Goal: Contribute content: Contribute content

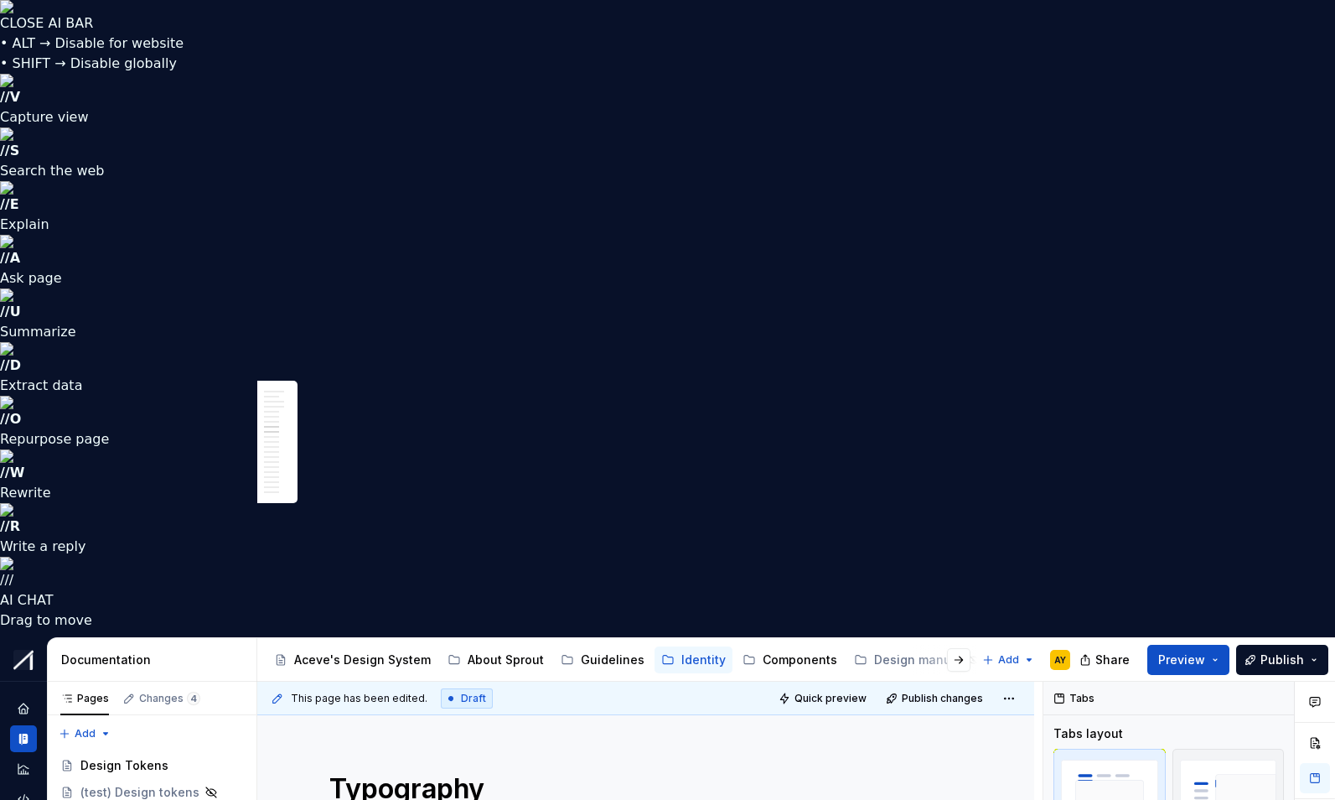
scroll to position [0, 121]
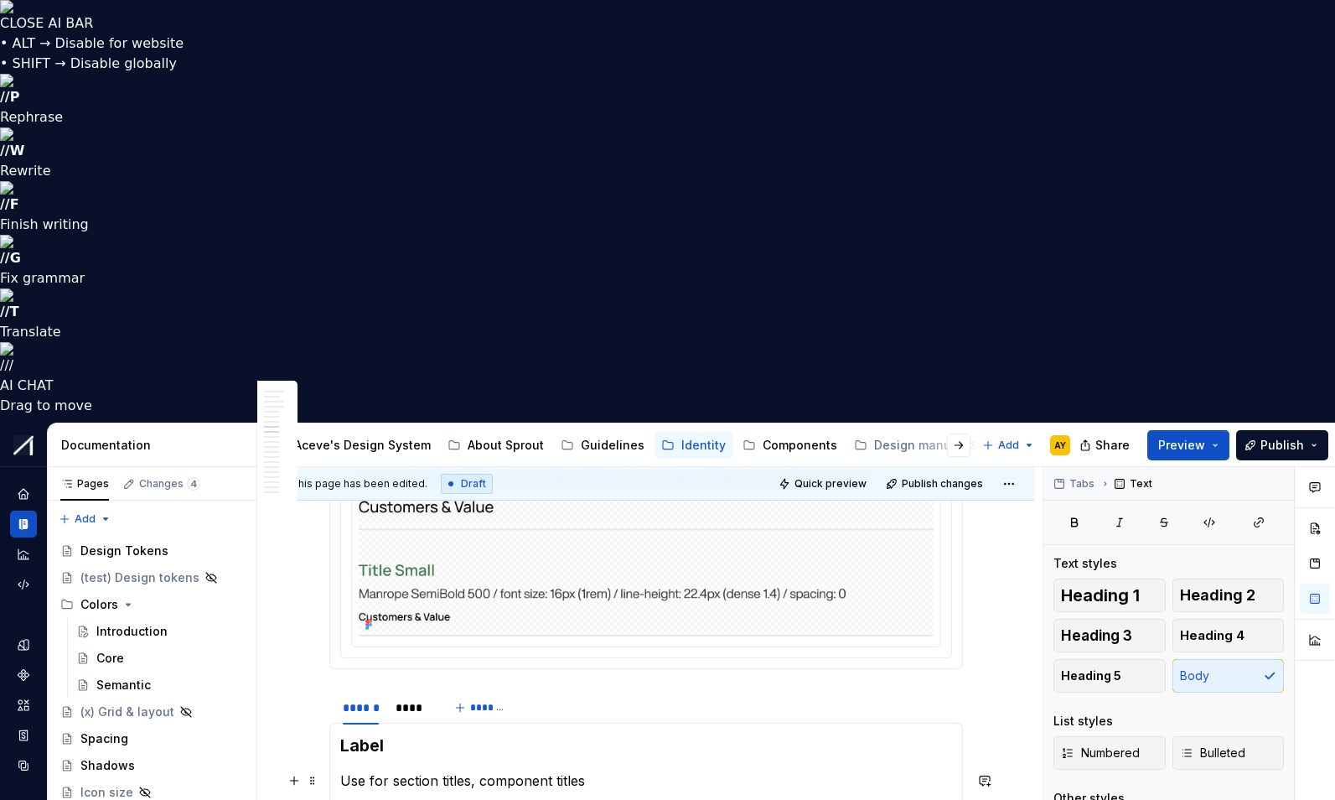
click at [604, 770] on p "Use for section titles, component titles" at bounding box center [646, 780] width 612 height 20
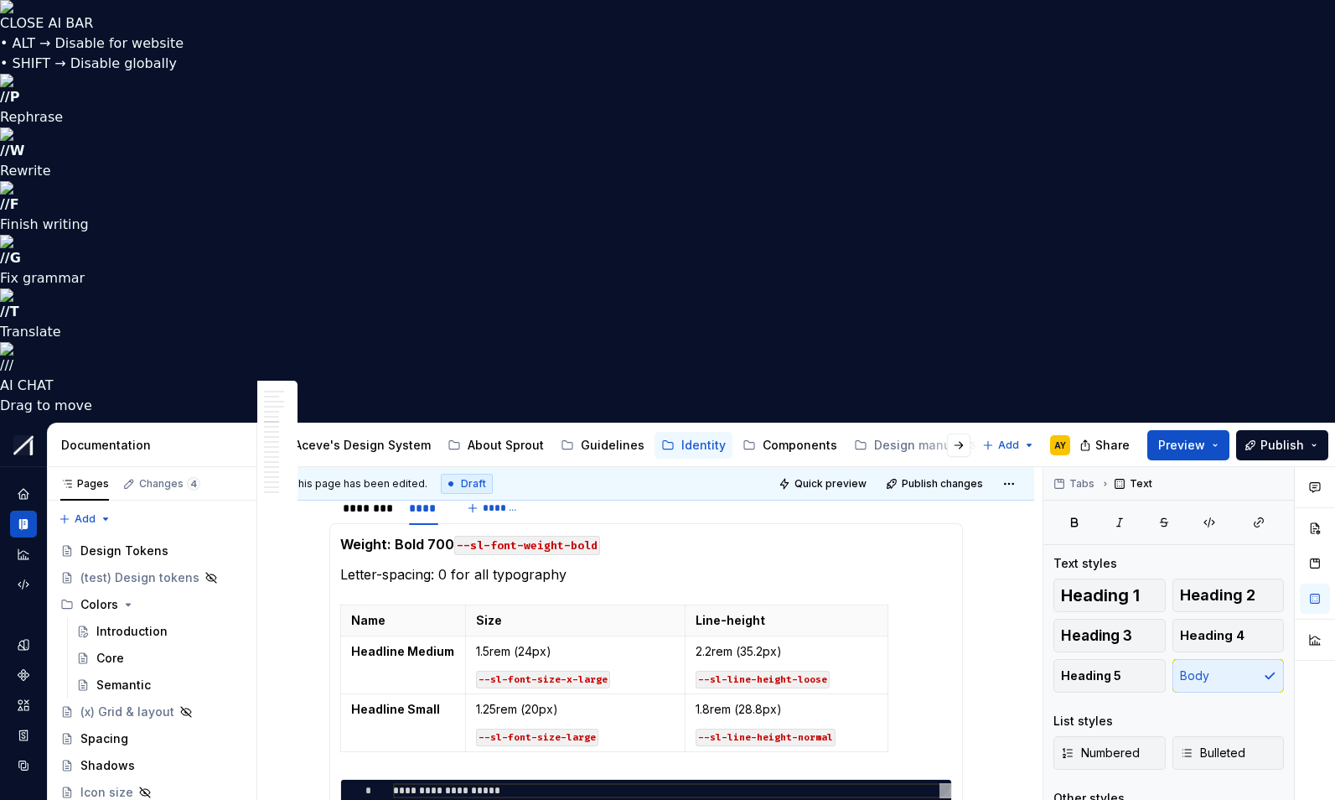
scroll to position [2457, 0]
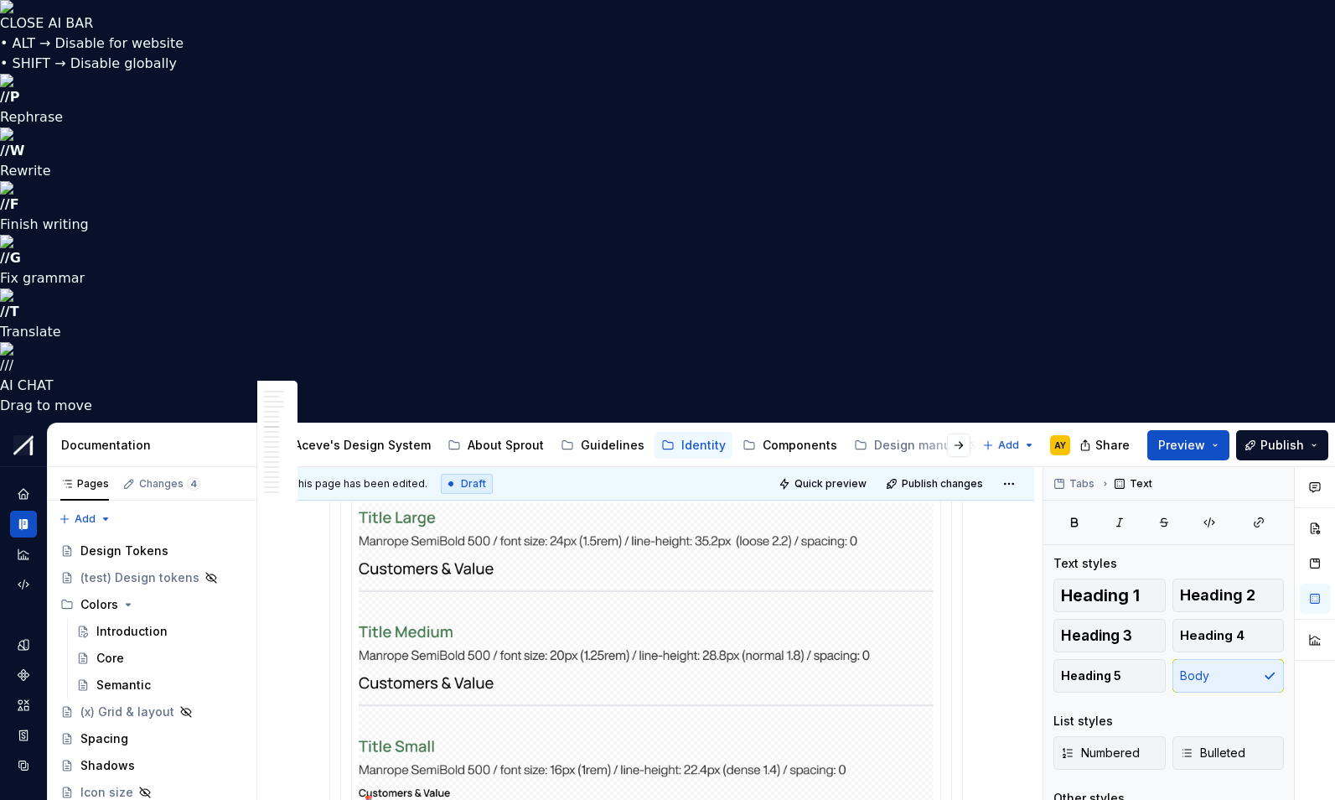
click at [652, 582] on html "CLOSE AI BAR • ALT → Disable for website • SHIFT → Disable globally // P Rephra…" at bounding box center [667, 400] width 1335 height 800
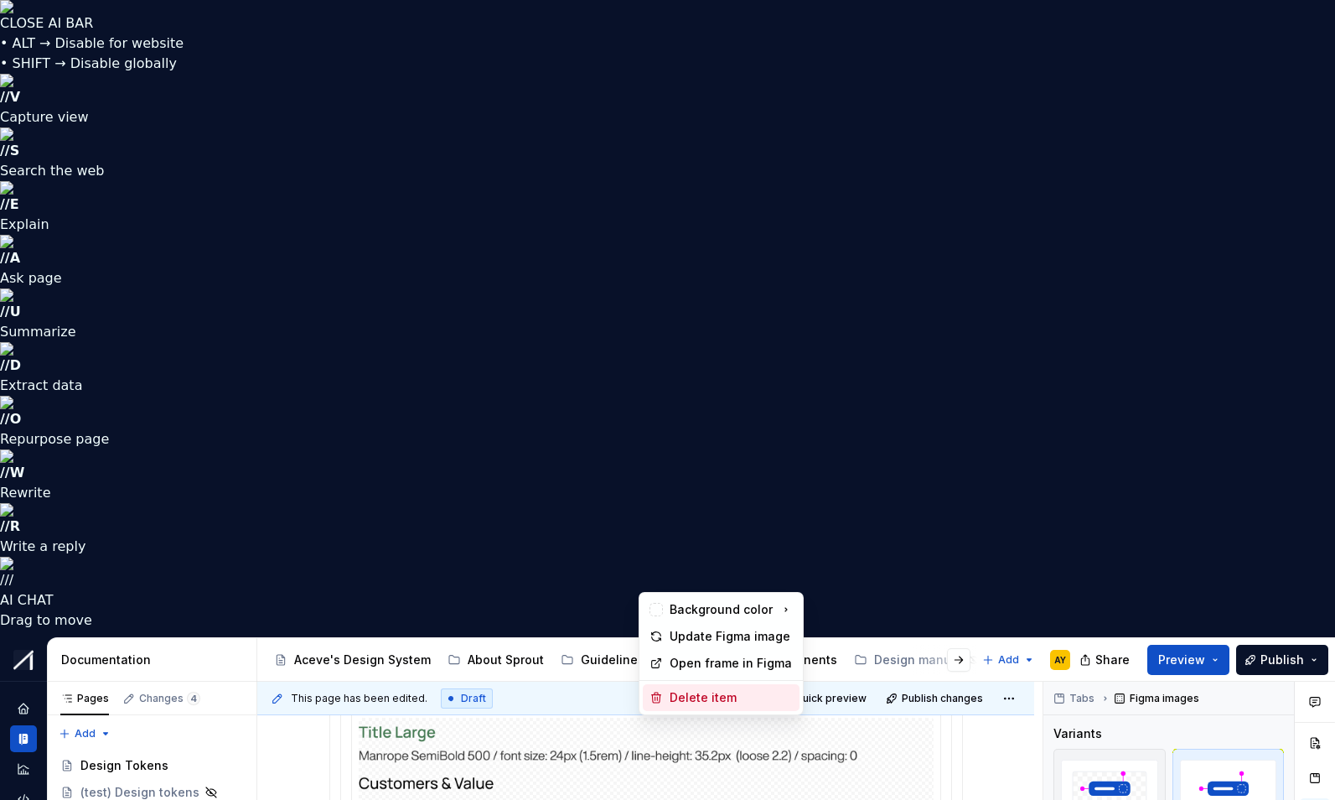
click at [692, 702] on div "Delete item" at bounding box center [731, 697] width 123 height 17
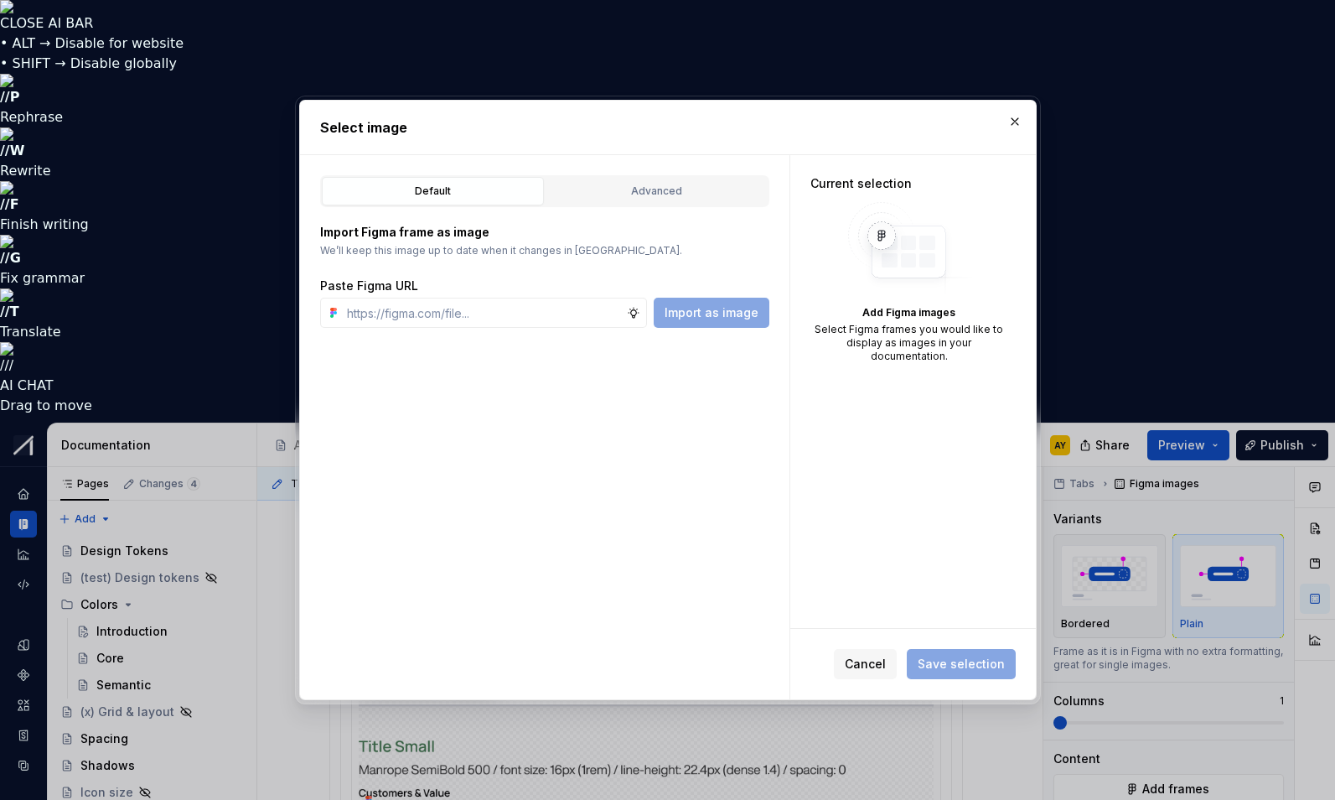
drag, startPoint x: 552, startPoint y: 322, endPoint x: 609, endPoint y: 272, distance: 75.5
click at [552, 322] on input "text" at bounding box center [483, 313] width 287 height 30
click at [667, 180] on button "Advanced" at bounding box center [657, 191] width 222 height 29
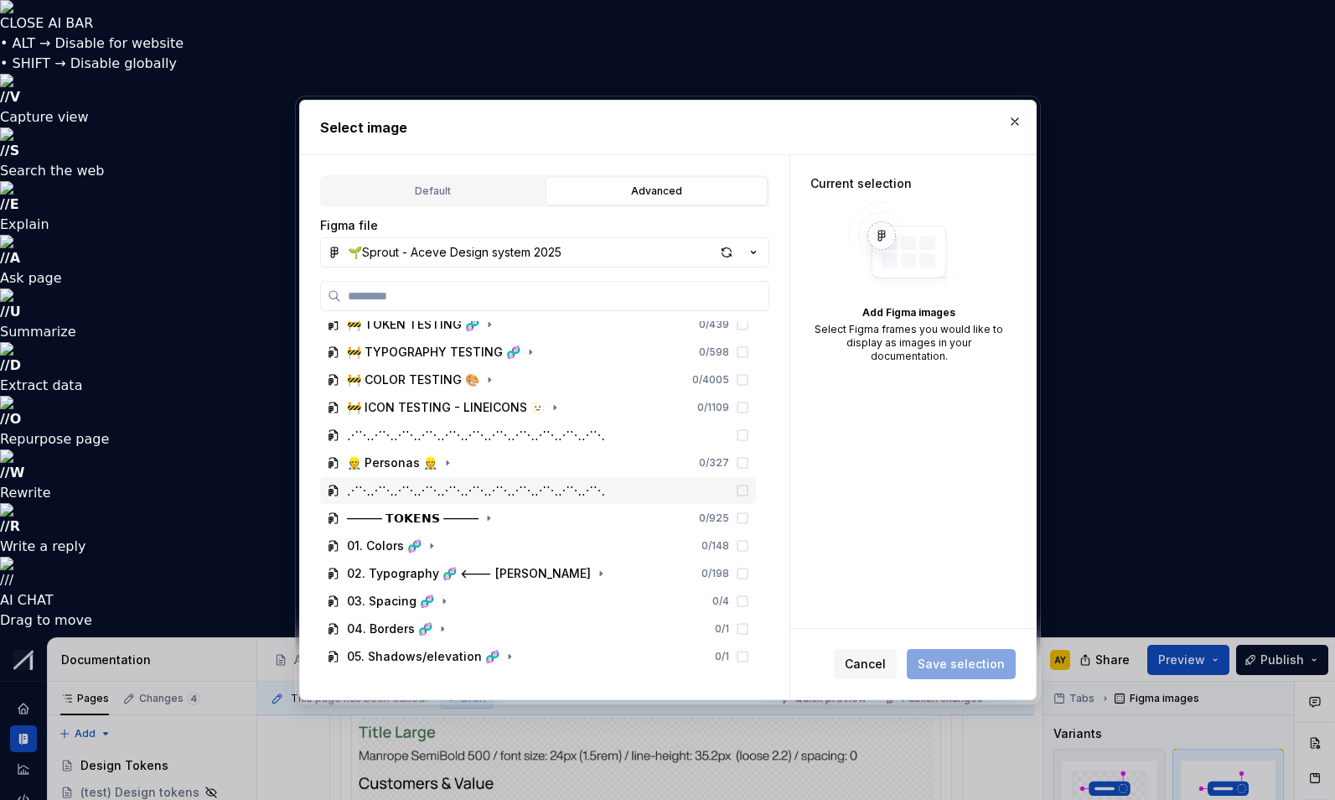
scroll to position [205, 0]
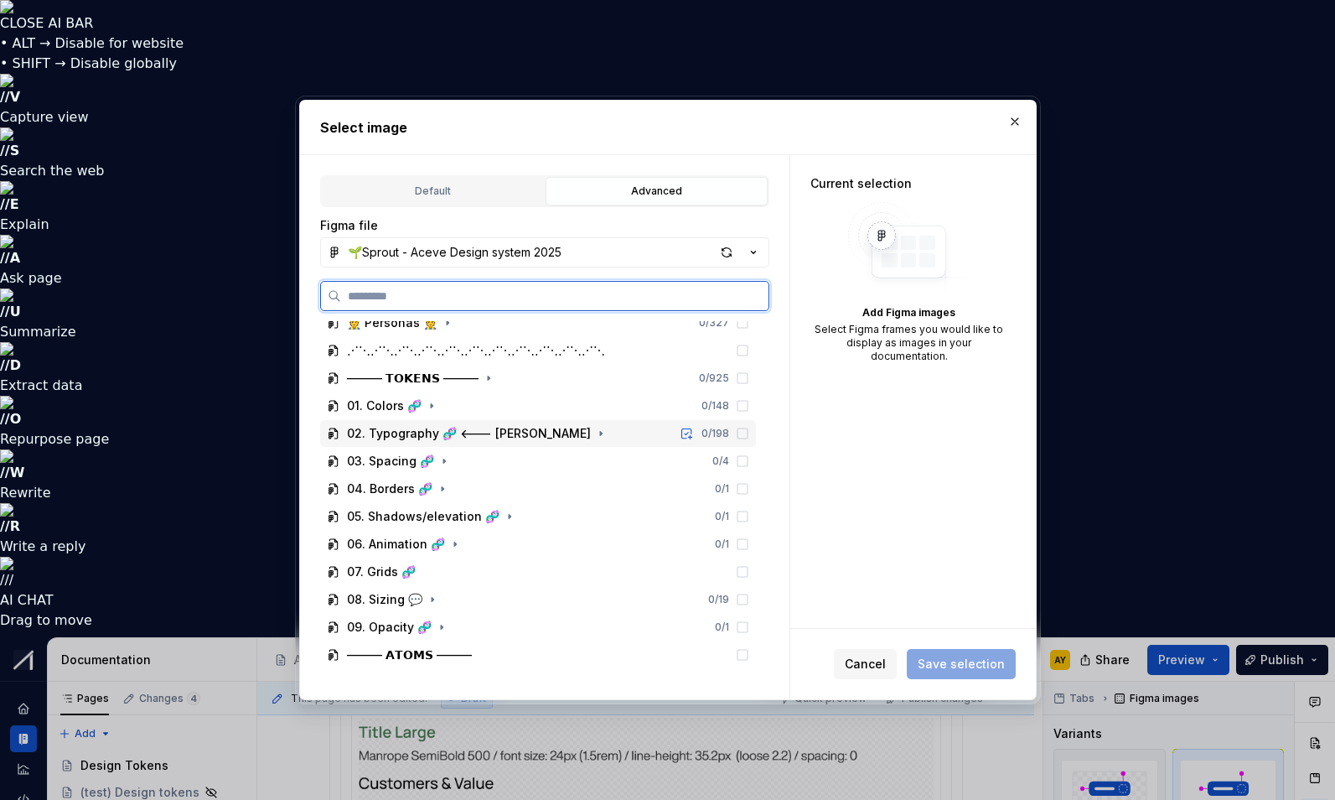
click at [471, 436] on div "02. Typography 🧬 <--- [PERSON_NAME]" at bounding box center [469, 433] width 244 height 17
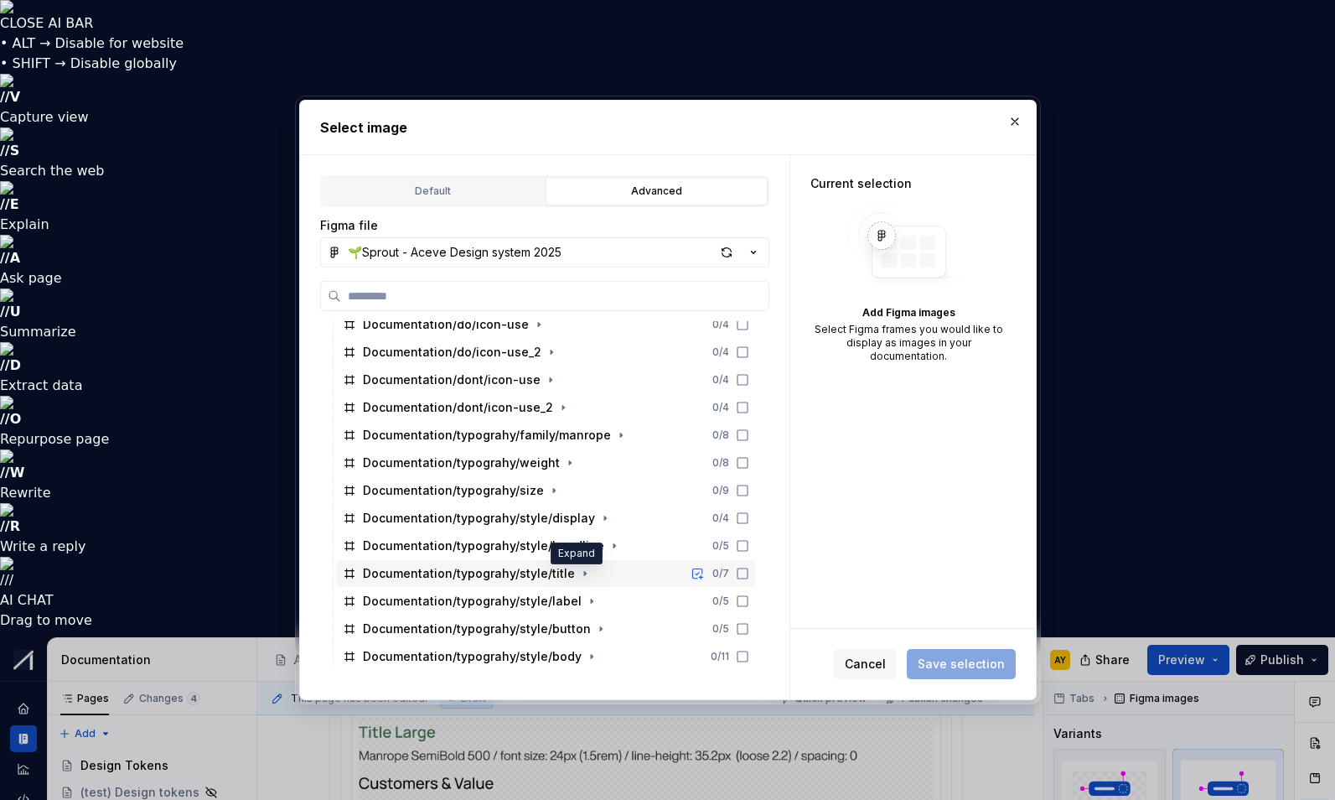
scroll to position [703, 0]
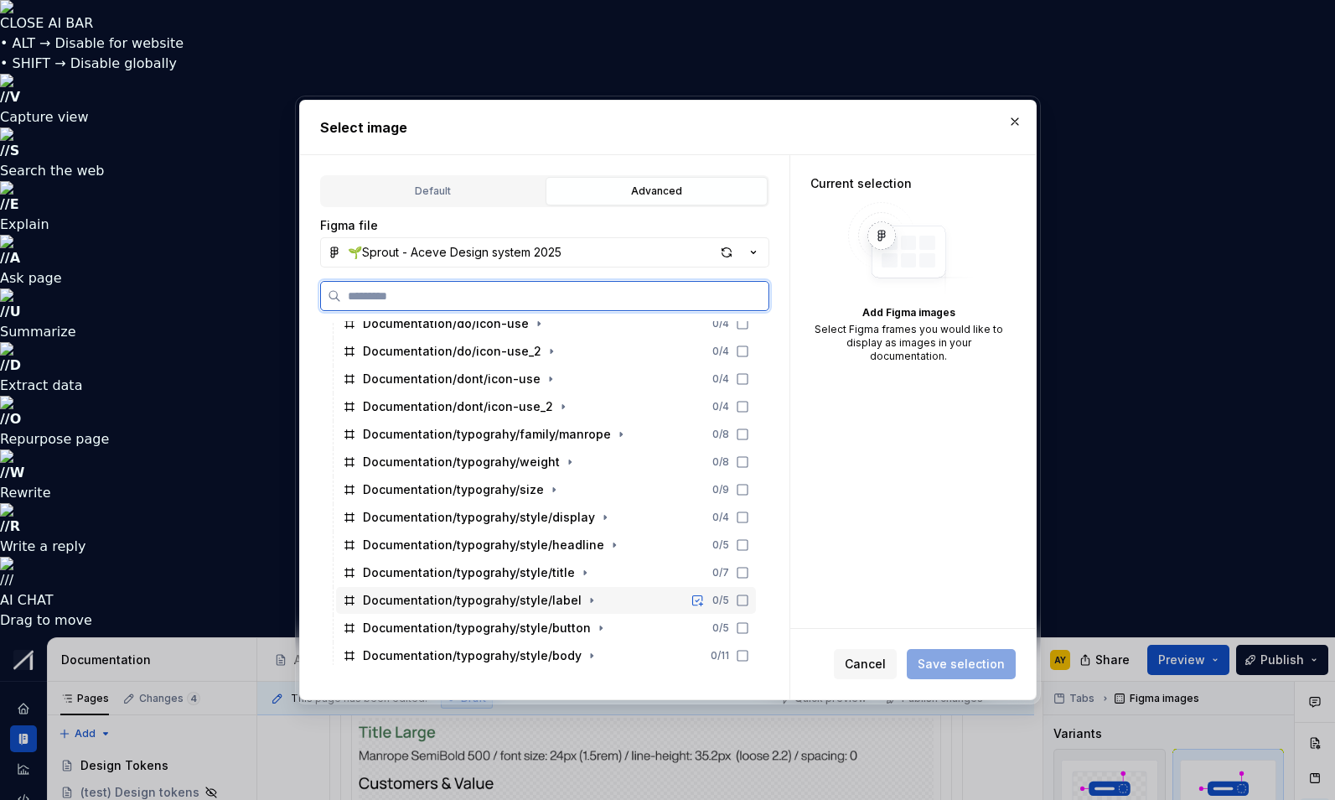
click at [749, 600] on icon at bounding box center [742, 600] width 13 height 13
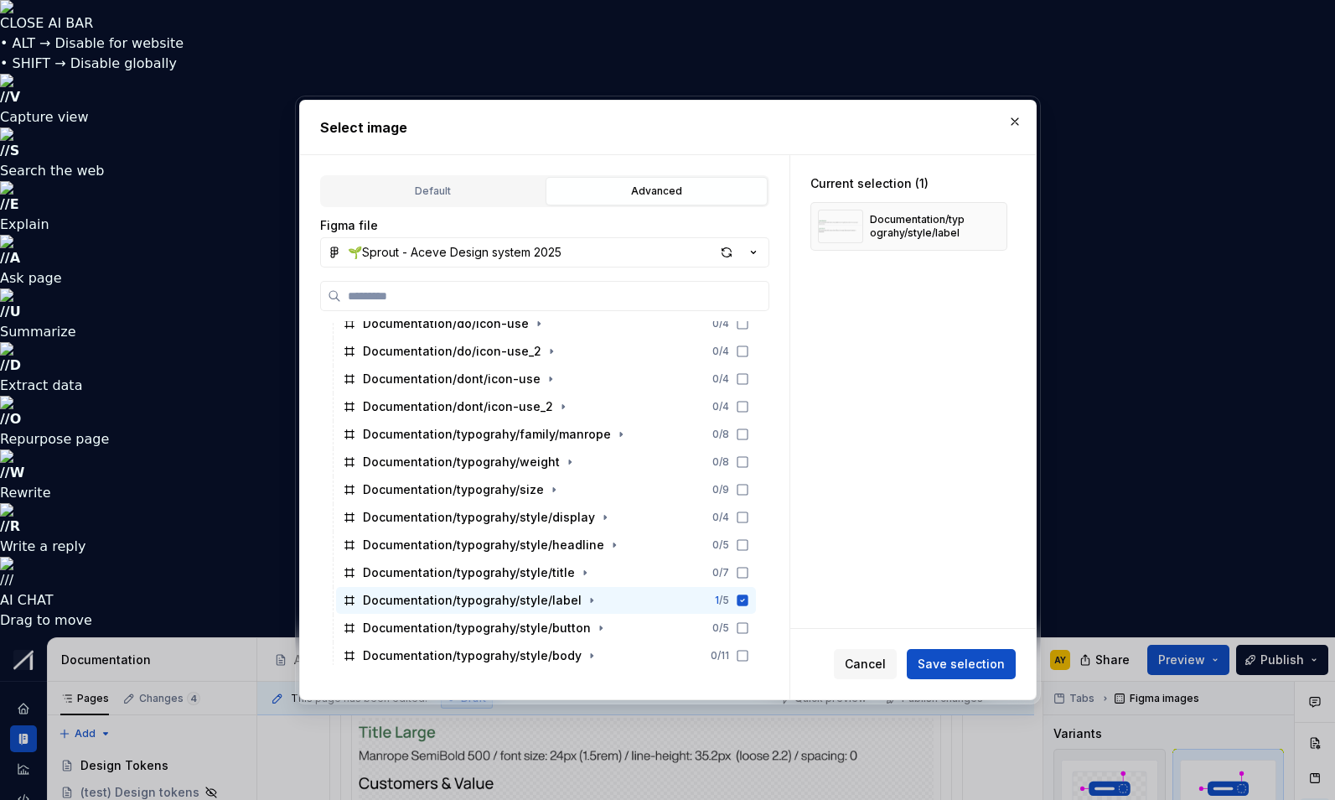
click at [956, 668] on span "Save selection" at bounding box center [961, 664] width 87 height 17
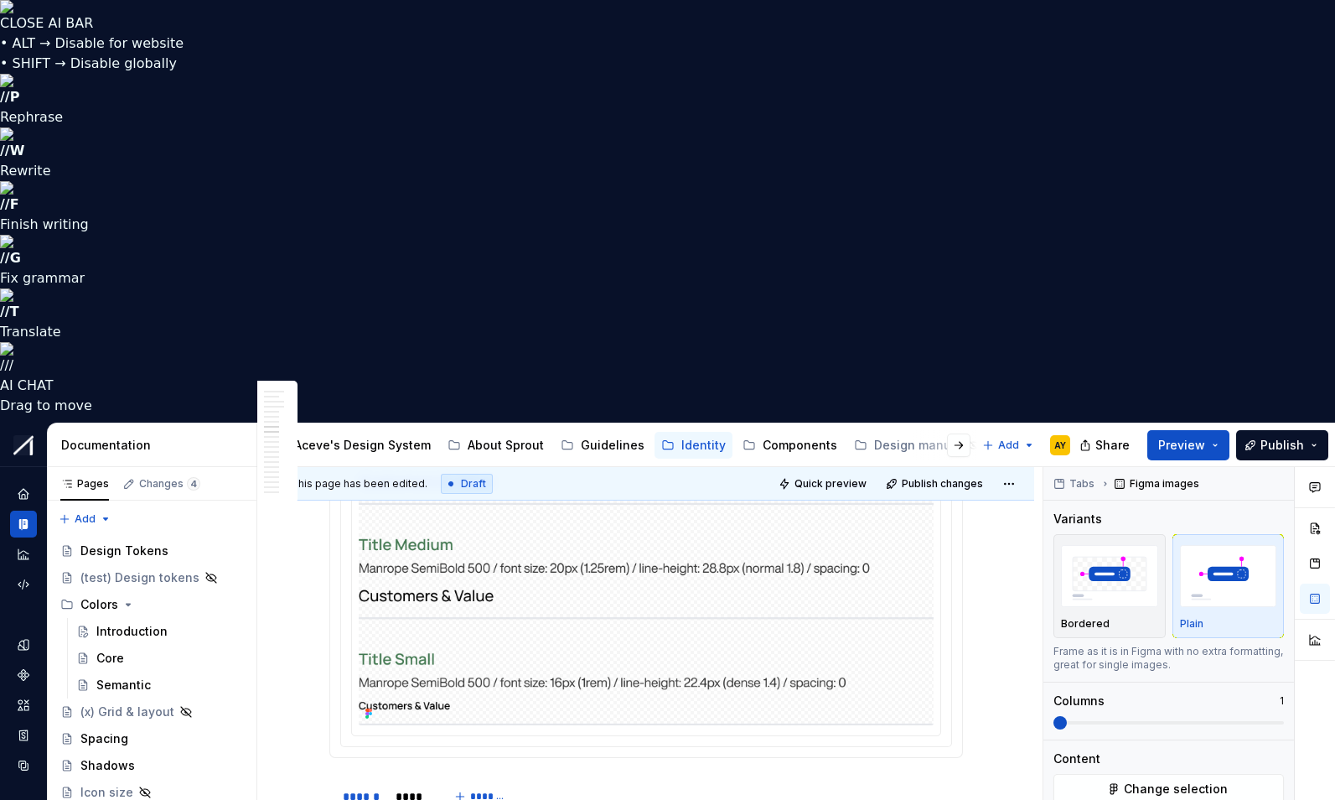
scroll to position [2633, 0]
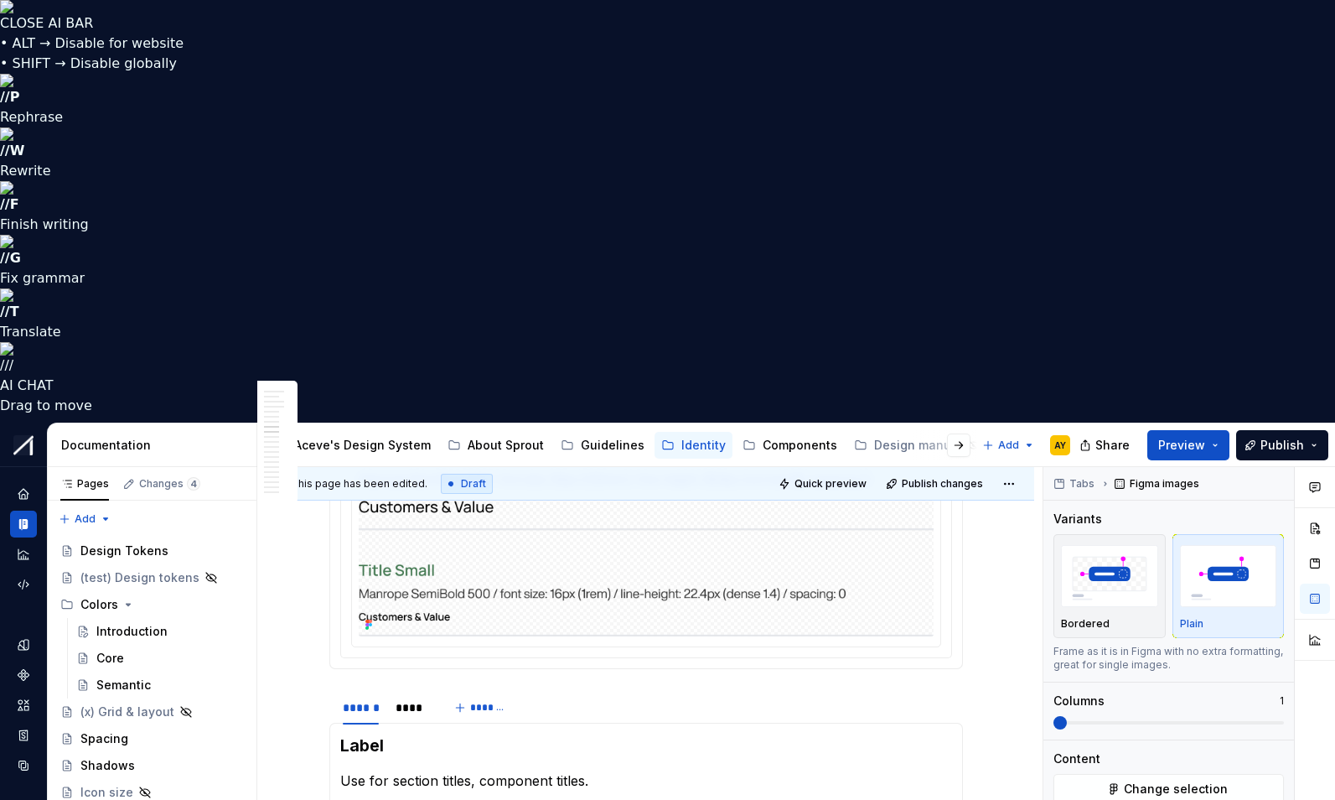
click at [460, 770] on p "Use for section titles, component titles." at bounding box center [646, 780] width 612 height 20
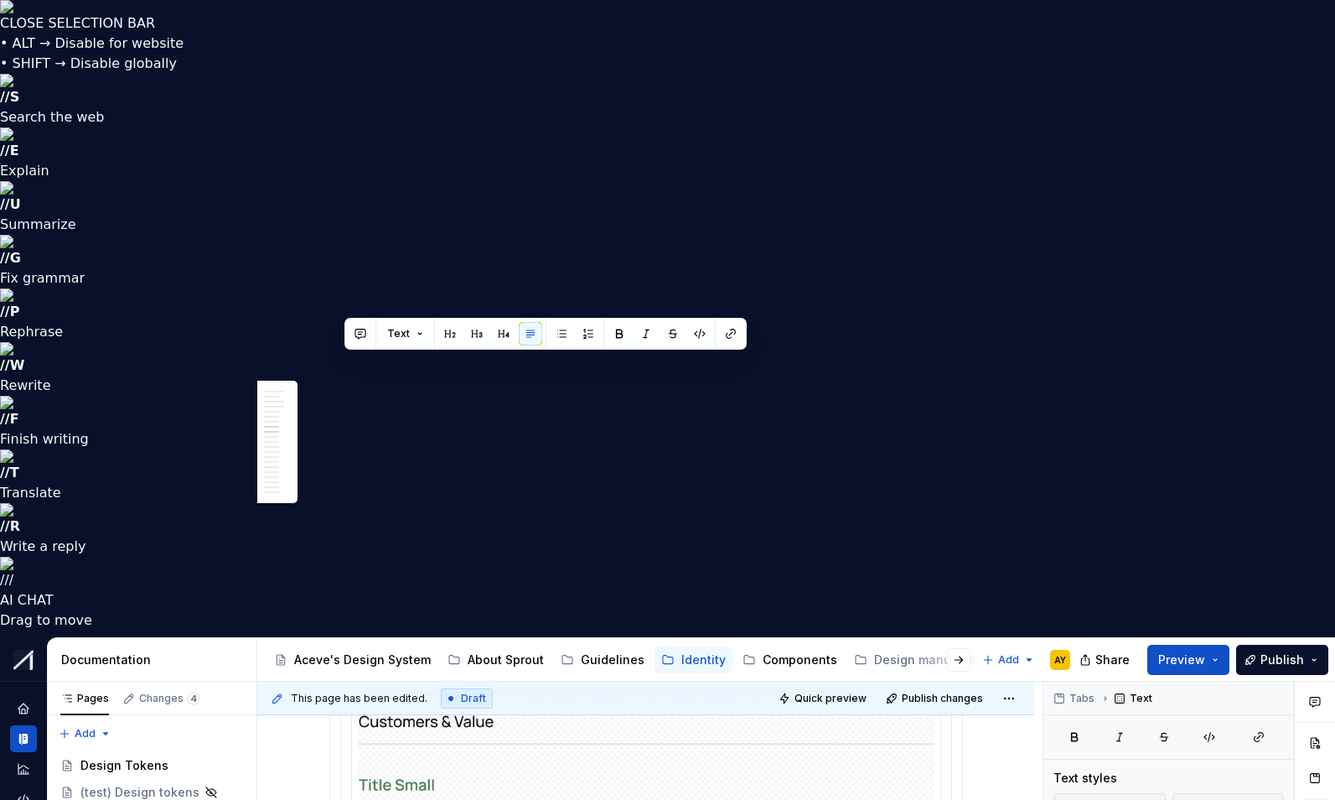
drag, startPoint x: 617, startPoint y: 363, endPoint x: 337, endPoint y: 365, distance: 280.0
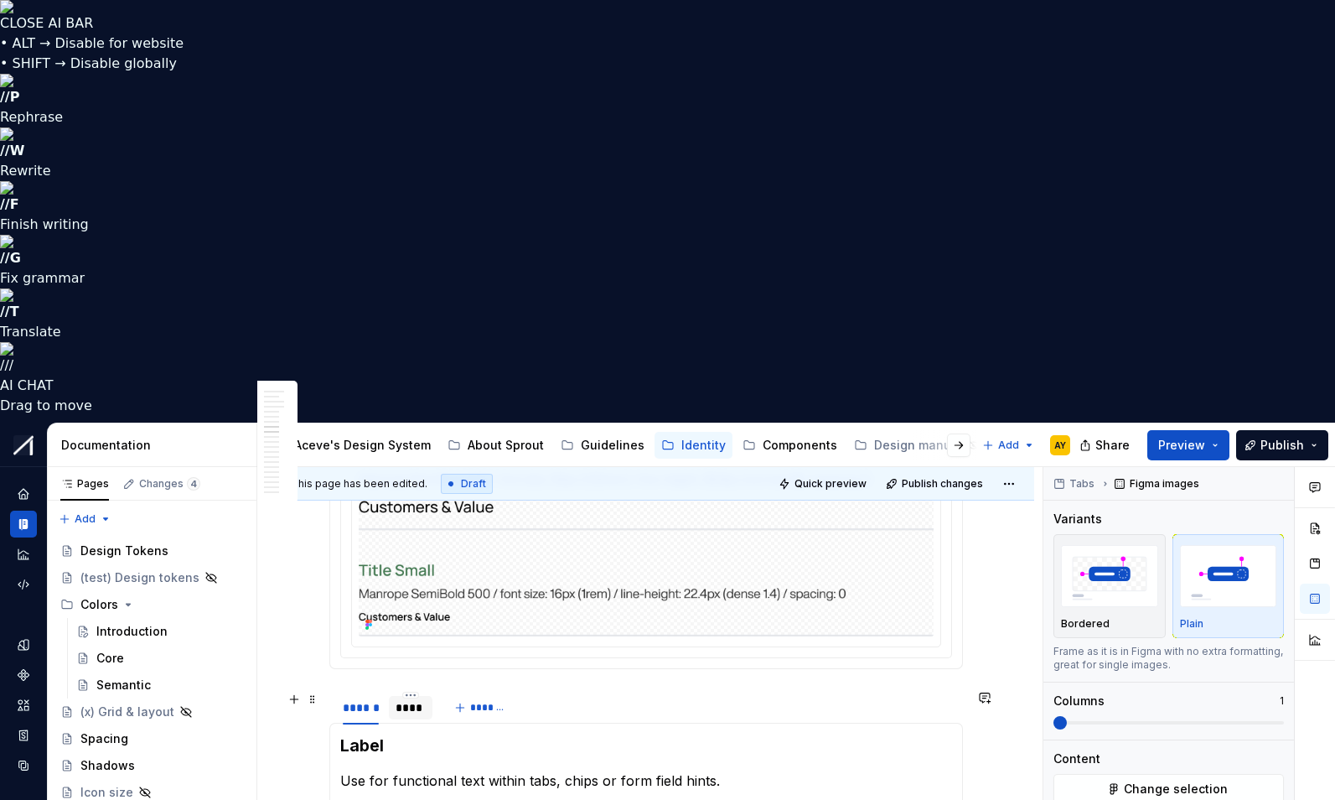
click at [426, 696] on div "****" at bounding box center [411, 707] width 44 height 23
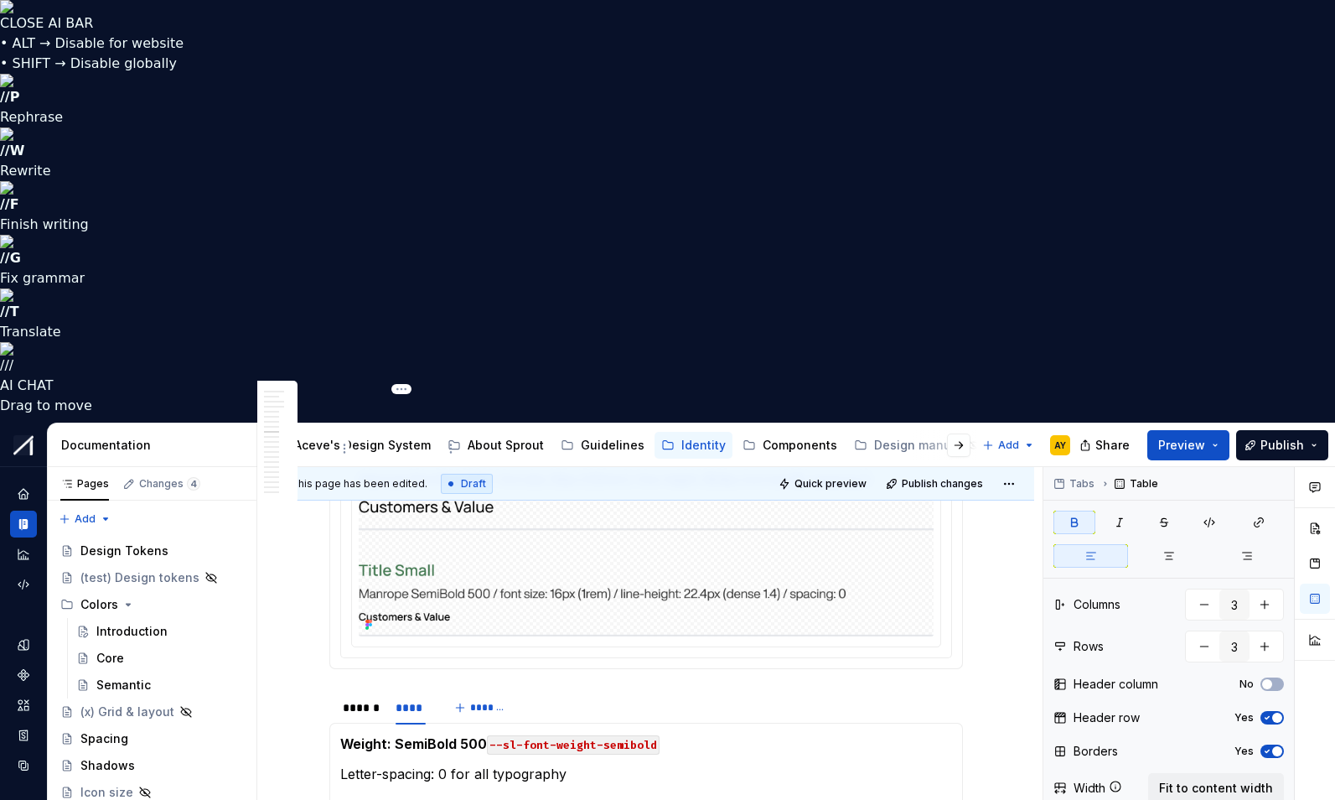
type textarea "*"
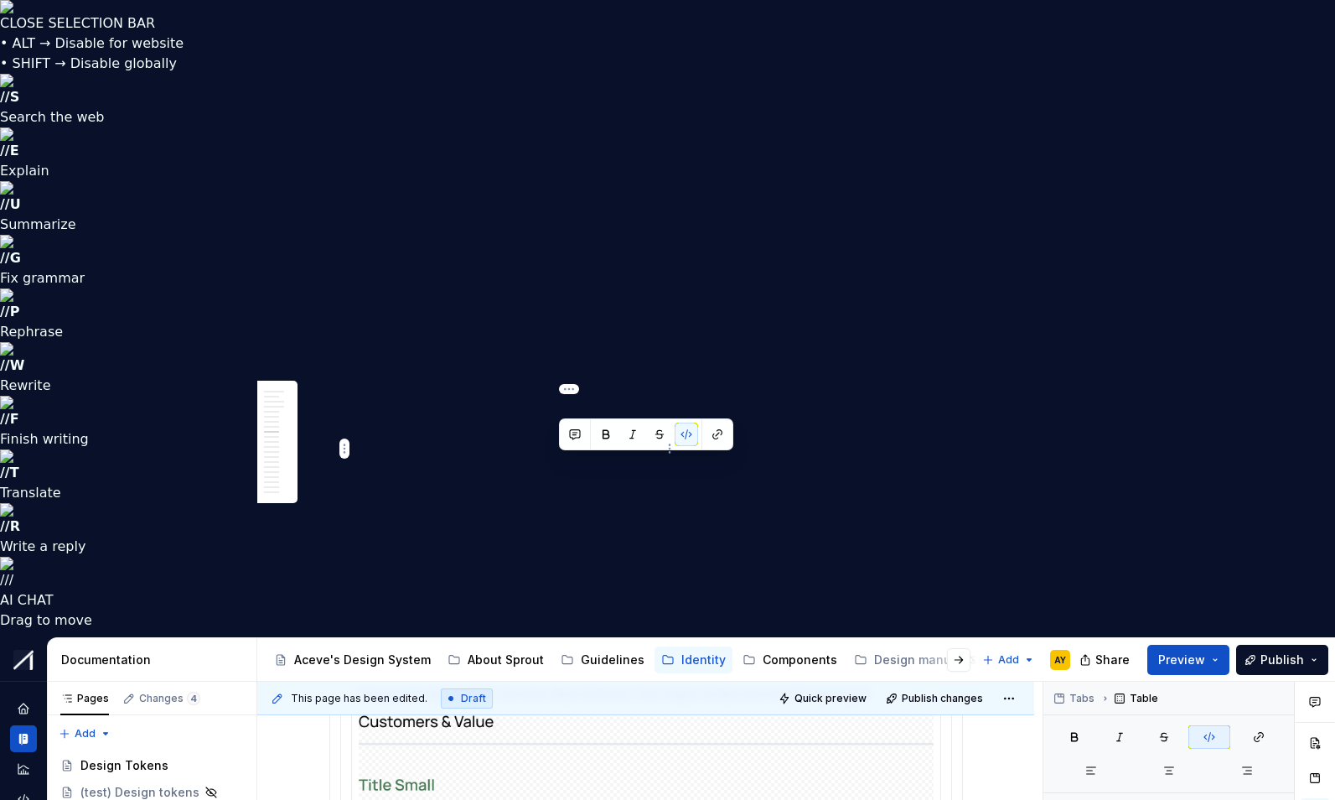
drag, startPoint x: 558, startPoint y: 462, endPoint x: 606, endPoint y: 462, distance: 47.8
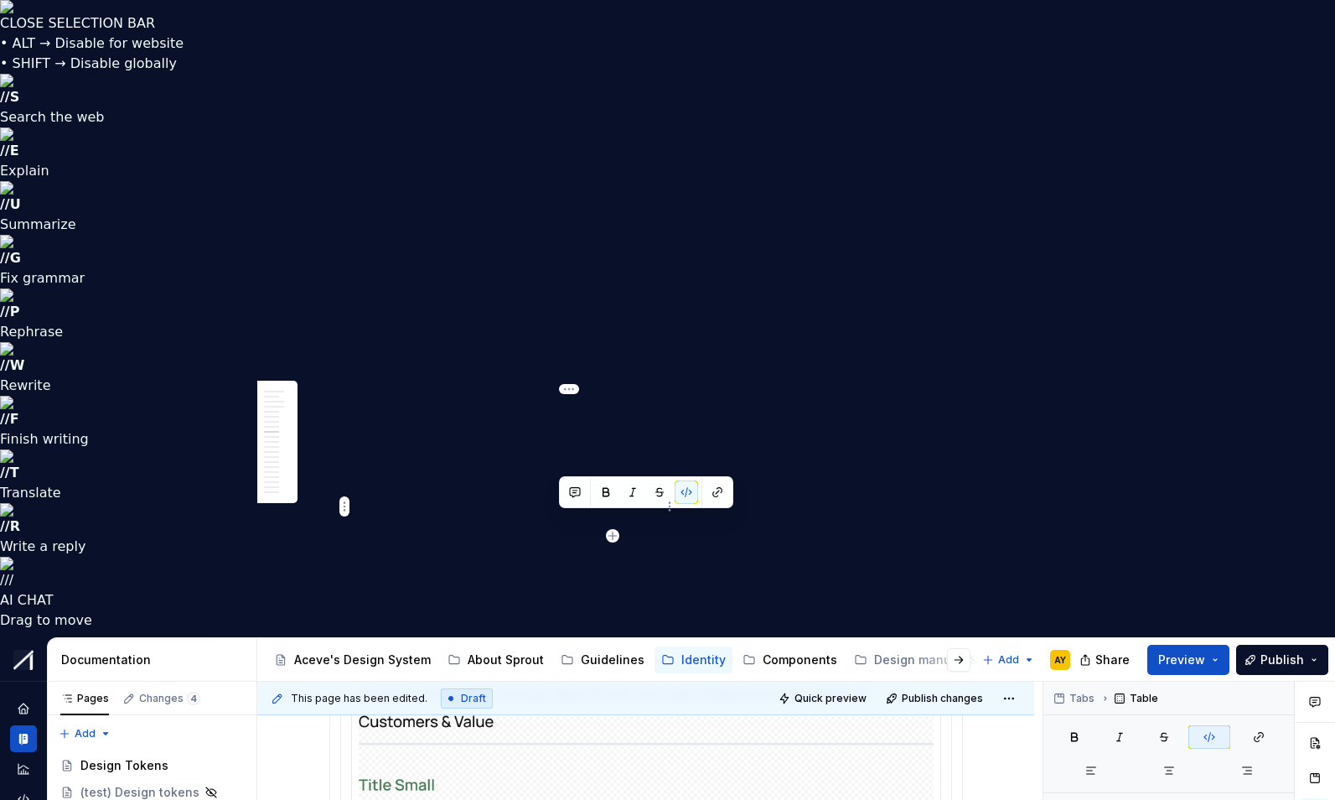
drag, startPoint x: 561, startPoint y: 521, endPoint x: 614, endPoint y: 519, distance: 52.8
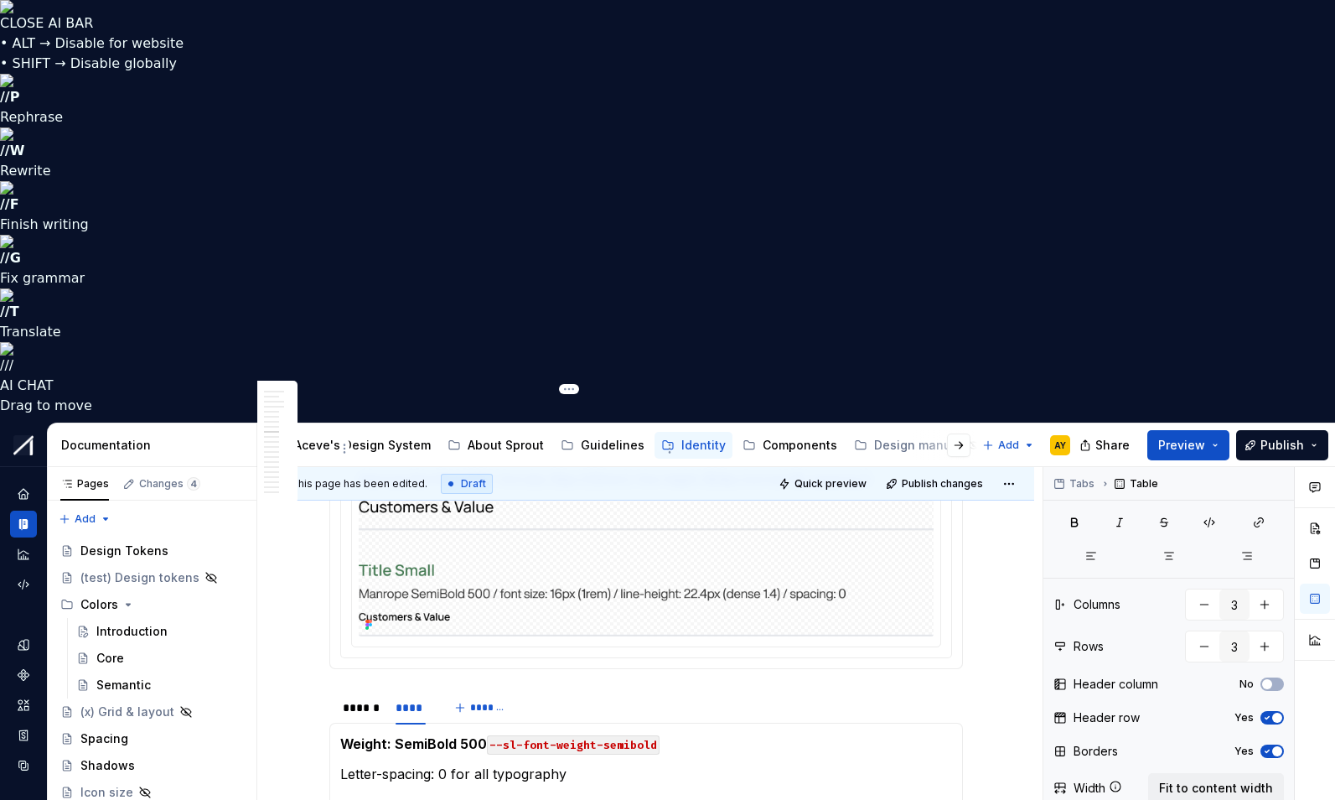
drag, startPoint x: 543, startPoint y: 437, endPoint x: 544, endPoint y: 445, distance: 8.4
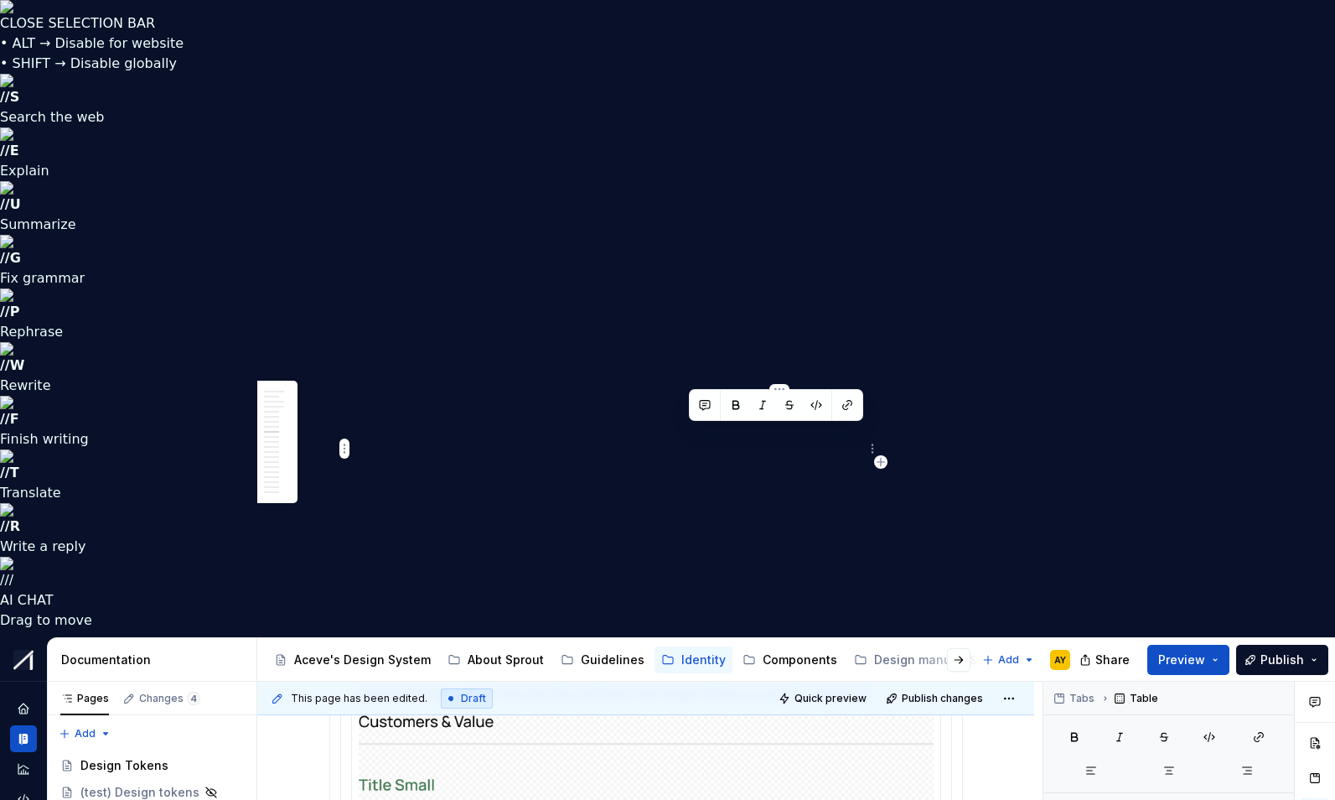
drag, startPoint x: 689, startPoint y: 434, endPoint x: 793, endPoint y: 435, distance: 104.0
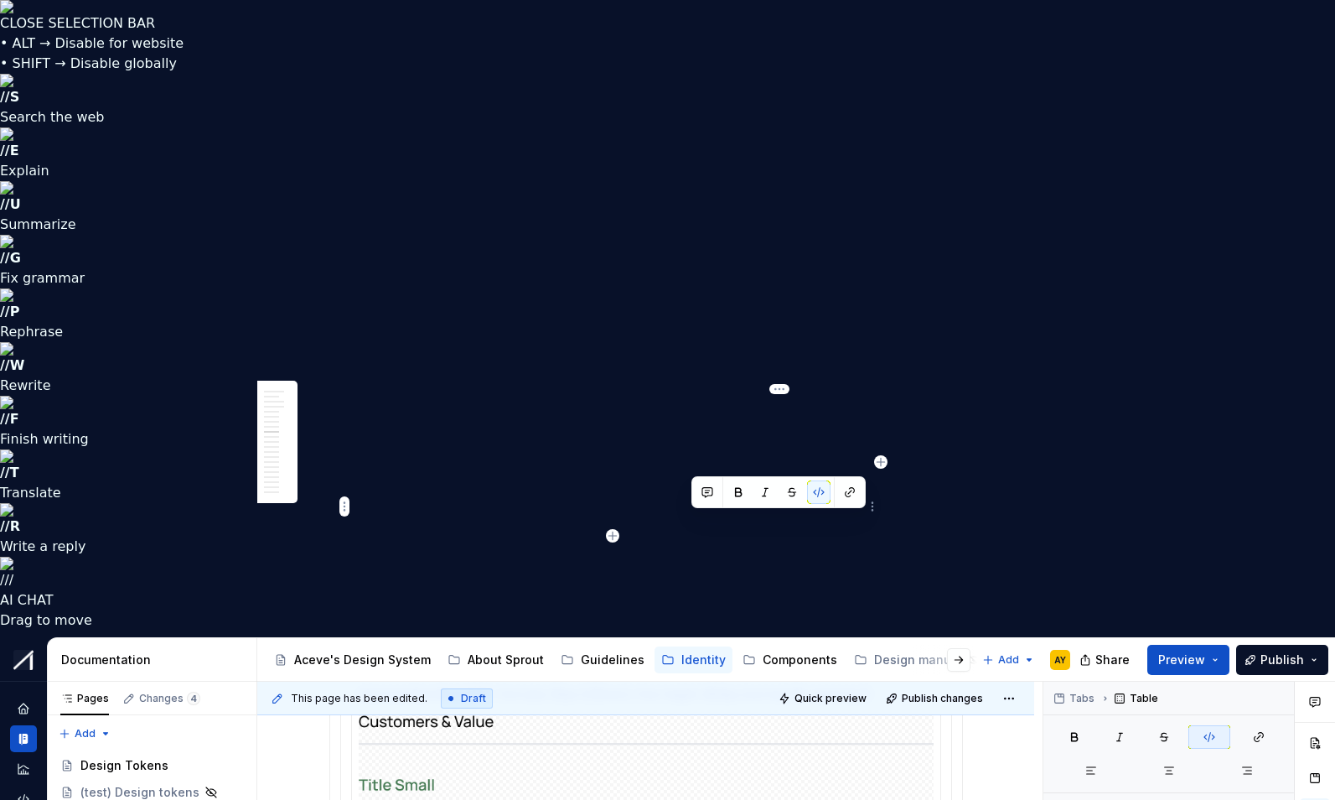
drag, startPoint x: 829, startPoint y: 519, endPoint x: 684, endPoint y: 524, distance: 145.1
copy code "--sl-line-height-looser"
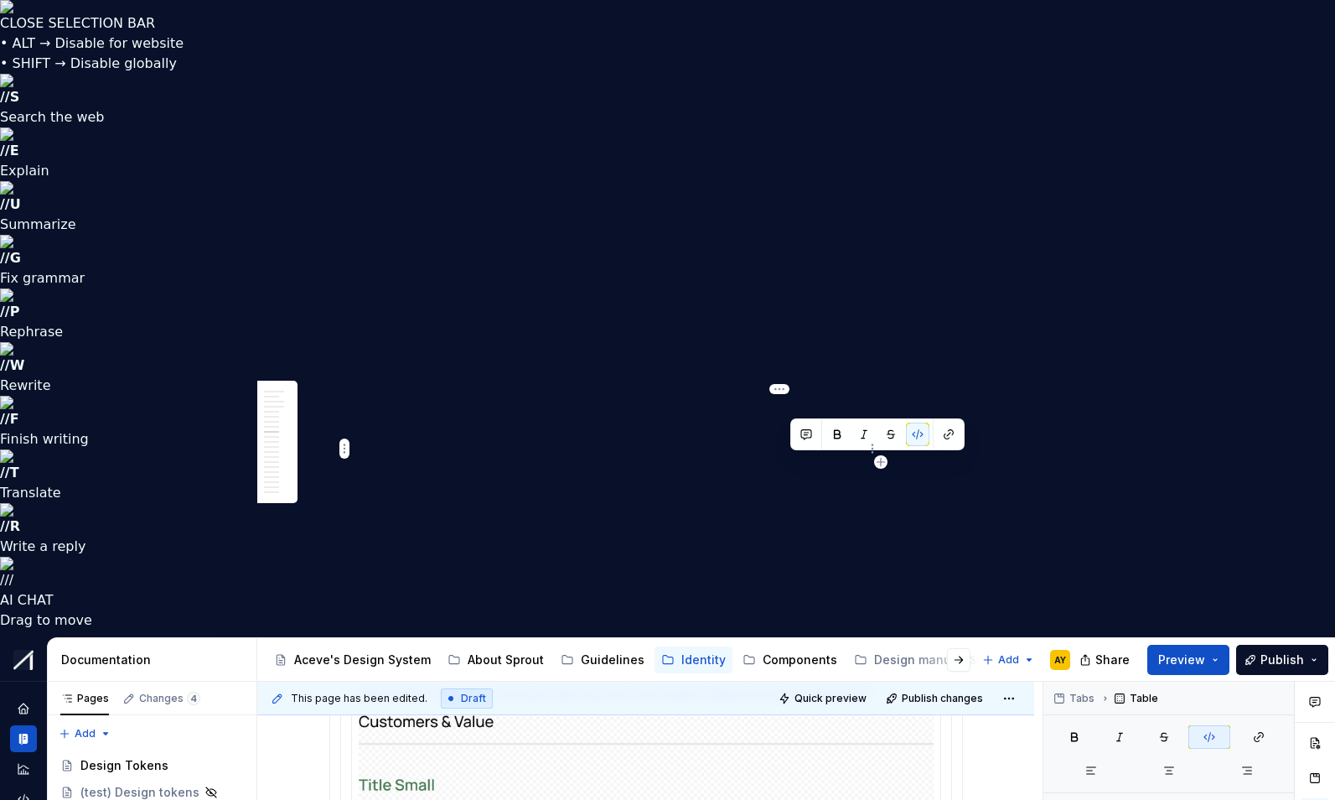
drag, startPoint x: 796, startPoint y: 462, endPoint x: 827, endPoint y: 461, distance: 30.2
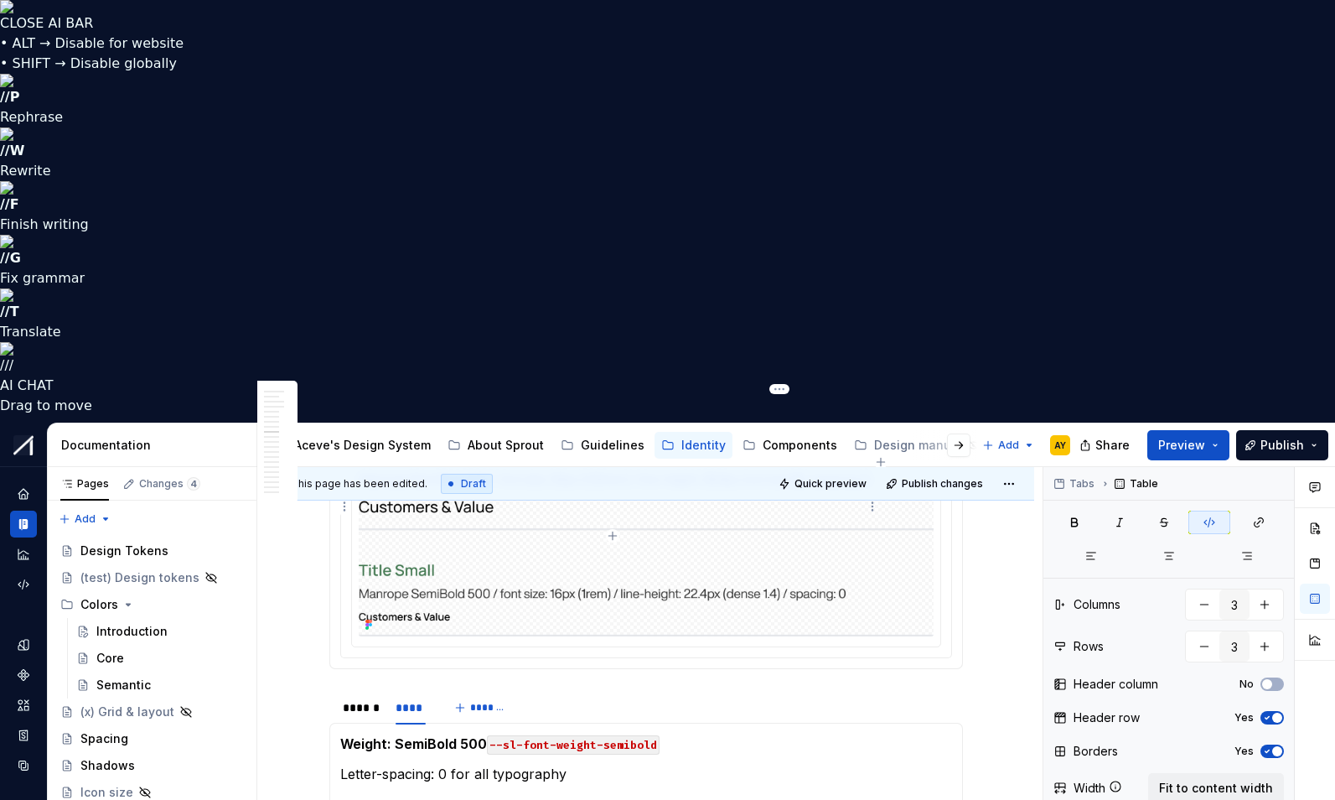
drag, startPoint x: 791, startPoint y: 522, endPoint x: 847, endPoint y: 520, distance: 55.4
drag, startPoint x: 742, startPoint y: 491, endPoint x: 759, endPoint y: 492, distance: 16.8
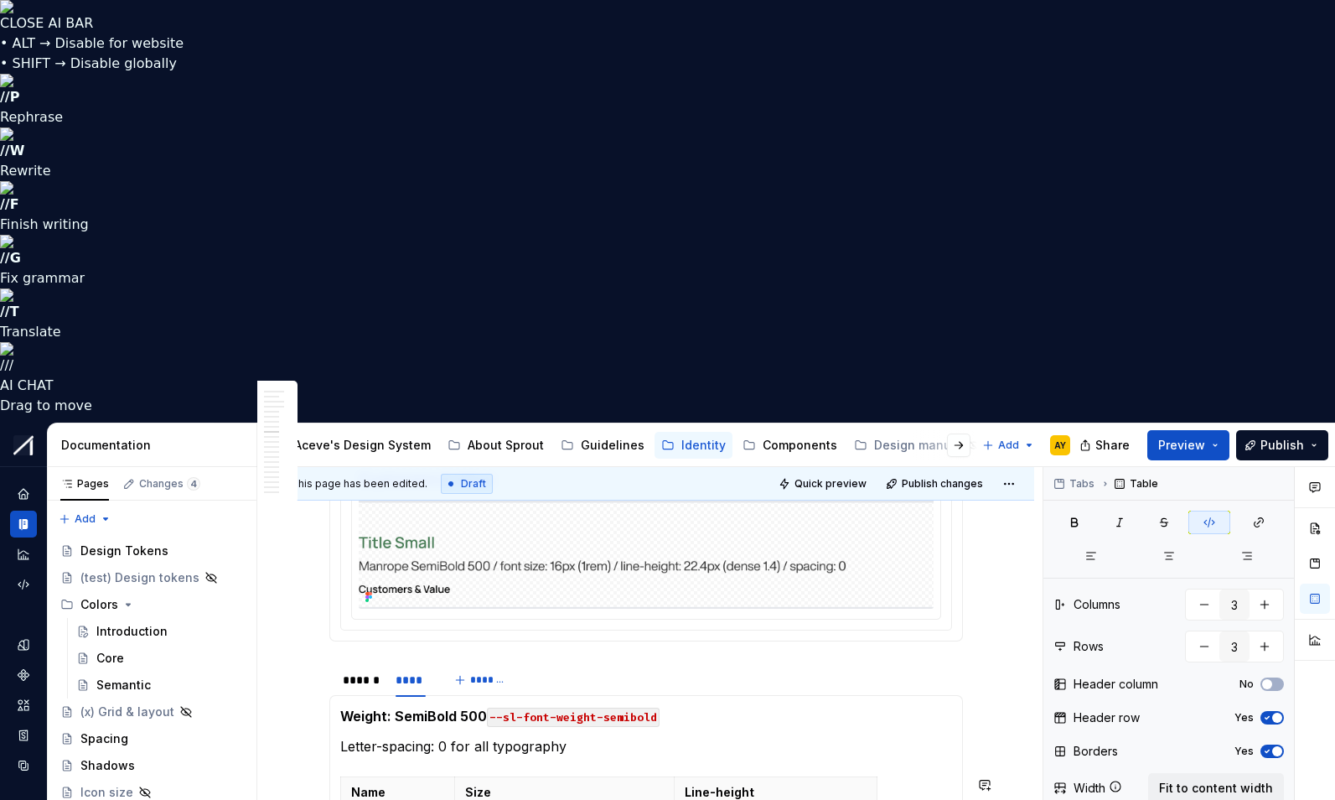
scroll to position [2889, 0]
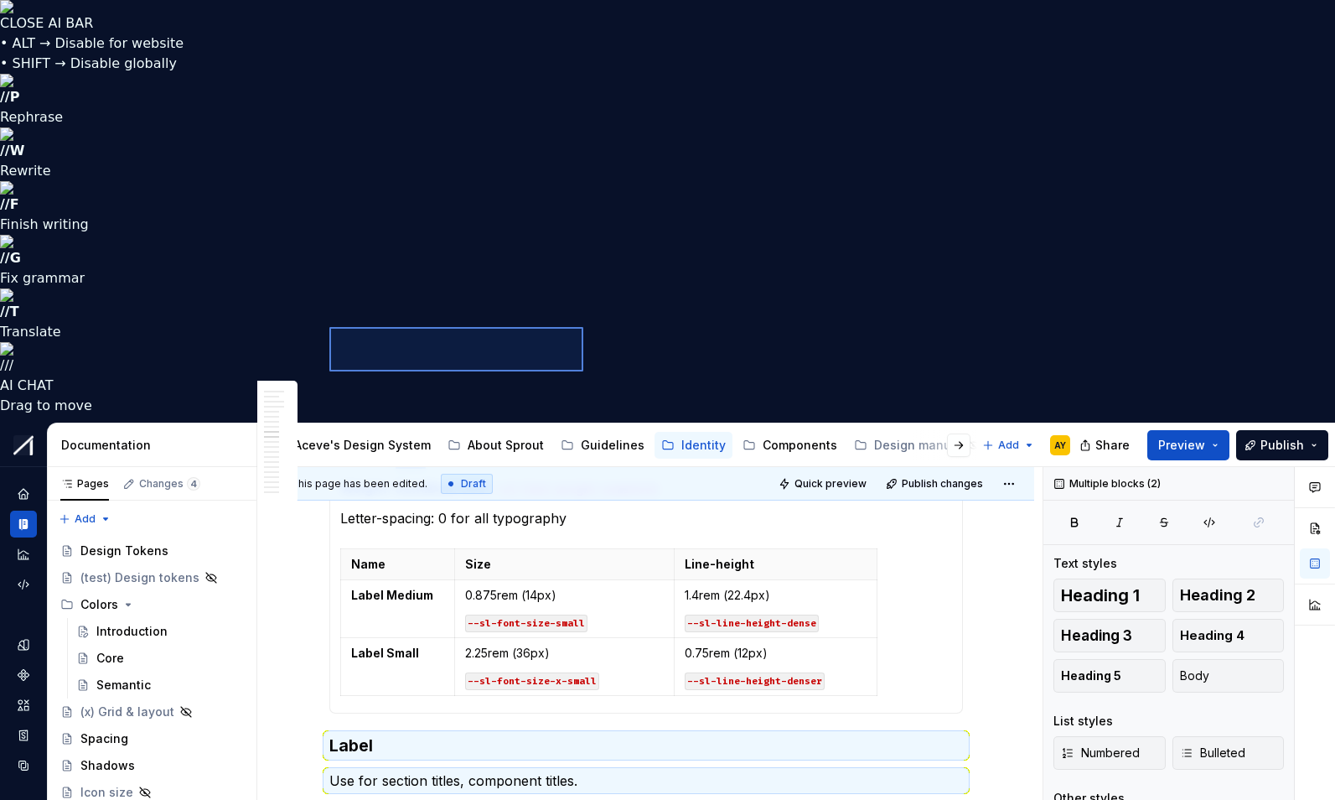
drag, startPoint x: 359, startPoint y: 344, endPoint x: 635, endPoint y: 366, distance: 276.7
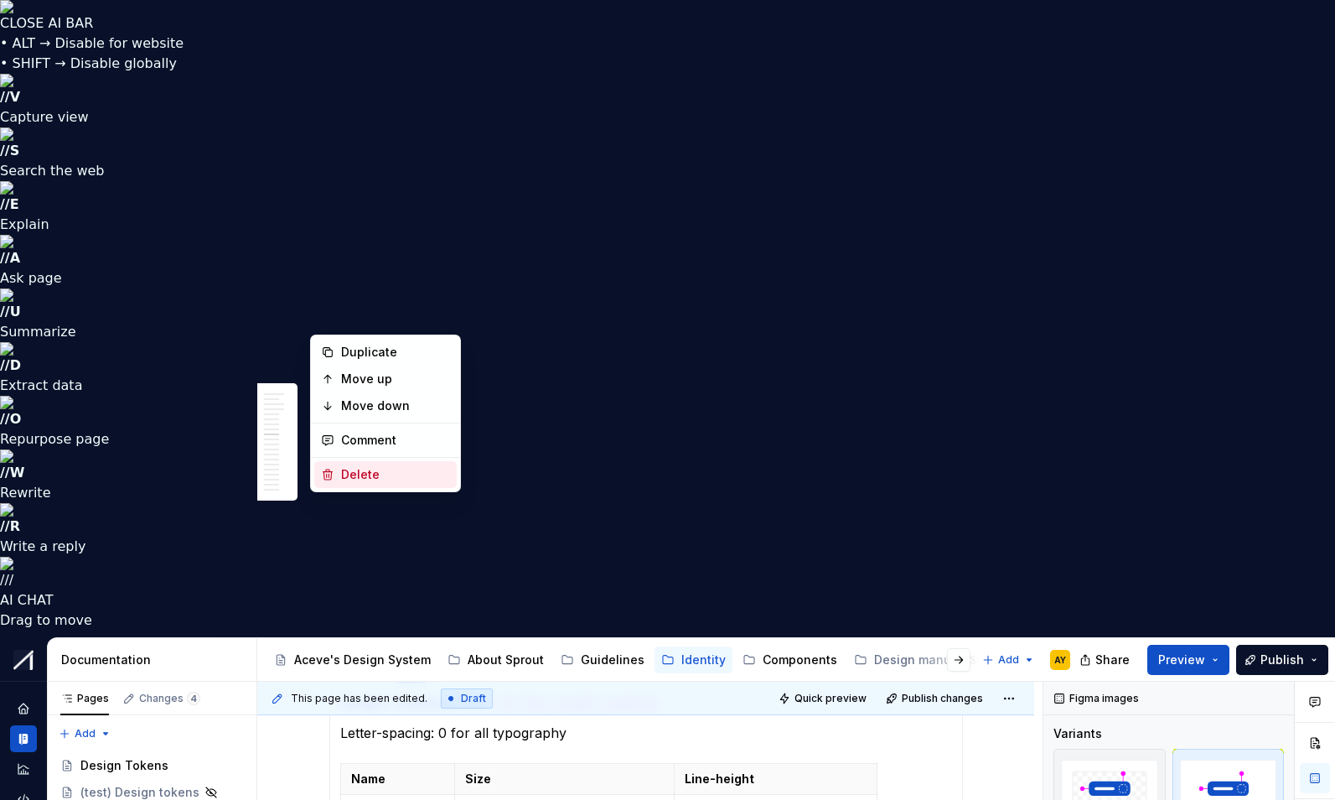
click at [355, 474] on div "Delete" at bounding box center [395, 474] width 109 height 17
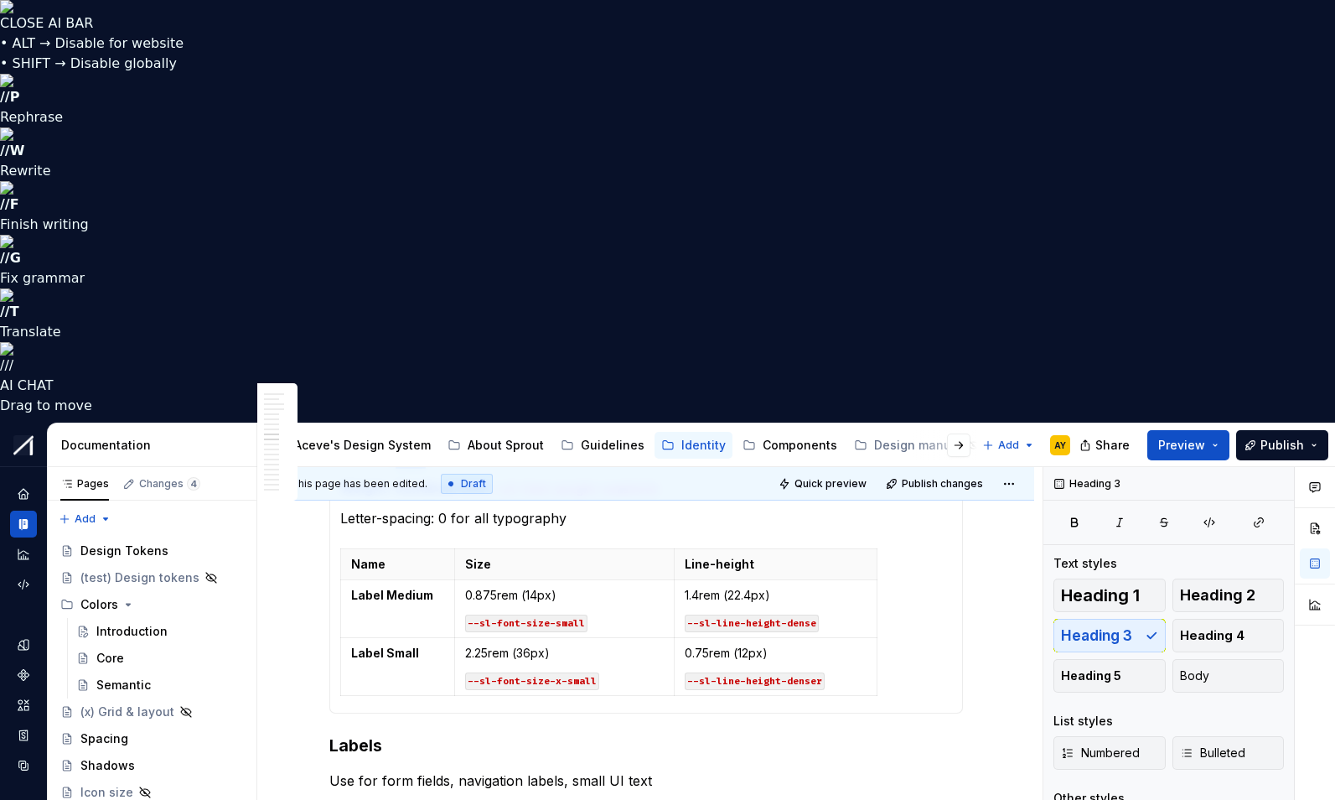
scroll to position [2886, 0]
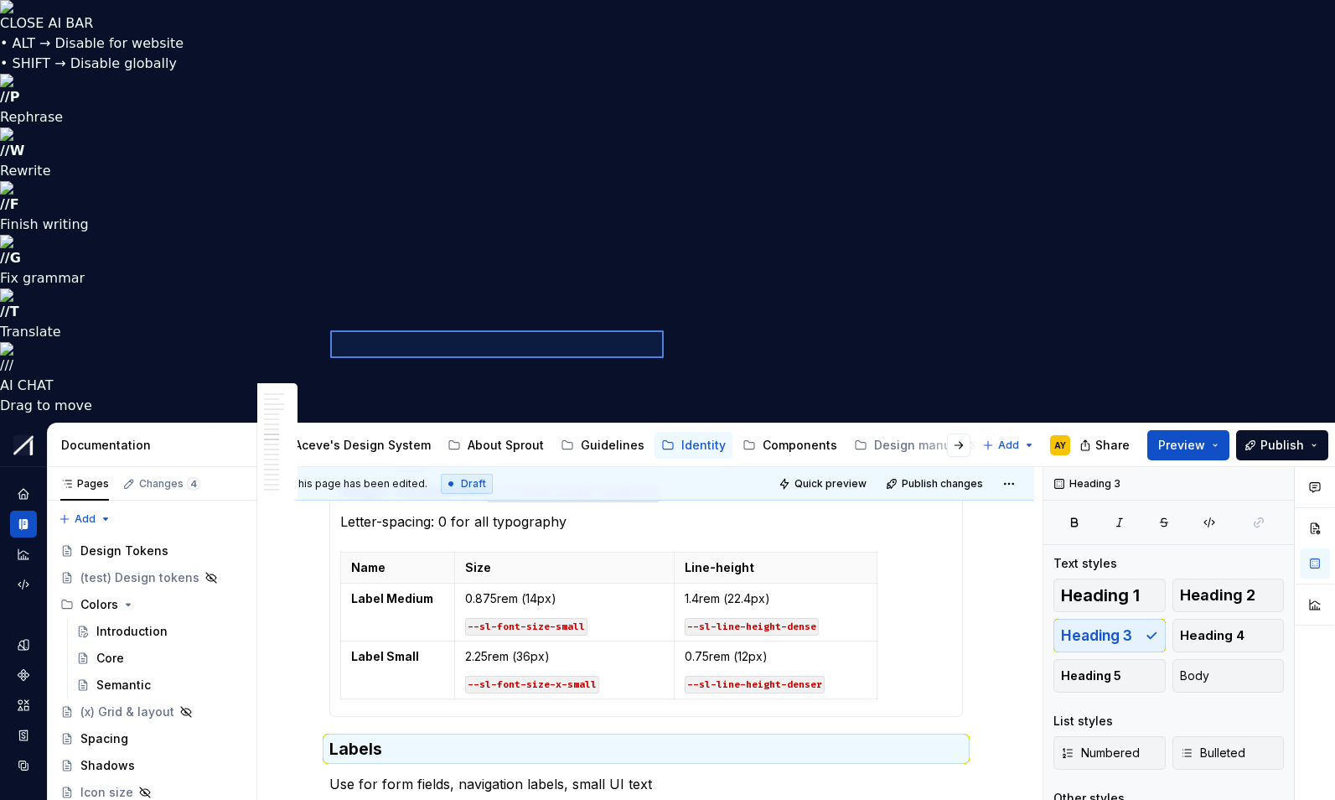
drag, startPoint x: 376, startPoint y: 335, endPoint x: 677, endPoint y: 383, distance: 305.6
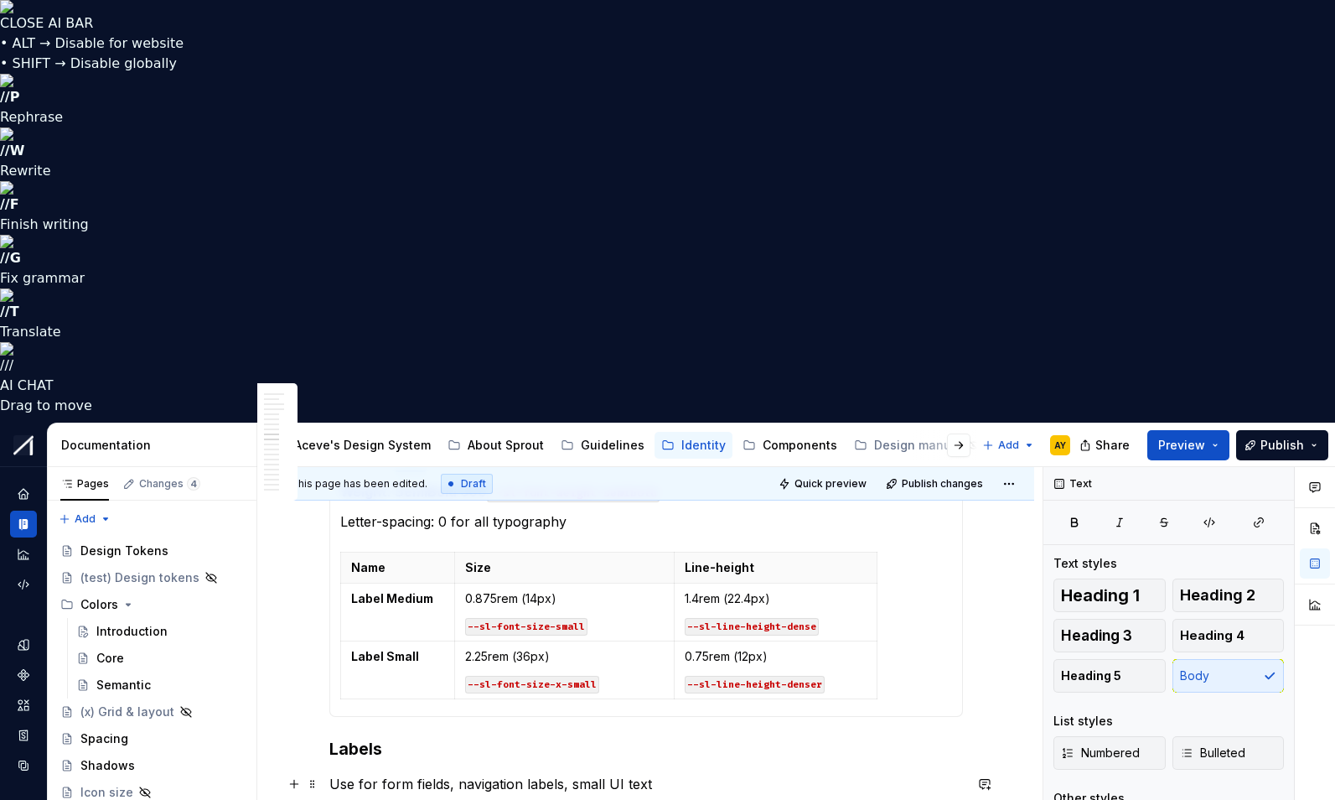
click at [654, 774] on p "Use for form fields, navigation labels, small UI text" at bounding box center [646, 784] width 634 height 20
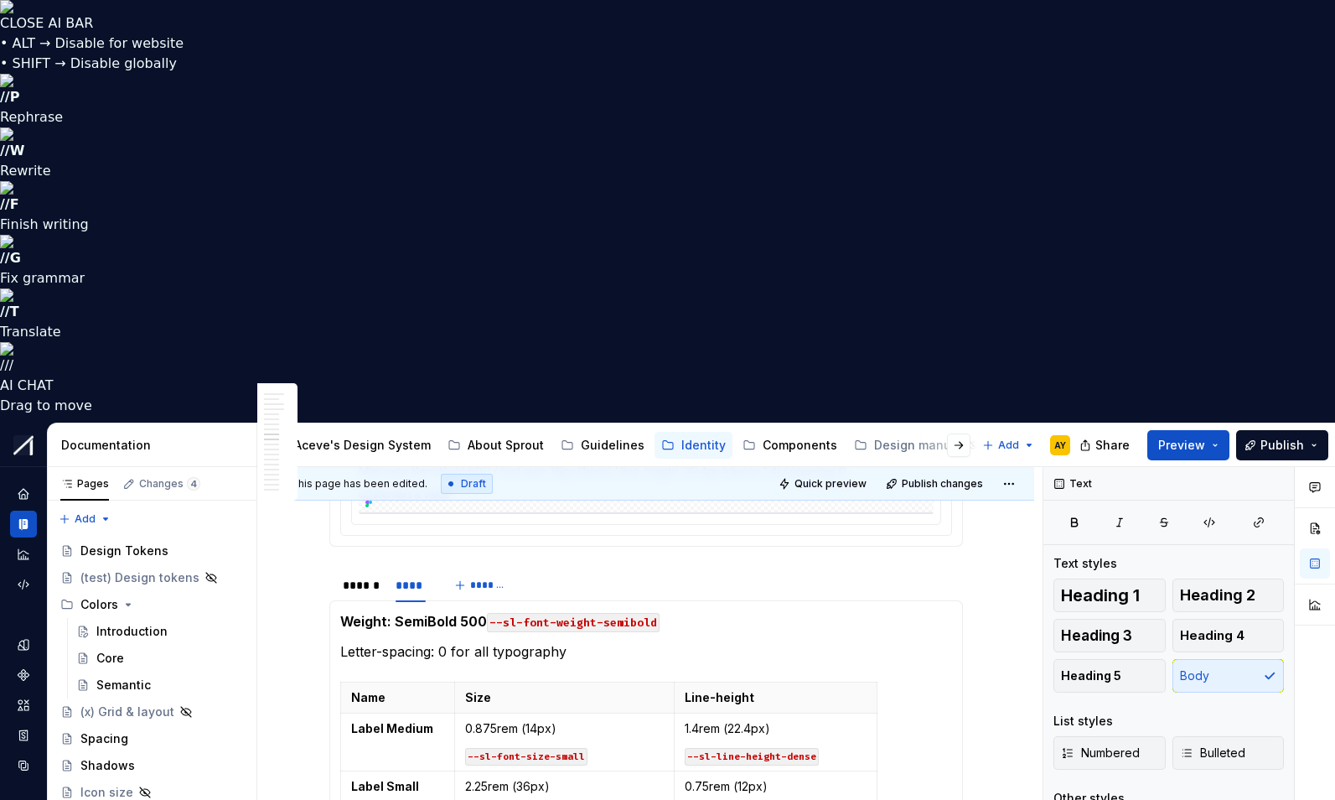
scroll to position [2666, 0]
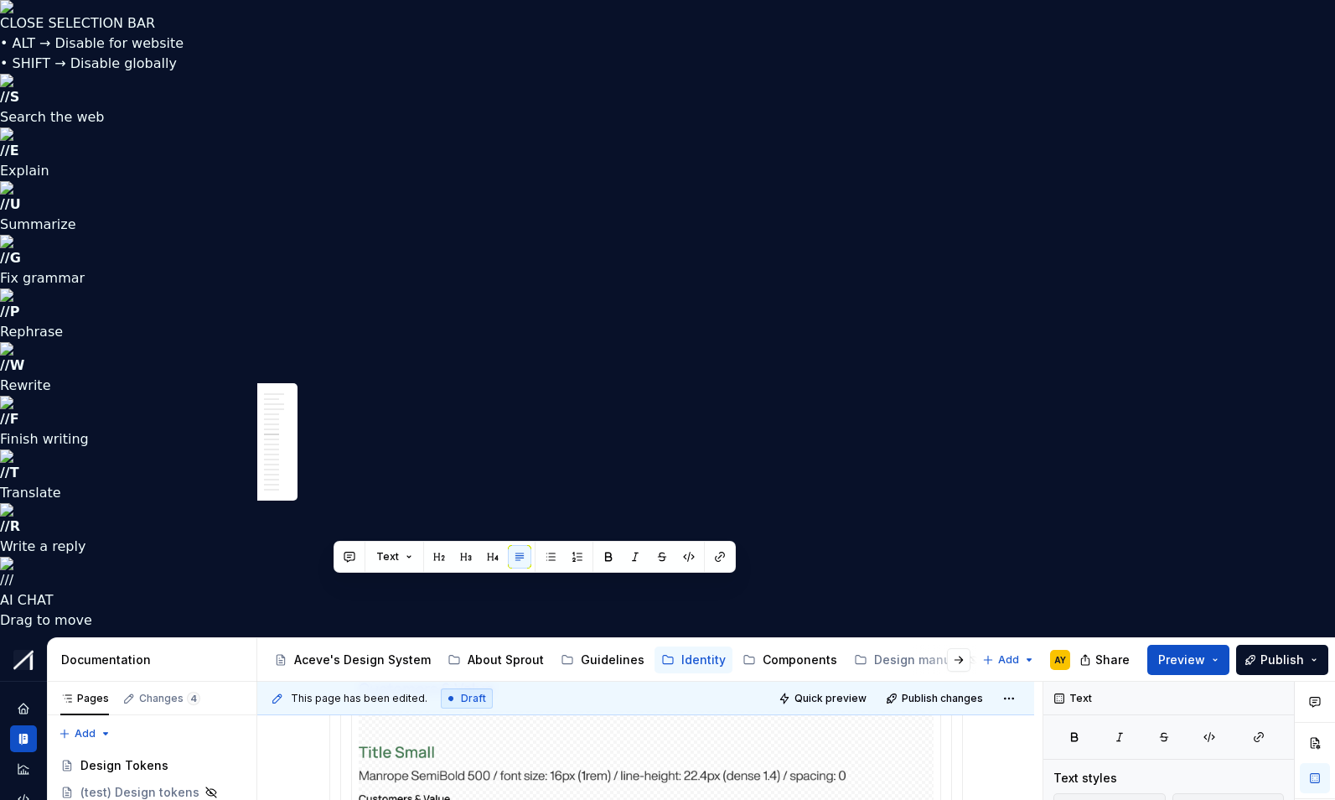
drag, startPoint x: 337, startPoint y: 589, endPoint x: 668, endPoint y: 581, distance: 331.2
copy p "Use for form fields, navigation labels, small UI text"
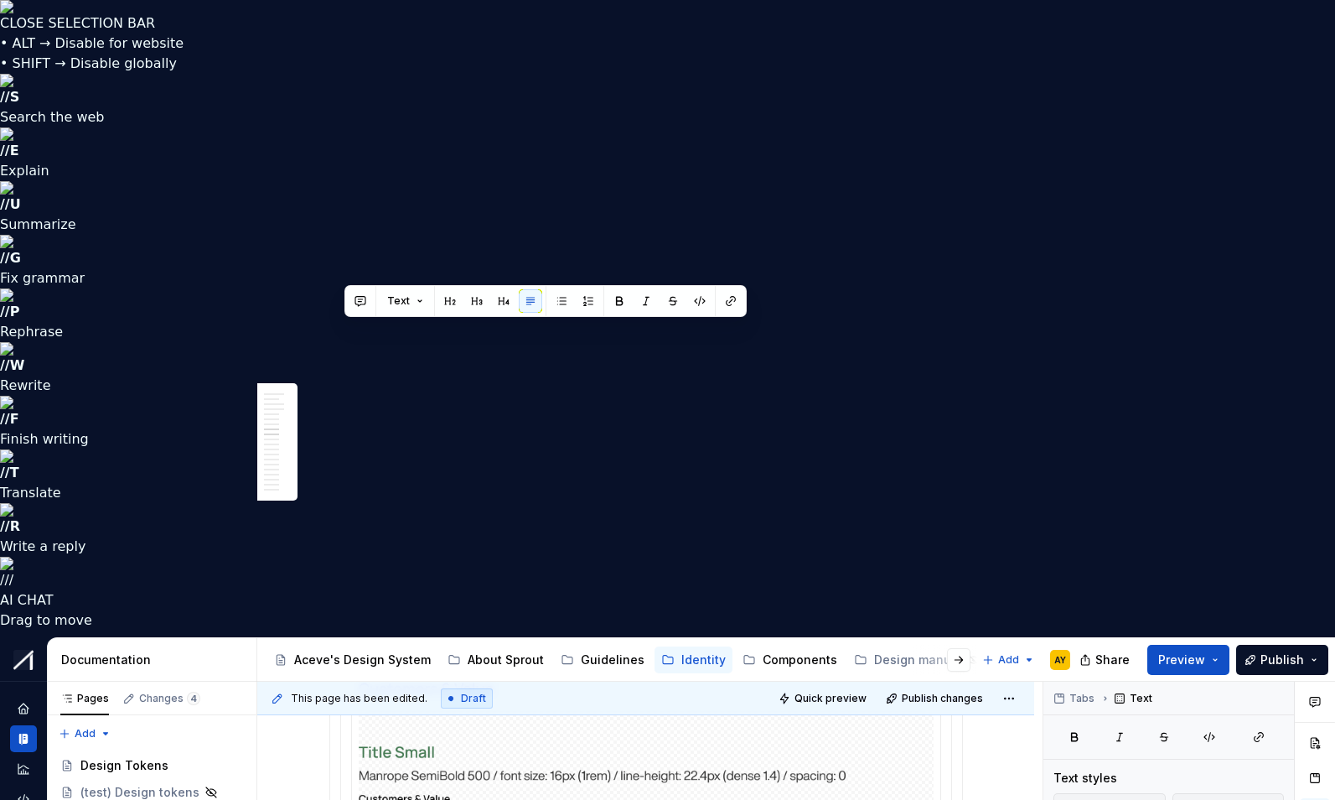
drag, startPoint x: 345, startPoint y: 330, endPoint x: 734, endPoint y: 330, distance: 389.8
drag, startPoint x: 394, startPoint y: 331, endPoint x: 445, endPoint y: 332, distance: 51.1
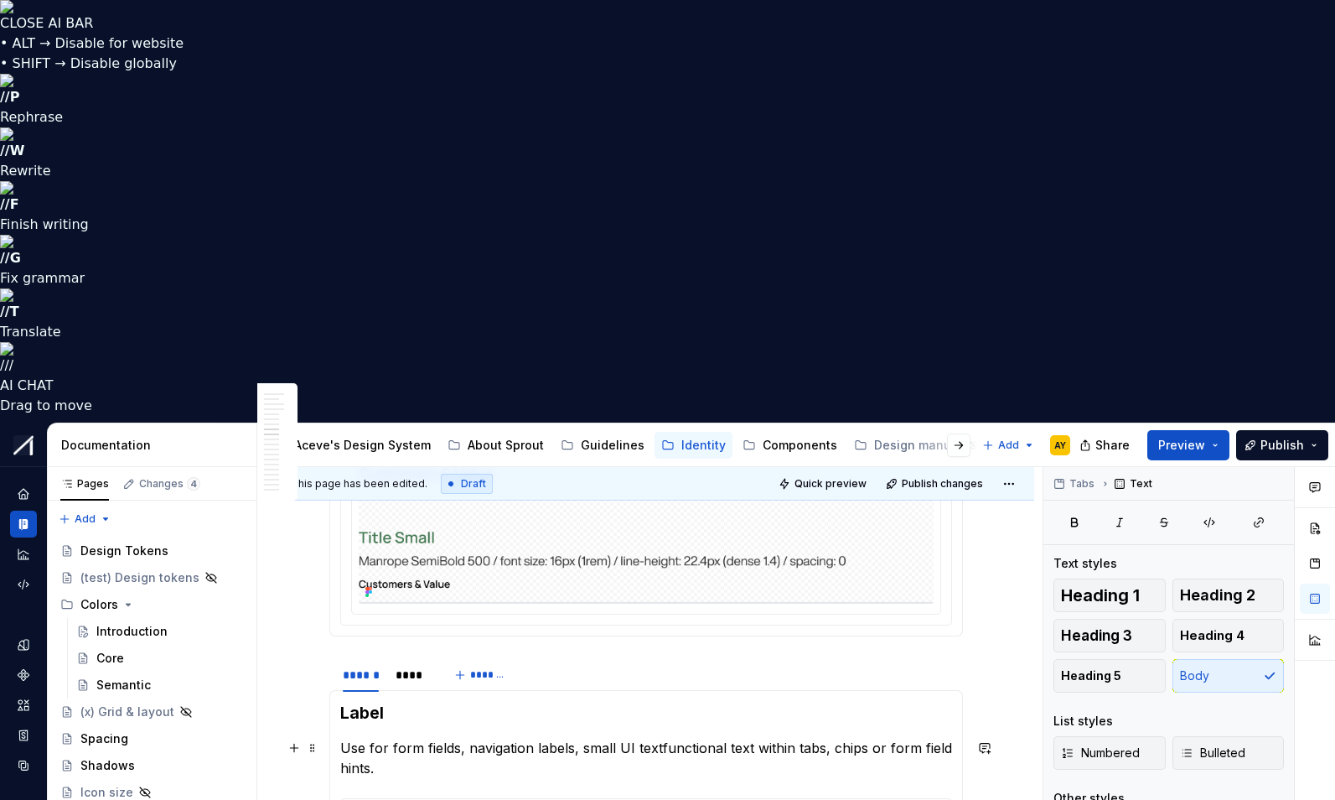
click at [662, 738] on p "Use for form fields, navigation labels, small UI textfunctional text within tab…" at bounding box center [646, 758] width 612 height 40
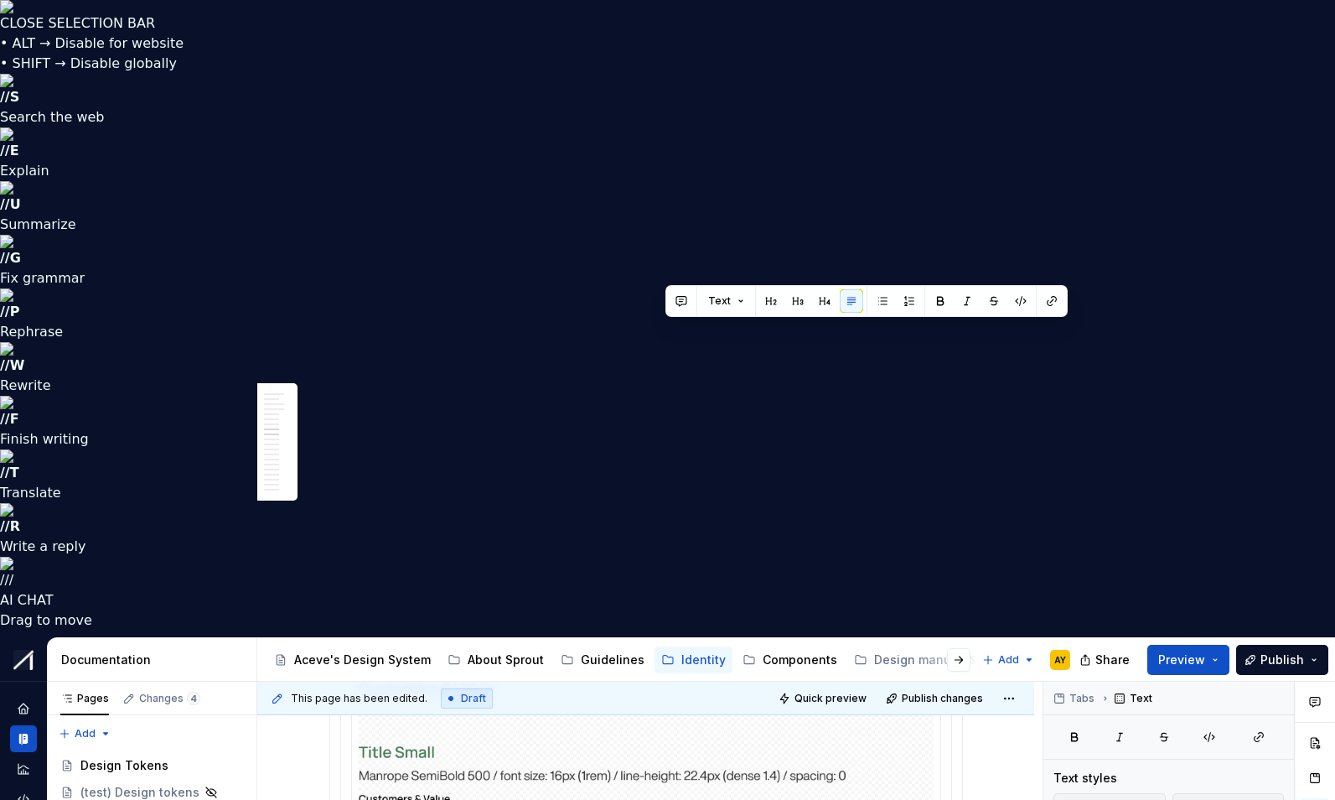
drag, startPoint x: 664, startPoint y: 332, endPoint x: 827, endPoint y: 334, distance: 163.5
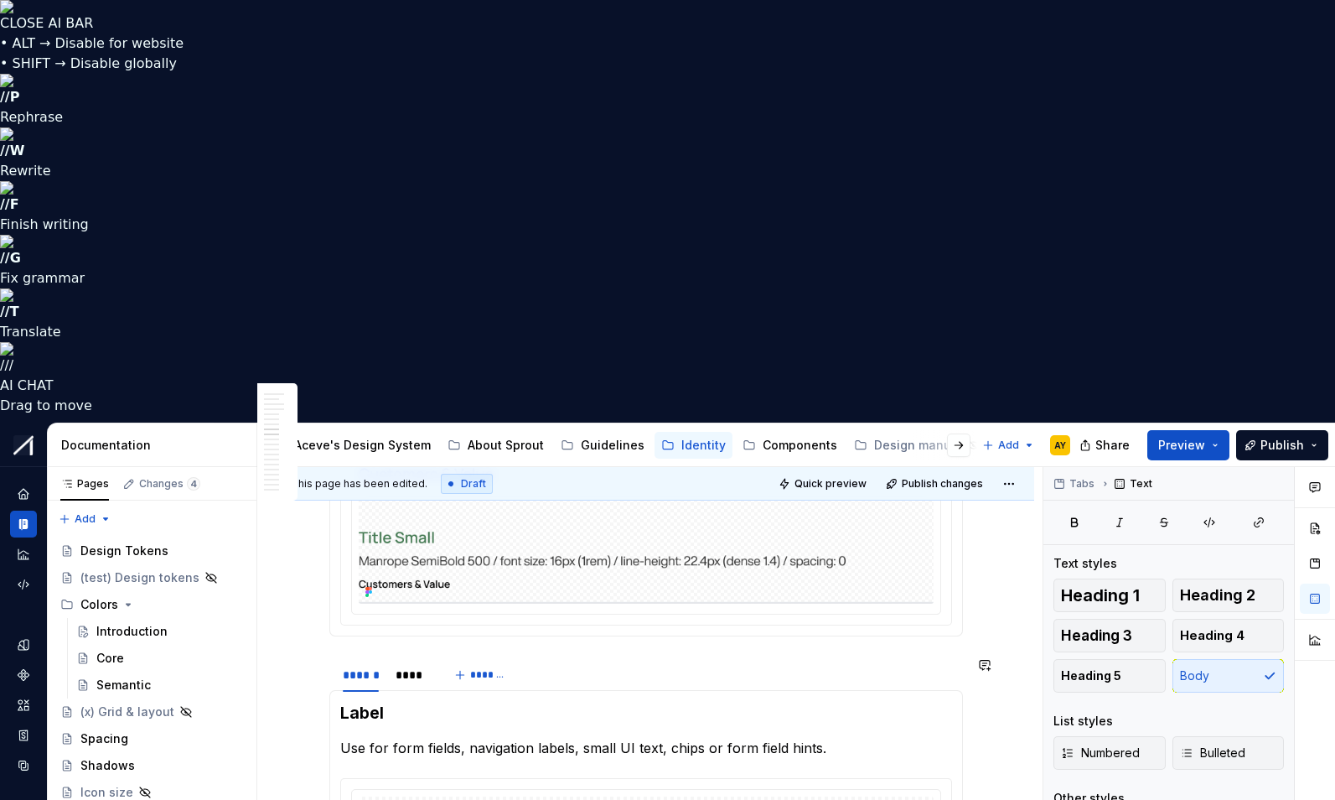
click at [421, 738] on p "Use for form fields, navigation labels, small UI text, chips or form field hint…" at bounding box center [646, 748] width 612 height 20
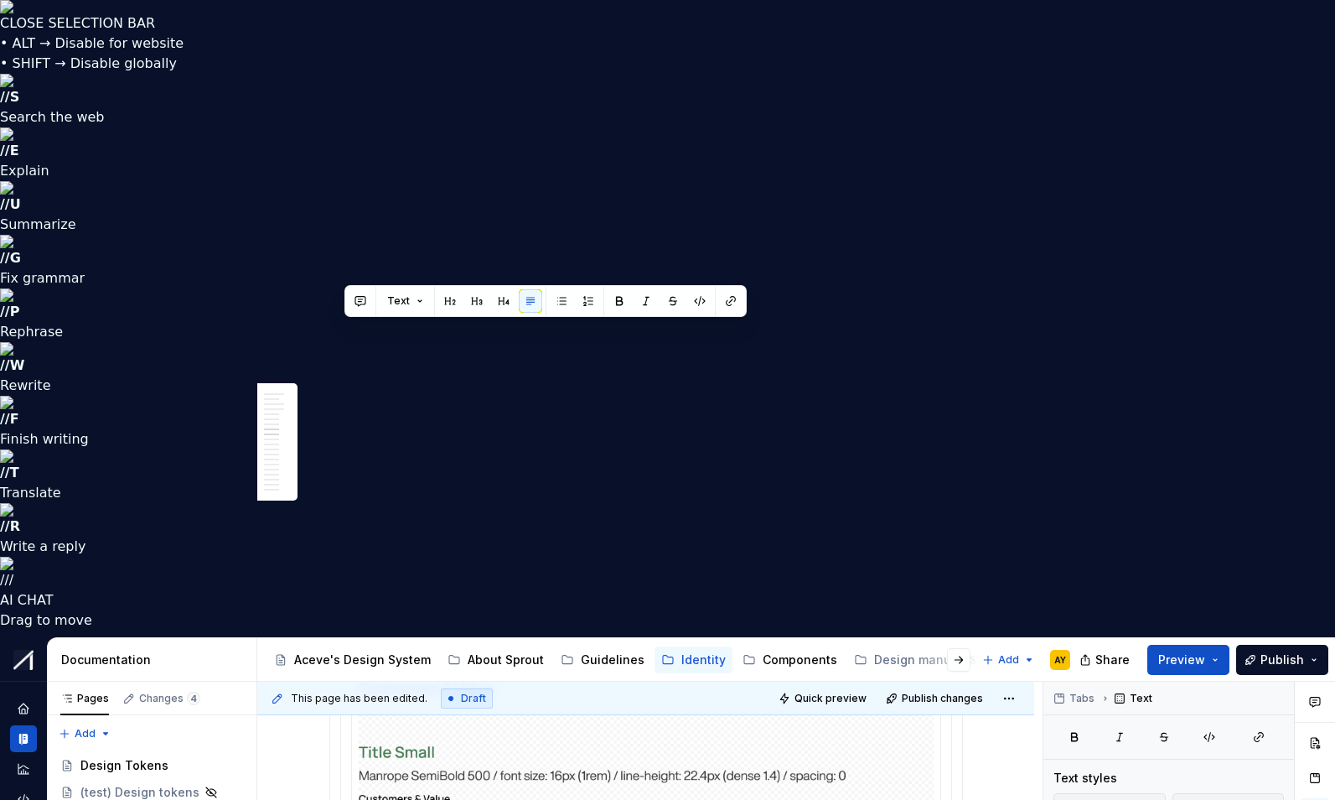
drag, startPoint x: 343, startPoint y: 331, endPoint x: 685, endPoint y: 376, distance: 344.9
copy p "Use for form fields, navigation labels, small UI text, chips or form field hint…"
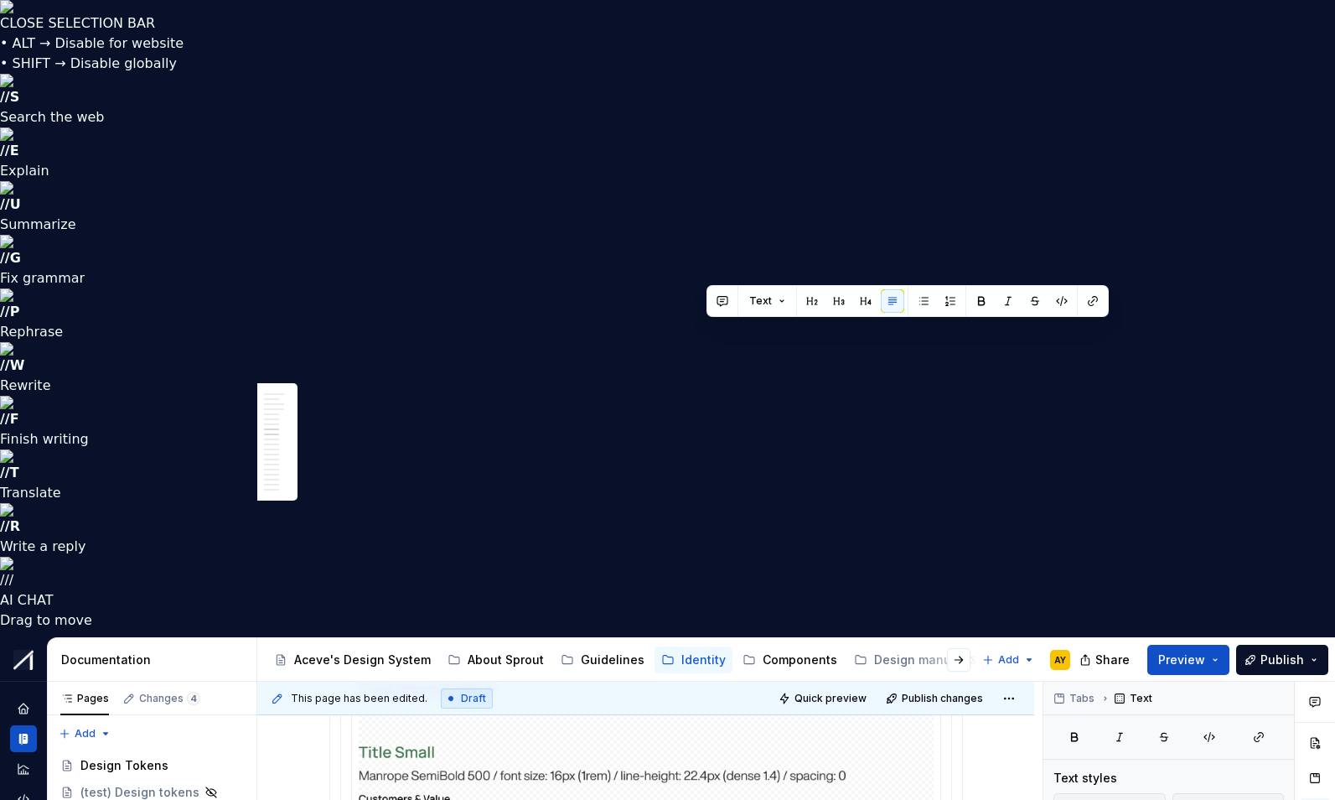
drag, startPoint x: 708, startPoint y: 332, endPoint x: 825, endPoint y: 335, distance: 116.6
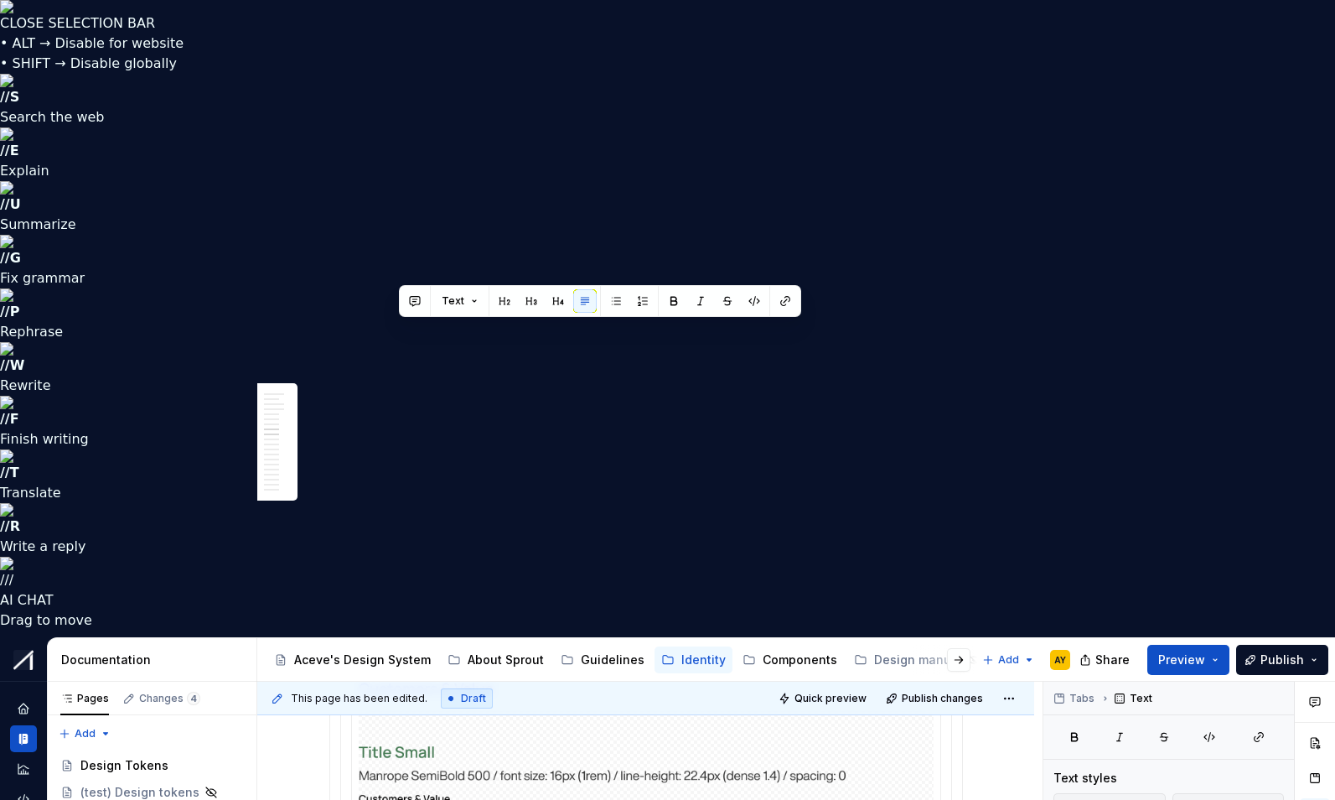
drag, startPoint x: 397, startPoint y: 333, endPoint x: 466, endPoint y: 331, distance: 69.6
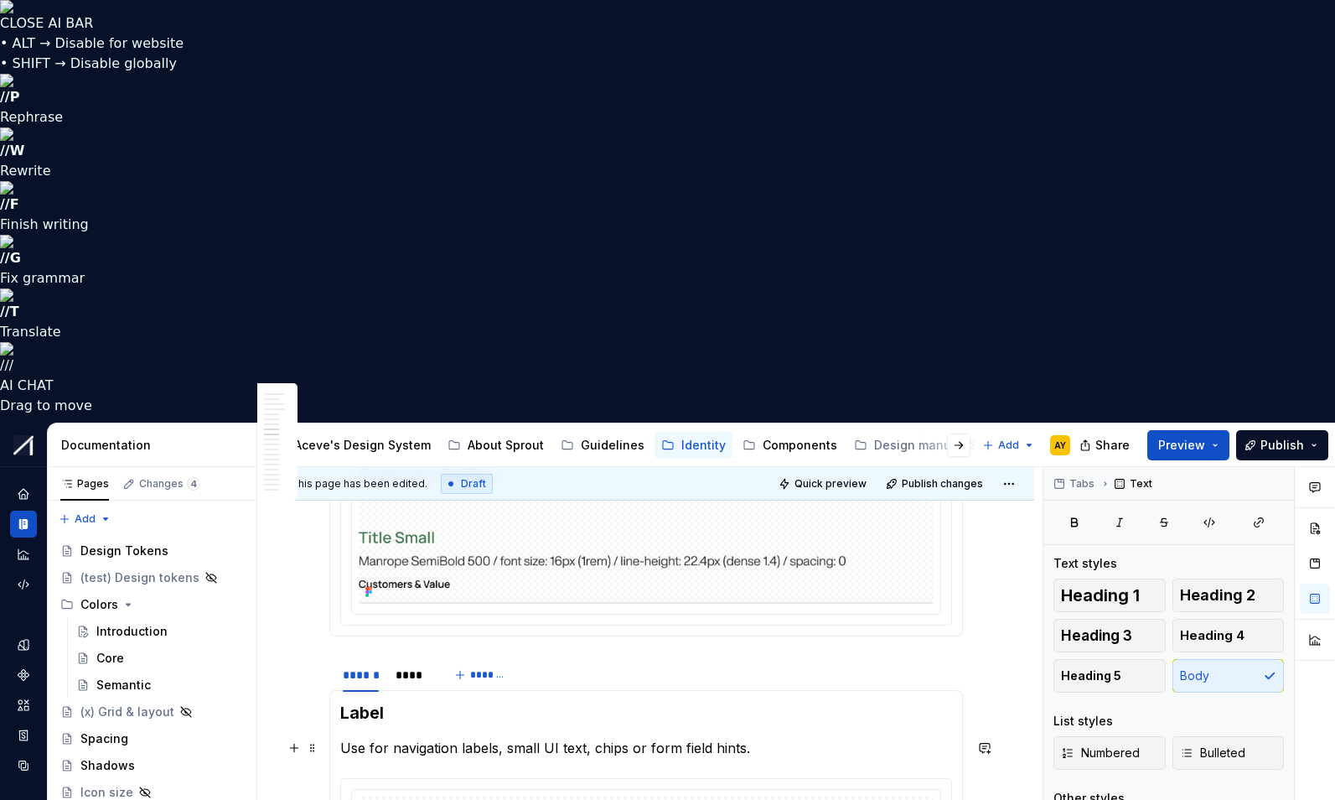
click at [819, 738] on p "Use for navigation labels, small UI text, chips or form field hints." at bounding box center [646, 748] width 612 height 20
click at [546, 738] on p "Use for navigation labels, small UI text, chips or form field hints." at bounding box center [646, 748] width 612 height 20
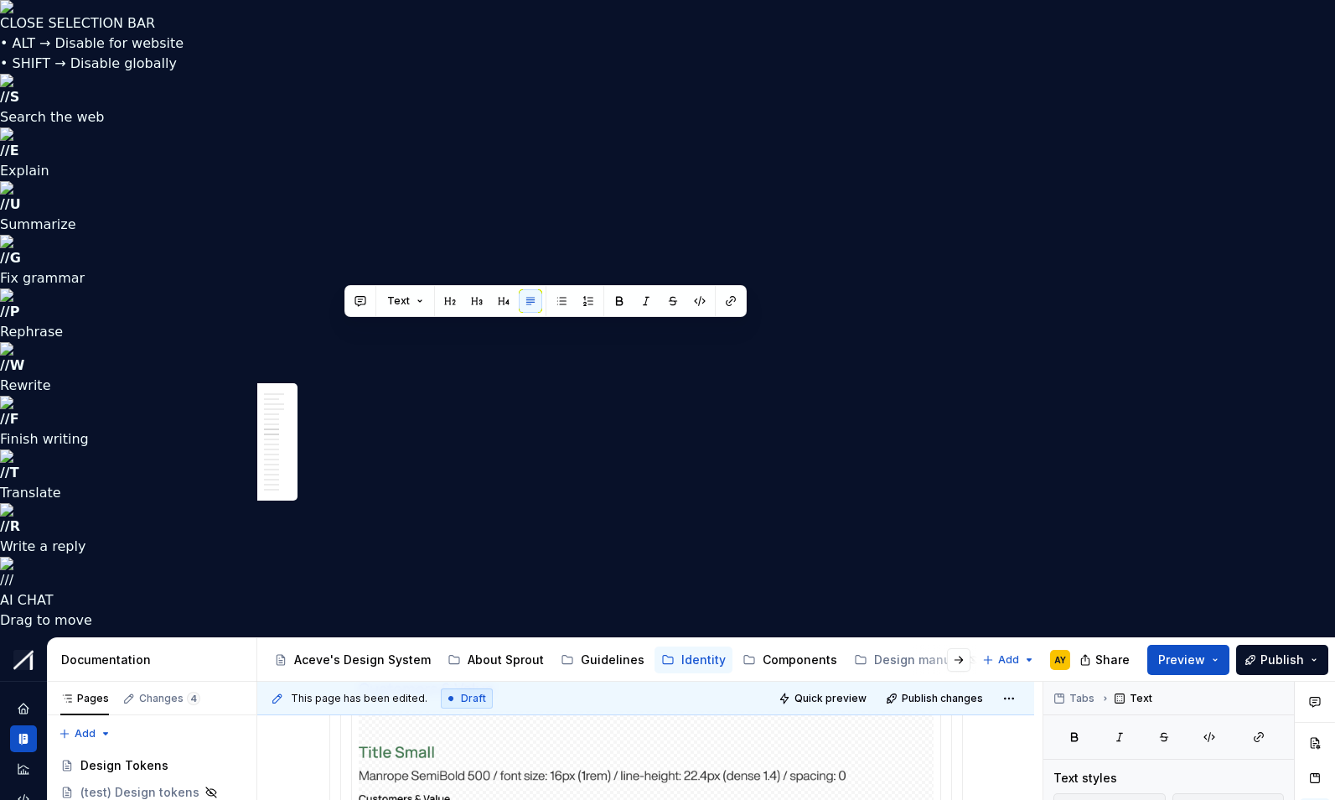
drag, startPoint x: 346, startPoint y: 332, endPoint x: 770, endPoint y: 334, distance: 423.4
copy p "Use for navigation labels, small UI text, chips or form field hints."
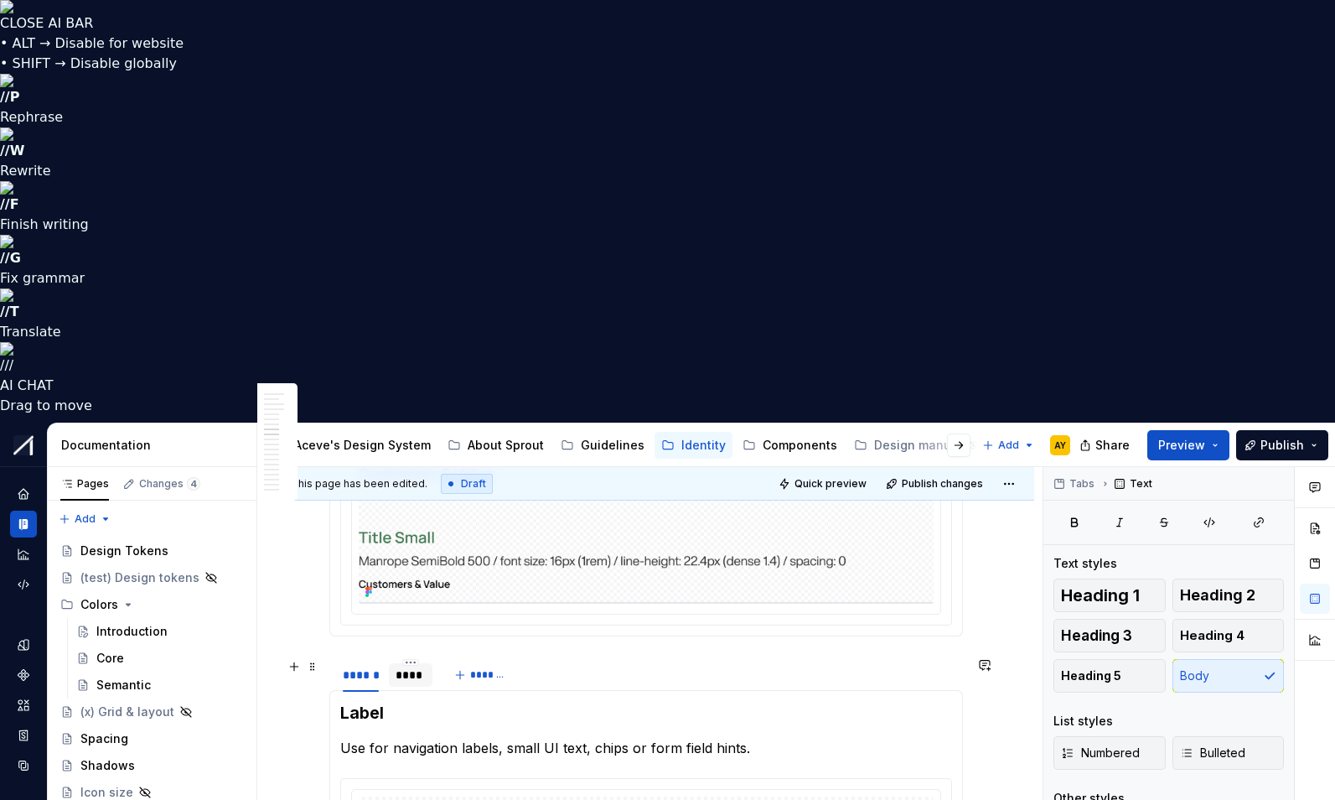
click at [411, 666] on div "****" at bounding box center [411, 674] width 30 height 17
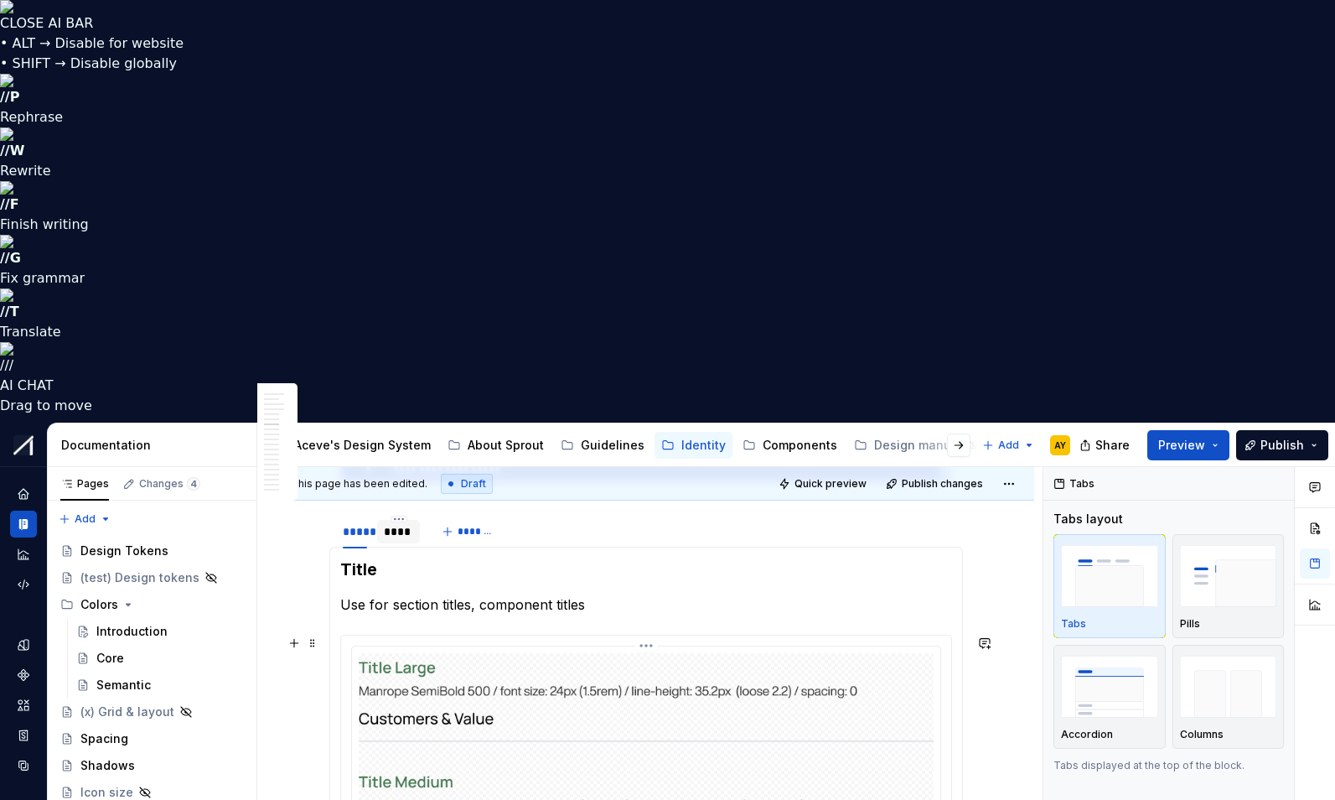
scroll to position [2304, 0]
click at [402, 526] on div "****" at bounding box center [399, 534] width 30 height 17
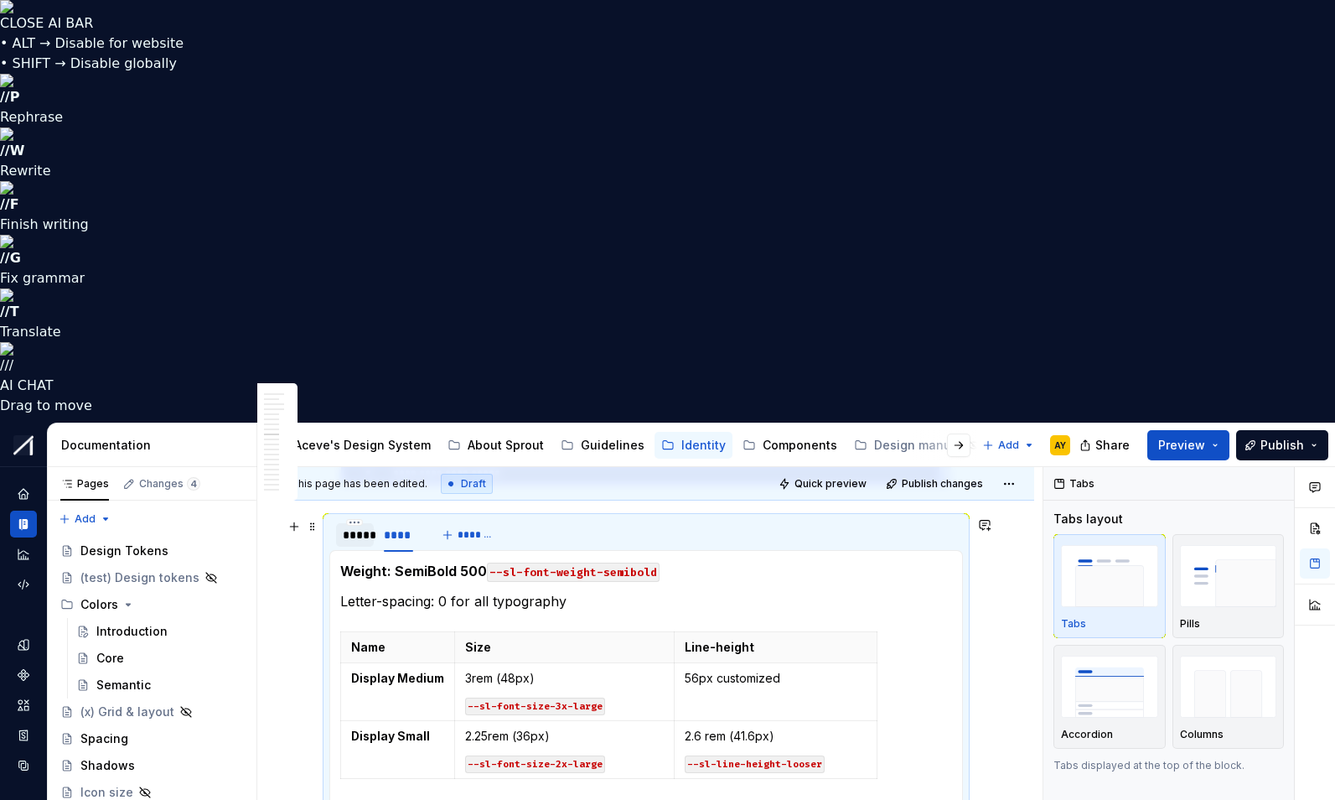
click at [362, 526] on div "*****" at bounding box center [355, 534] width 24 height 17
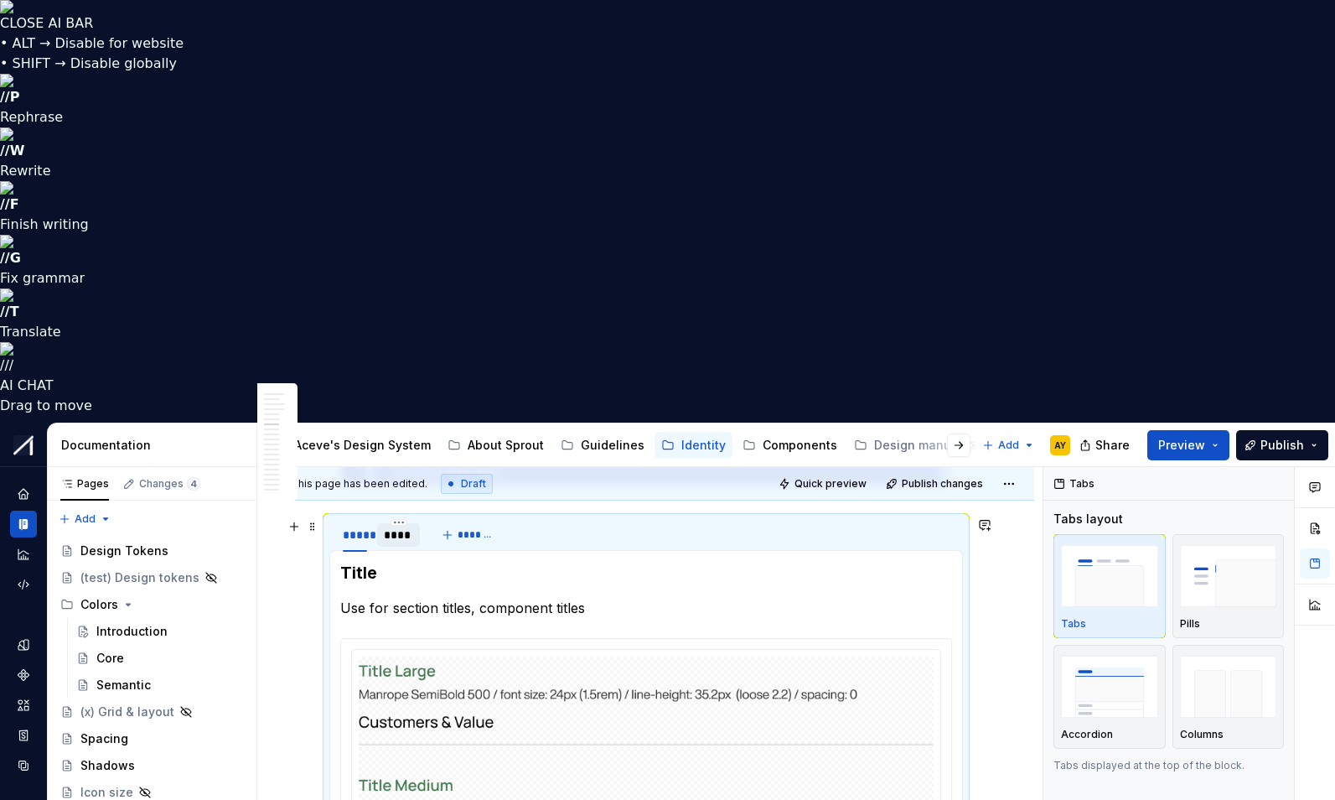
click at [392, 526] on div "****" at bounding box center [399, 534] width 30 height 17
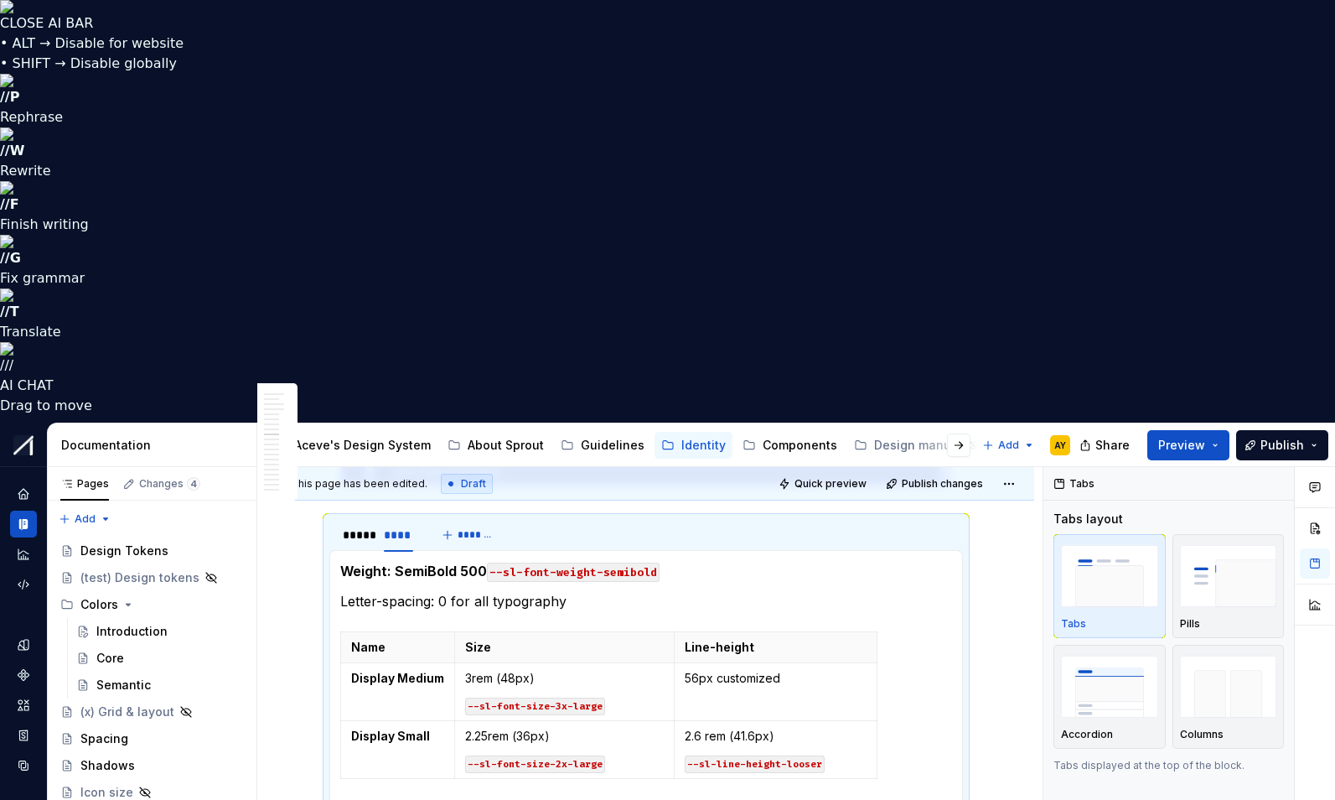
click at [340, 550] on div "Title Use for section titles, component titles Weight: SemiBold 500 --sl-font-w…" at bounding box center [646, 693] width 634 height 287
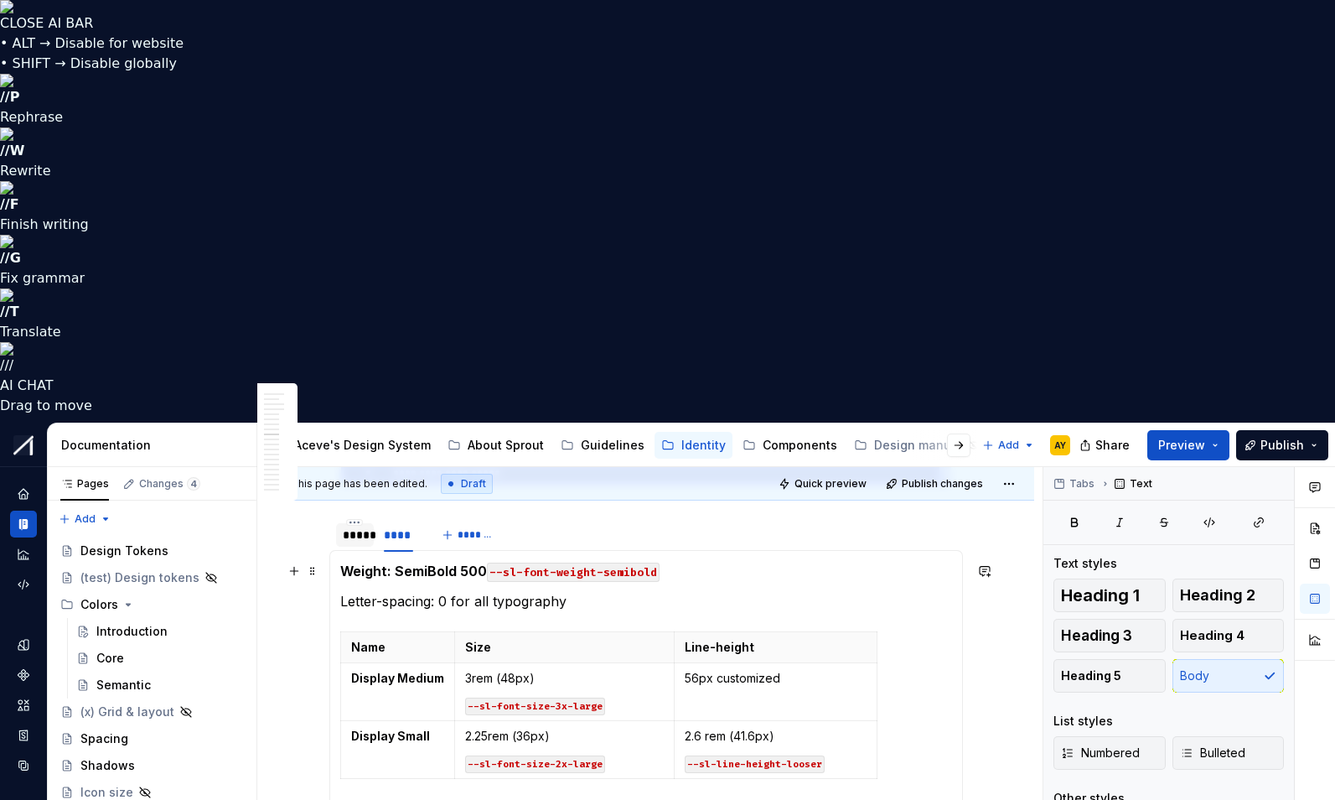
click at [360, 526] on div "*****" at bounding box center [355, 534] width 24 height 17
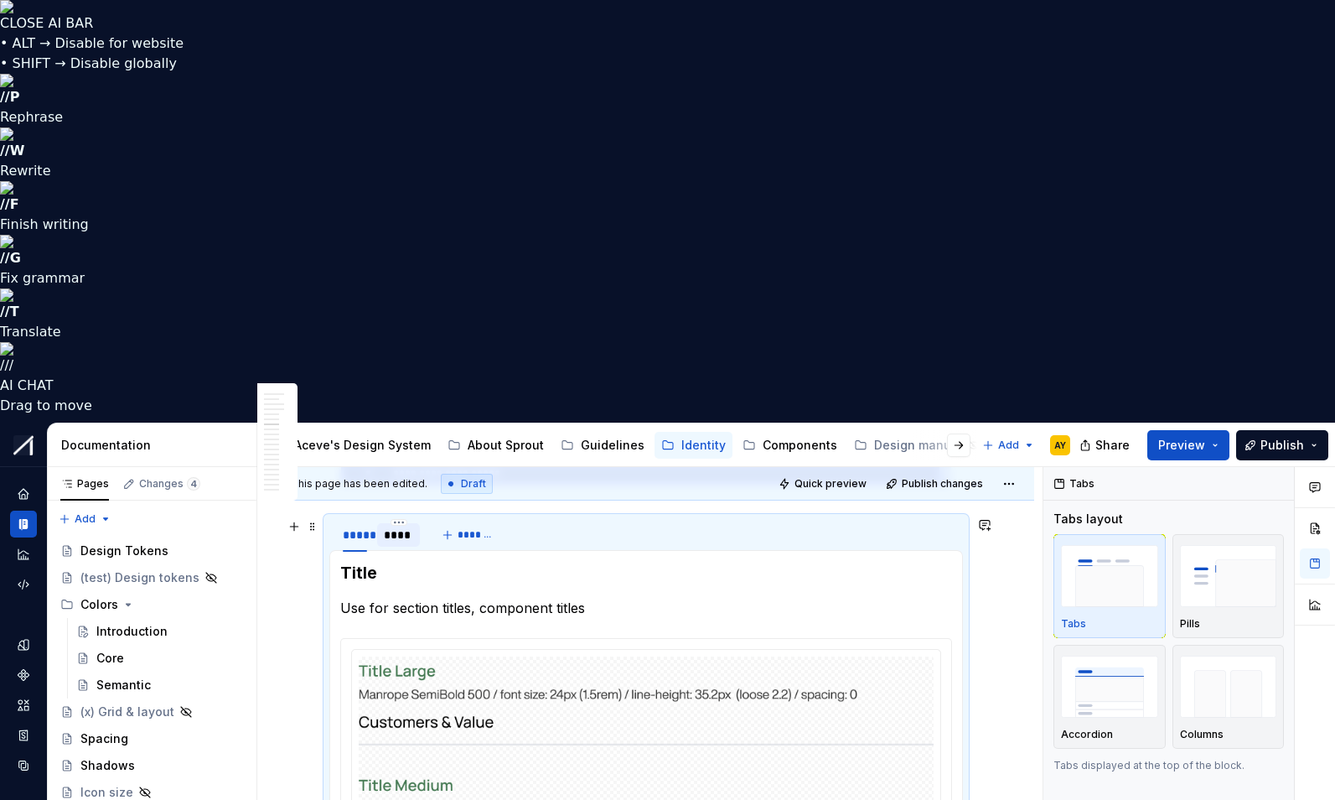
click at [400, 526] on div "****" at bounding box center [399, 534] width 30 height 17
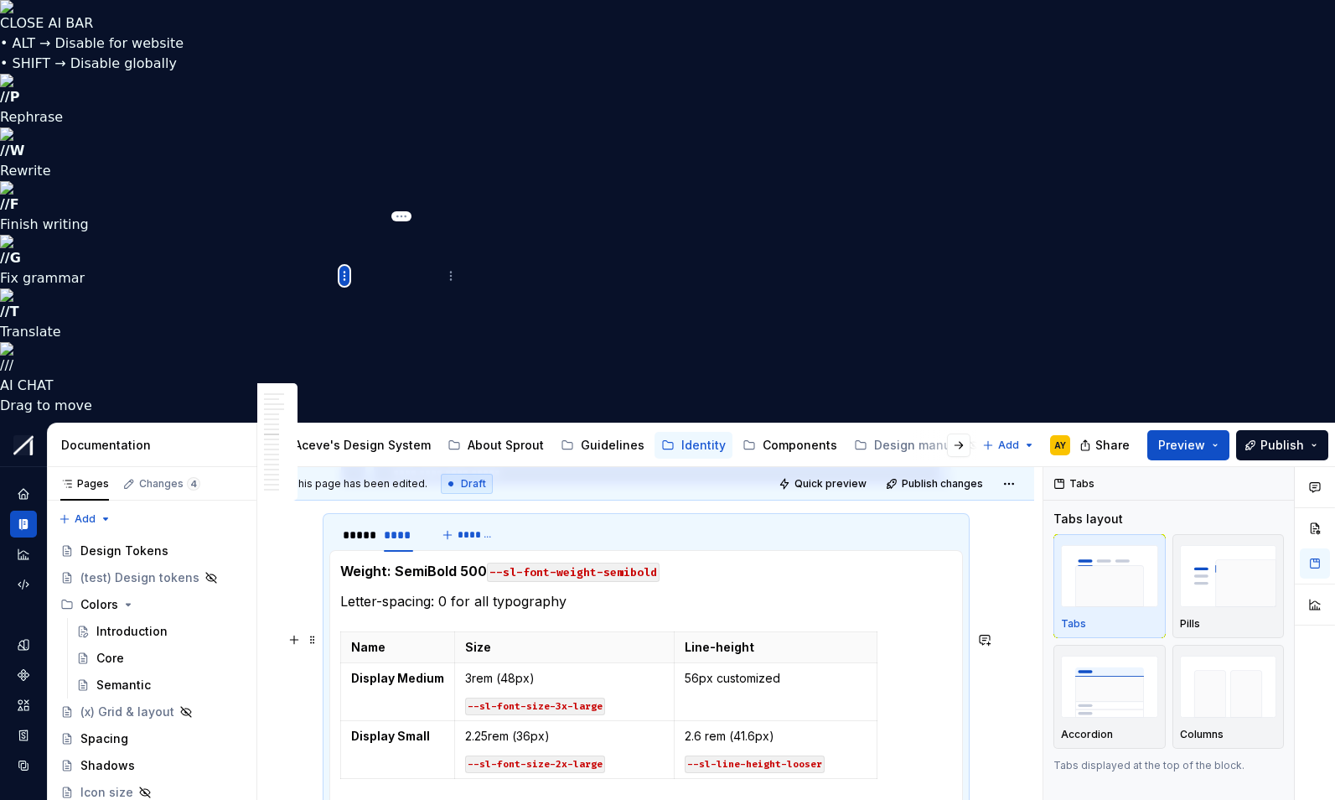
click at [349, 272] on html "CLOSE AI BAR • ALT → Disable for website • SHIFT → Disable globally // P Rephra…" at bounding box center [667, 400] width 1335 height 800
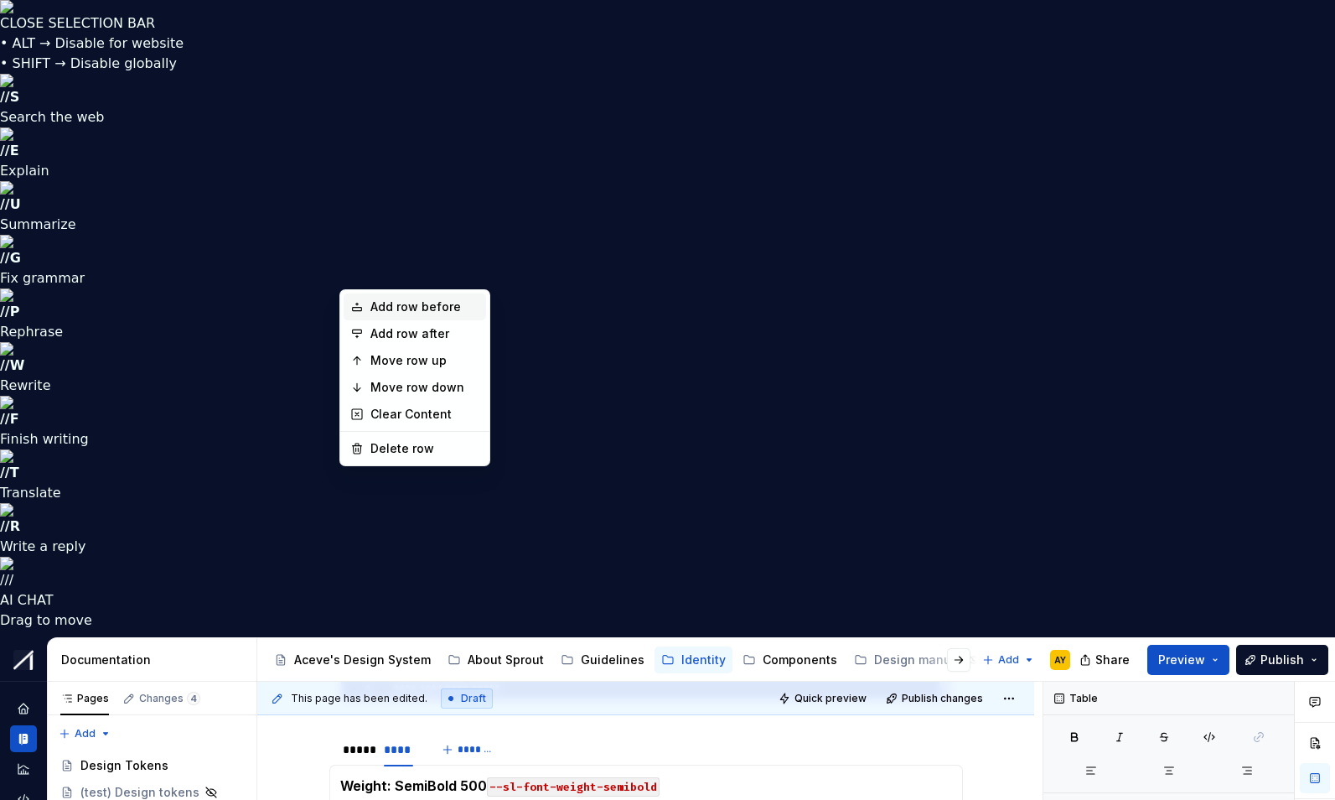
click at [404, 309] on div "Add row before" at bounding box center [425, 306] width 109 height 17
type input "4"
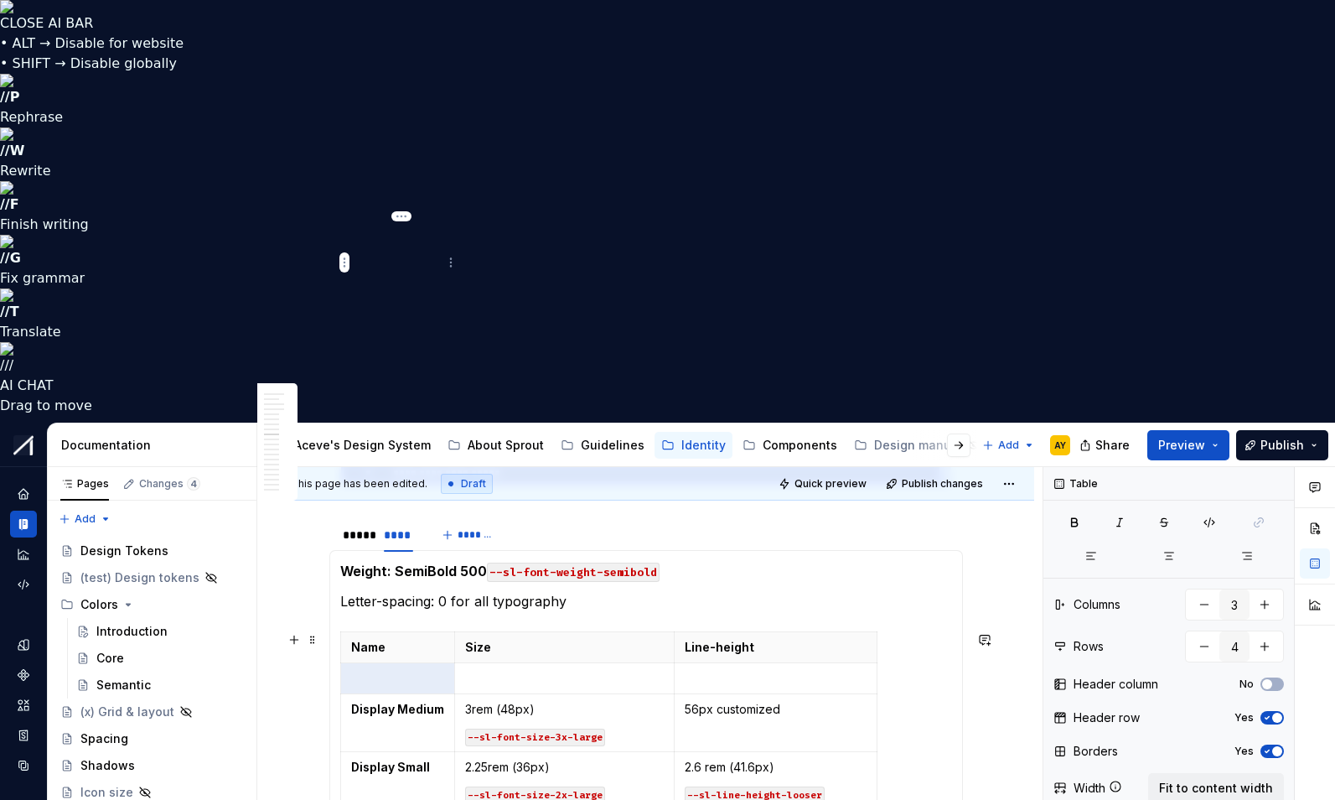
click at [393, 670] on p at bounding box center [398, 678] width 94 height 17
click at [357, 702] on strong "Display Medium" at bounding box center [397, 709] width 93 height 14
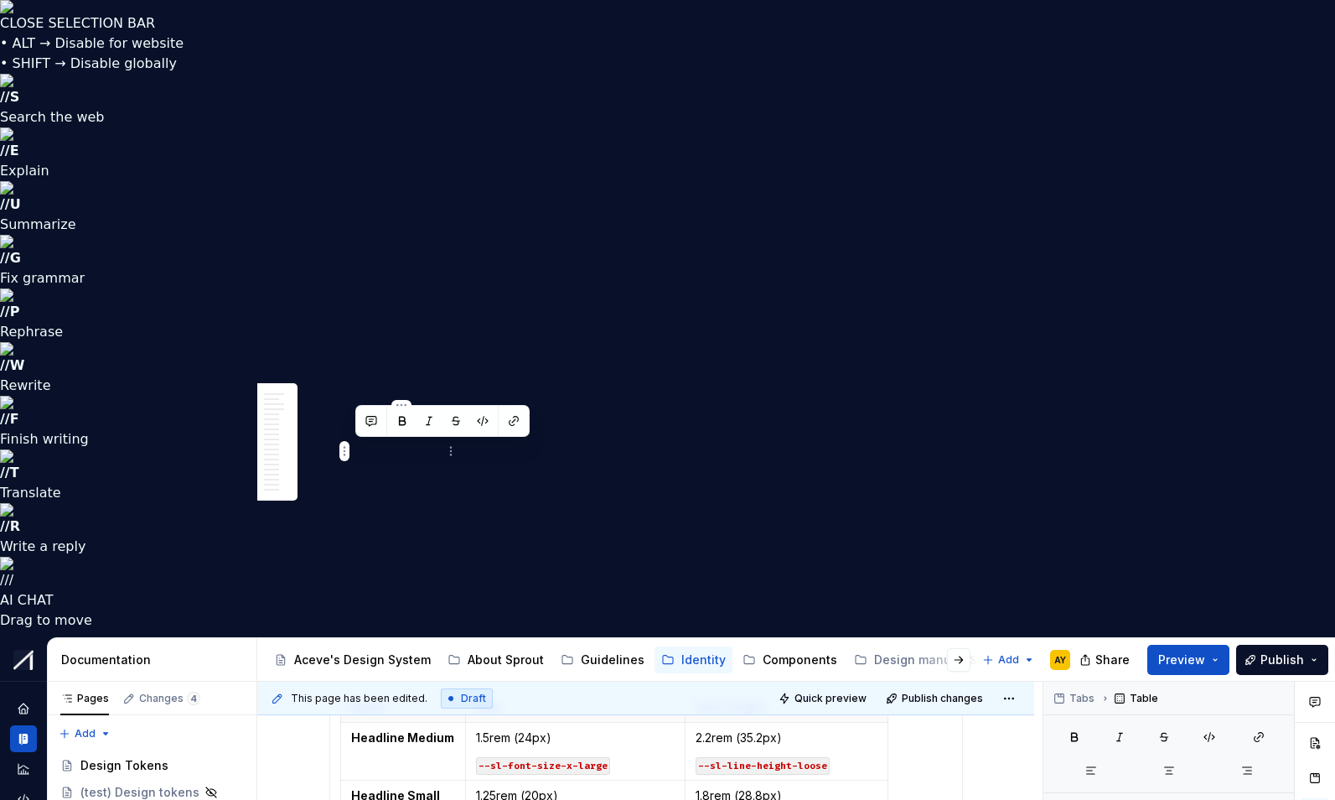
drag, startPoint x: 417, startPoint y: 459, endPoint x: 352, endPoint y: 451, distance: 65.8
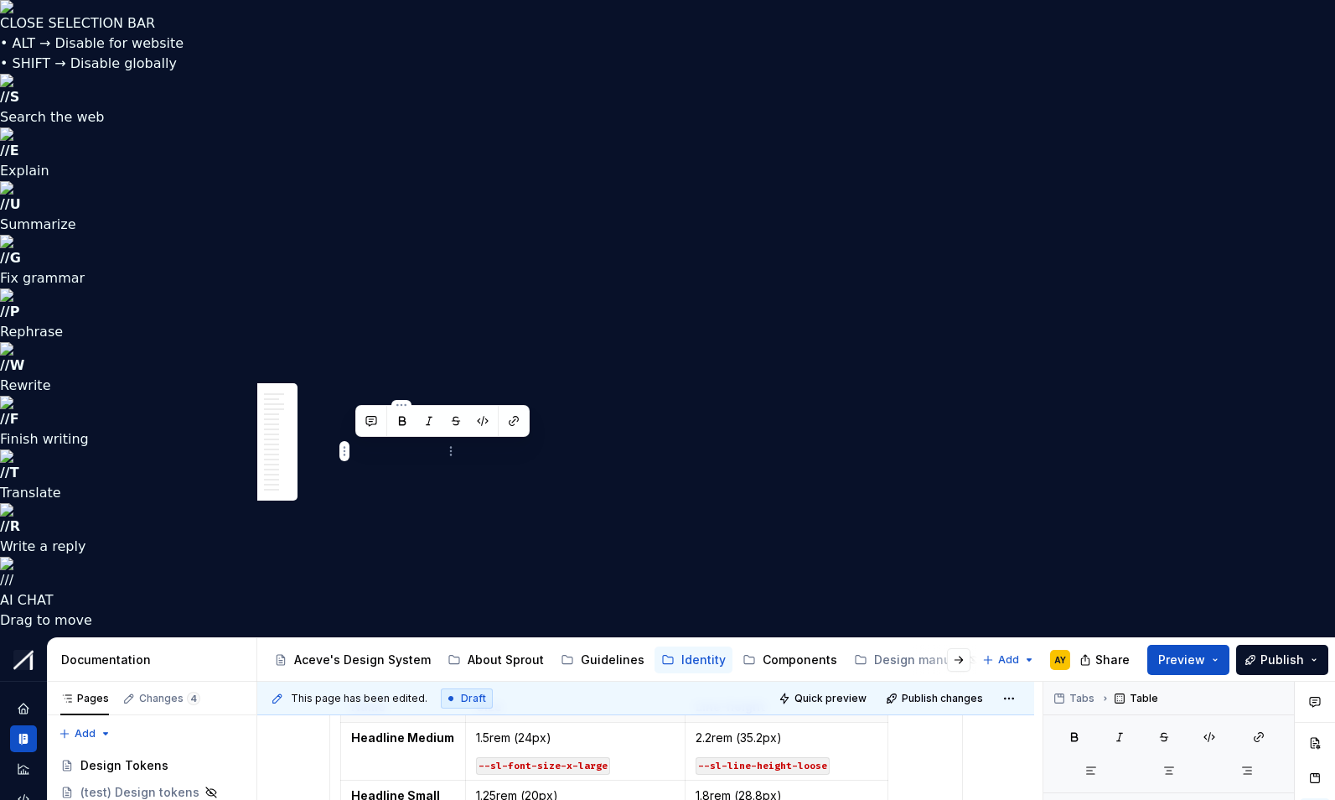
drag, startPoint x: 417, startPoint y: 451, endPoint x: 355, endPoint y: 453, distance: 62.1
click at [400, 425] on button "button" at bounding box center [402, 420] width 23 height 23
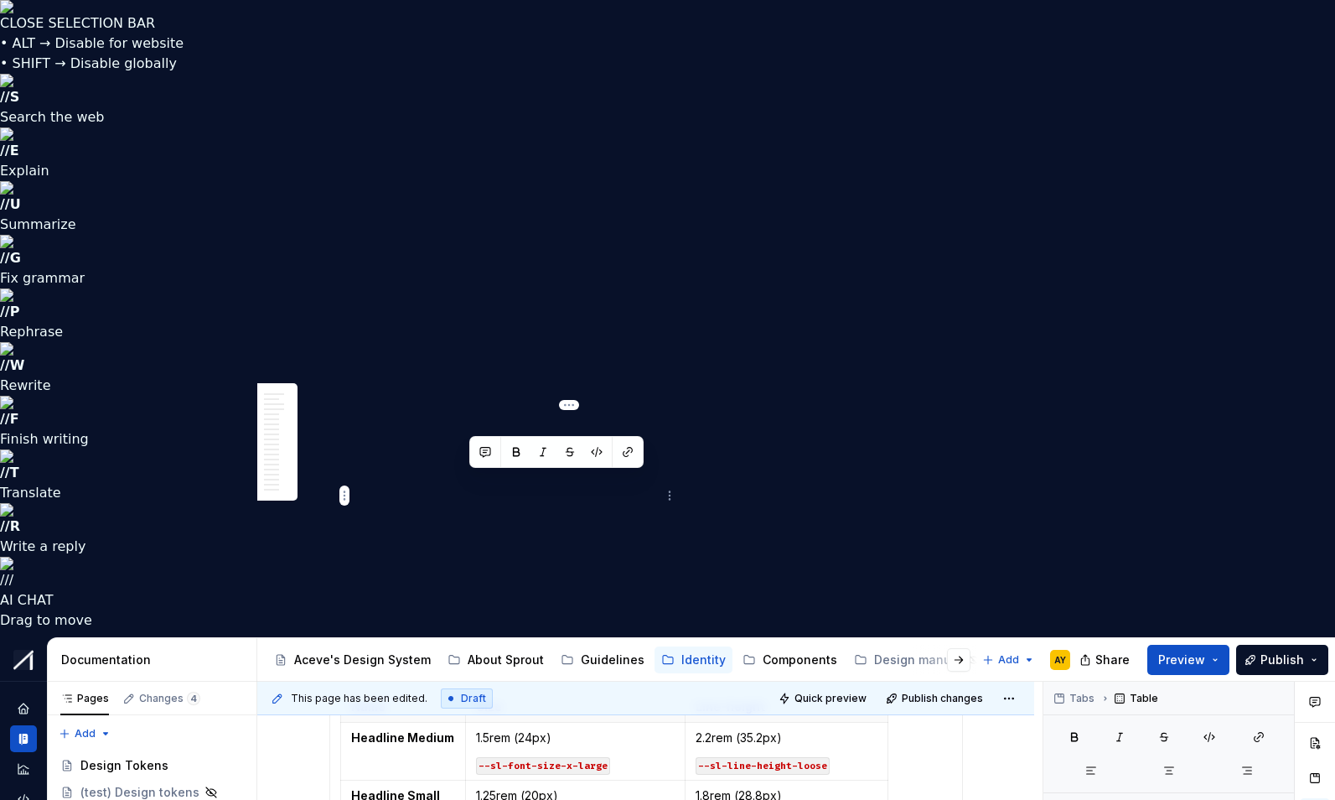
drag, startPoint x: 470, startPoint y: 480, endPoint x: 608, endPoint y: 509, distance: 140.6
copy td "3rem (48px) --sl-font-size-3x-large"
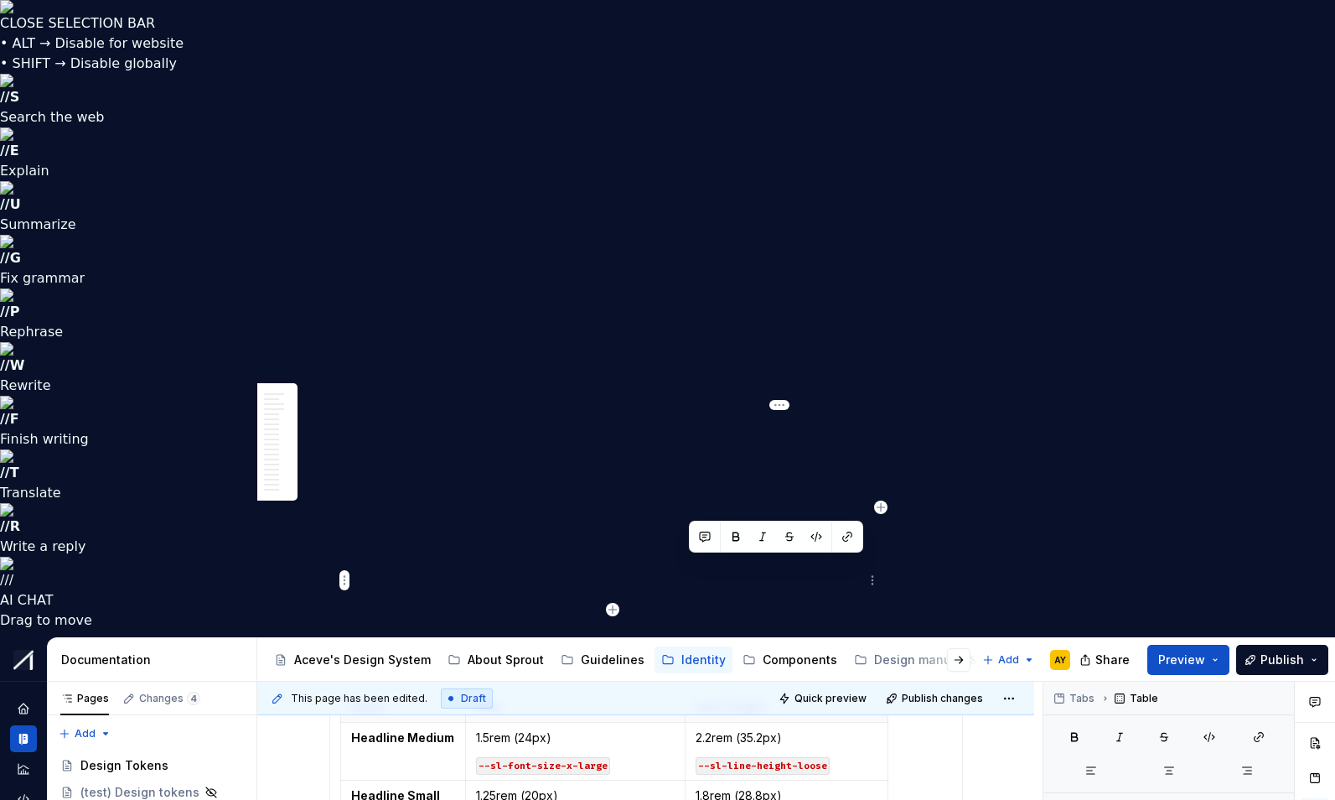
drag, startPoint x: 727, startPoint y: 592, endPoint x: 686, endPoint y: 567, distance: 48.2
copy td "2.6 rem (41.6px) --sl-line-height-looser"
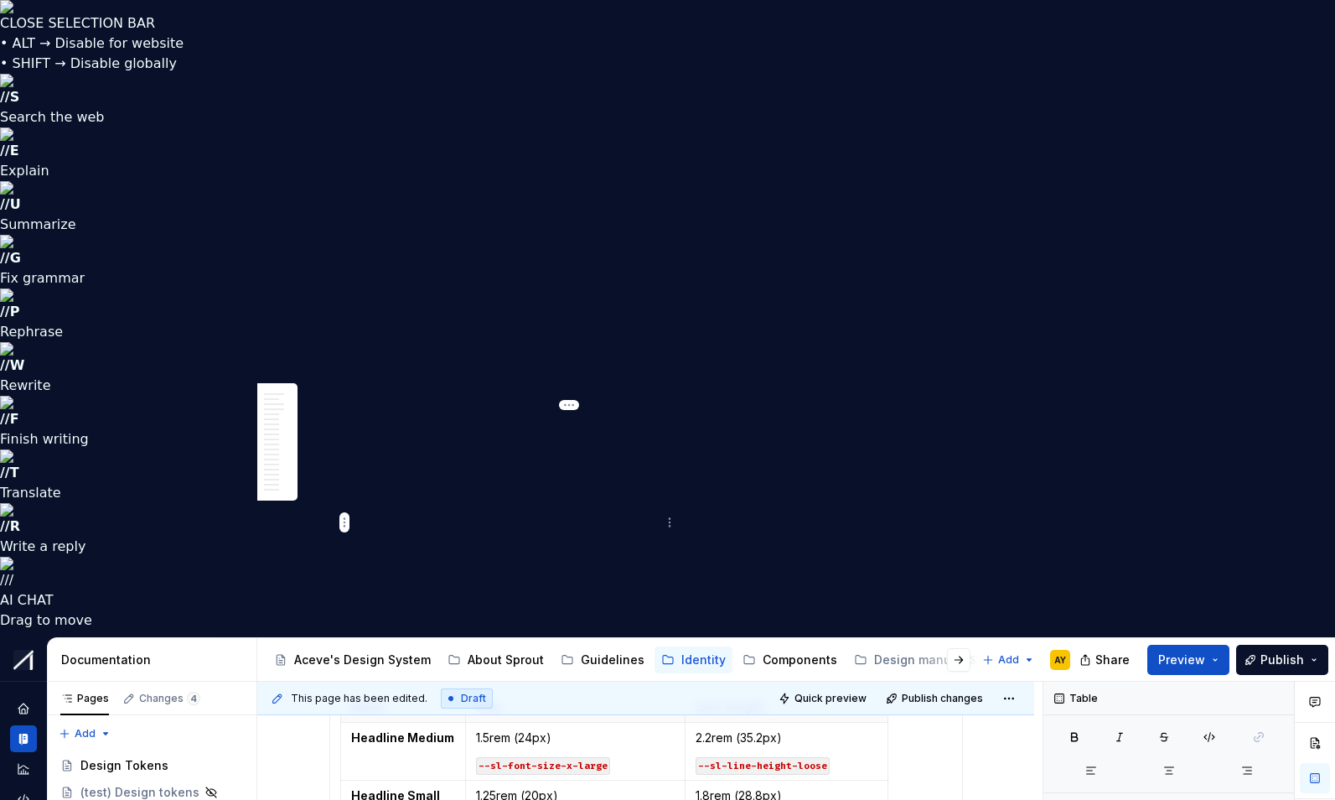
drag, startPoint x: 713, startPoint y: 506, endPoint x: 661, endPoint y: 504, distance: 52.0
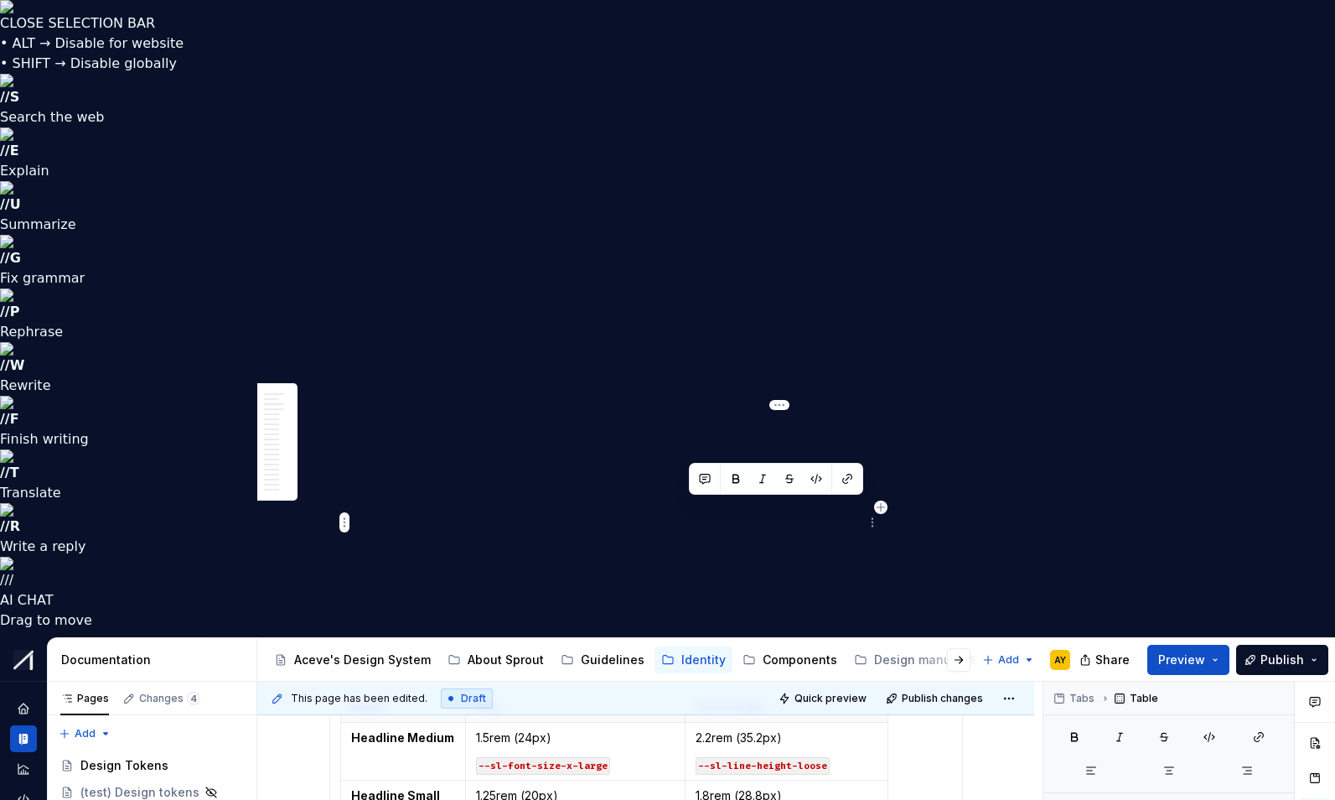
drag, startPoint x: 691, startPoint y: 508, endPoint x: 806, endPoint y: 511, distance: 114.9
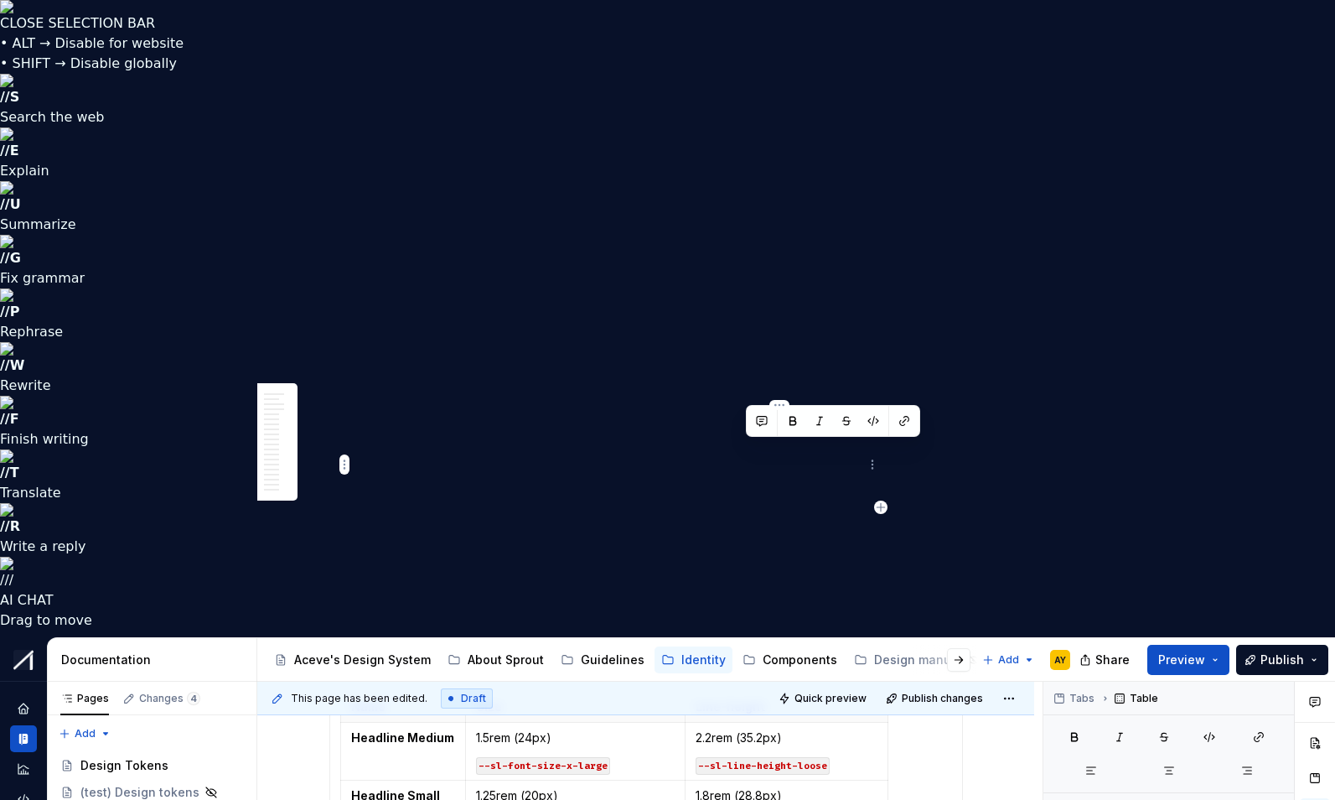
drag, startPoint x: 743, startPoint y: 449, endPoint x: 760, endPoint y: 451, distance: 17.7
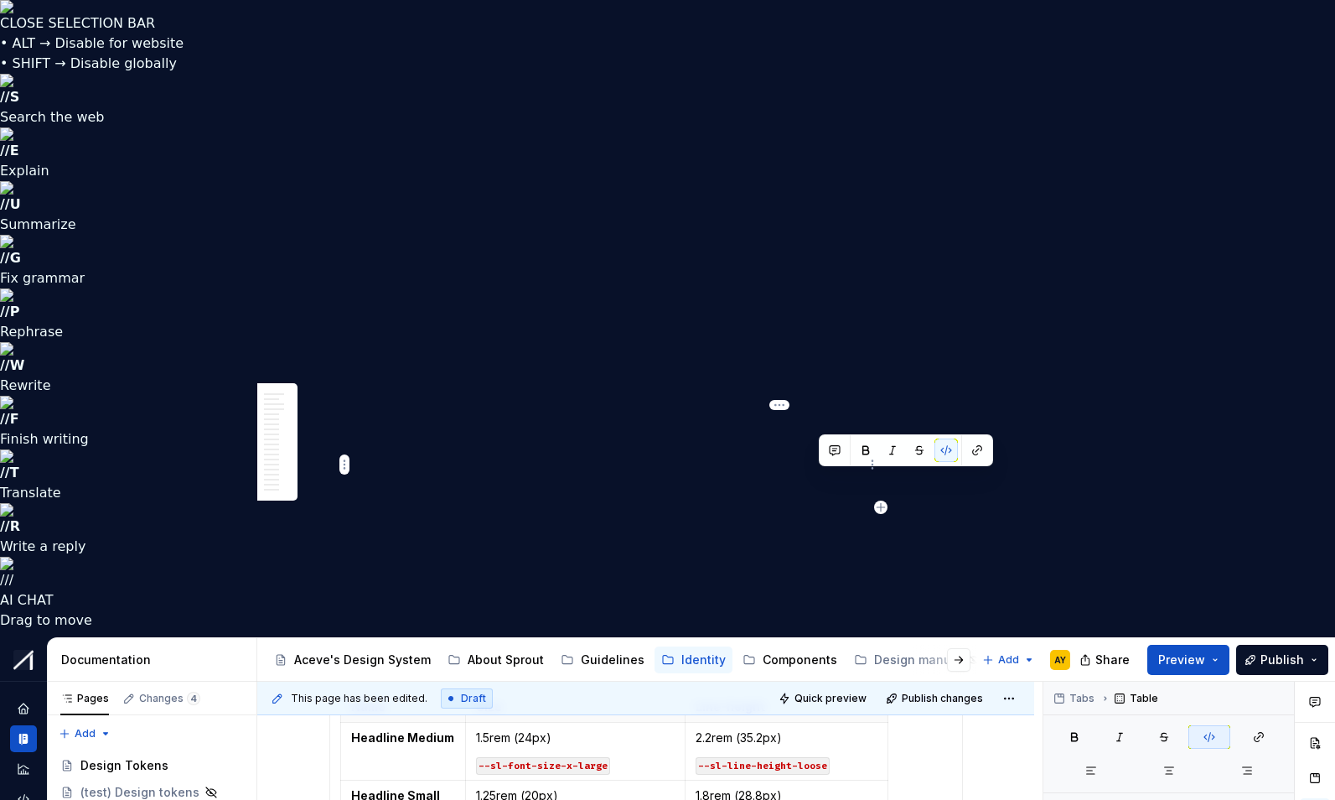
drag, startPoint x: 821, startPoint y: 480, endPoint x: 834, endPoint y: 480, distance: 13.4
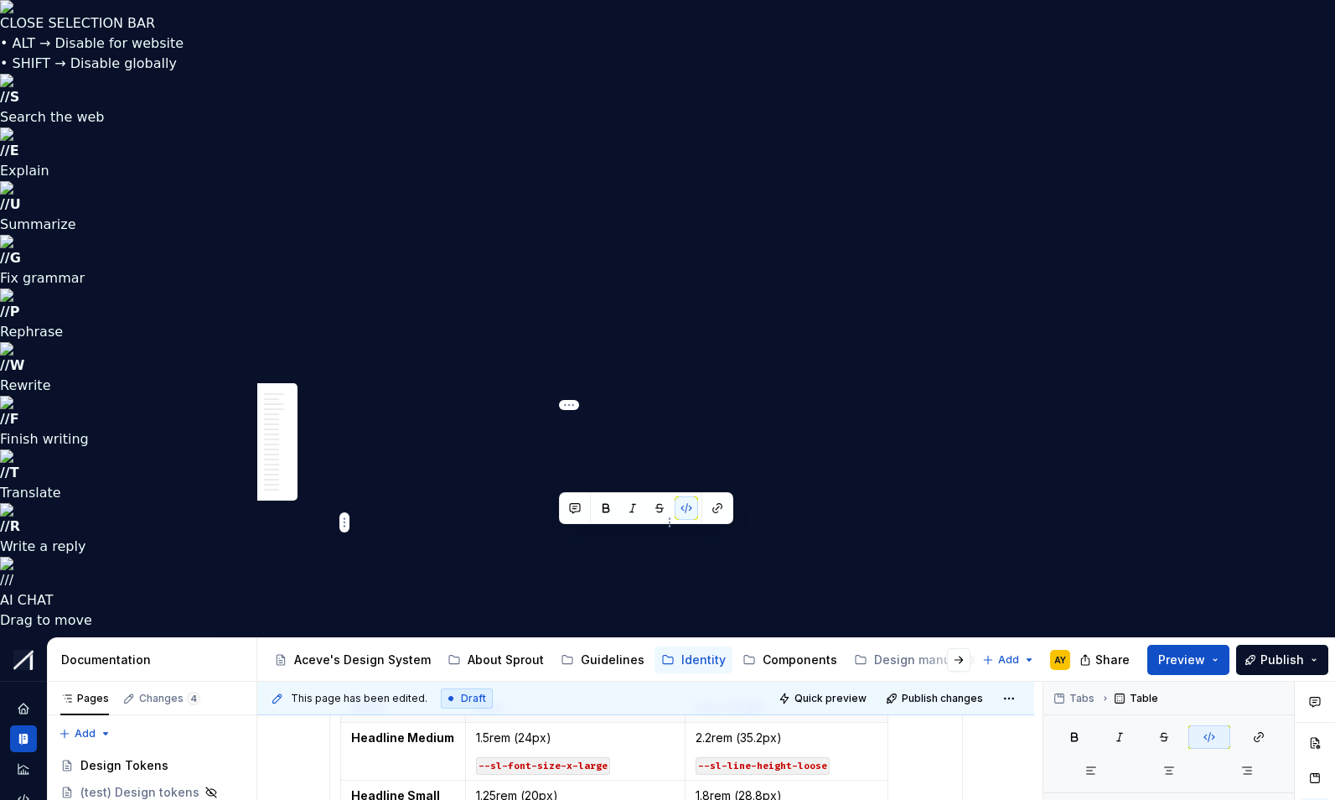
drag, startPoint x: 559, startPoint y: 535, endPoint x: 578, endPoint y: 534, distance: 18.5
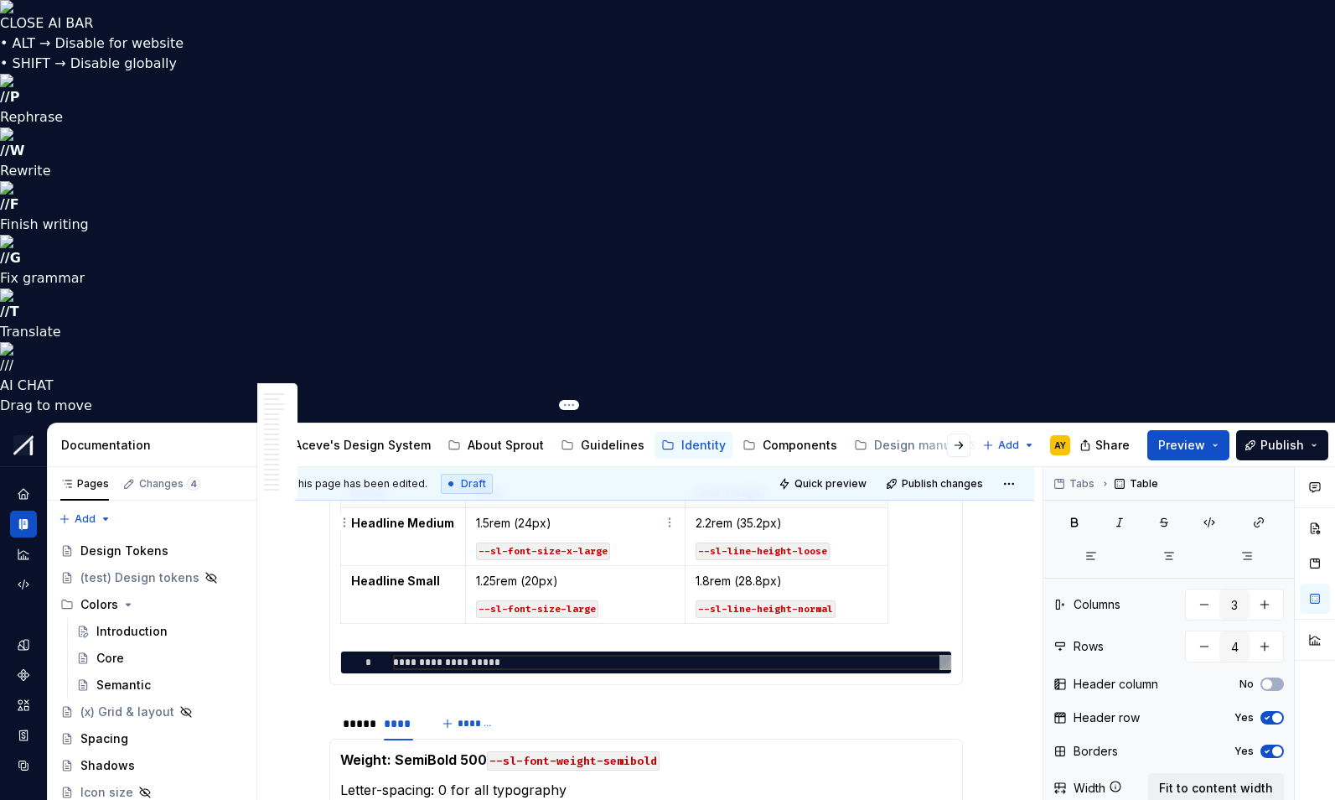
drag, startPoint x: 562, startPoint y: 537, endPoint x: 591, endPoint y: 538, distance: 29.4
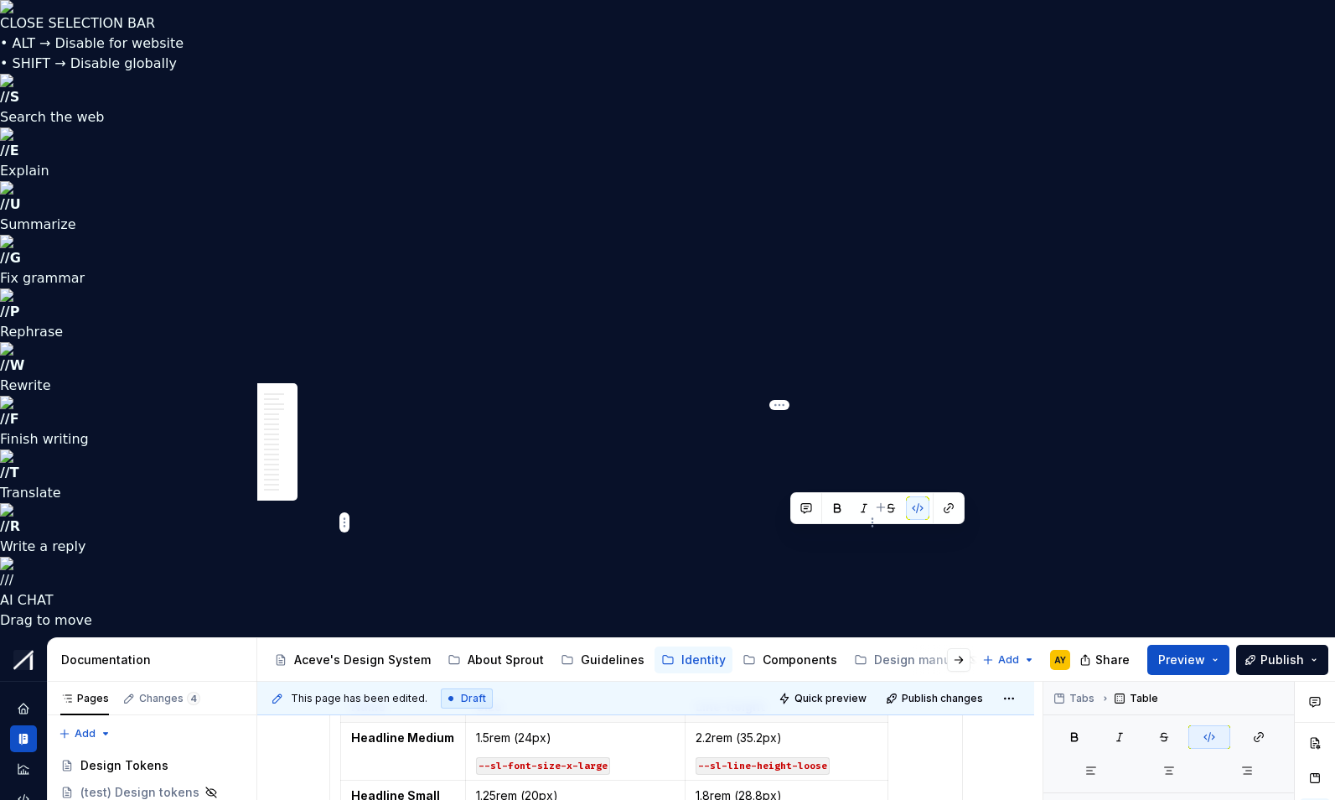
drag, startPoint x: 803, startPoint y: 537, endPoint x: 835, endPoint y: 537, distance: 31.9
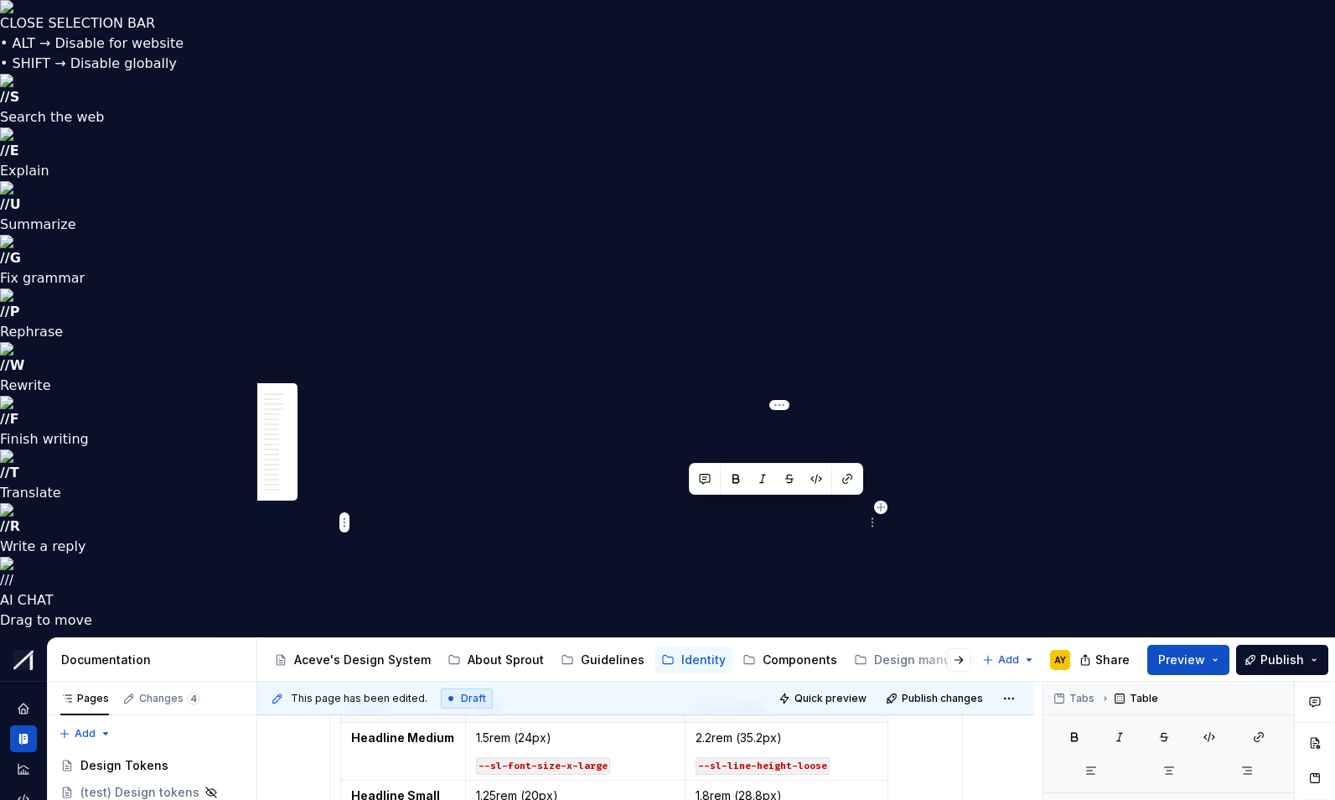
drag, startPoint x: 777, startPoint y: 510, endPoint x: 686, endPoint y: 511, distance: 91.4
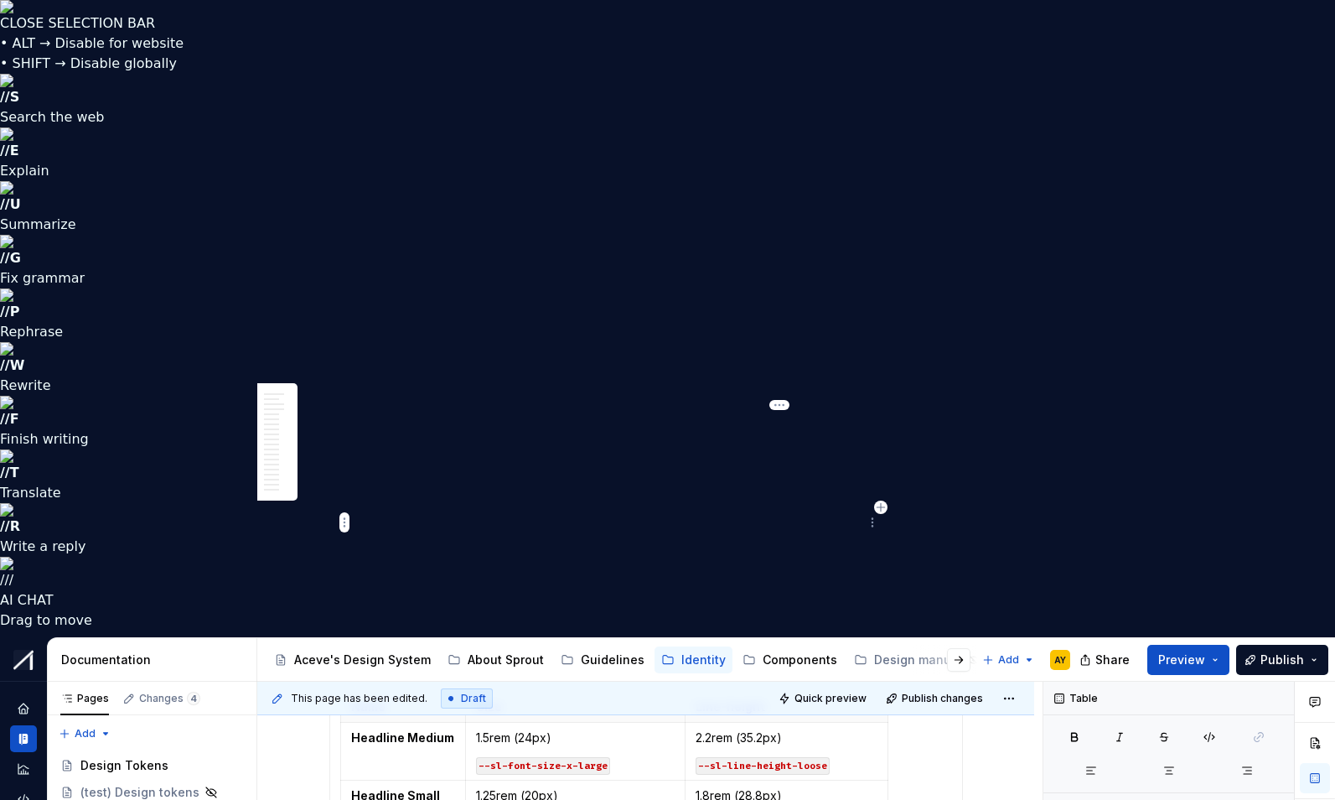
drag, startPoint x: 710, startPoint y: 508, endPoint x: 686, endPoint y: 509, distance: 24.3
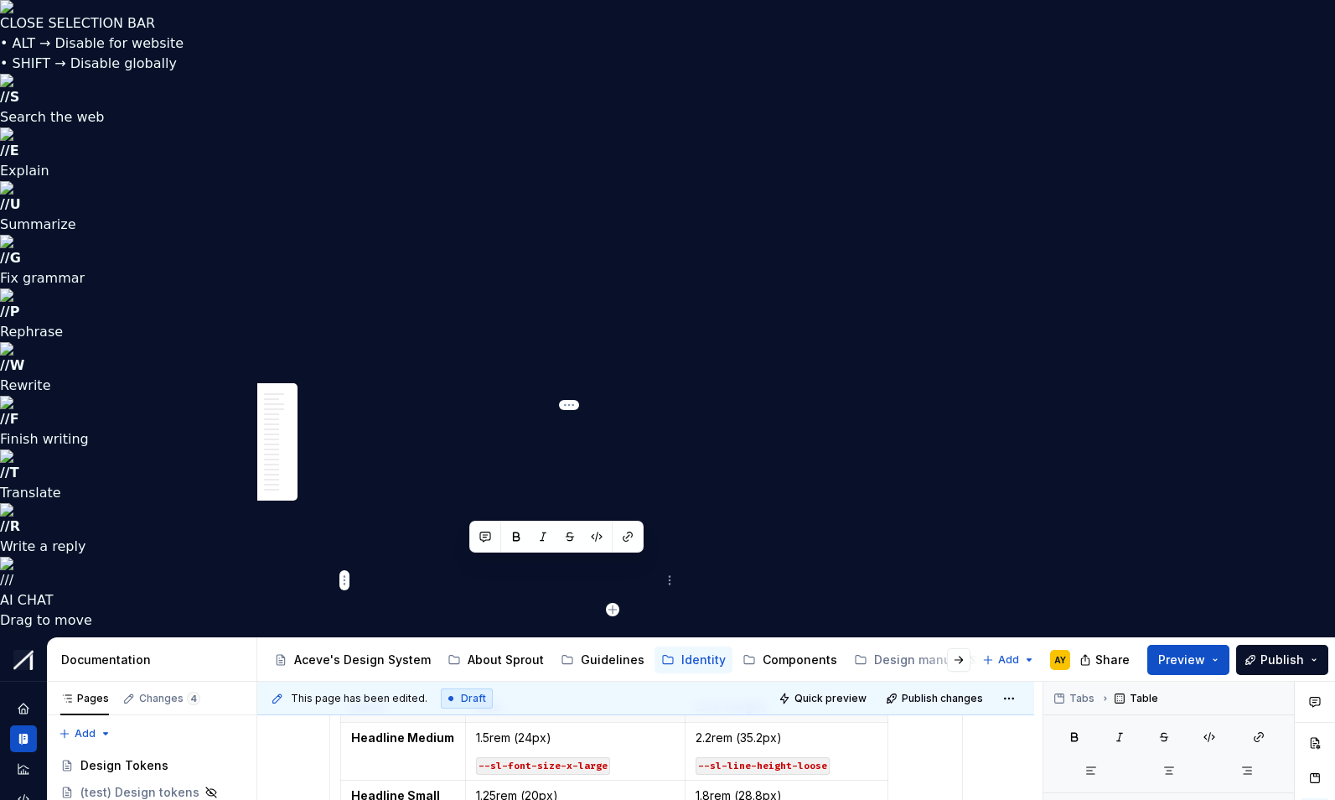
drag, startPoint x: 482, startPoint y: 568, endPoint x: 495, endPoint y: 566, distance: 12.7
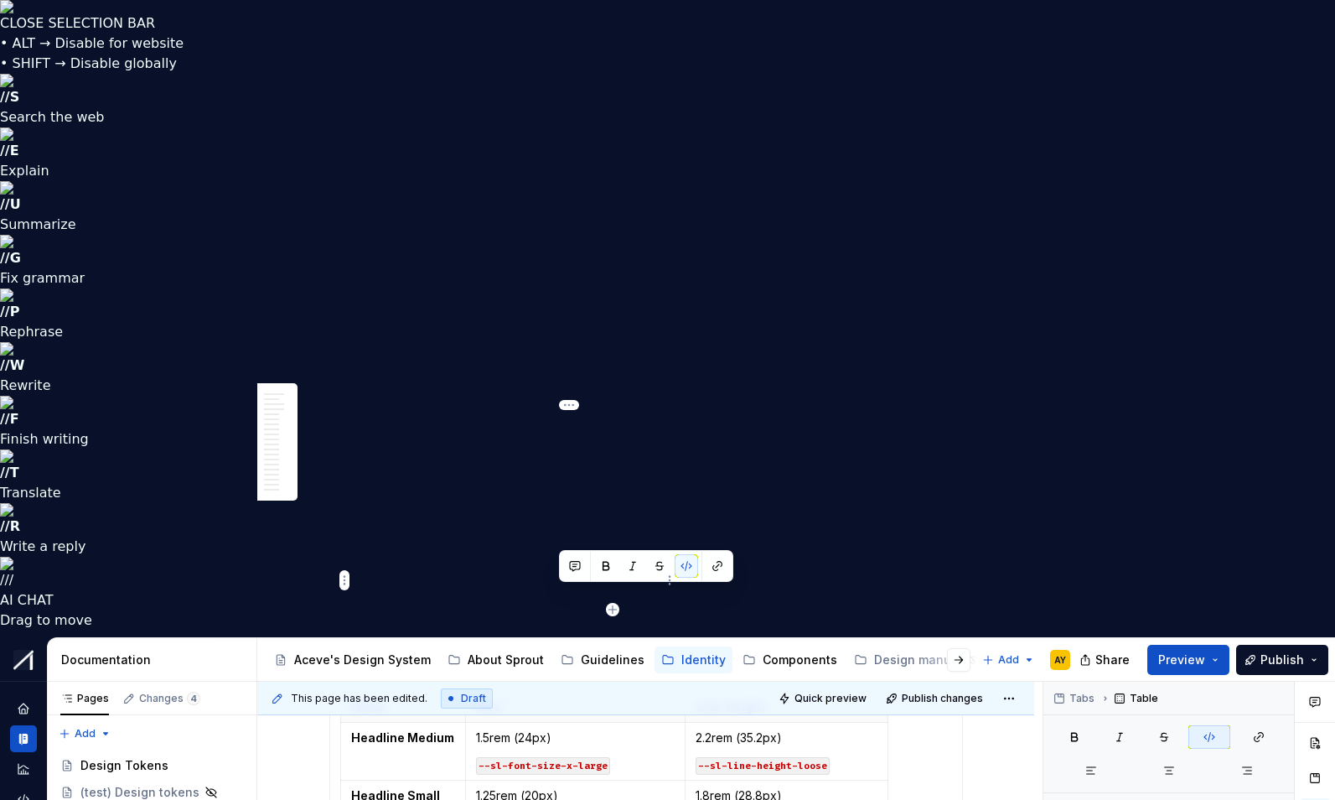
drag, startPoint x: 561, startPoint y: 597, endPoint x: 608, endPoint y: 594, distance: 47.1
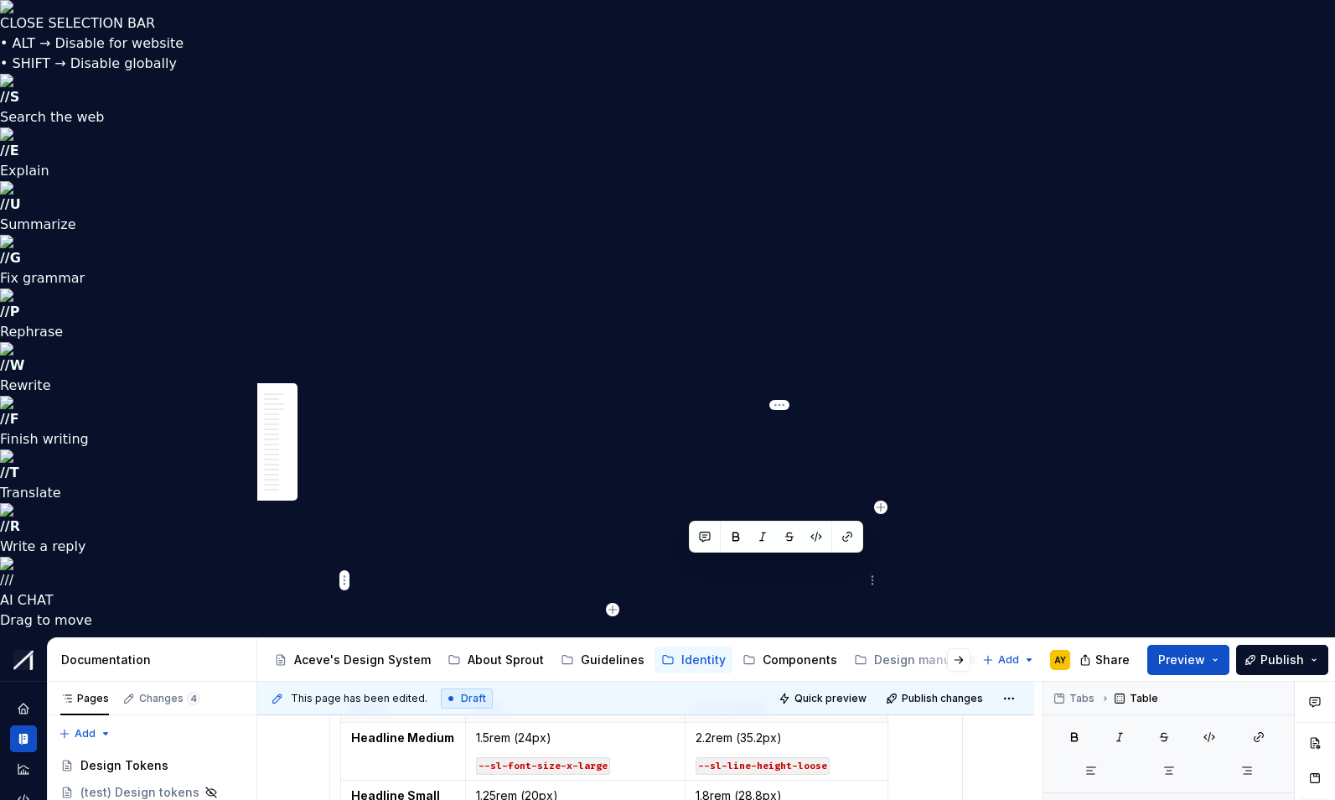
drag, startPoint x: 711, startPoint y: 569, endPoint x: 691, endPoint y: 569, distance: 20.1
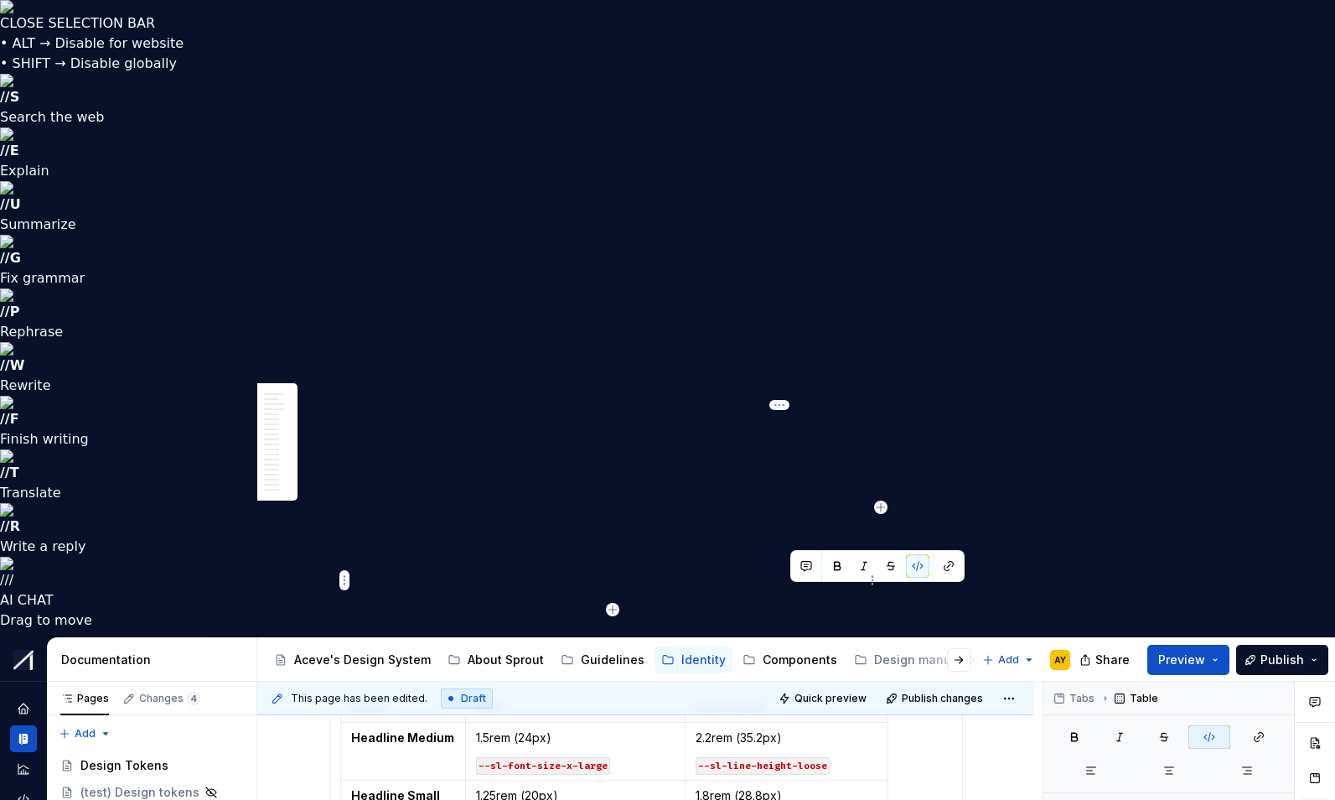
drag, startPoint x: 792, startPoint y: 594, endPoint x: 826, endPoint y: 593, distance: 33.5
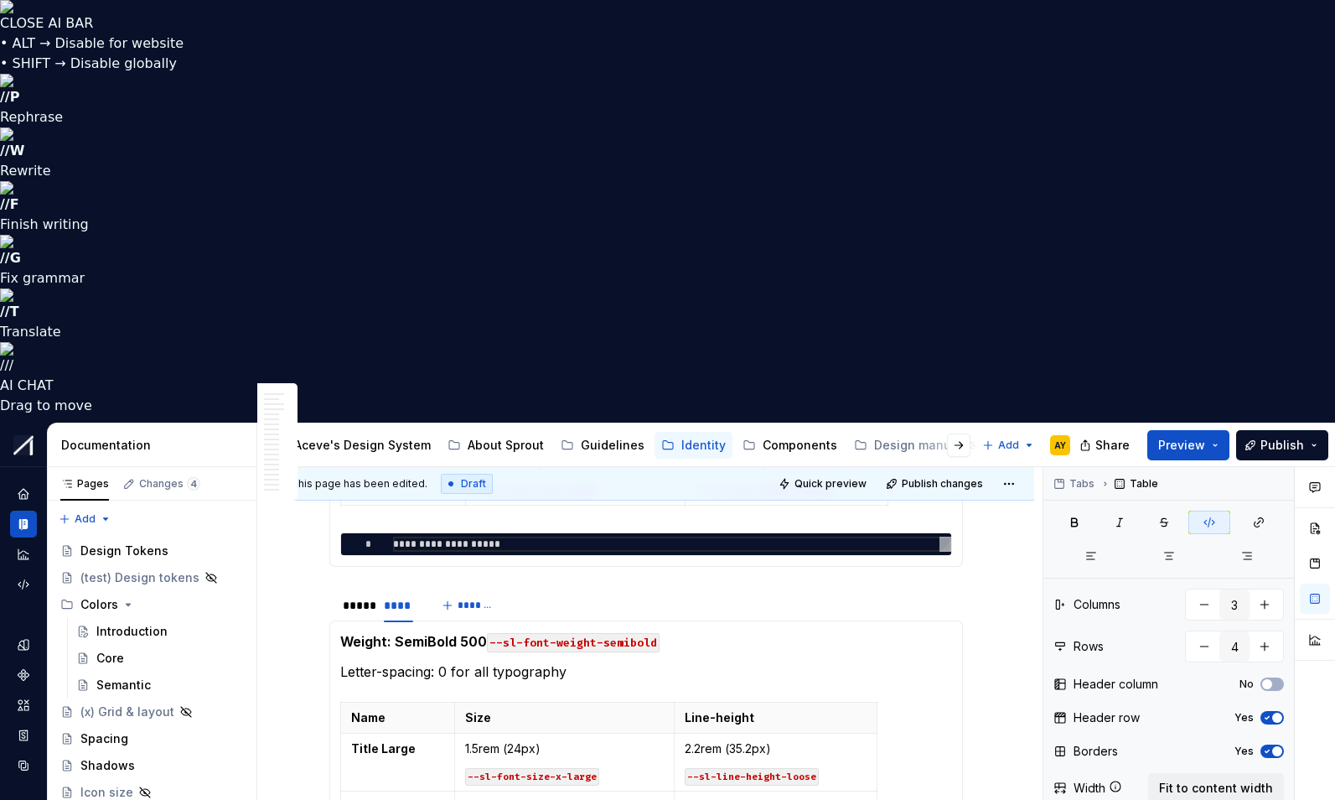
scroll to position [2310, 0]
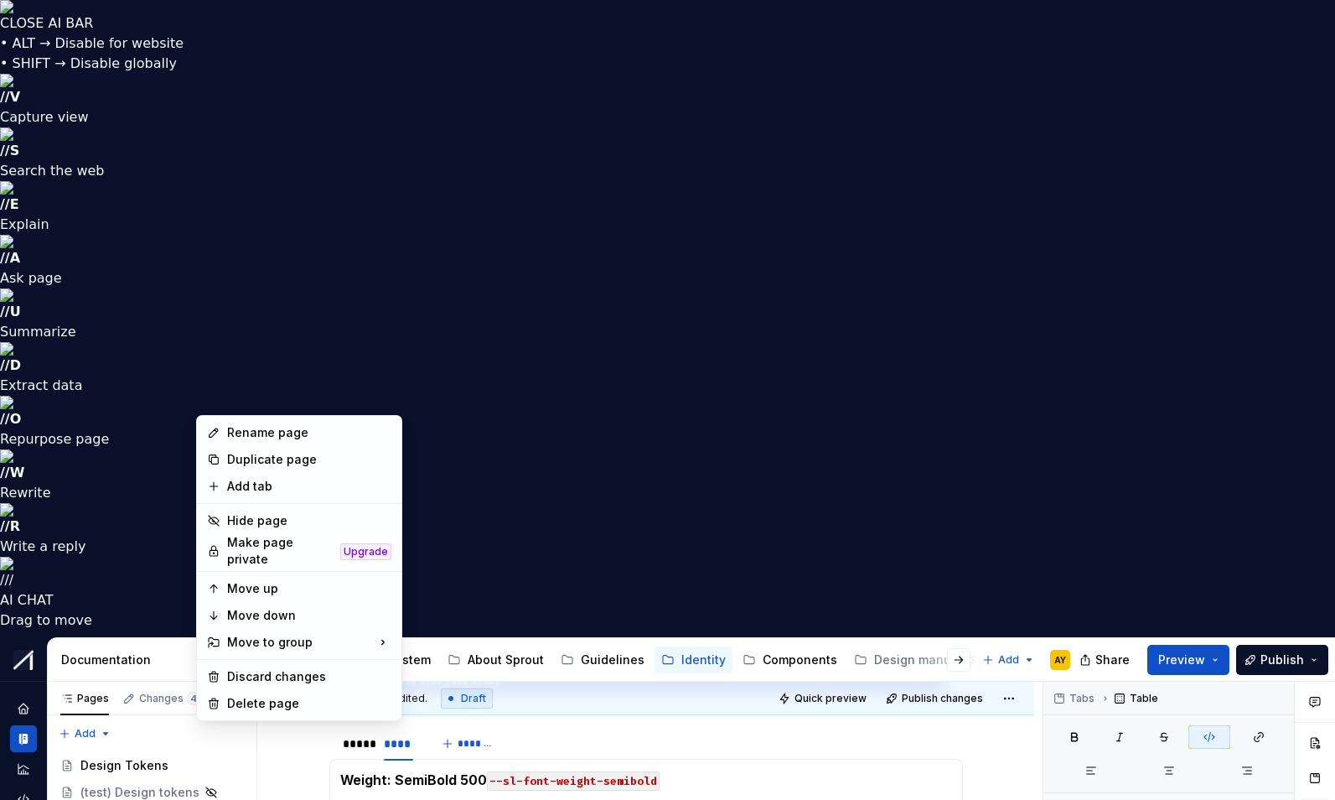
click at [389, 452] on div "Duplicate page" at bounding box center [309, 459] width 164 height 17
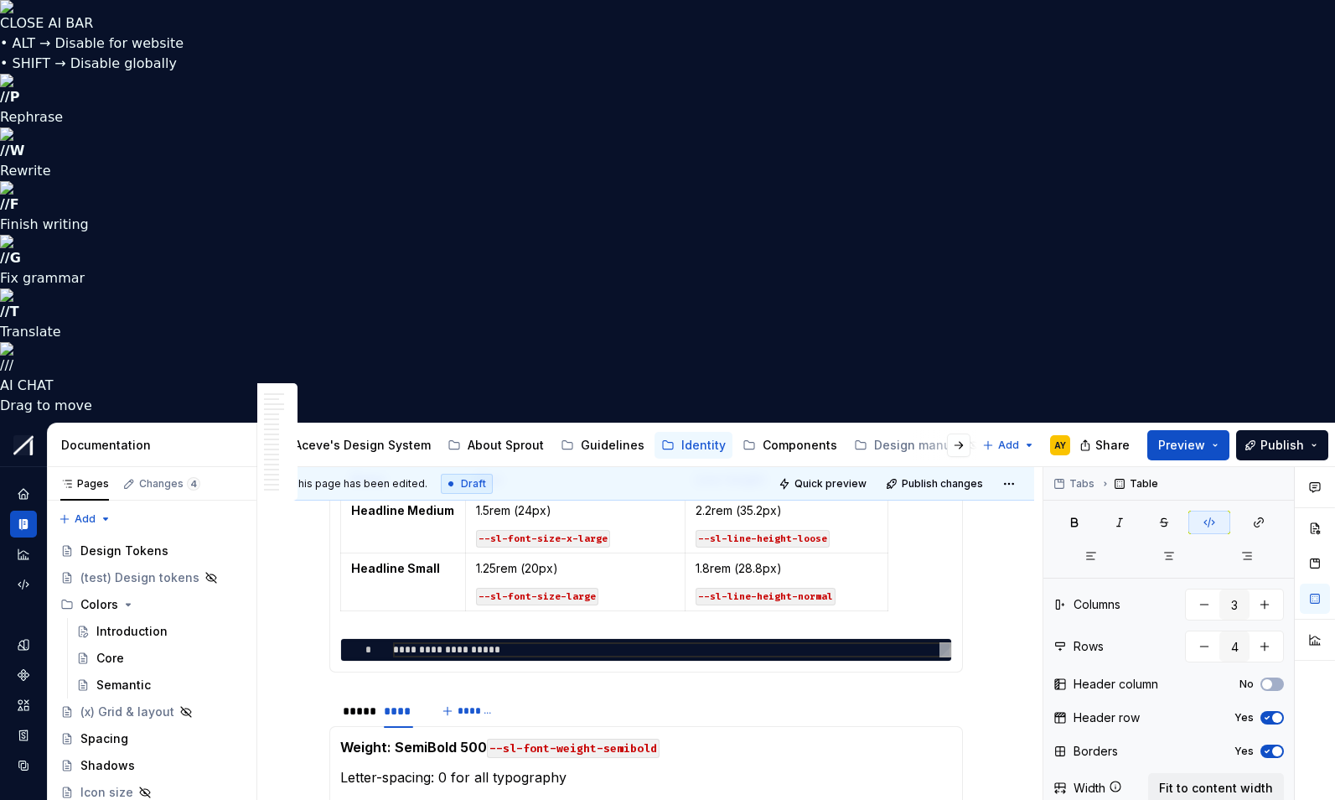
scroll to position [2124, 0]
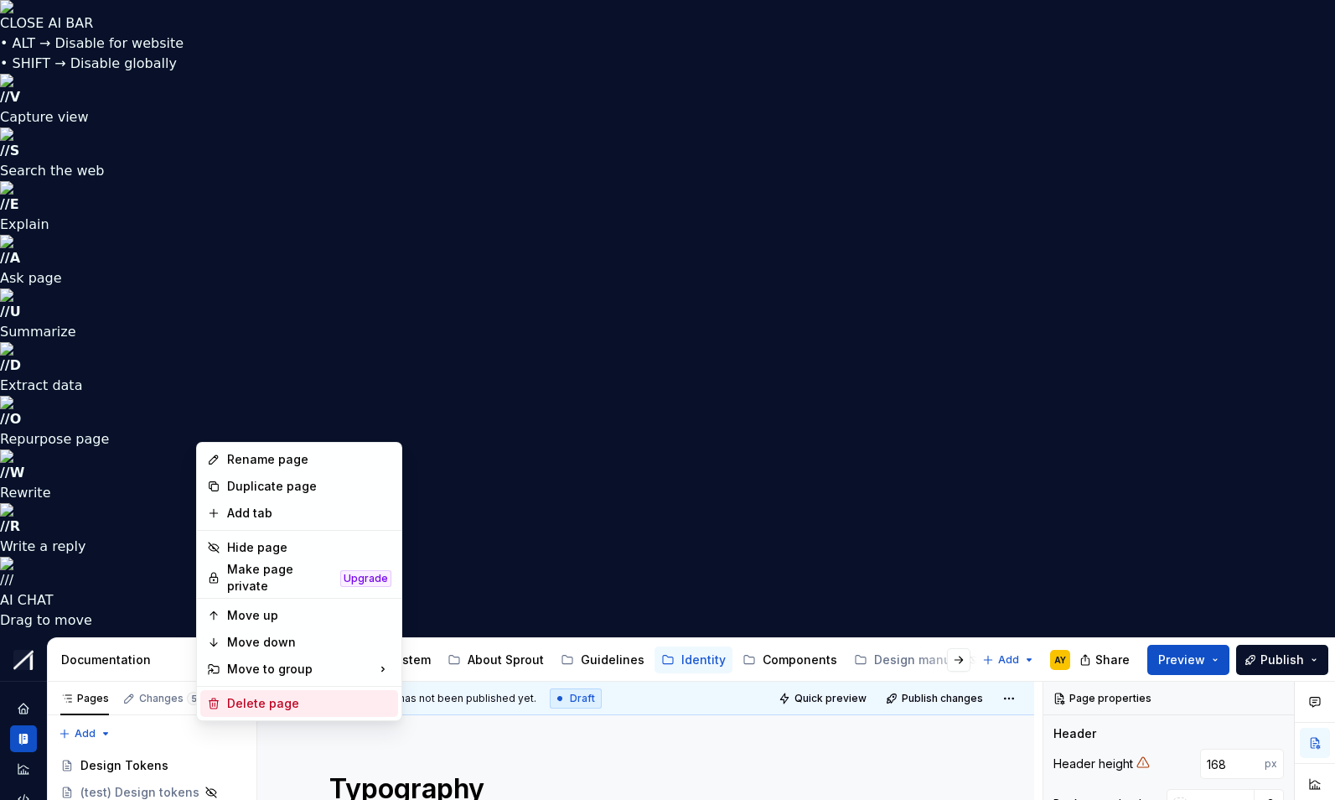
click at [241, 699] on div "Delete page" at bounding box center [309, 703] width 164 height 17
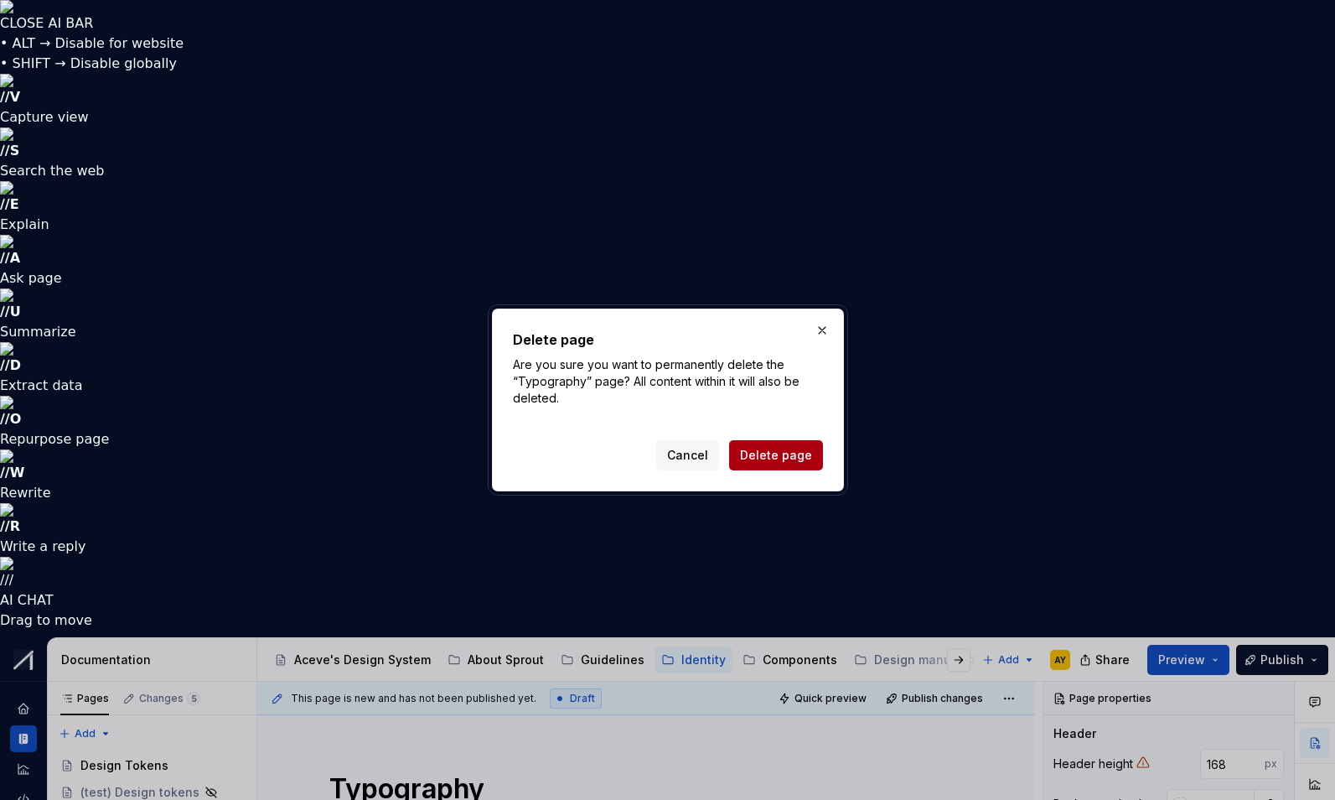
click at [775, 447] on span "Delete page" at bounding box center [776, 455] width 72 height 17
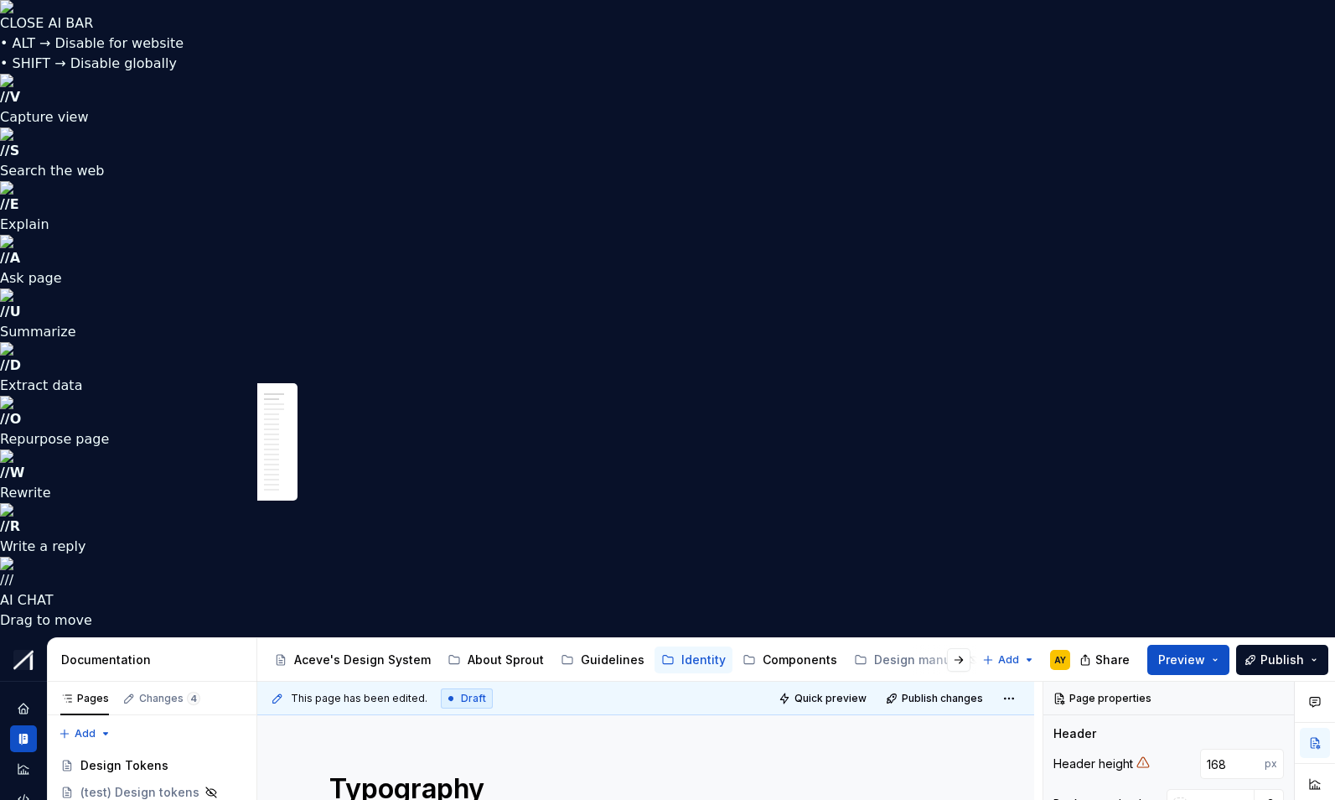
scroll to position [3, 0]
type textarea "*"
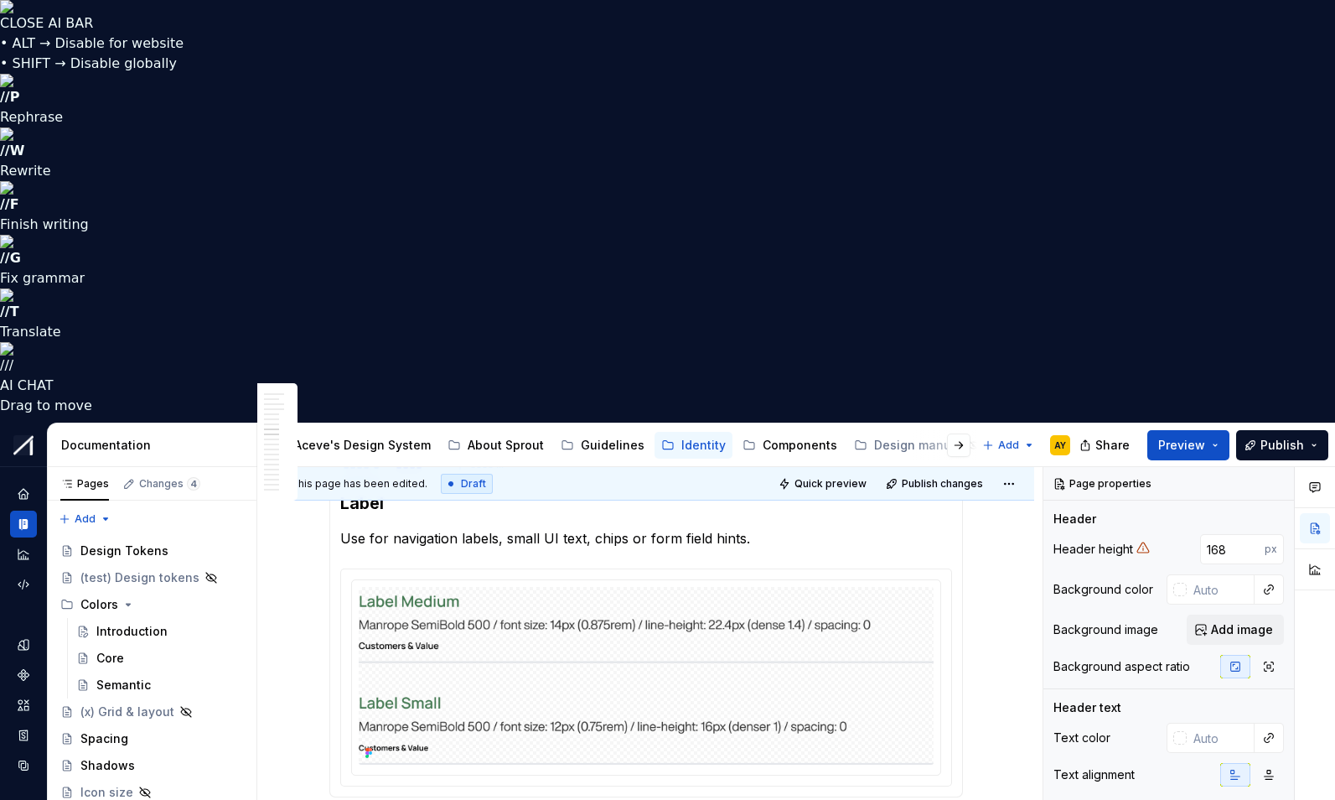
scroll to position [2966, 0]
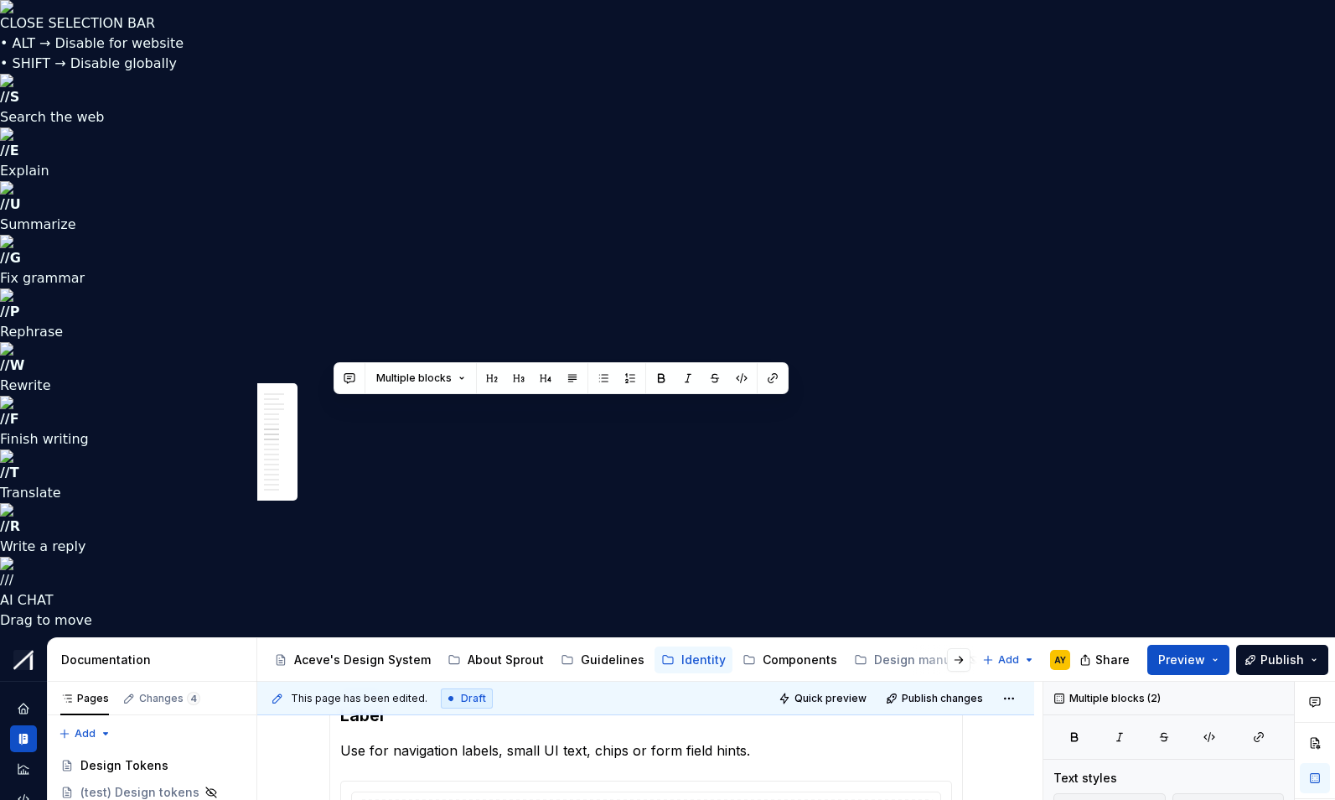
drag, startPoint x: 332, startPoint y: 409, endPoint x: 793, endPoint y: 662, distance: 526.0
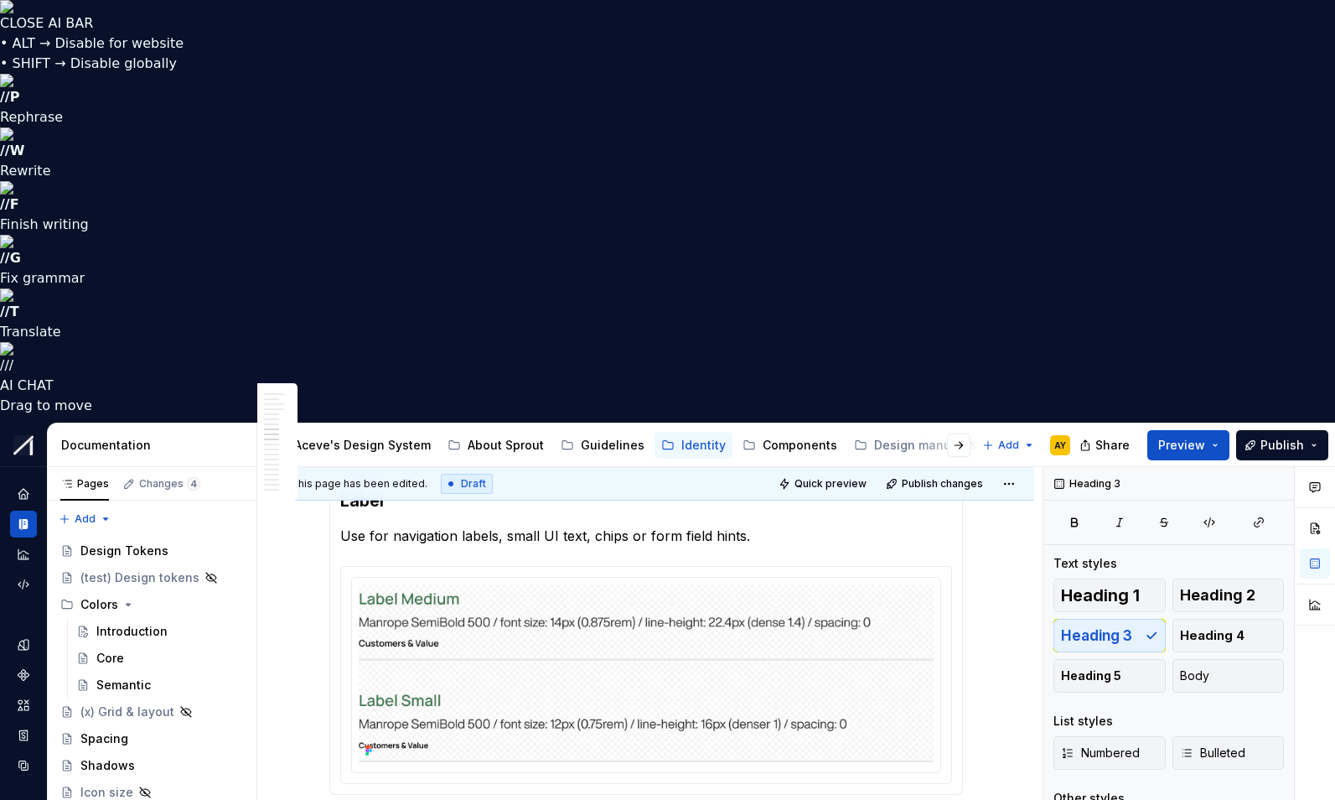
click at [660, 446] on html "CLOSE AI BAR • ALT → Disable for website • SHIFT → Disable globally // P Rephra…" at bounding box center [667, 400] width 1335 height 800
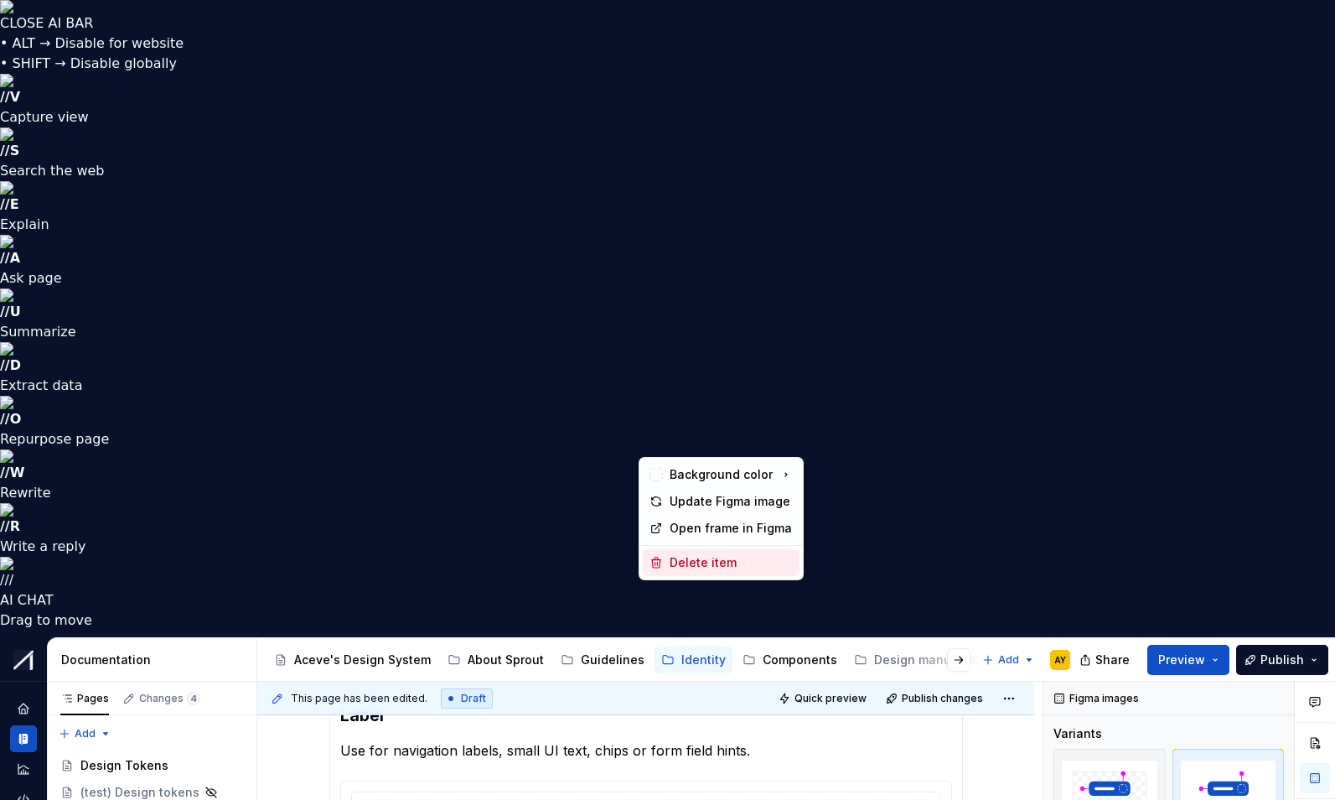
click at [667, 567] on div "Delete item" at bounding box center [721, 562] width 157 height 27
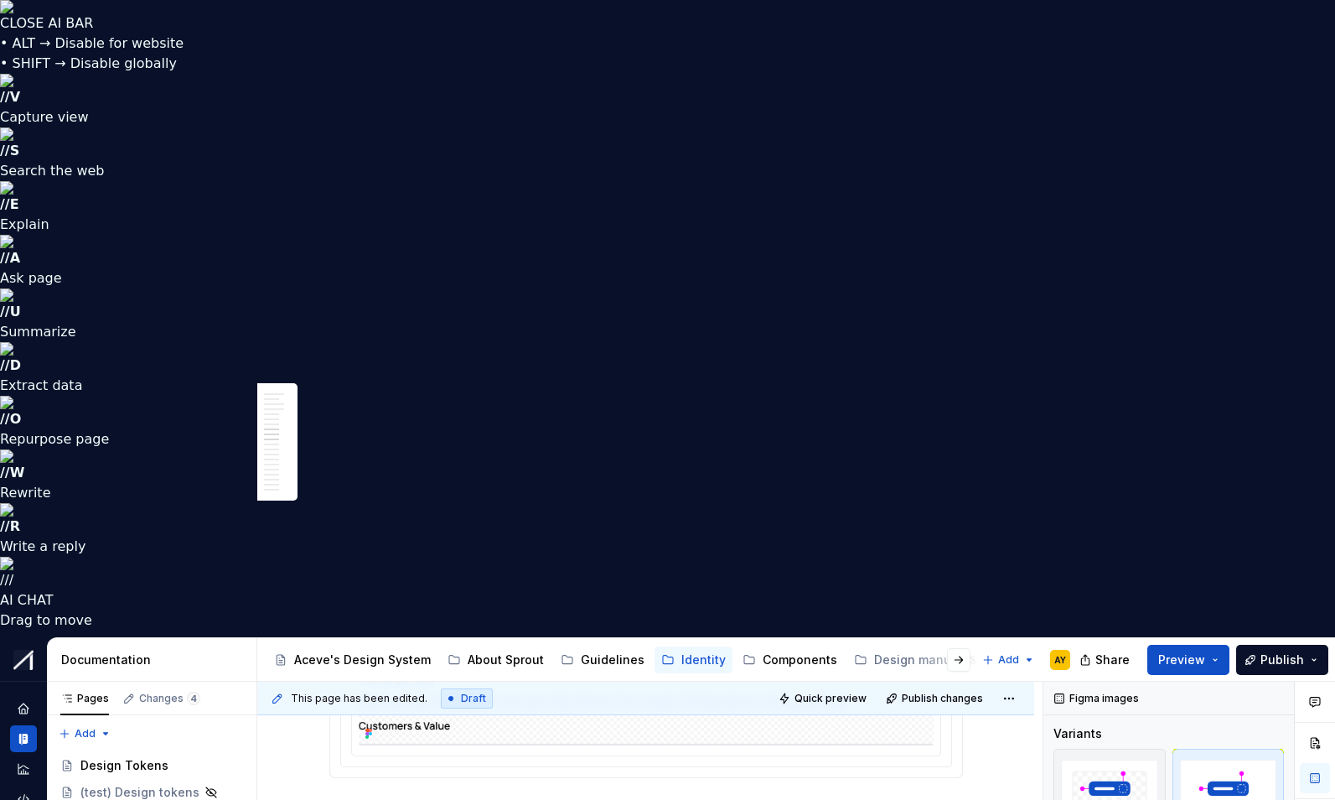
scroll to position [2767, 0]
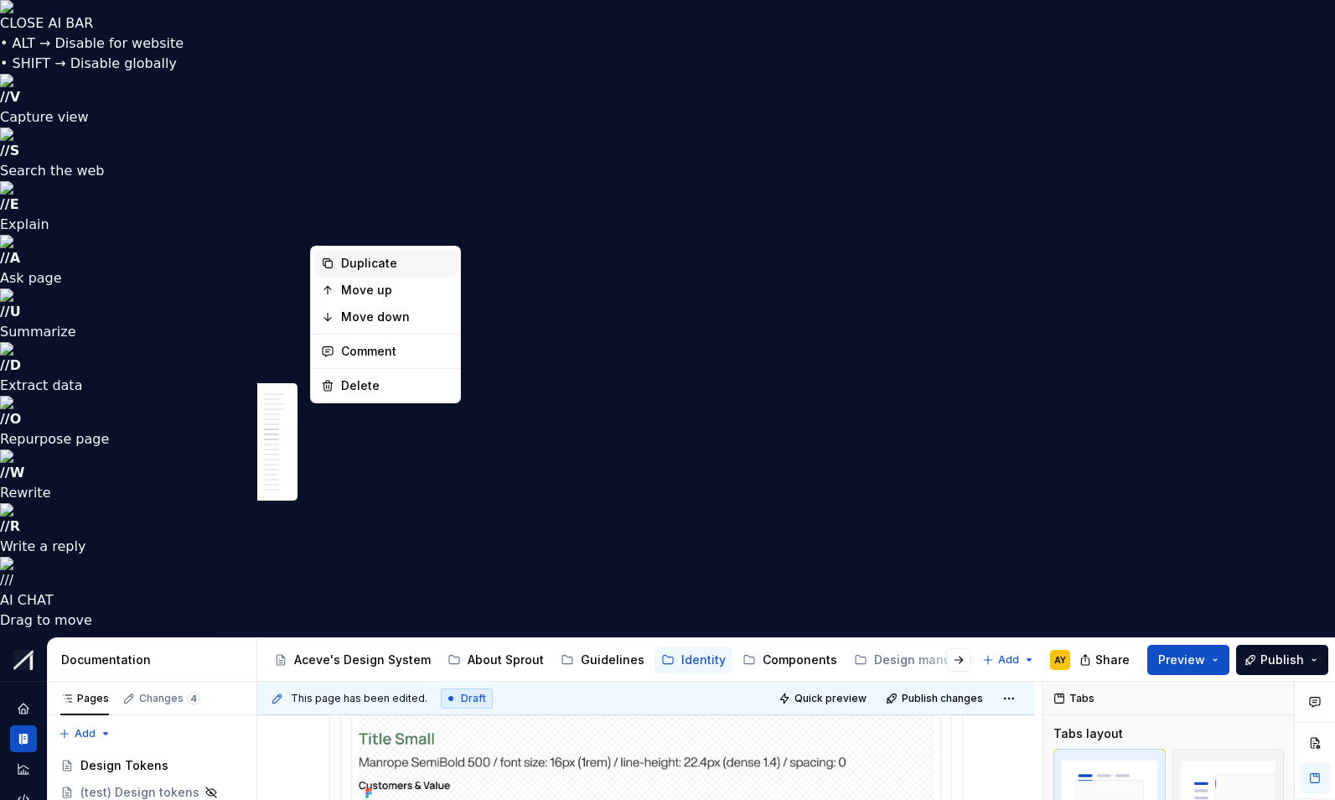
click at [343, 261] on div "Duplicate" at bounding box center [395, 263] width 109 height 17
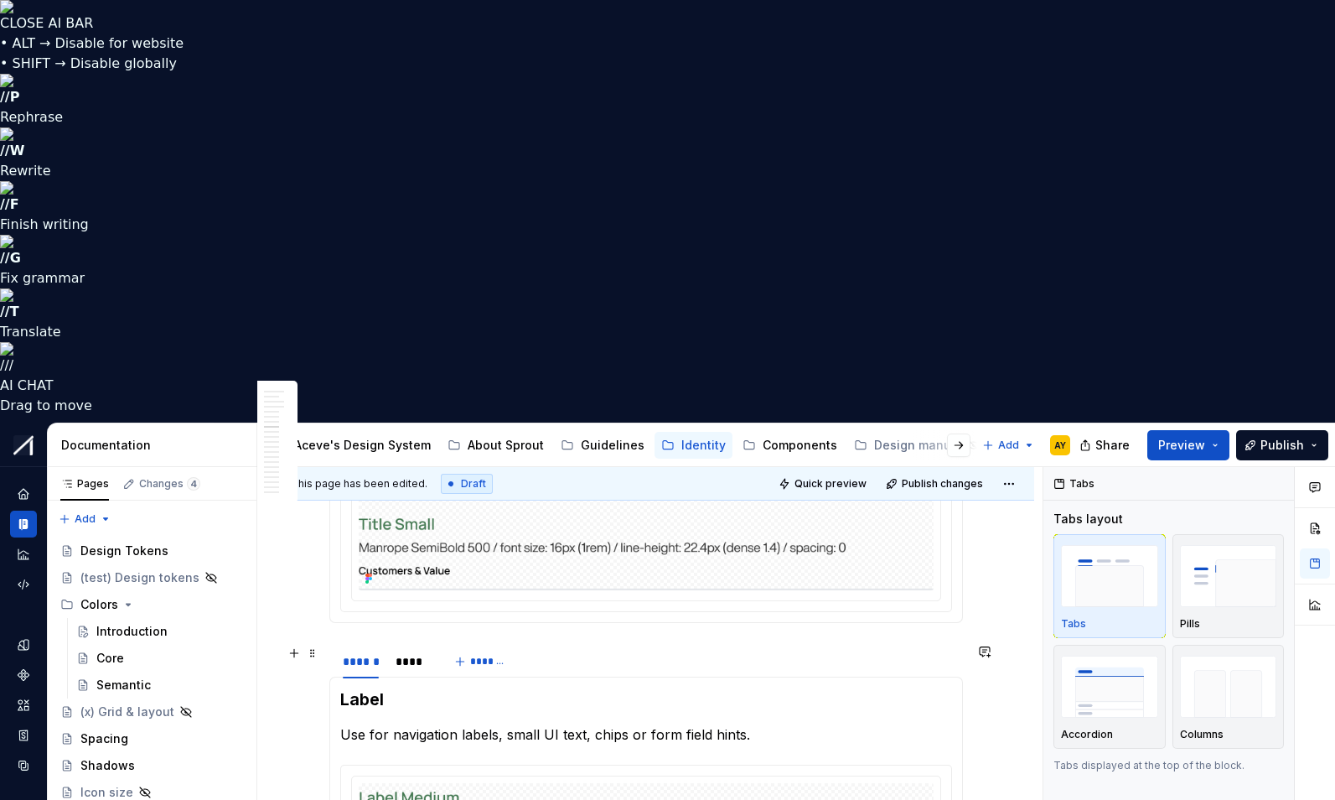
scroll to position [2915, 0]
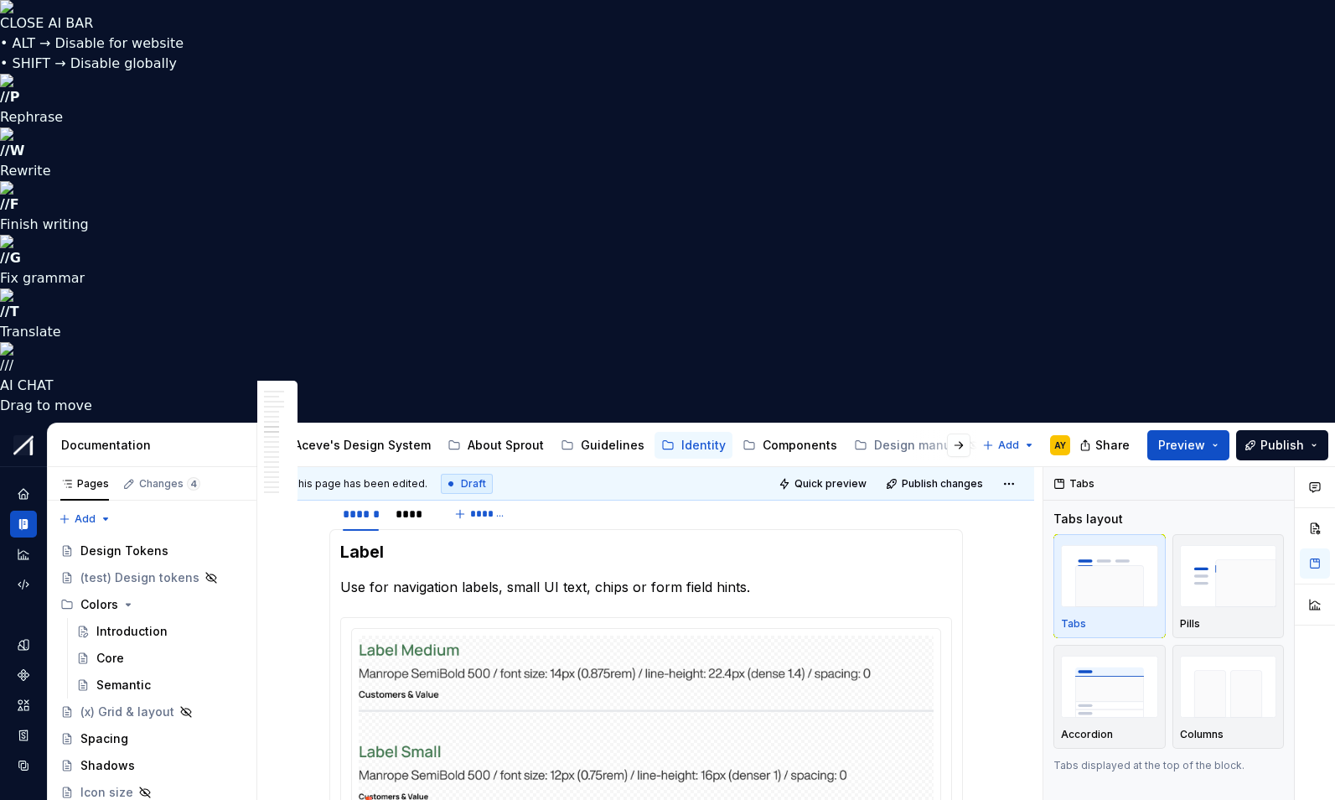
type input "******"
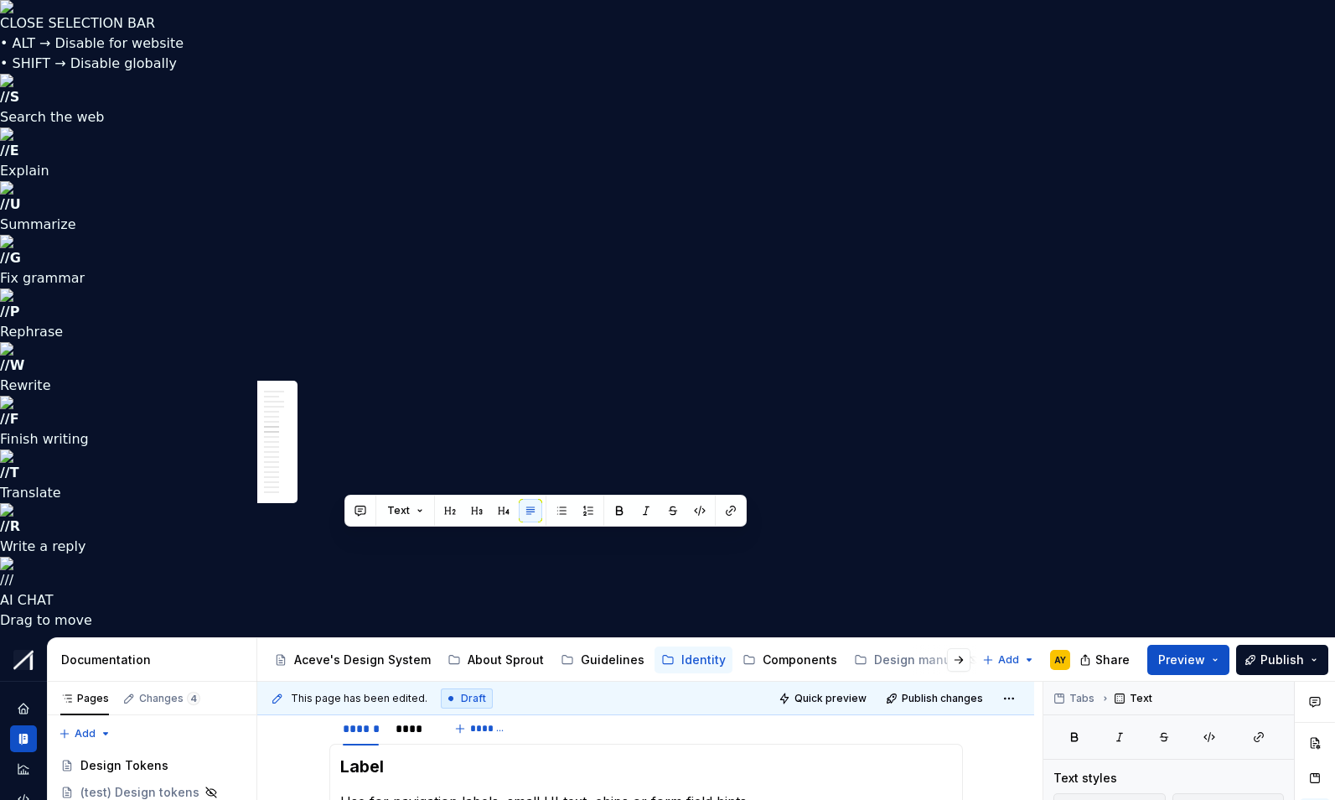
drag, startPoint x: 346, startPoint y: 543, endPoint x: 752, endPoint y: 548, distance: 405.8
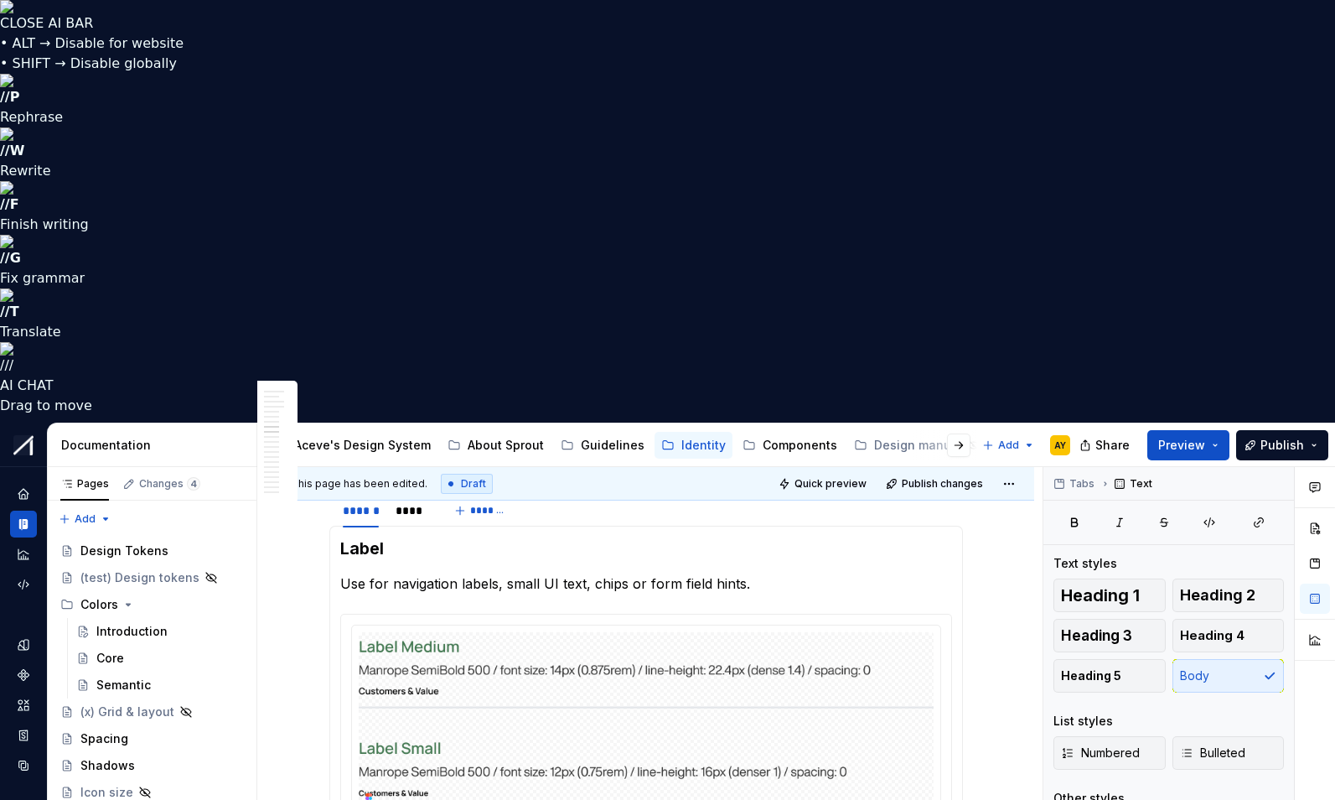
scroll to position [2958, 0]
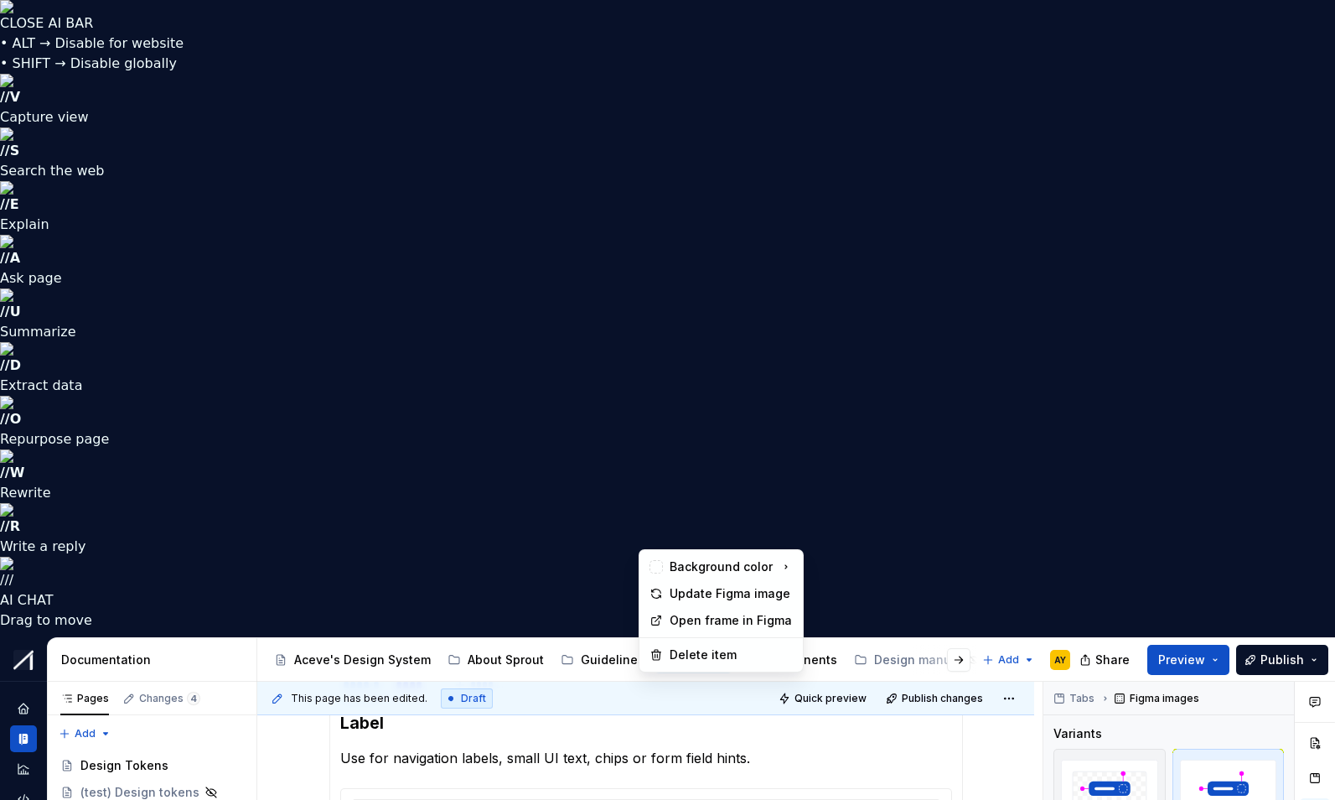
click at [651, 539] on html "CLOSE AI BAR • ALT → Disable for website • SHIFT → Disable globally // V Captur…" at bounding box center [667, 400] width 1335 height 800
click at [698, 654] on div "Delete item" at bounding box center [731, 654] width 123 height 17
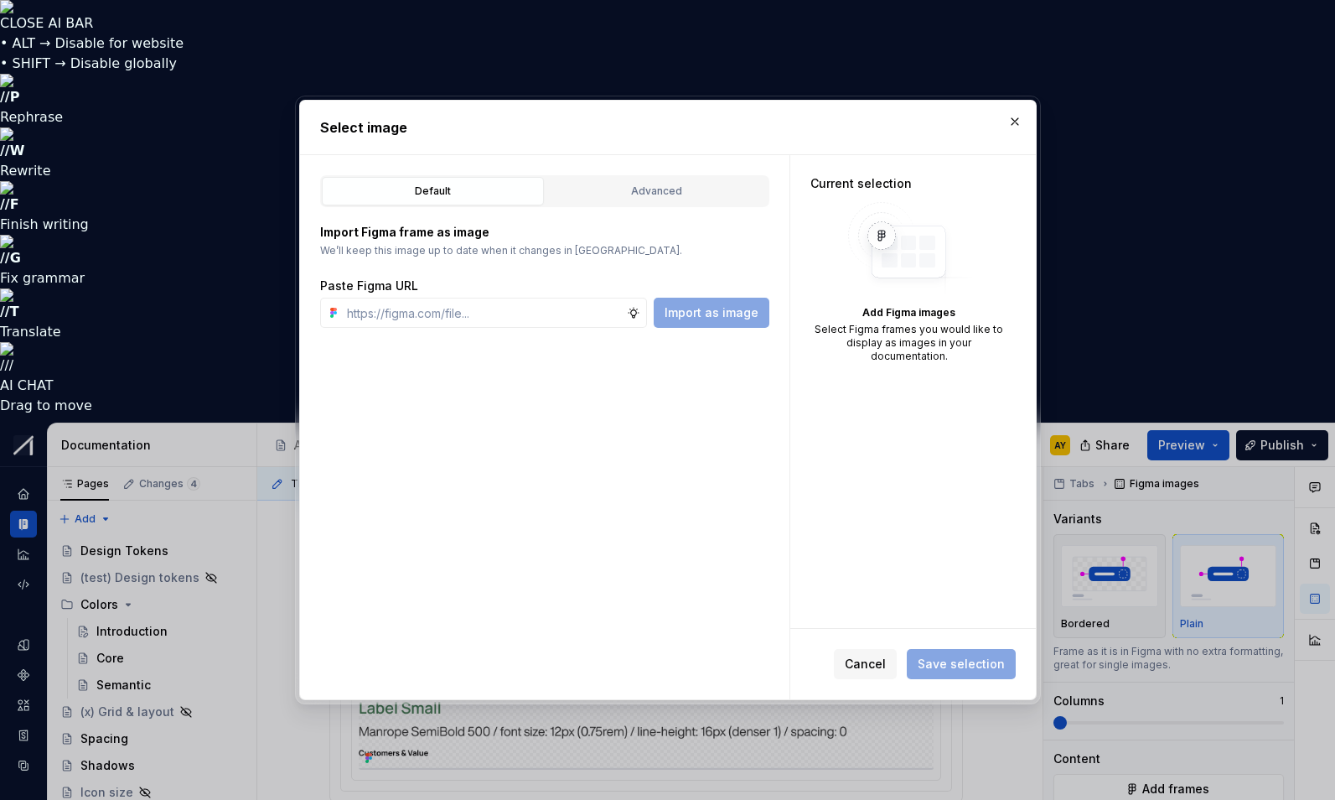
type textarea "*"
click at [456, 314] on input "text" at bounding box center [483, 313] width 287 height 30
type input "[URL][DOMAIN_NAME]"
click at [697, 309] on span "Import as image" at bounding box center [712, 312] width 94 height 17
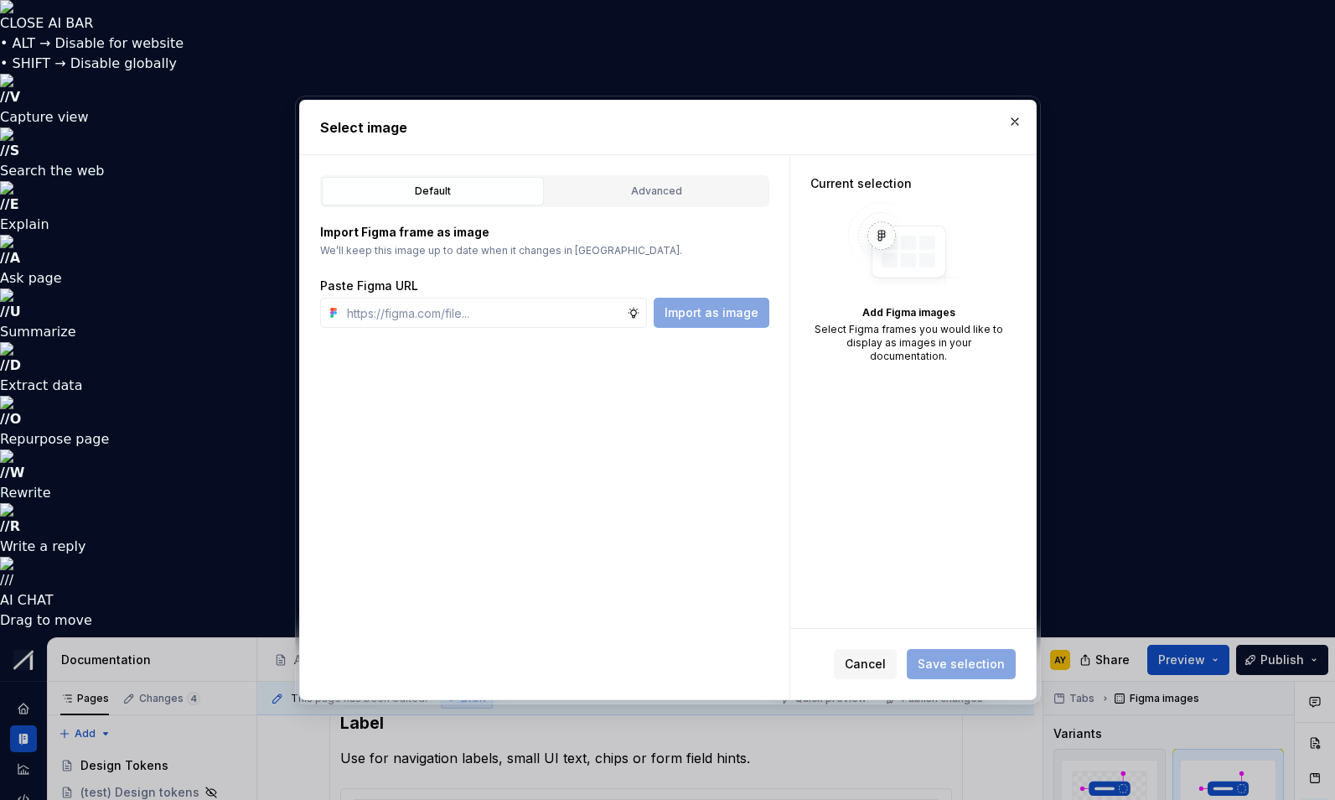
scroll to position [0, 0]
click at [646, 190] on div "Advanced" at bounding box center [657, 191] width 210 height 17
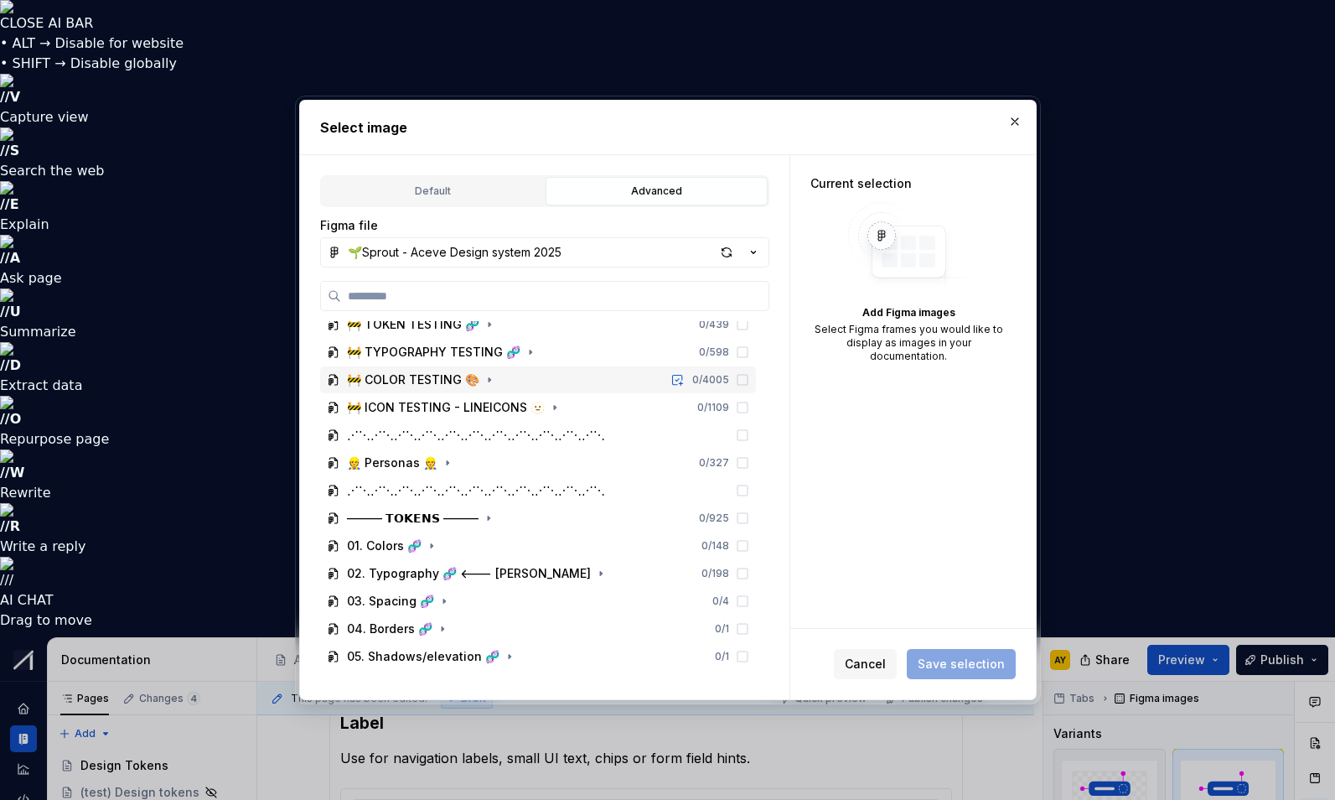
scroll to position [96, 0]
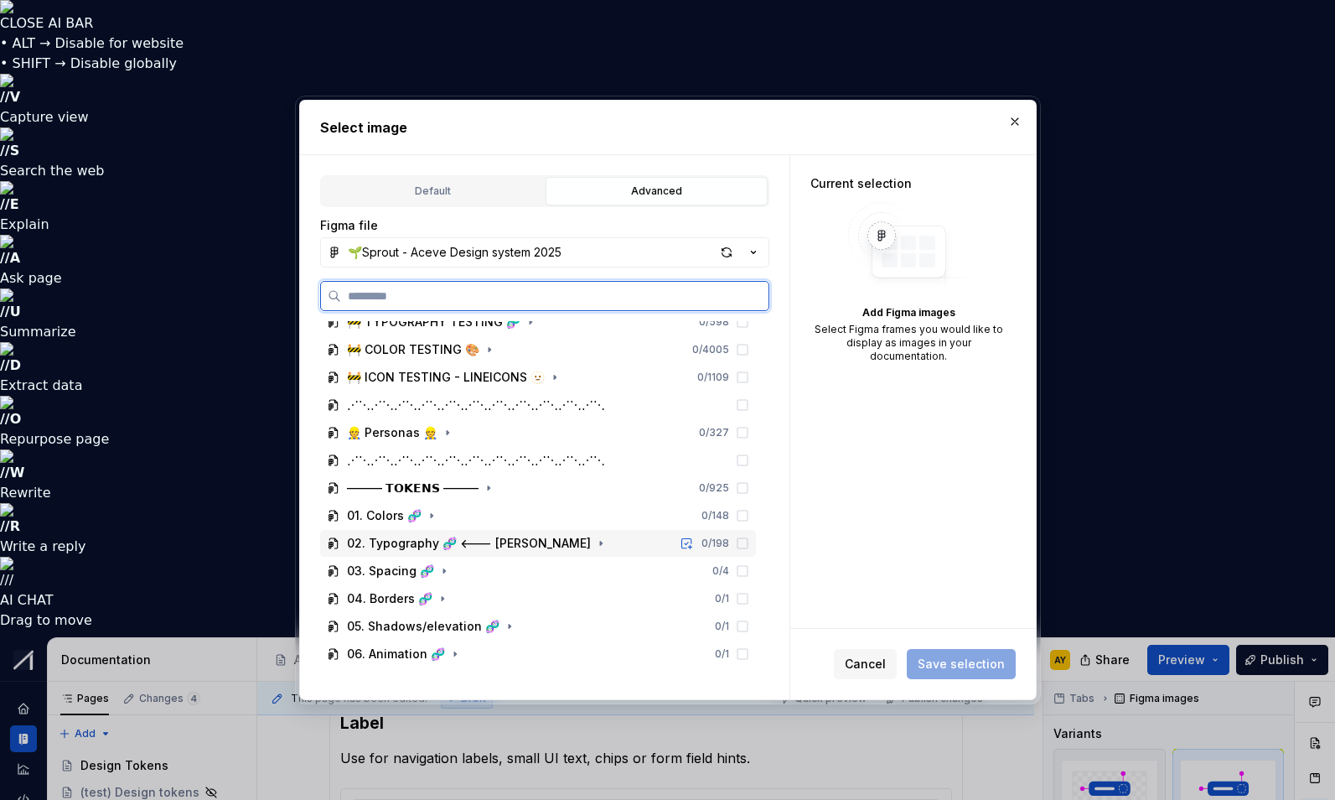
click at [499, 535] on div "02. Typography 🧬 <--- [PERSON_NAME]" at bounding box center [469, 543] width 244 height 17
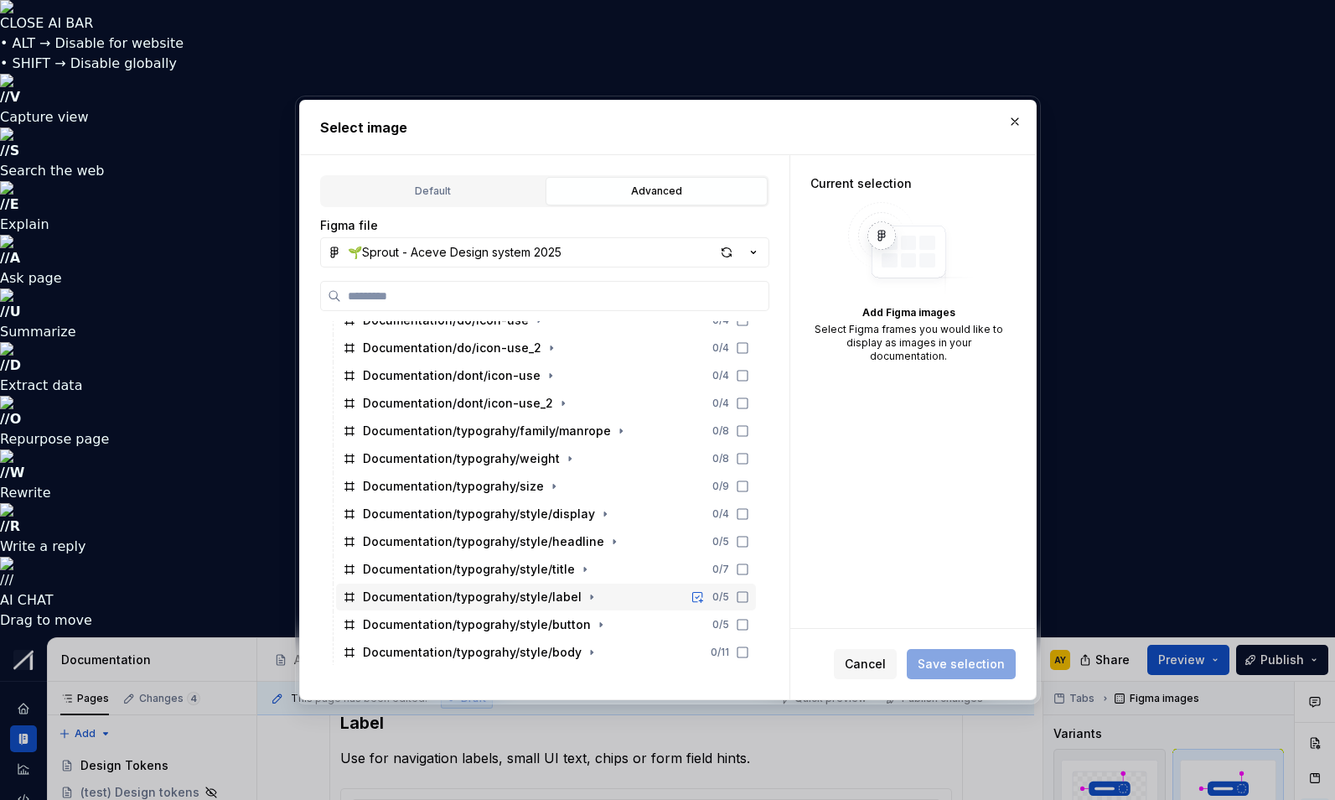
scroll to position [707, 0]
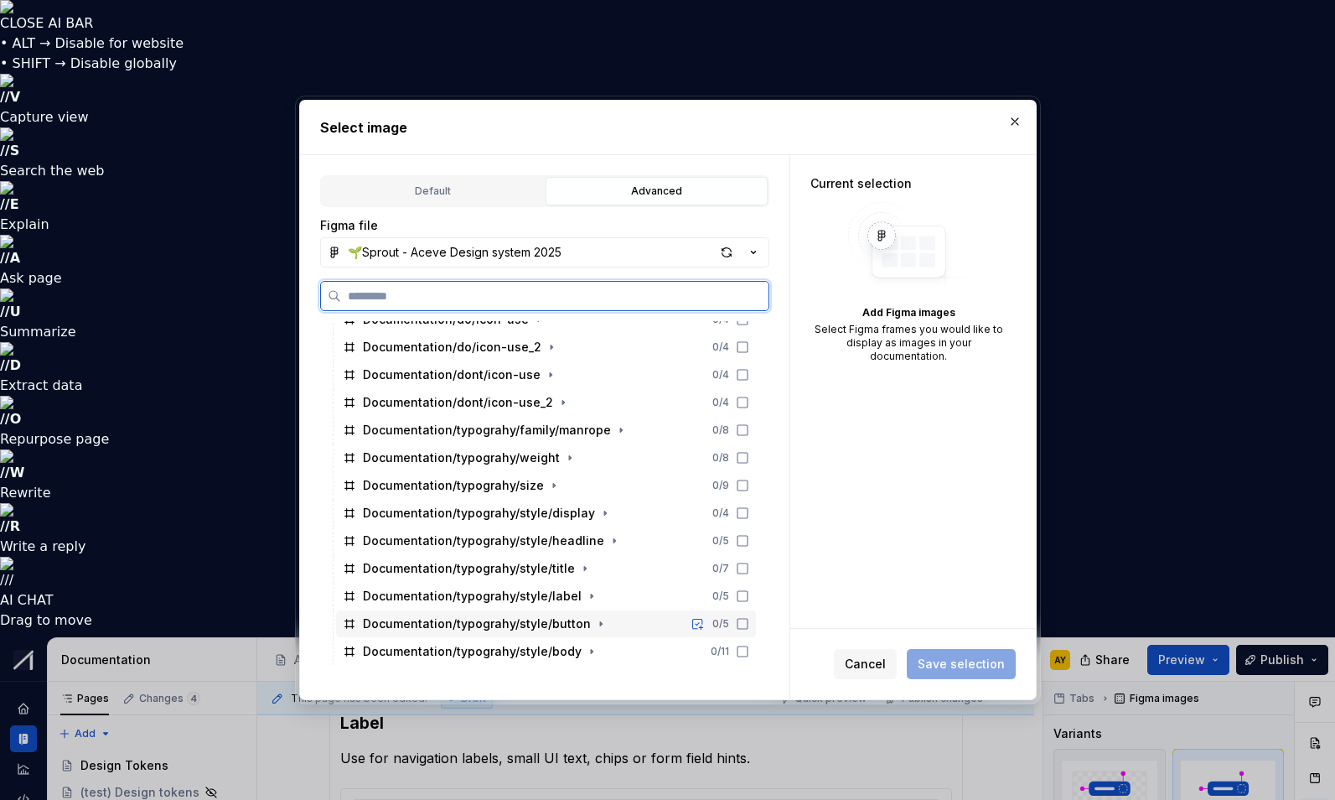
click at [749, 625] on icon at bounding box center [742, 623] width 13 height 13
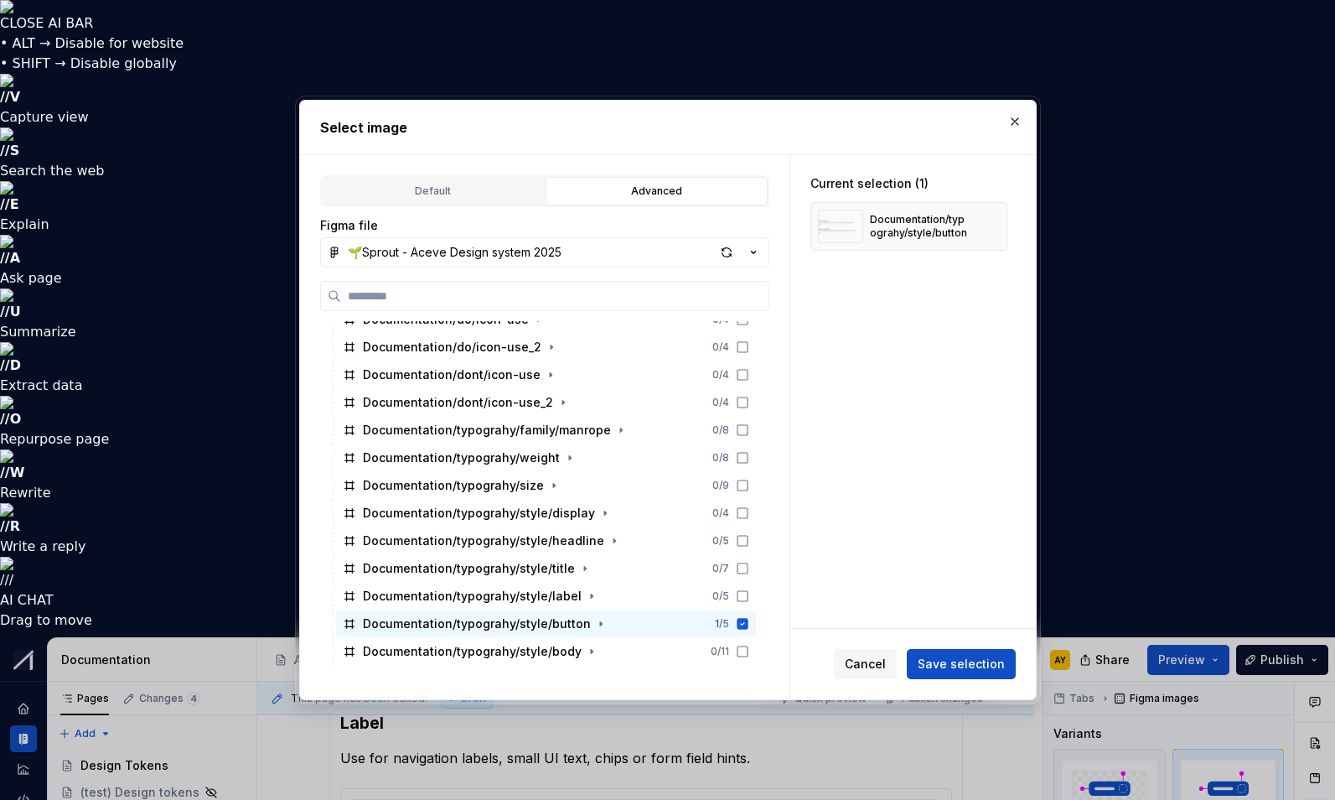
click at [973, 681] on div "Cancel Save selection" at bounding box center [914, 664] width 246 height 70
click at [979, 661] on span "Save selection" at bounding box center [961, 664] width 87 height 17
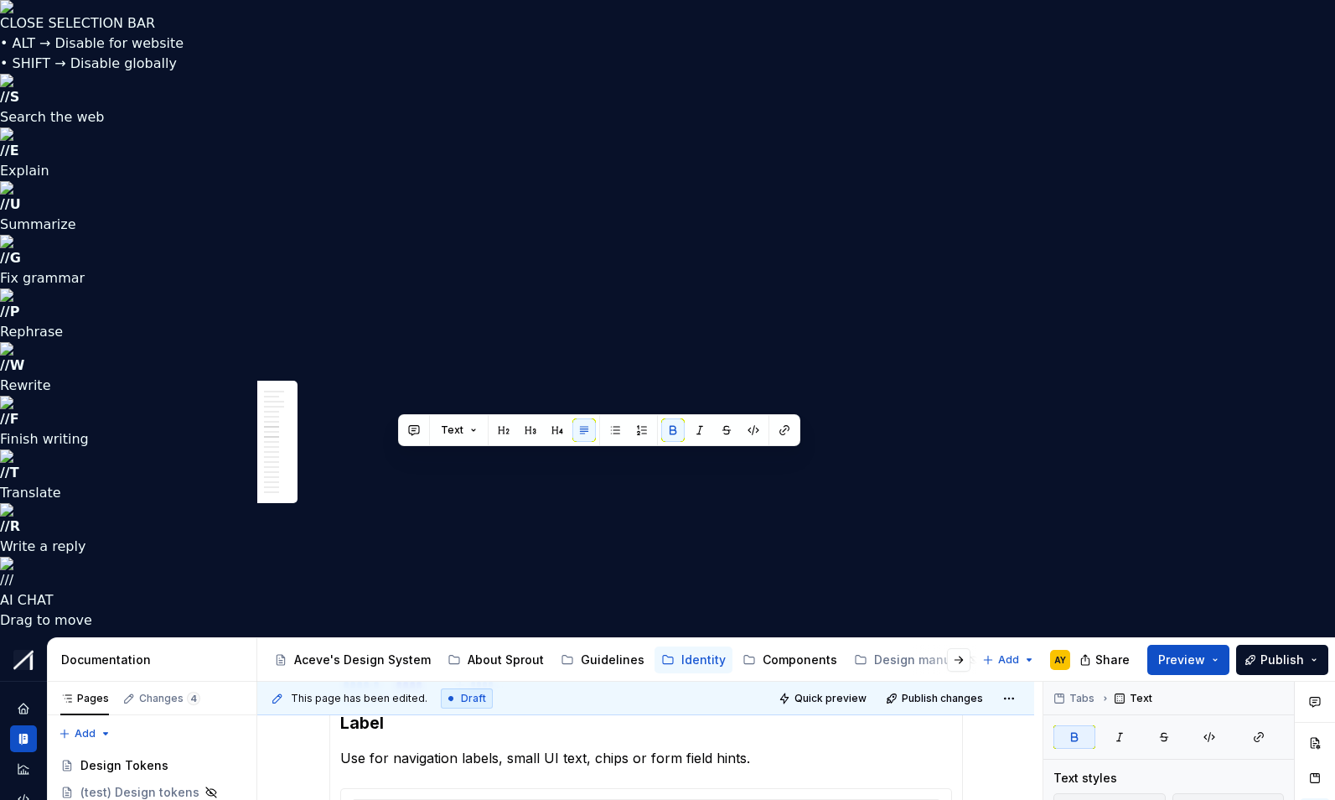
drag, startPoint x: 417, startPoint y: 459, endPoint x: 431, endPoint y: 459, distance: 14.3
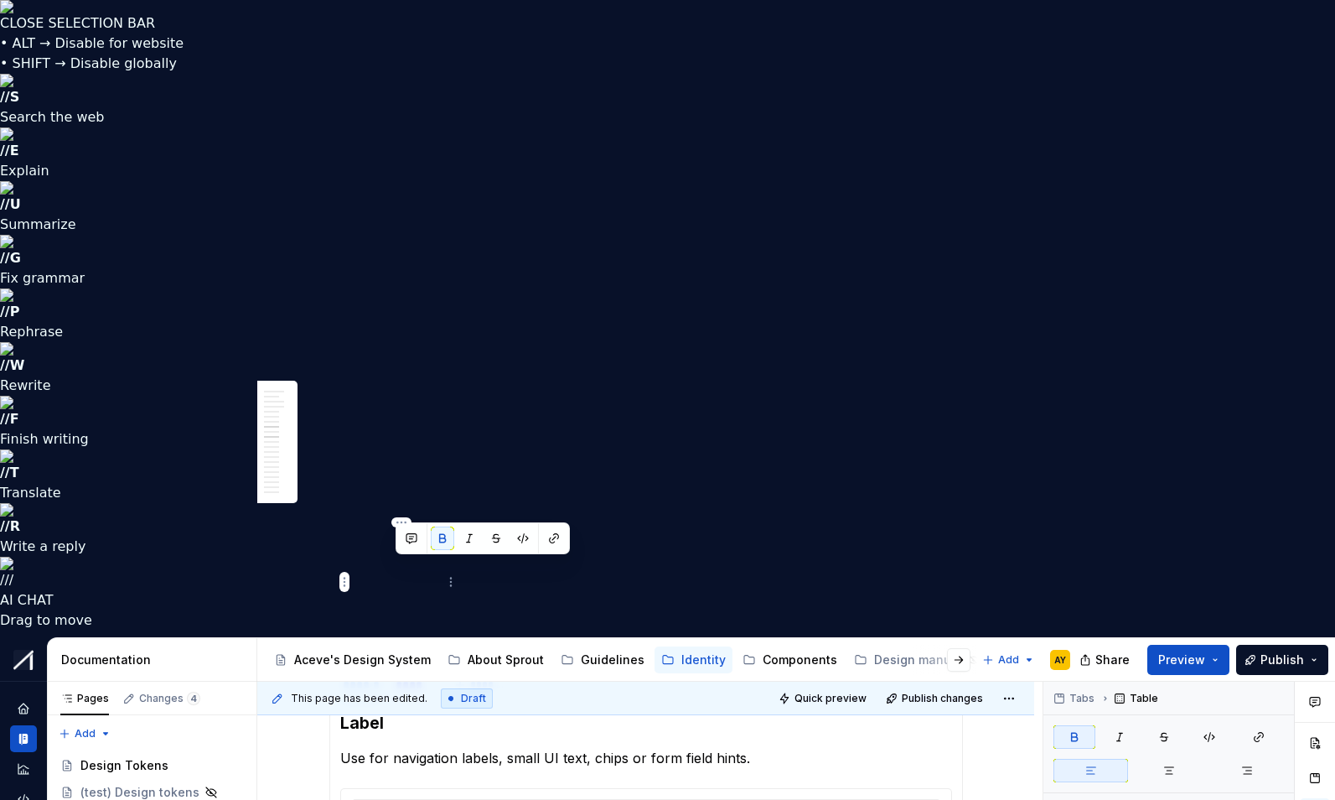
copy strong "Medium"
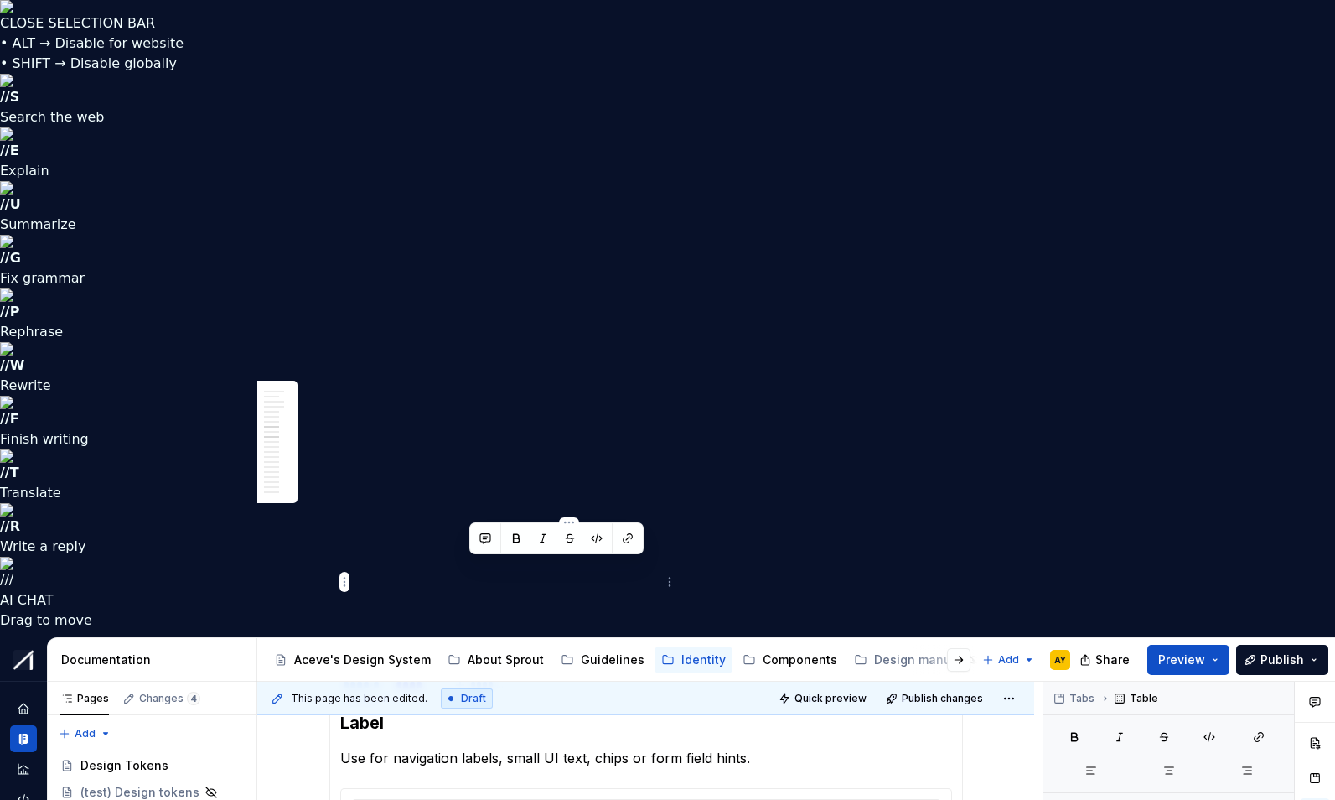
drag, startPoint x: 497, startPoint y: 569, endPoint x: 467, endPoint y: 568, distance: 30.2
drag, startPoint x: 511, startPoint y: 570, endPoint x: 524, endPoint y: 568, distance: 12.7
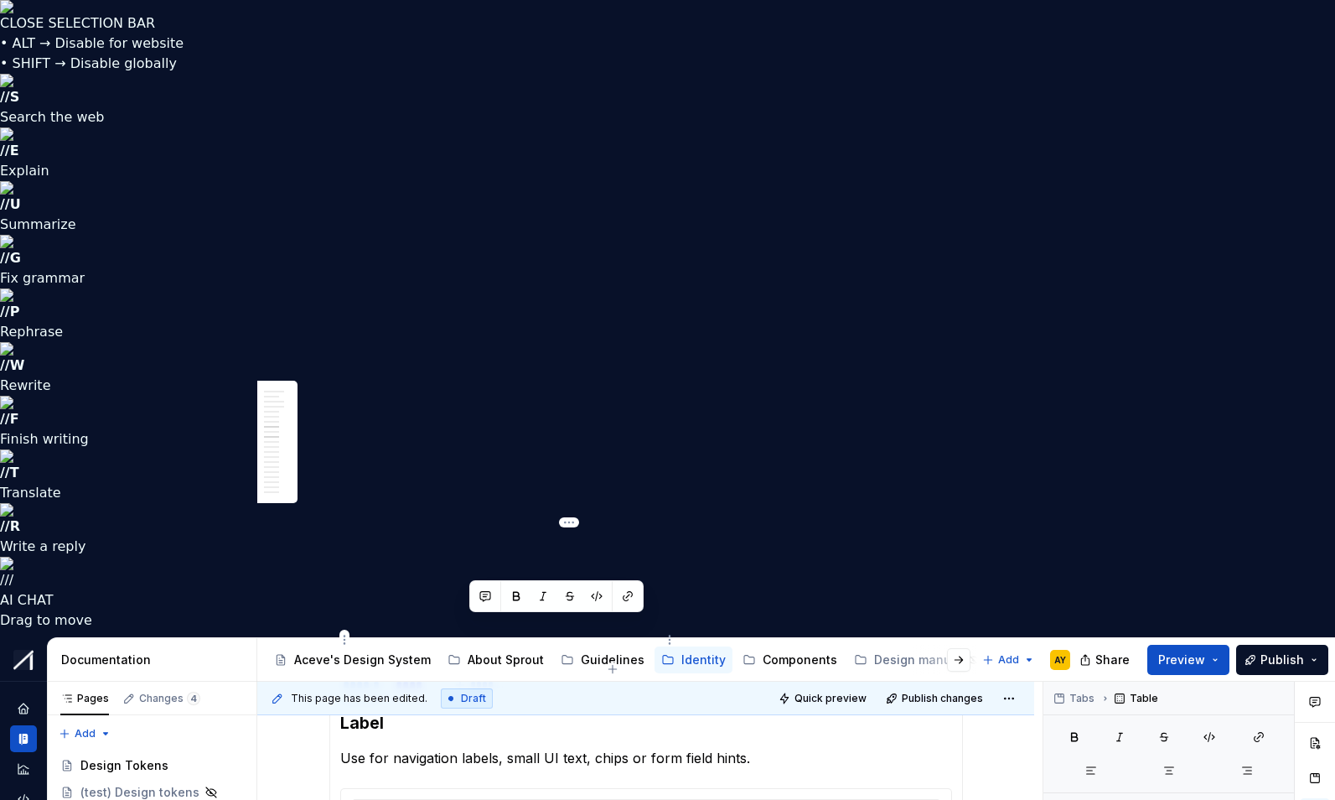
drag, startPoint x: 473, startPoint y: 625, endPoint x: 500, endPoint y: 624, distance: 26.9
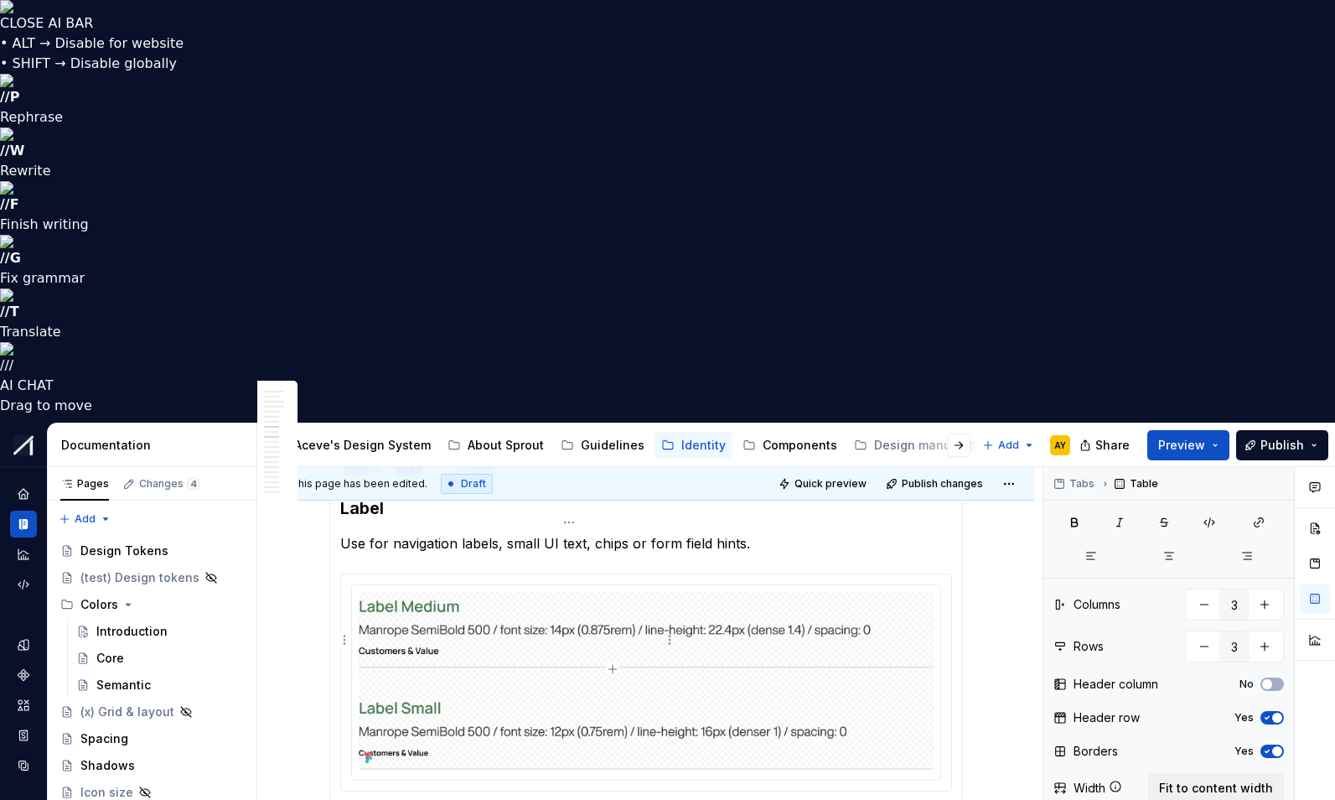
drag, startPoint x: 529, startPoint y: 629, endPoint x: 538, endPoint y: 627, distance: 9.4
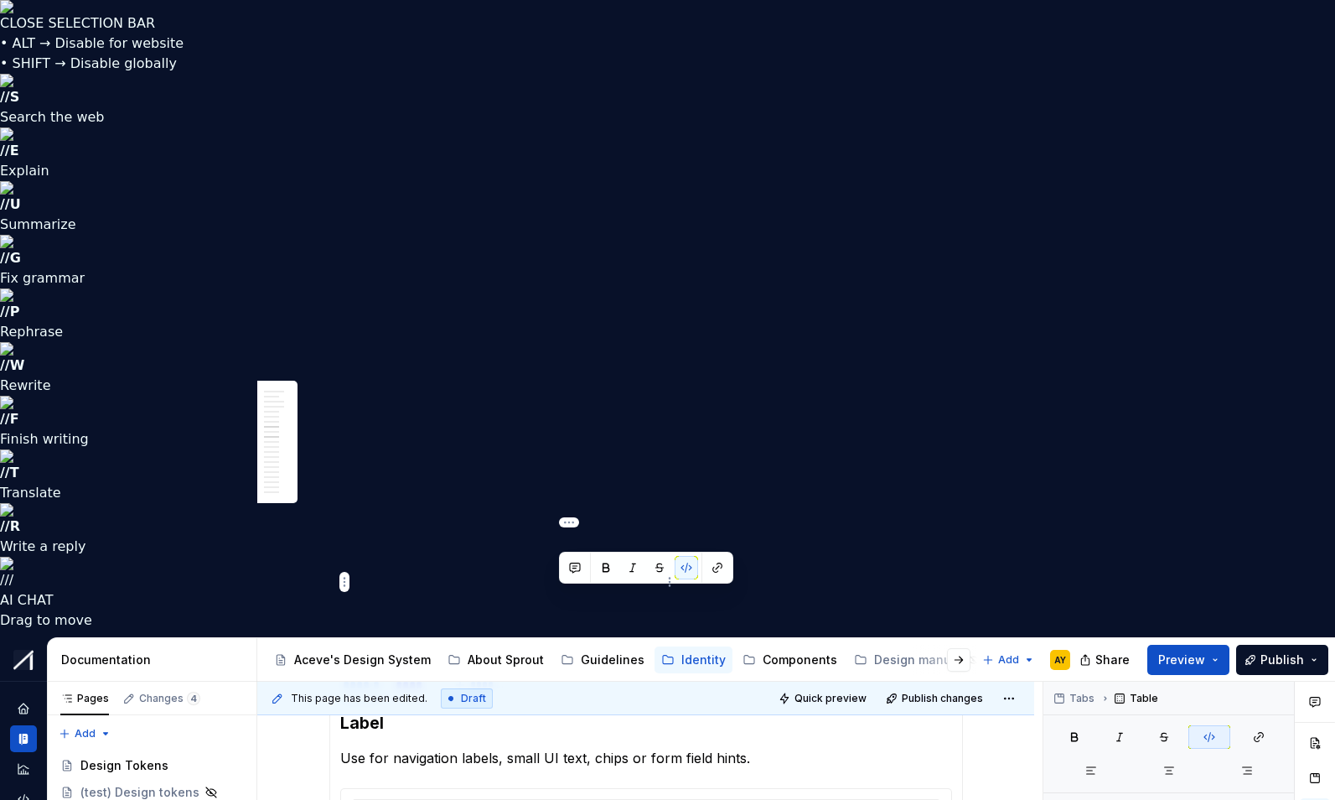
drag, startPoint x: 562, startPoint y: 598, endPoint x: 588, endPoint y: 598, distance: 26.0
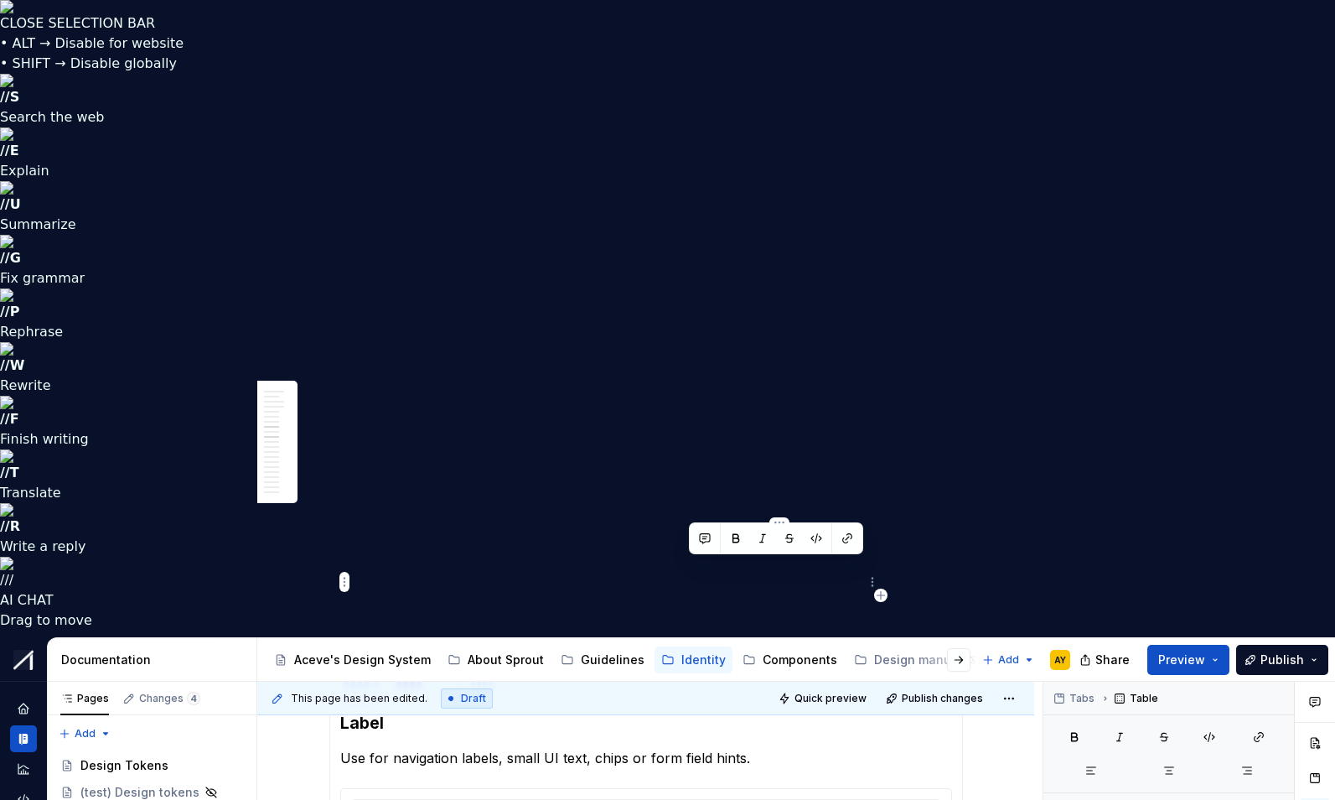
copy td "1.4rem (22.4px) --sl-line-height-dense"
drag, startPoint x: 687, startPoint y: 565, endPoint x: 845, endPoint y: 598, distance: 161.8
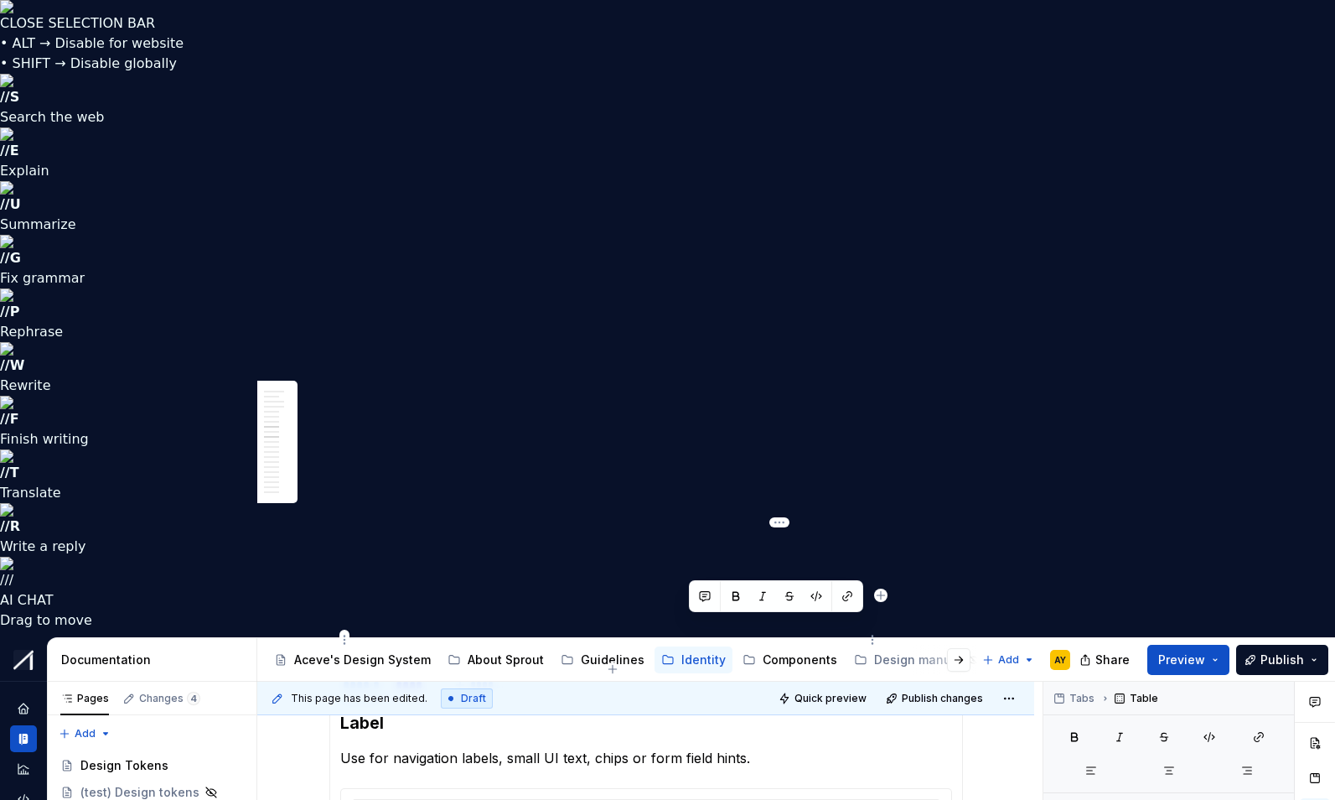
drag, startPoint x: 838, startPoint y: 660, endPoint x: 689, endPoint y: 626, distance: 152.9
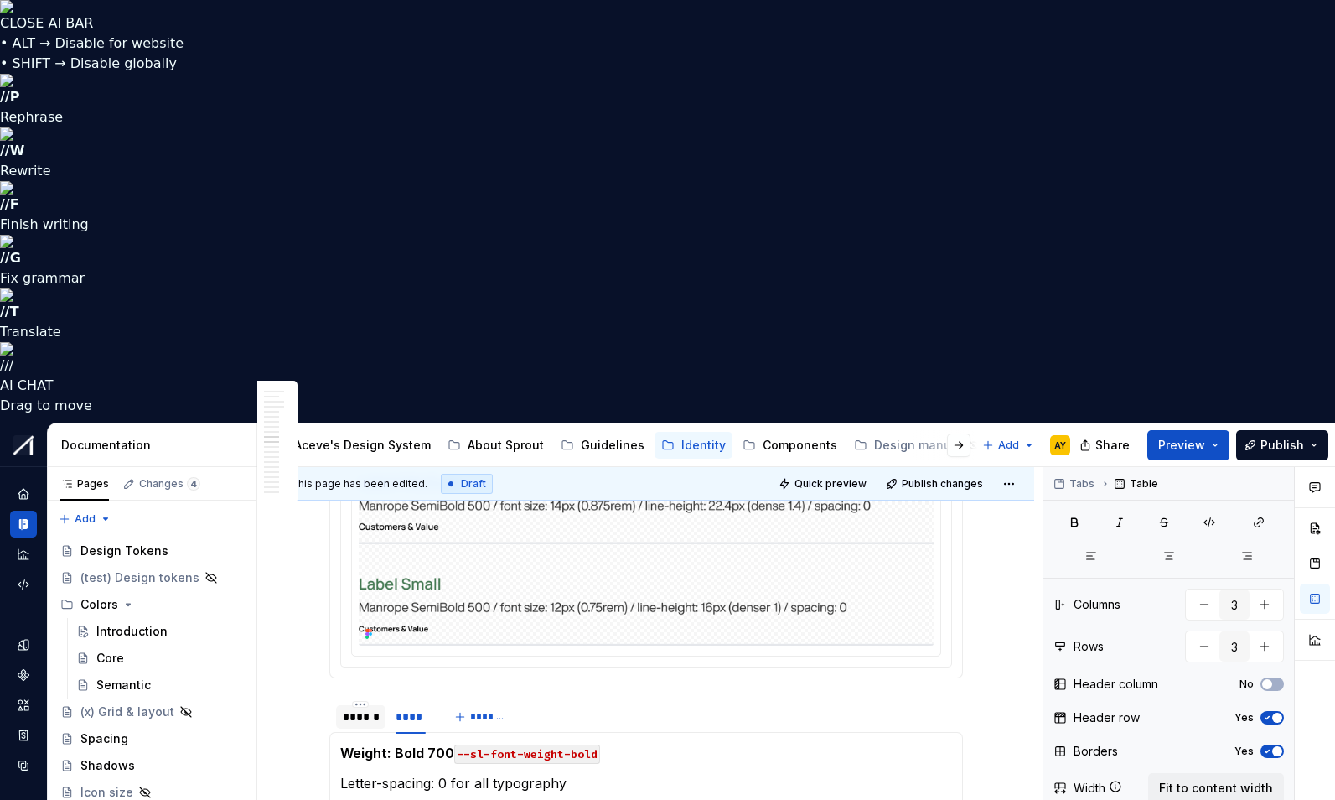
scroll to position [3108, 0]
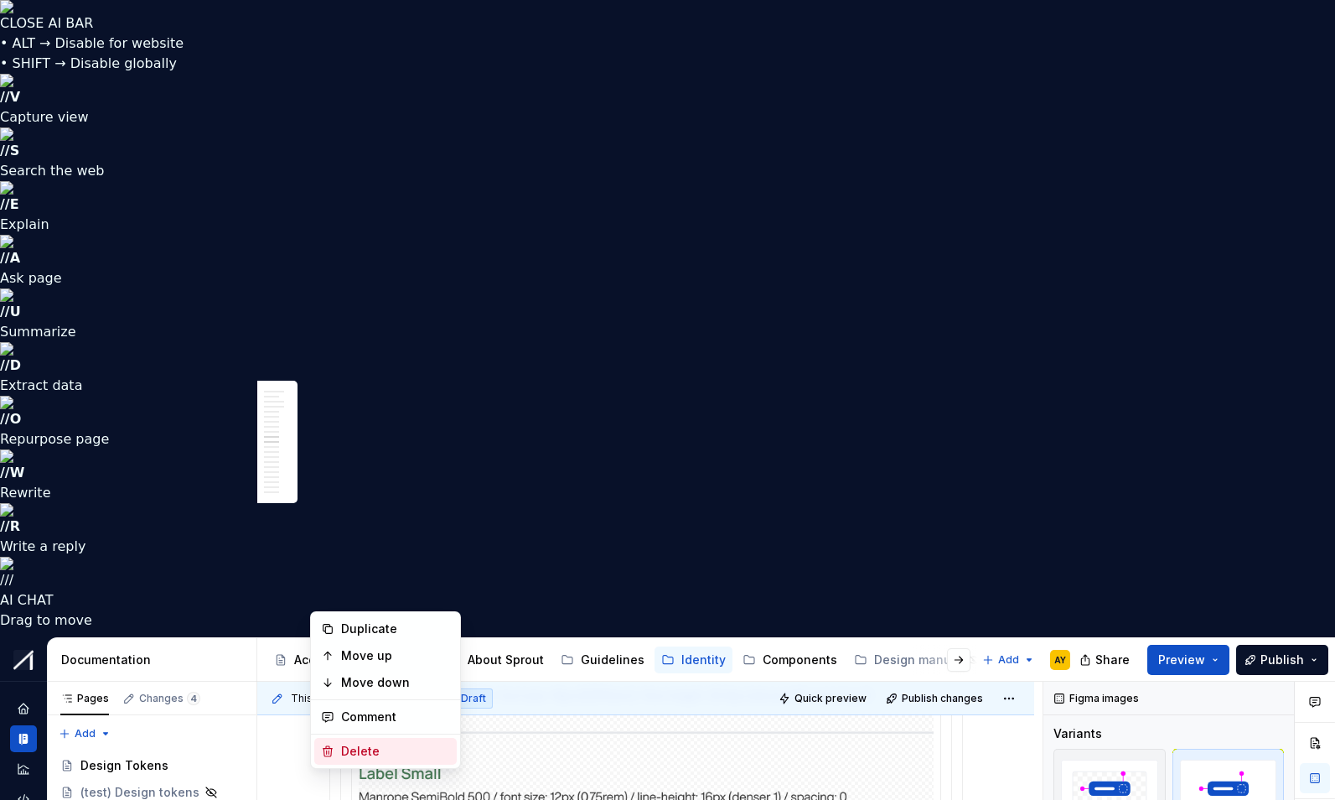
click at [360, 748] on div "Delete" at bounding box center [395, 751] width 109 height 17
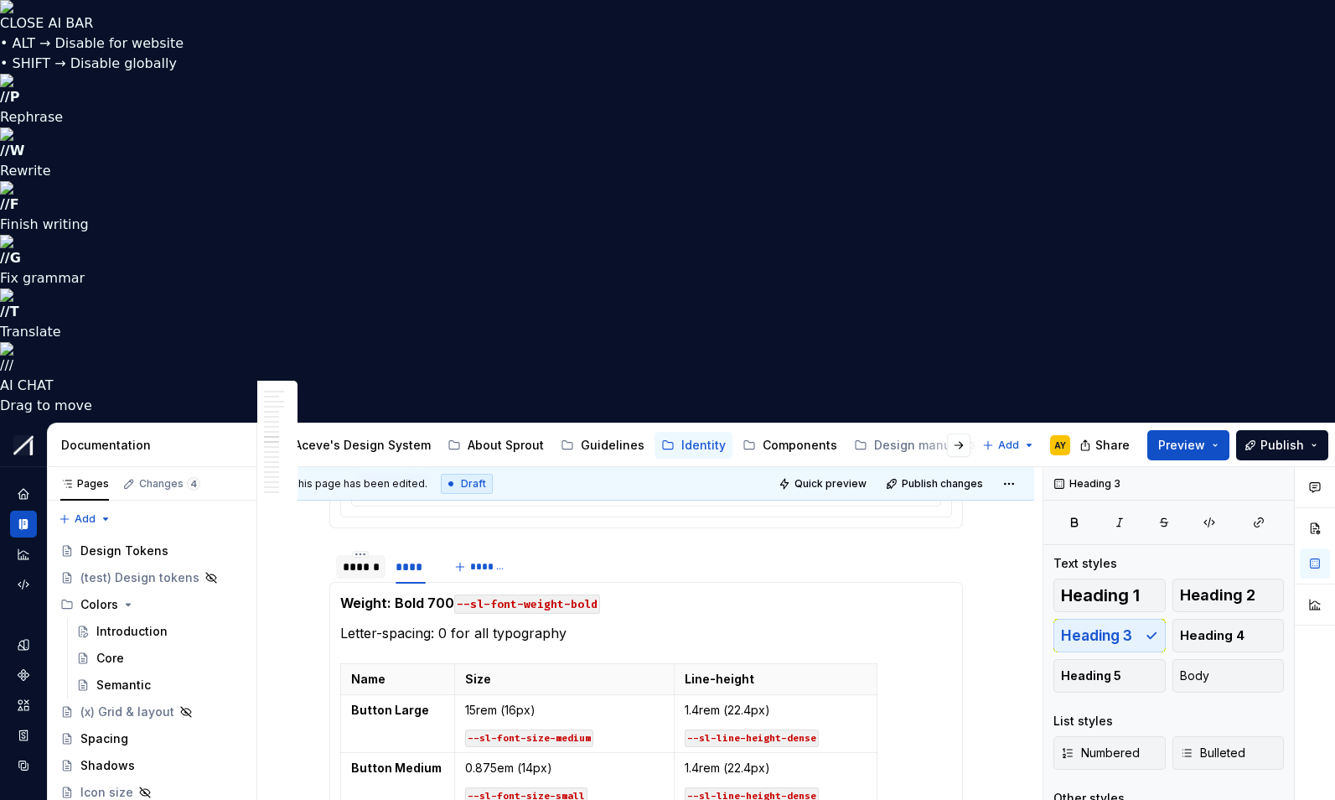
scroll to position [3251, 0]
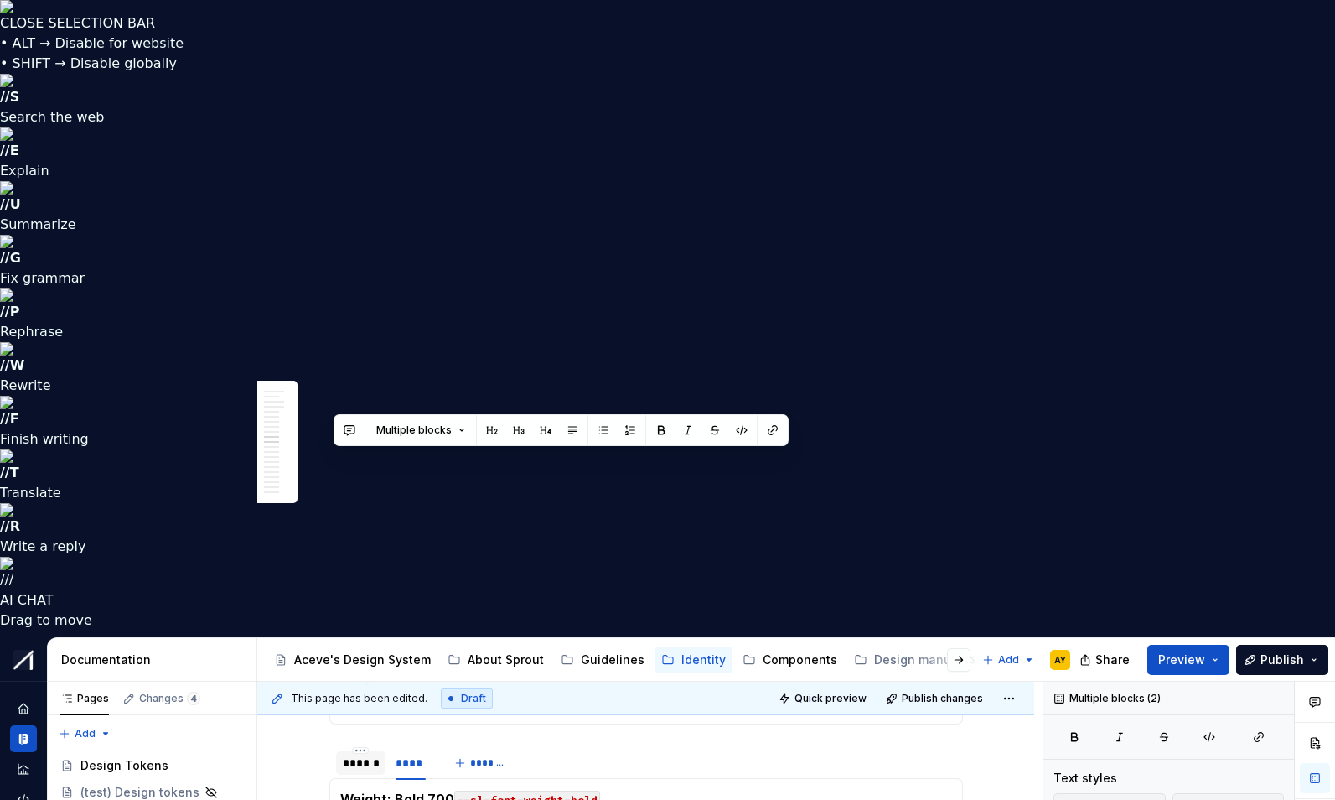
drag, startPoint x: 334, startPoint y: 461, endPoint x: 500, endPoint y: 636, distance: 241.9
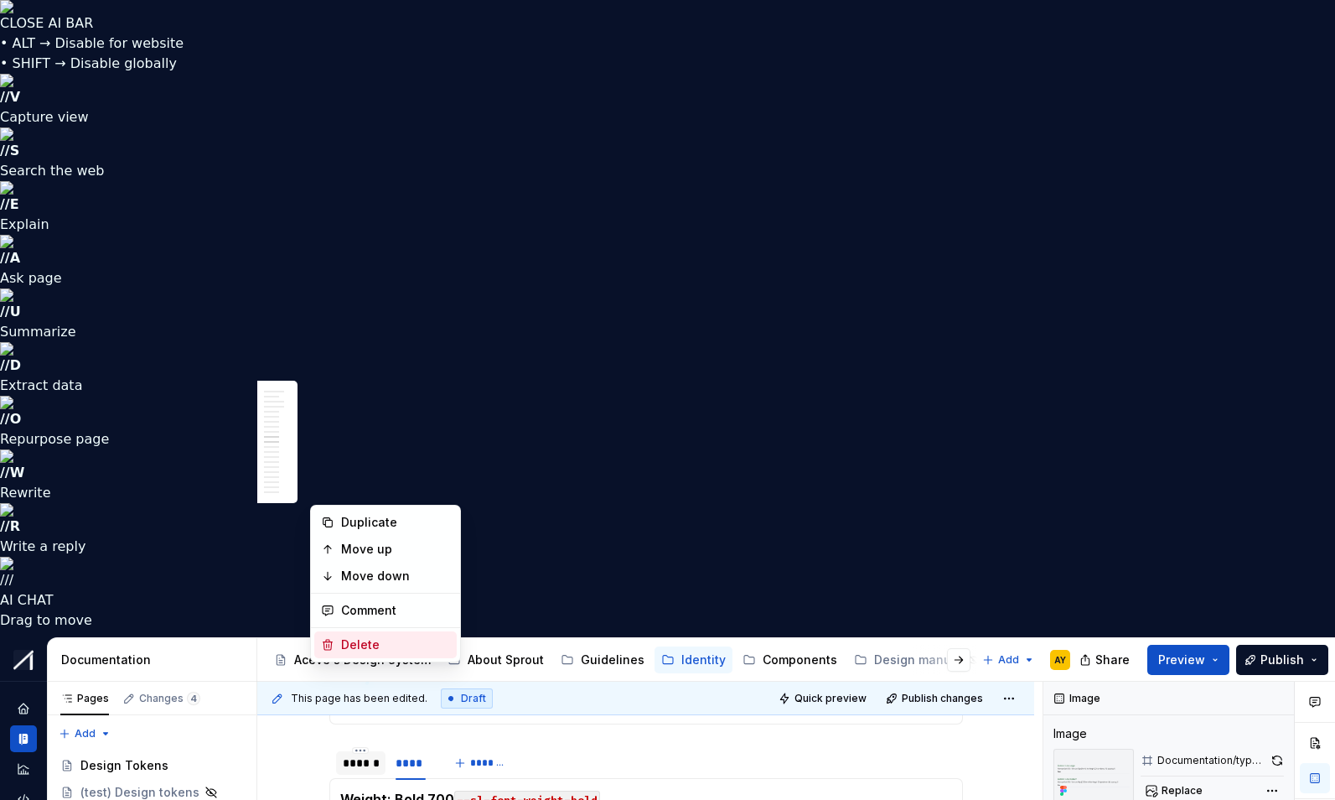
click at [366, 646] on div "Delete" at bounding box center [395, 644] width 109 height 17
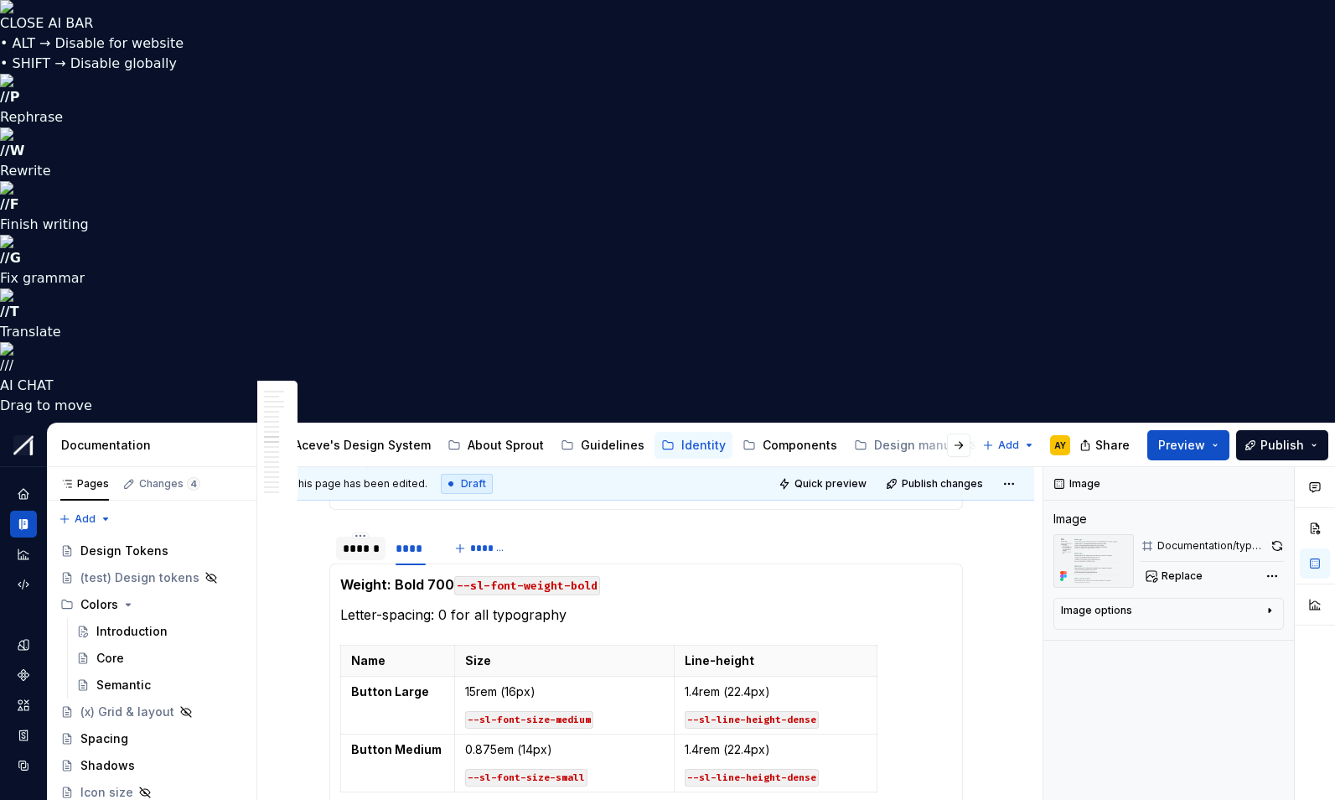
scroll to position [3381, 0]
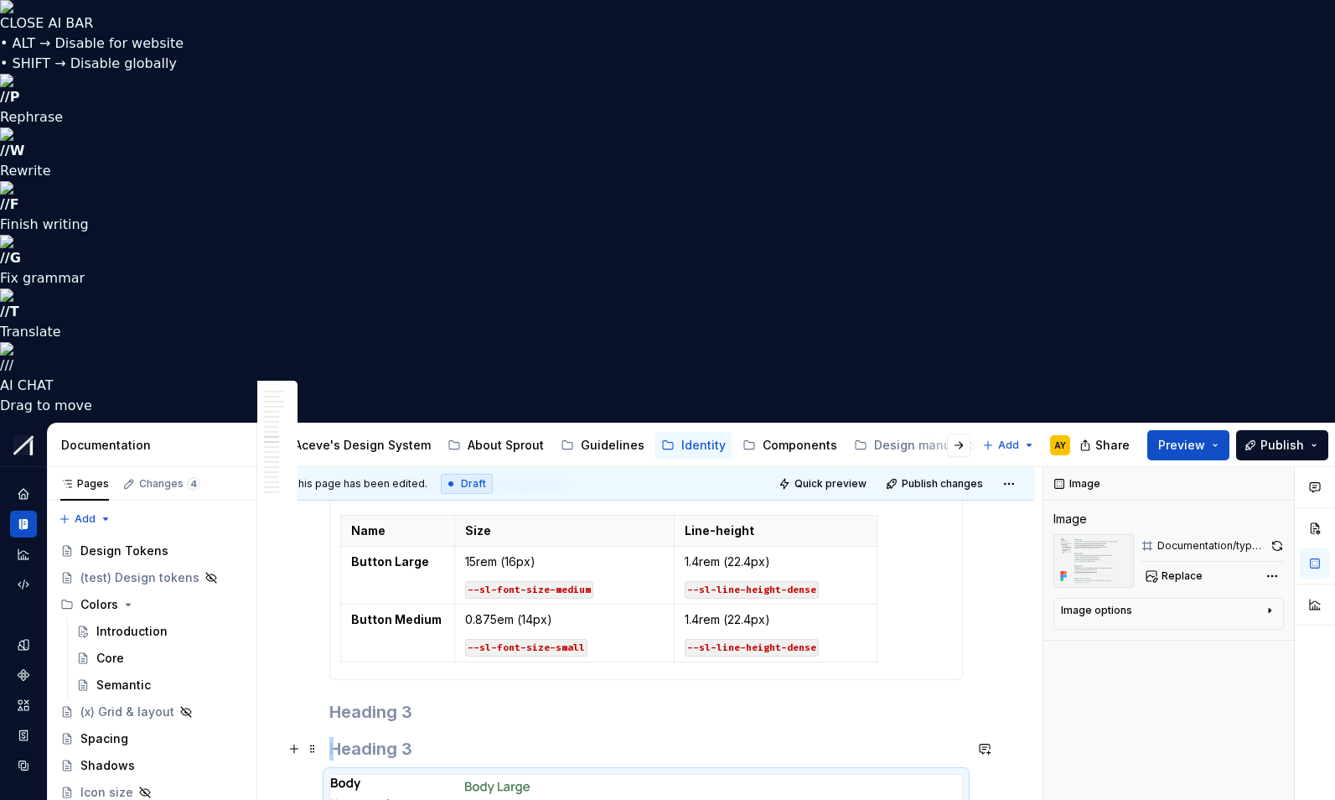
click at [390, 737] on h3 at bounding box center [646, 748] width 634 height 23
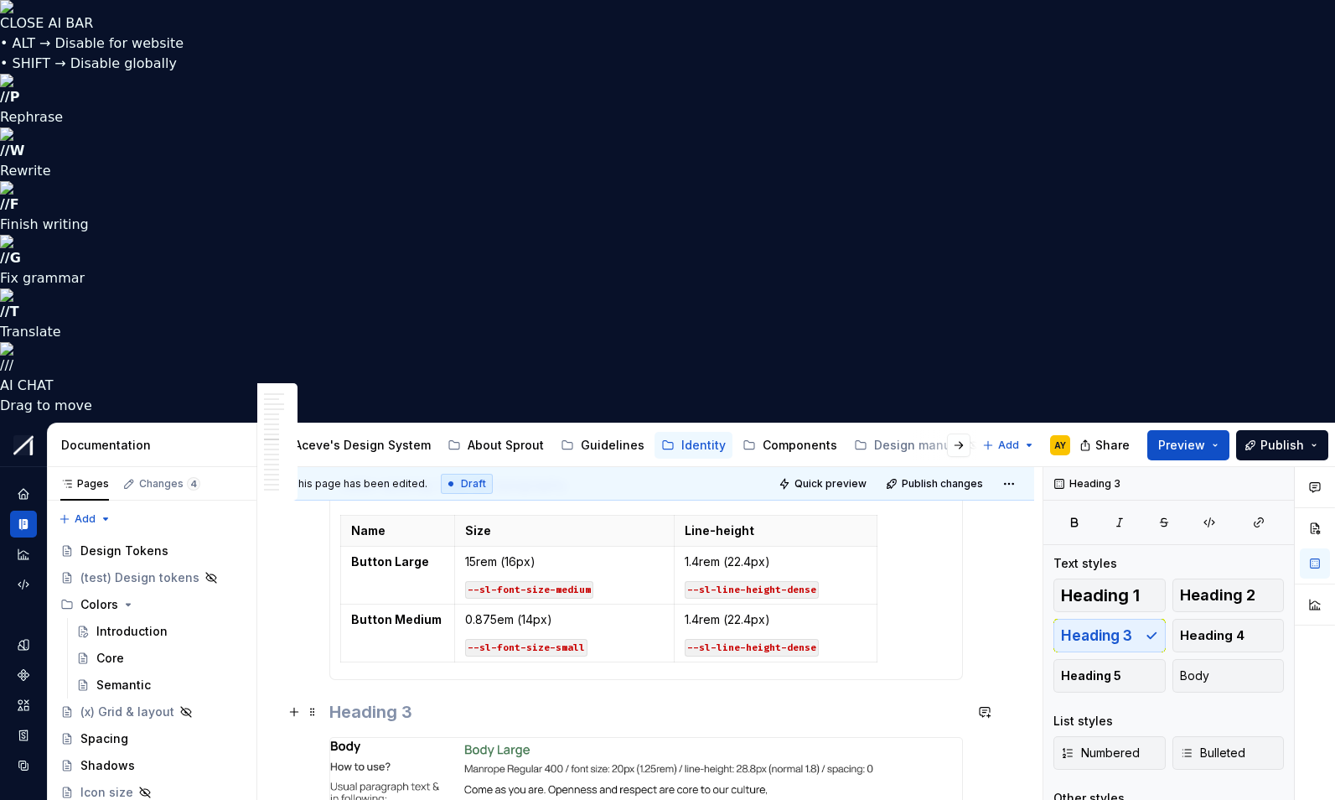
click at [420, 700] on h3 at bounding box center [646, 711] width 634 height 23
click at [472, 700] on h3 "Body" at bounding box center [646, 711] width 634 height 23
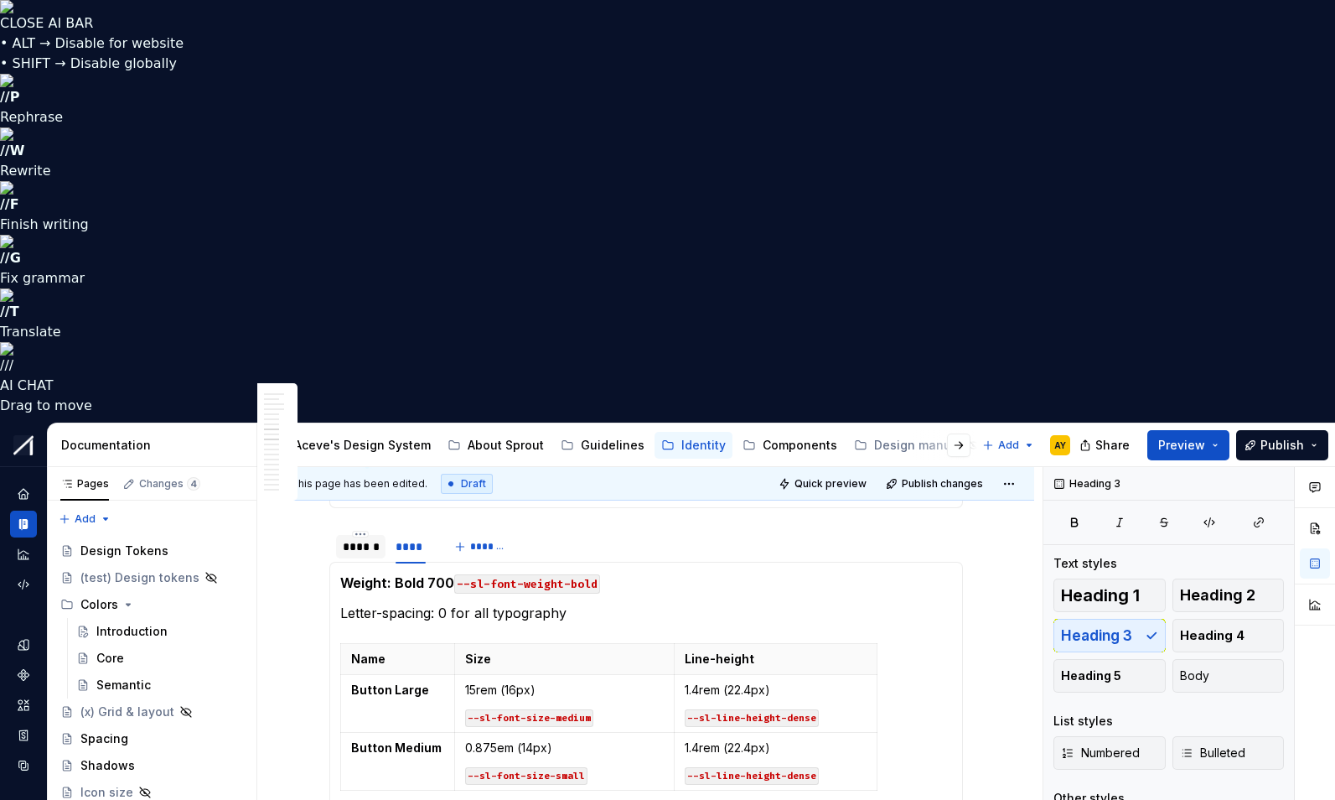
scroll to position [2971, 0]
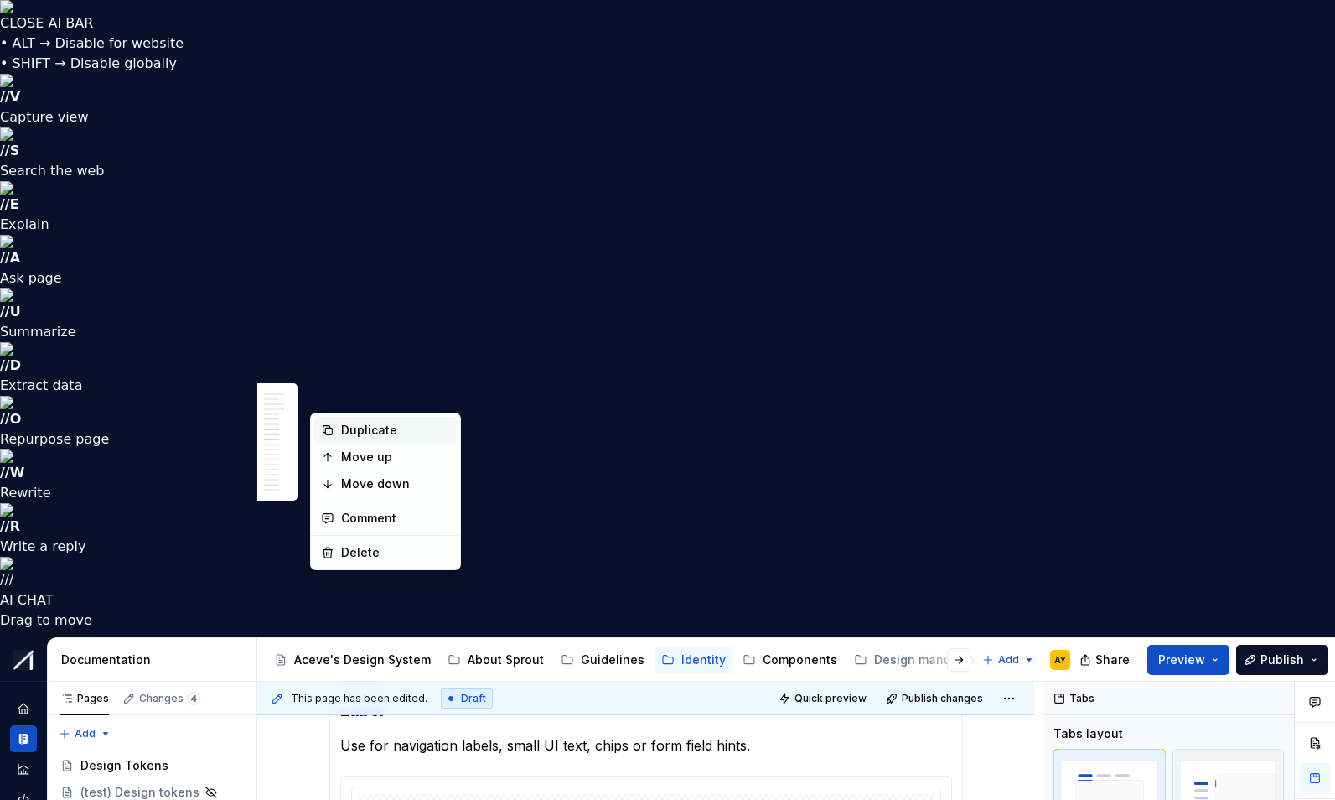
click at [349, 429] on div "Duplicate" at bounding box center [395, 430] width 109 height 17
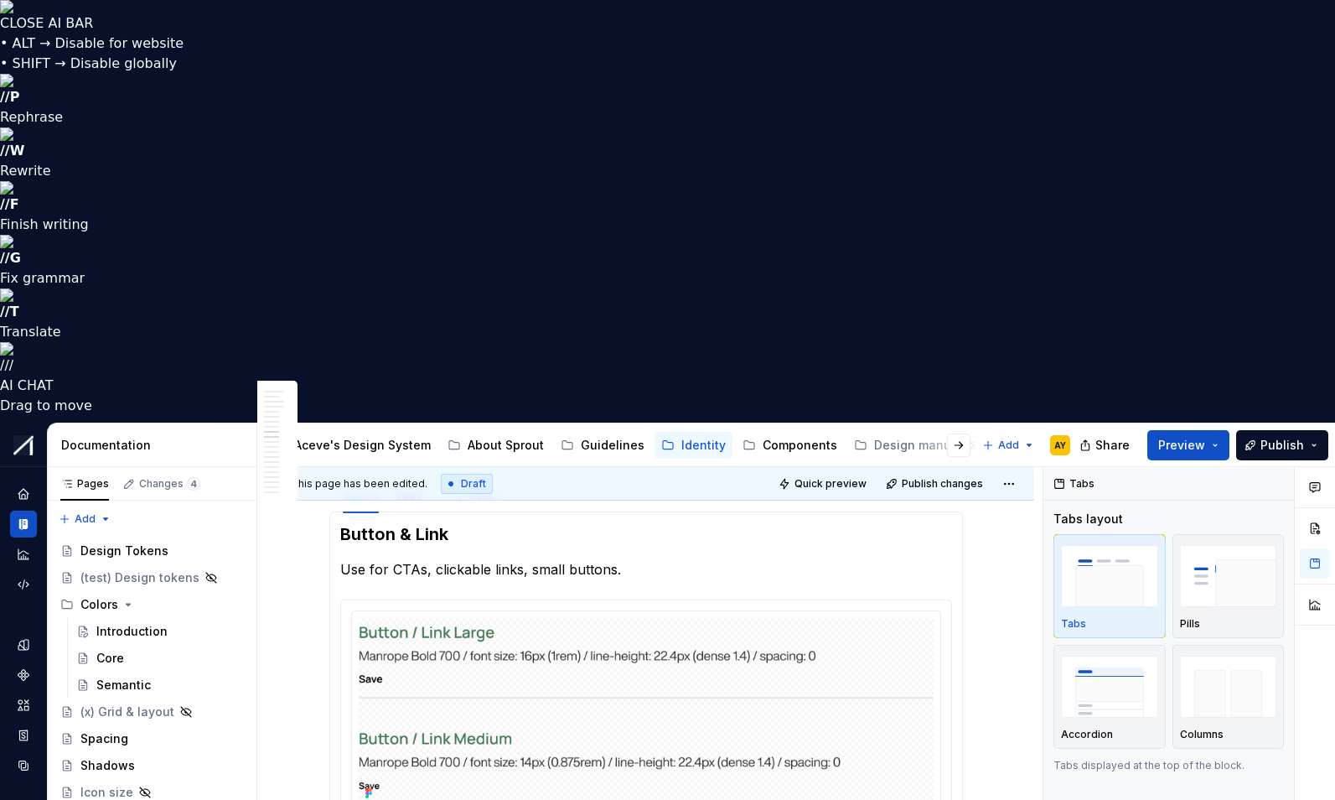
scroll to position [3306, 0]
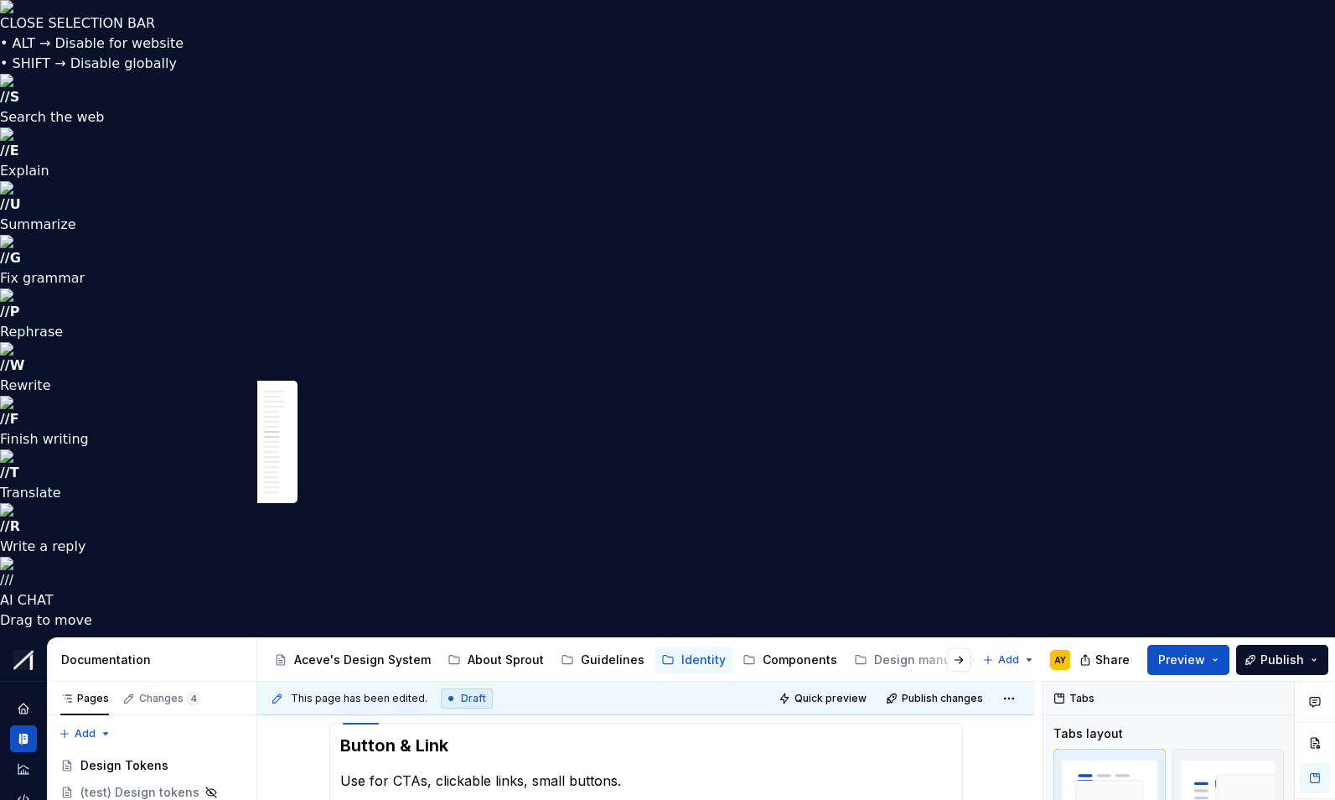
type textarea "*"
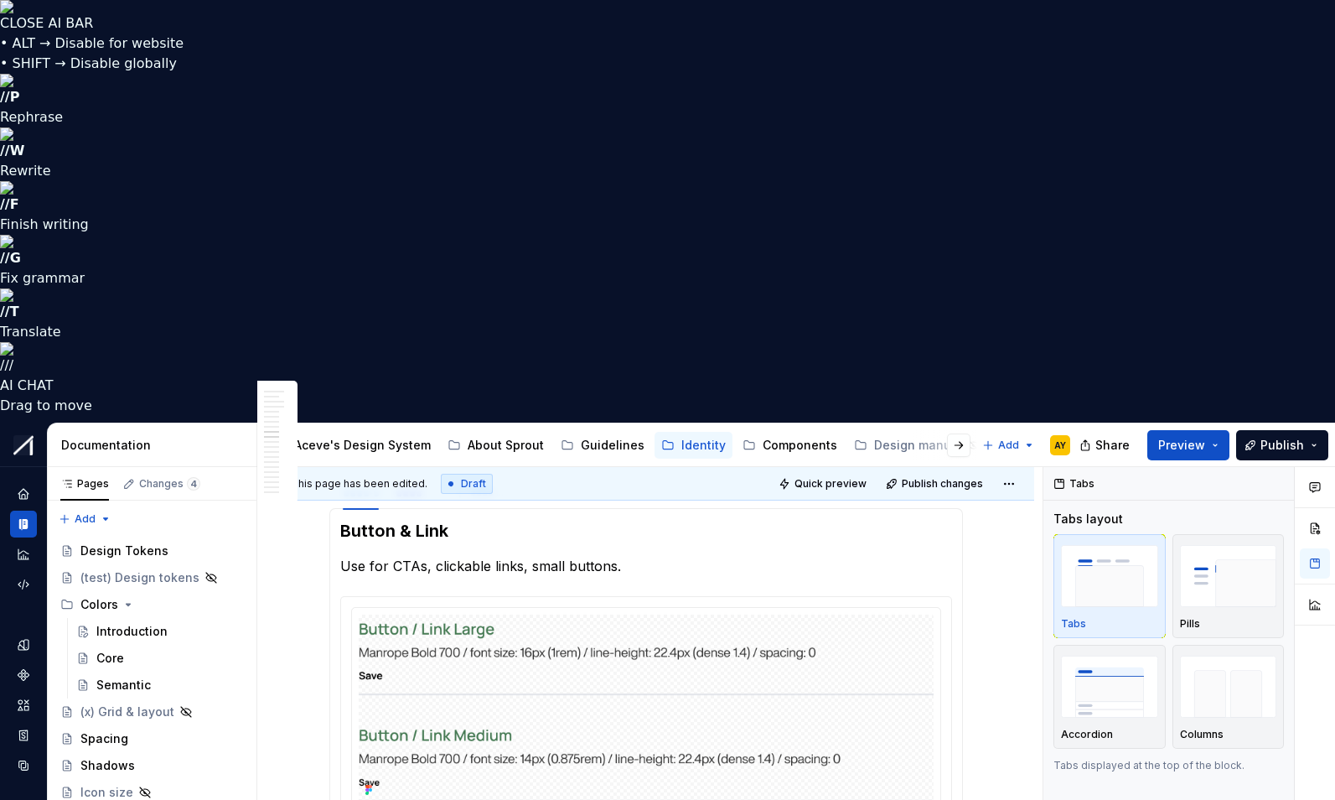
type input "****"
drag, startPoint x: 452, startPoint y: 494, endPoint x: 350, endPoint y: 494, distance: 101.4
drag, startPoint x: 345, startPoint y: 495, endPoint x: 449, endPoint y: 494, distance: 103.1
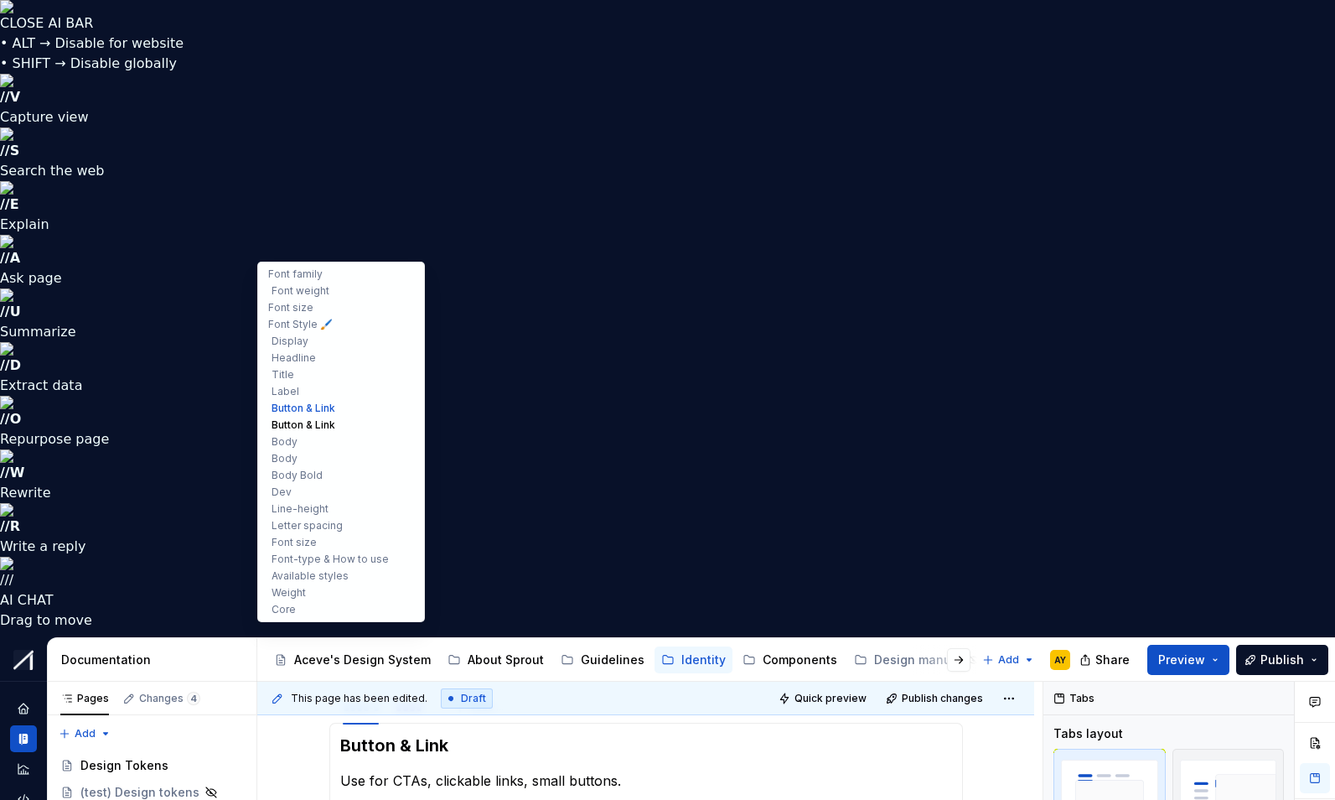
click at [302, 428] on button "Button & Link" at bounding box center [341, 425] width 159 height 17
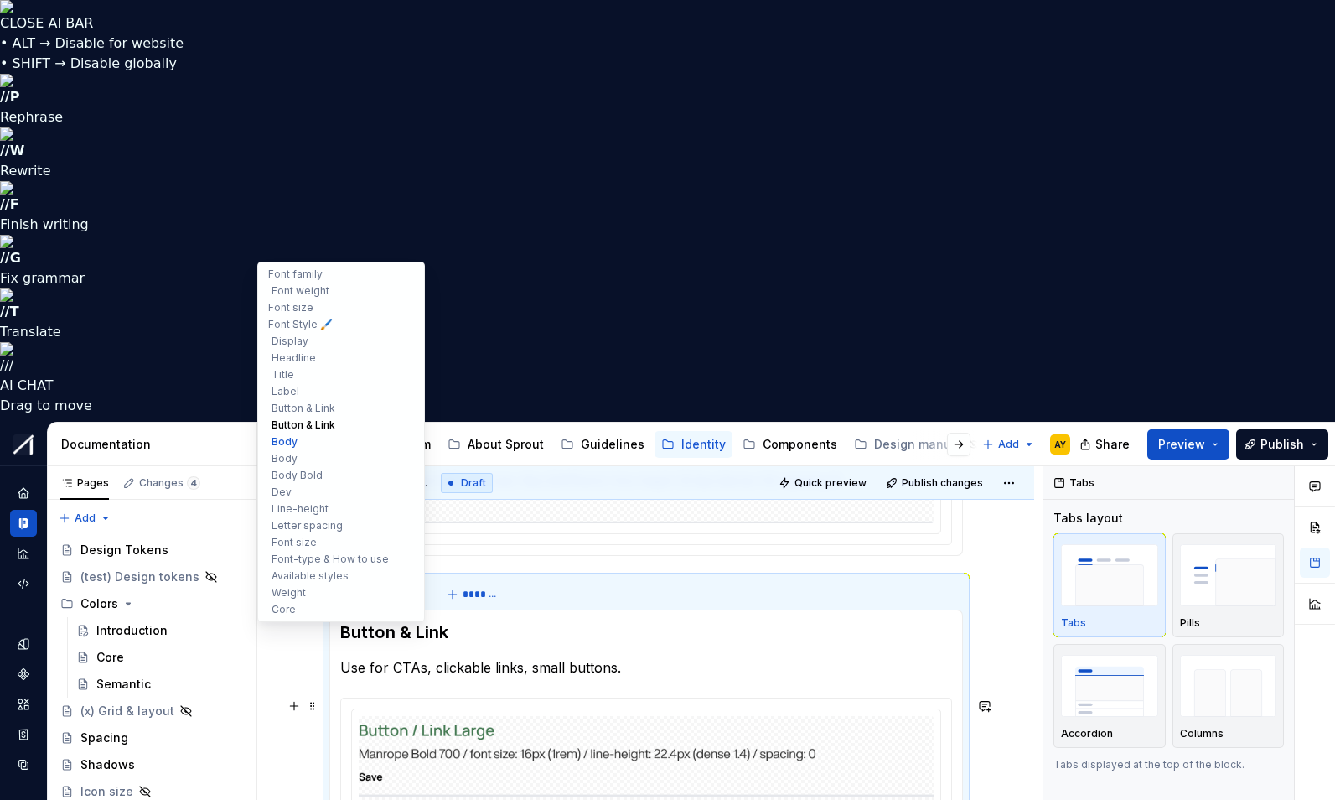
scroll to position [3654, 0]
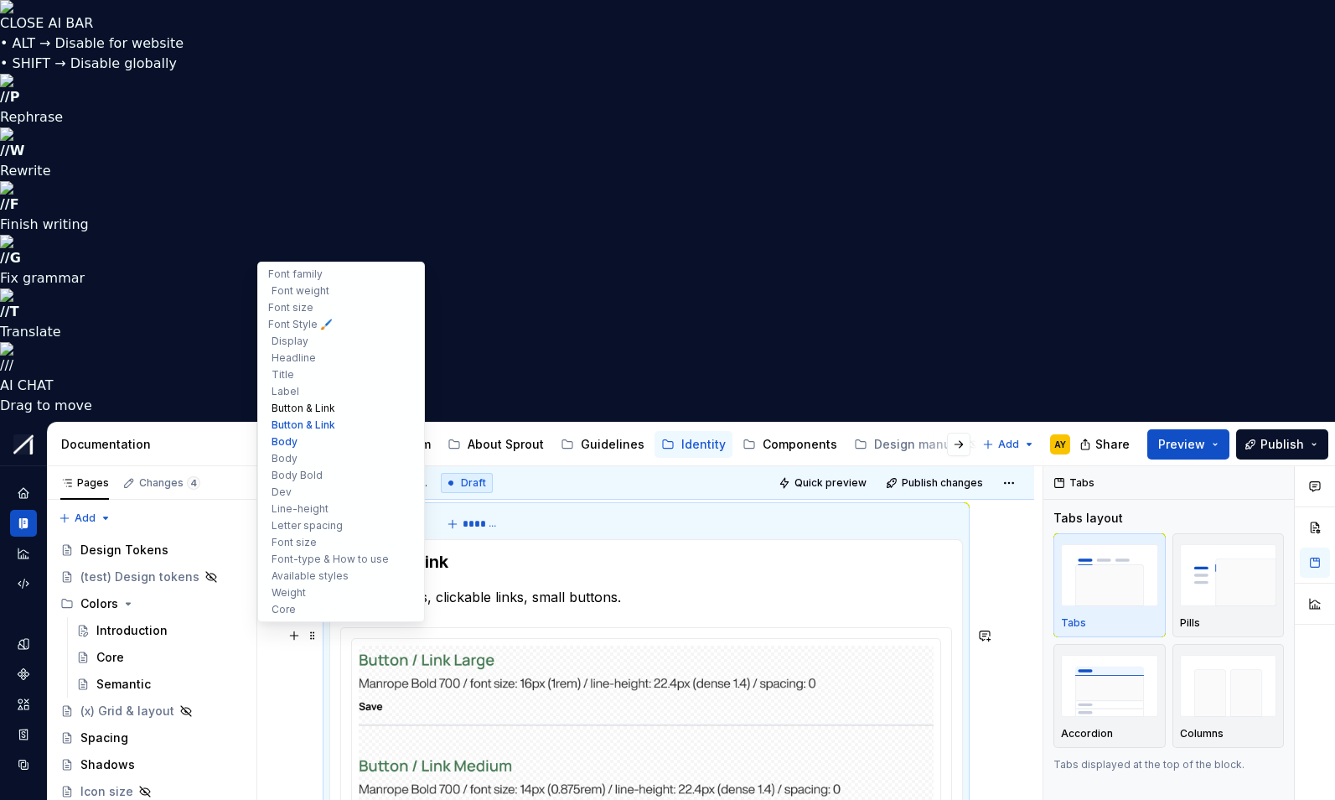
click at [308, 408] on button "Button & Link" at bounding box center [341, 408] width 159 height 17
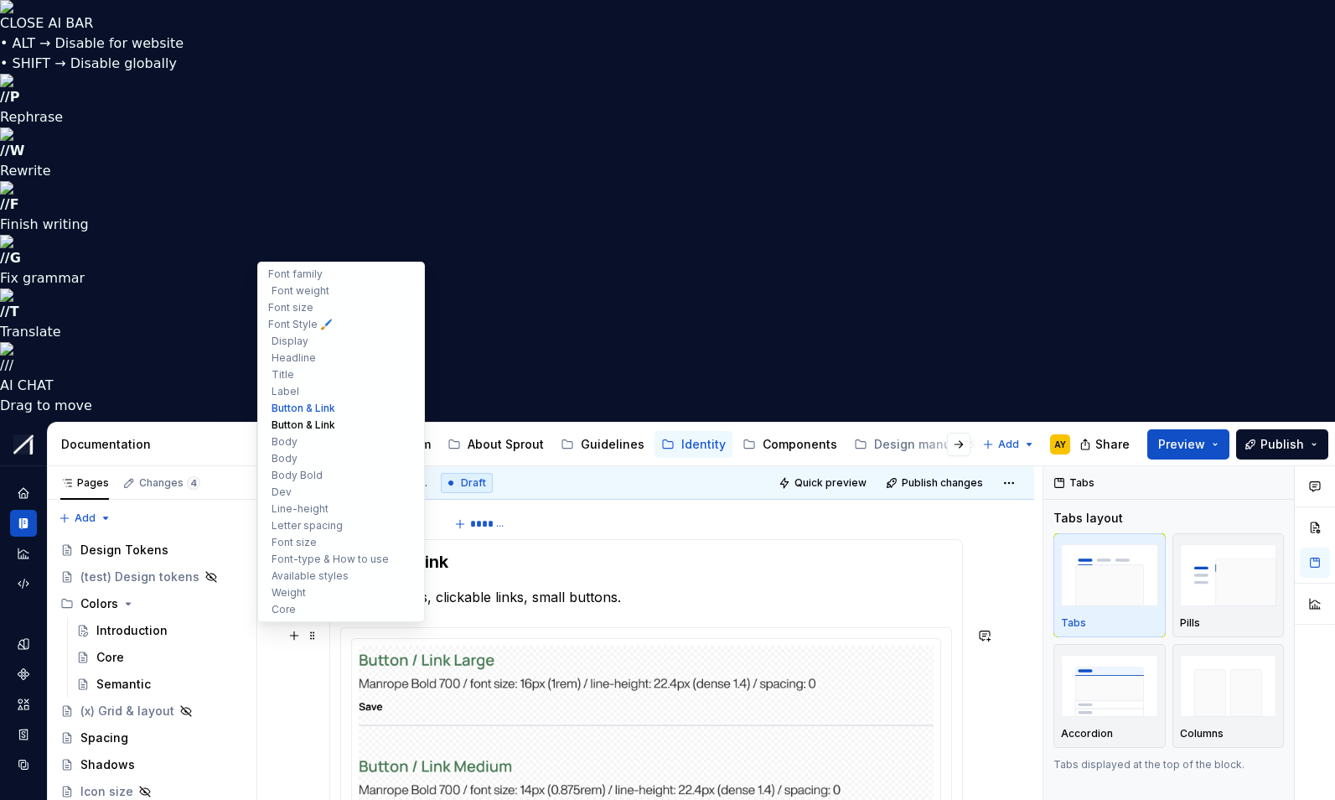
click at [299, 422] on button "Button & Link" at bounding box center [341, 425] width 159 height 17
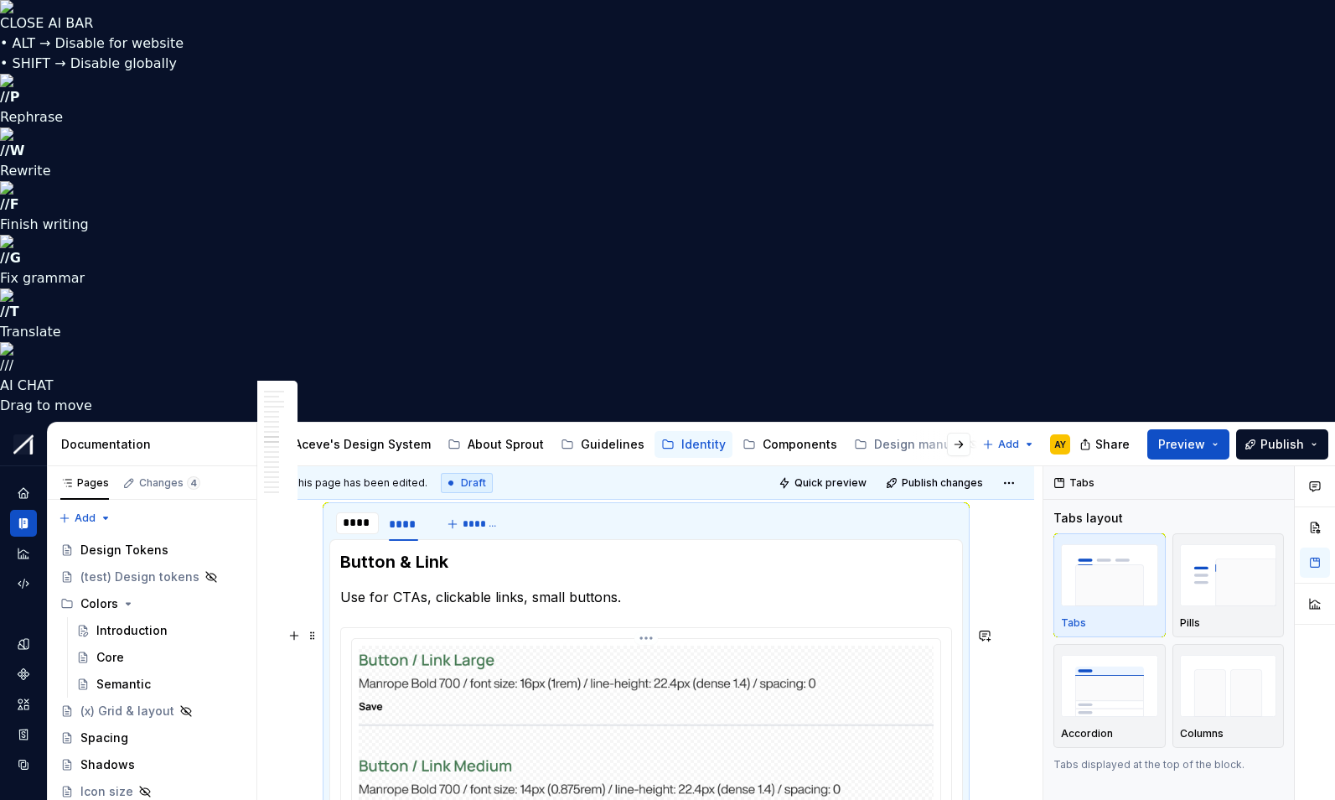
click at [580, 646] on img at bounding box center [646, 739] width 575 height 187
click at [375, 550] on h3 "Button & Link" at bounding box center [646, 561] width 612 height 23
click at [486, 550] on h3 "Button & Link" at bounding box center [646, 561] width 612 height 23
drag, startPoint x: 486, startPoint y: 146, endPoint x: 487, endPoint y: 160, distance: 14.3
click at [486, 550] on h3 "Button & Link" at bounding box center [646, 561] width 612 height 23
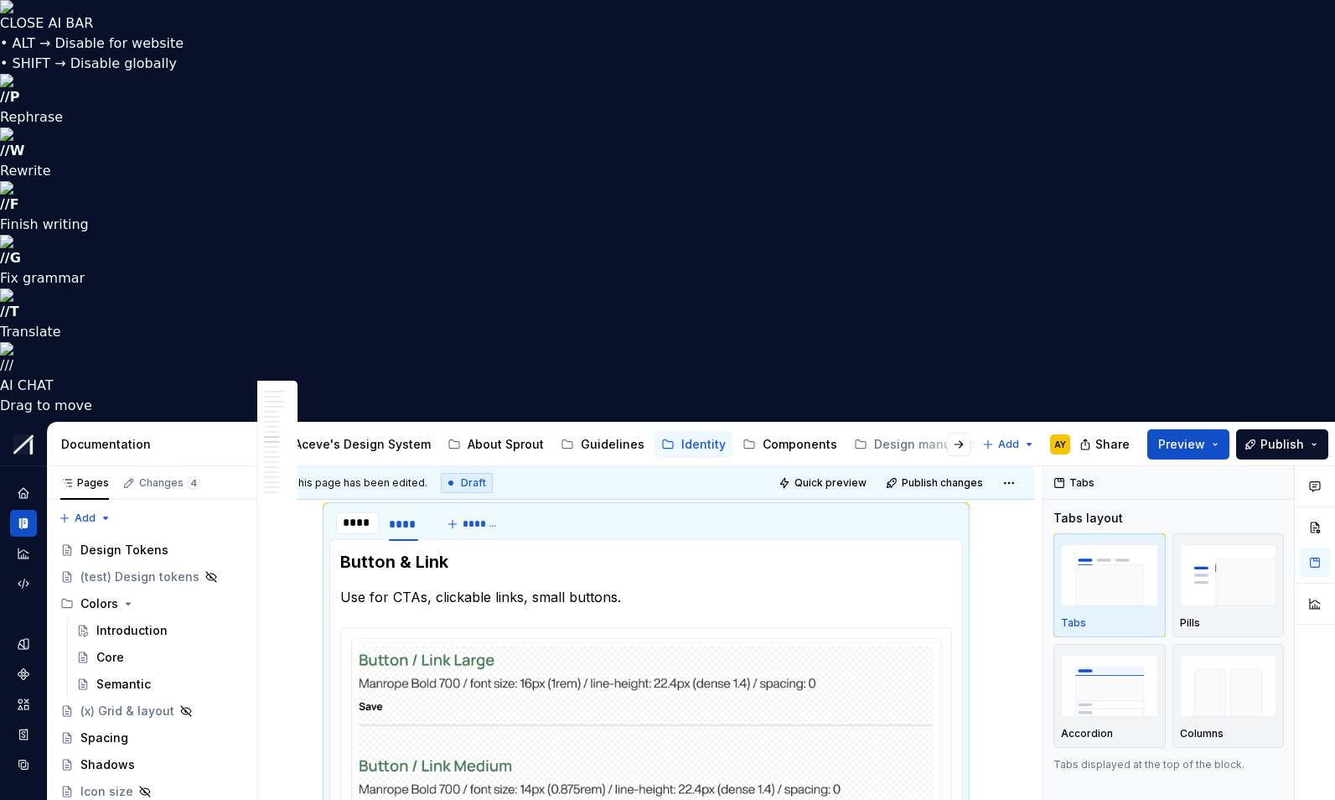
click at [477, 495] on div "Font family Use Manrope for web & app. Display, Headline, Title, Labels, Body, …" at bounding box center [646, 570] width 634 height 6884
click at [478, 494] on div "Font family Use Manrope for web & app. Display, Headline, Title, Labels, Body, …" at bounding box center [646, 570] width 634 height 6884
click at [1216, 429] on button "Preview" at bounding box center [1189, 444] width 82 height 30
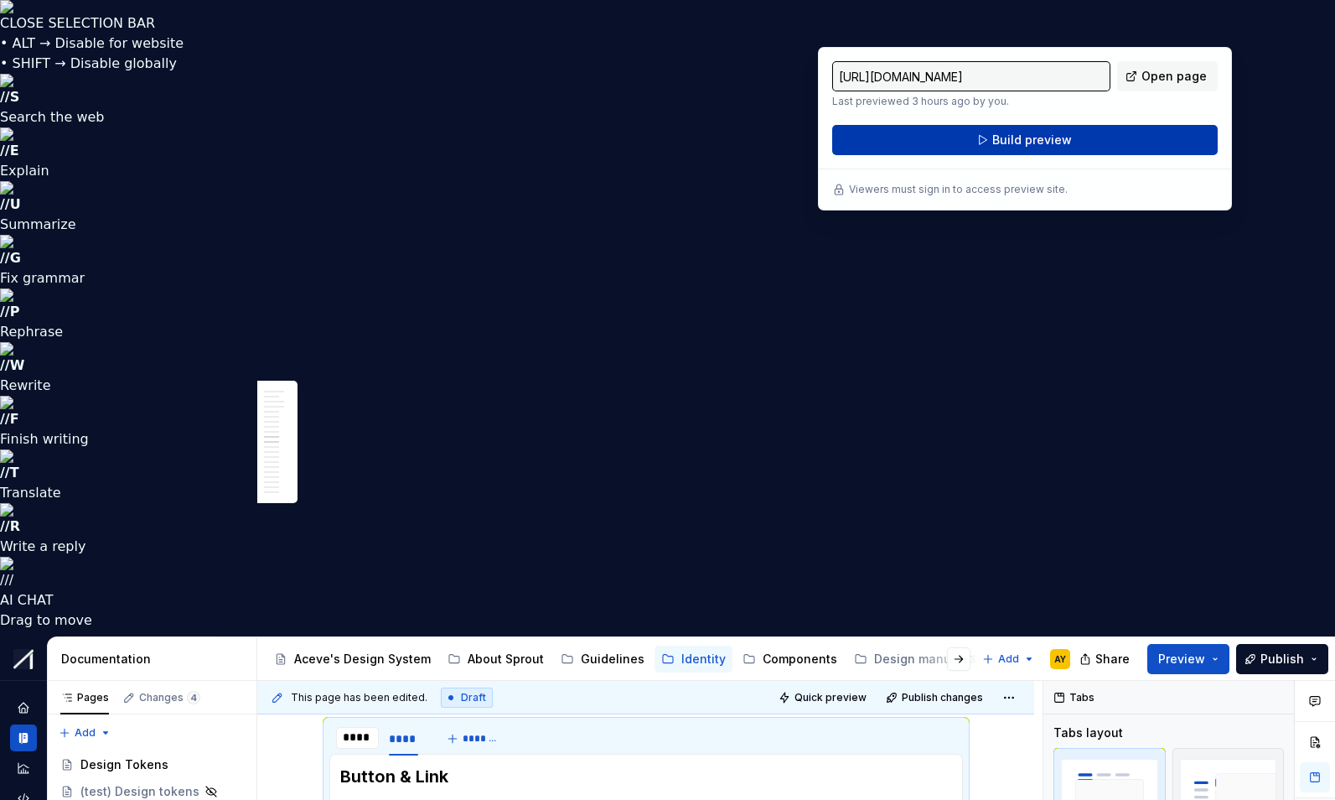
click at [1043, 128] on button "Build preview" at bounding box center [1025, 140] width 386 height 30
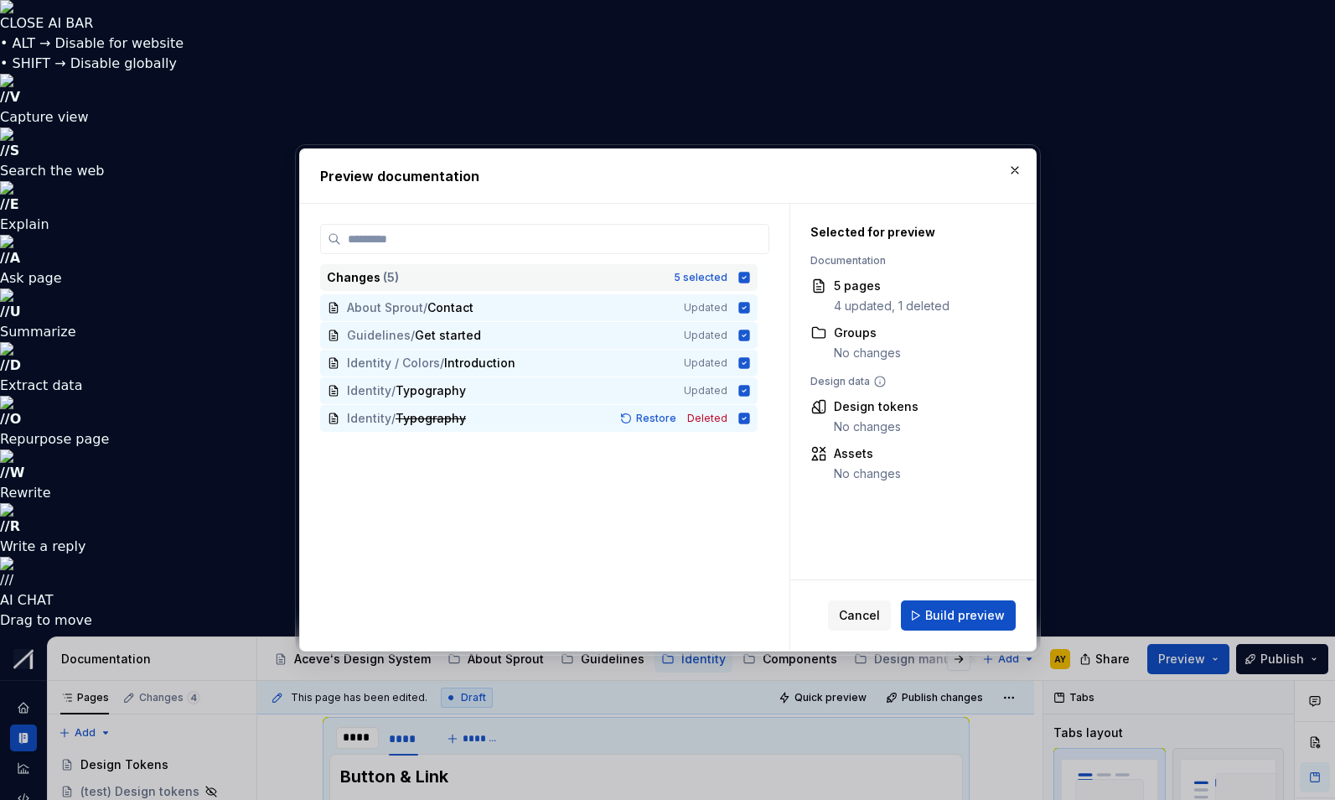
click at [749, 273] on icon at bounding box center [744, 277] width 11 height 11
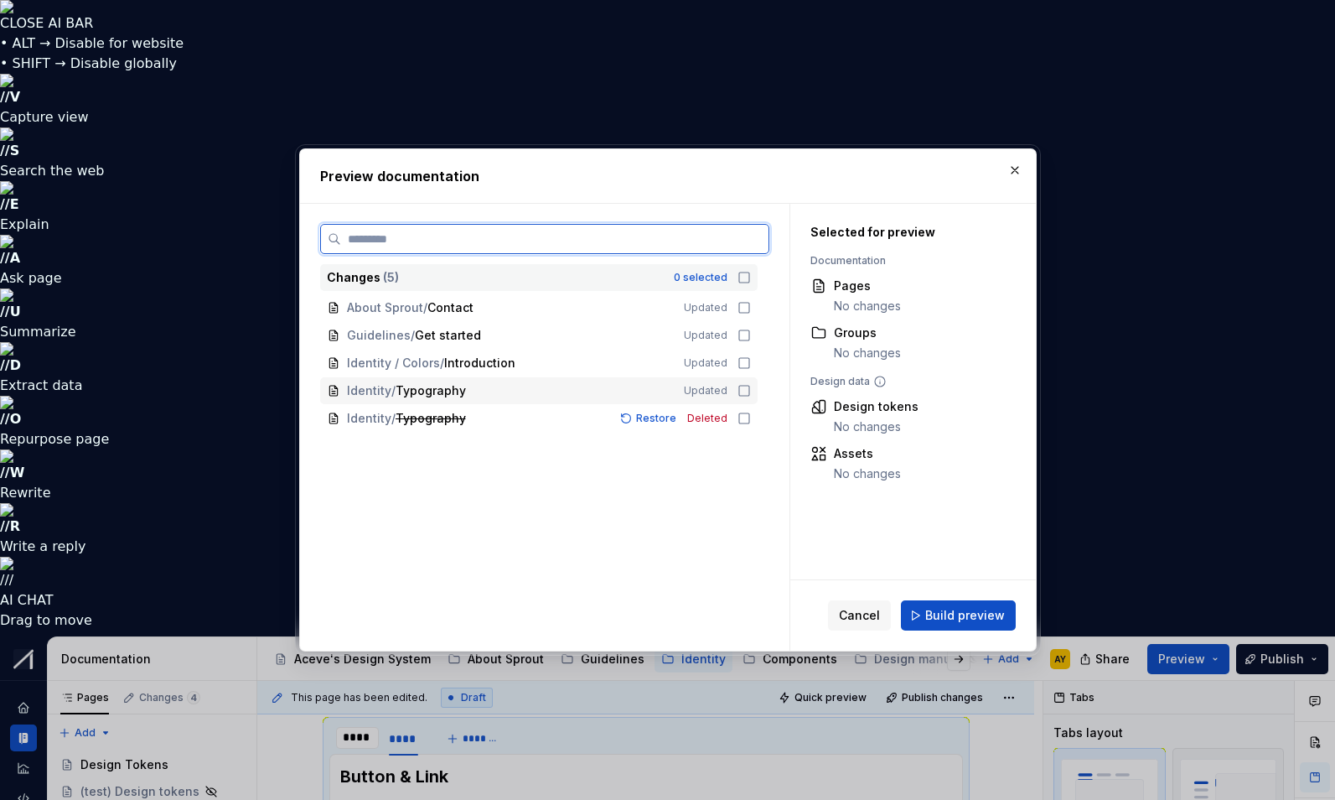
drag, startPoint x: 747, startPoint y: 392, endPoint x: 766, endPoint y: 411, distance: 26.7
click at [747, 392] on icon at bounding box center [744, 391] width 10 height 10
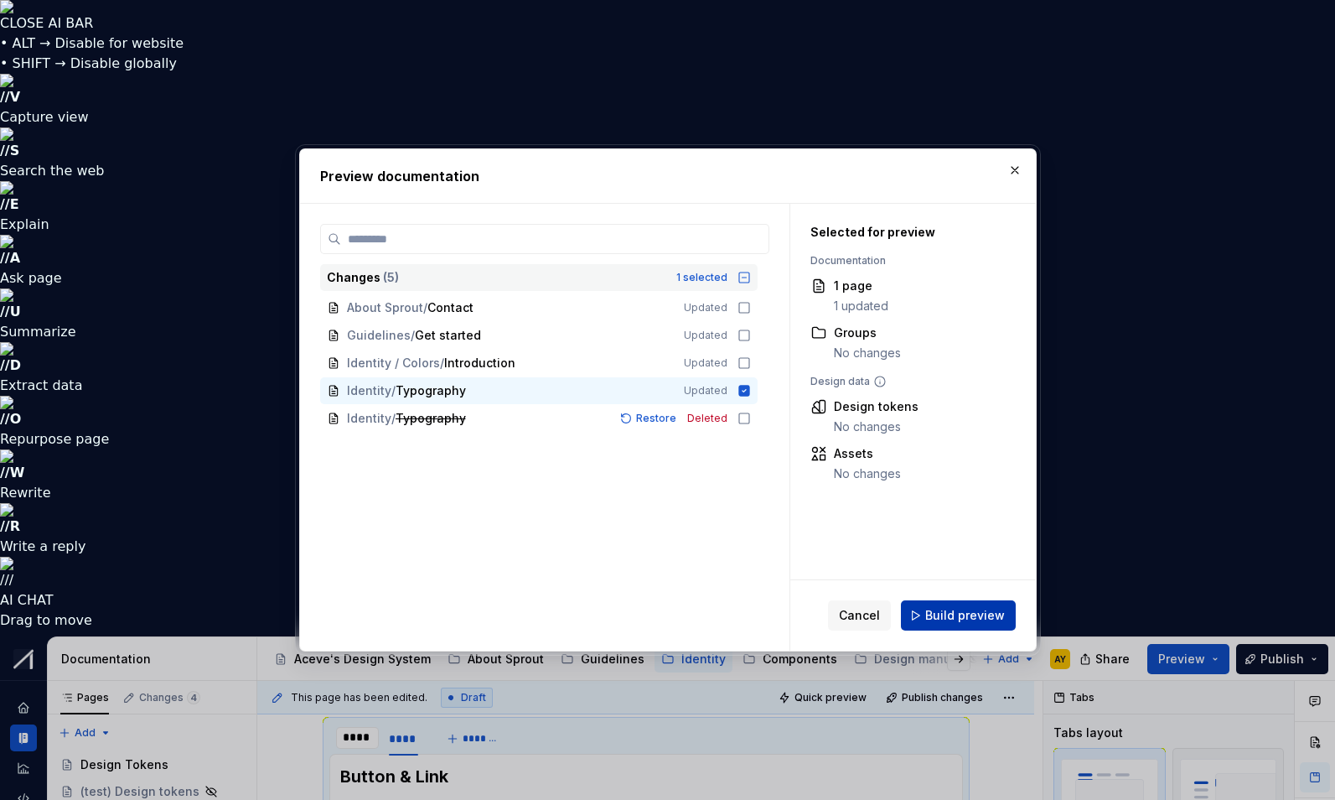
click at [952, 612] on span "Build preview" at bounding box center [966, 615] width 80 height 17
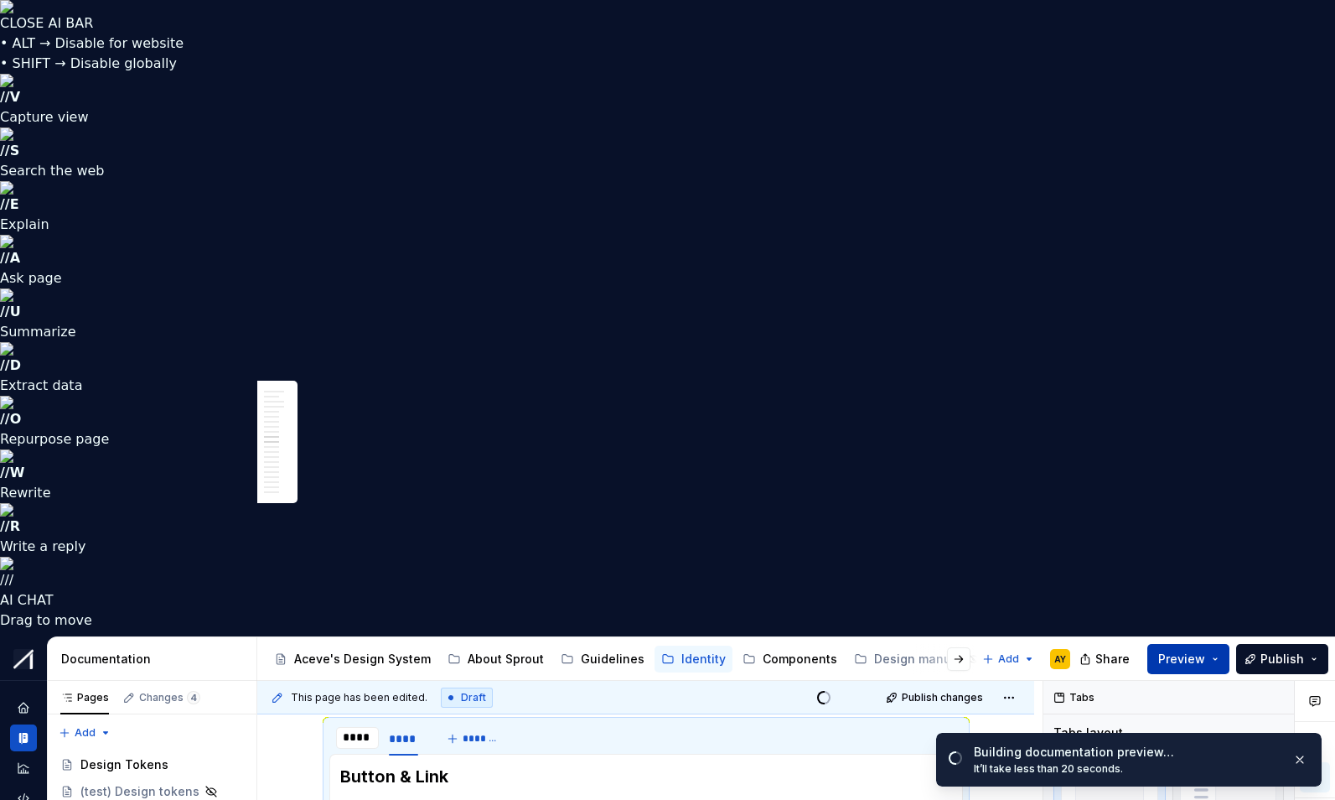
click at [1222, 644] on button "Preview" at bounding box center [1189, 659] width 82 height 30
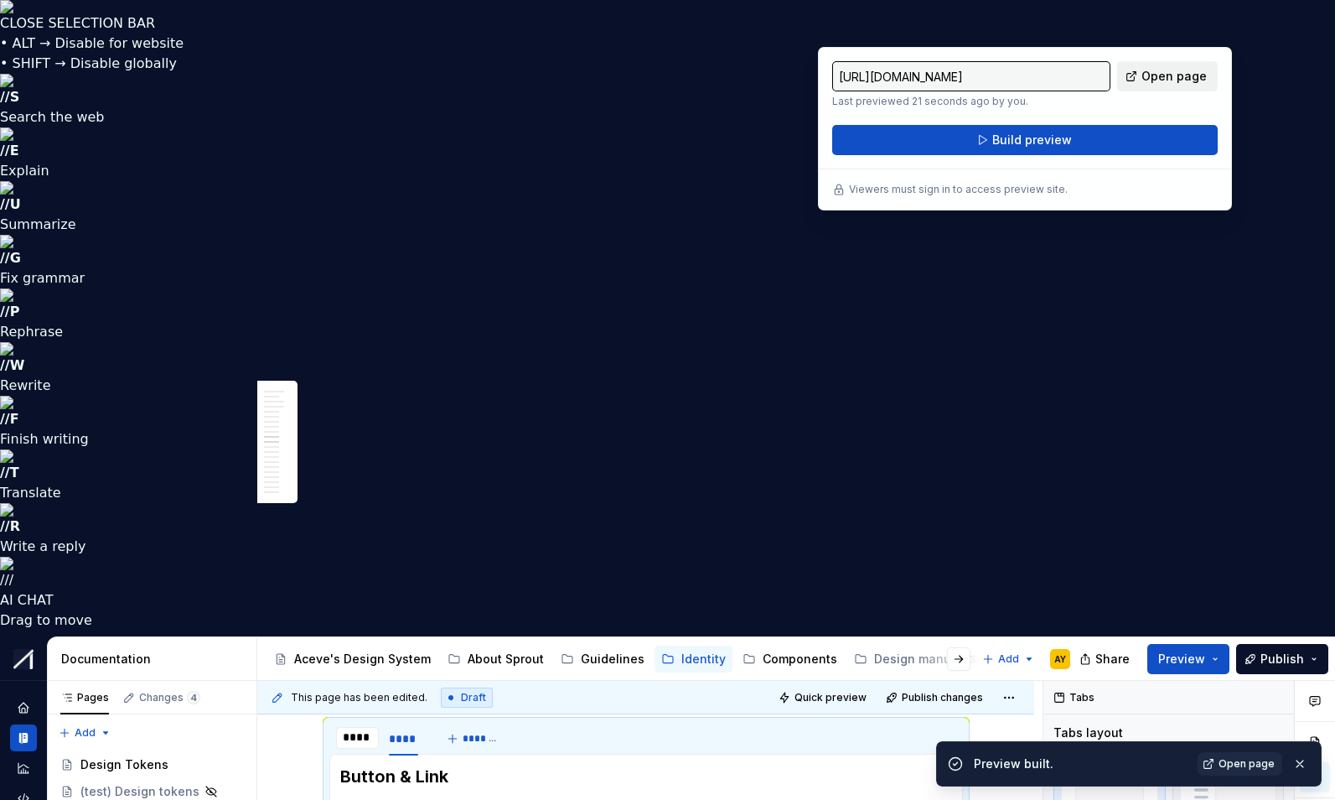
click at [1167, 75] on span "Open page" at bounding box center [1174, 76] width 65 height 17
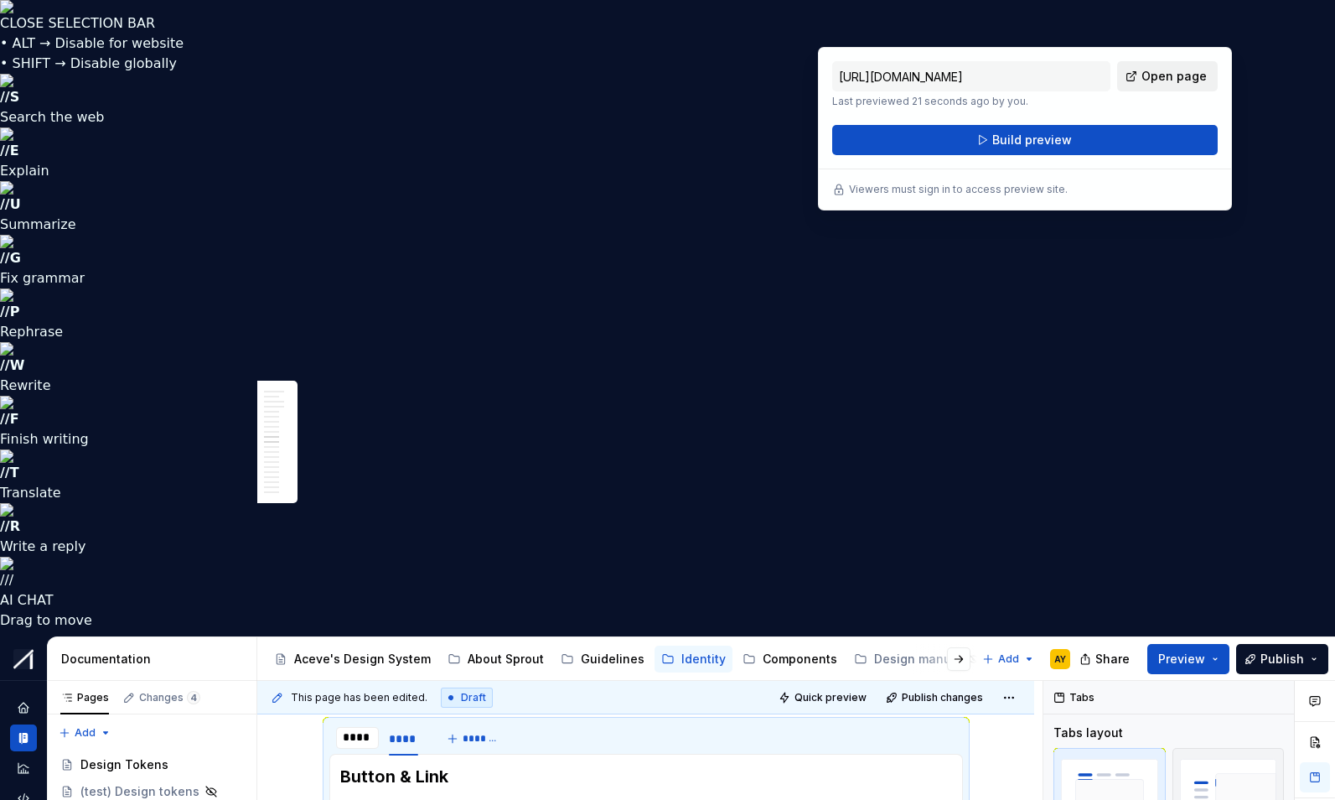
type textarea "*"
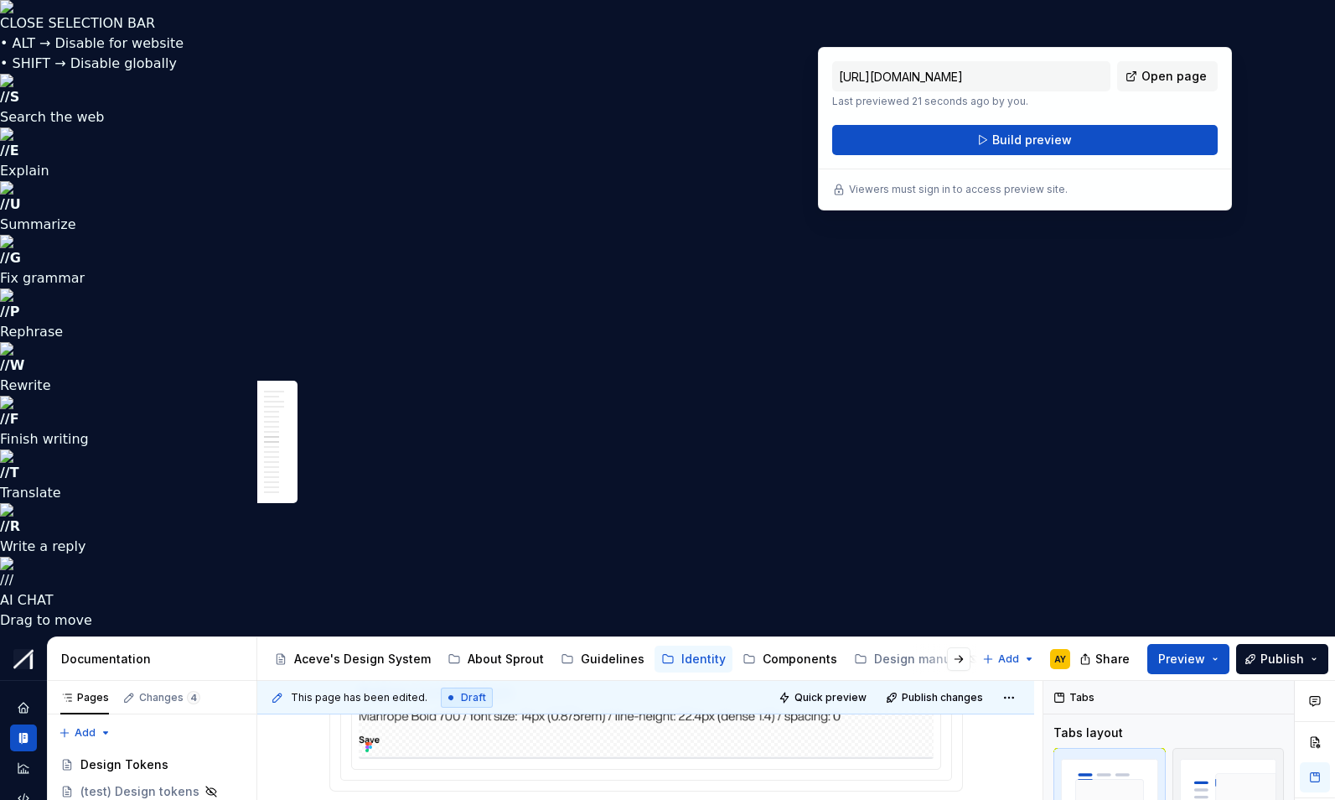
scroll to position [3394, 0]
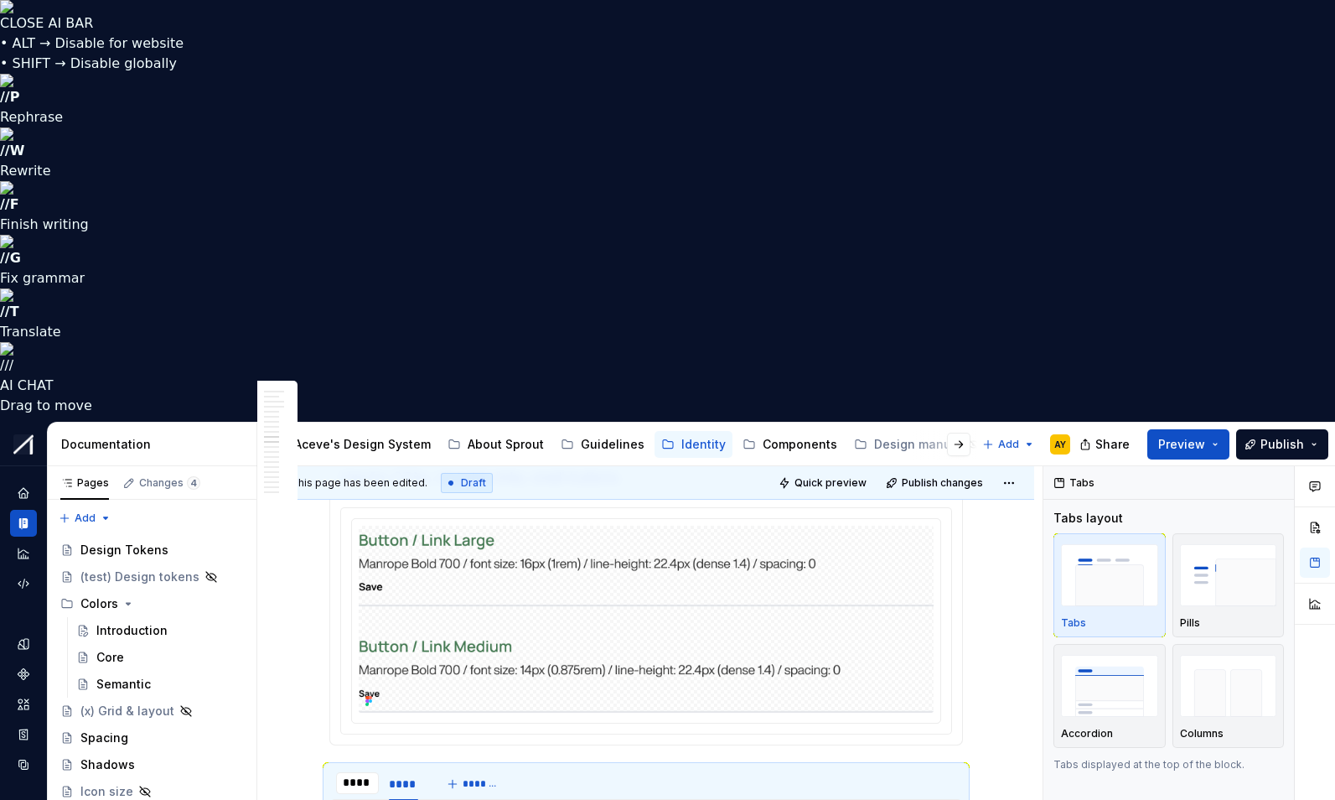
drag, startPoint x: 357, startPoint y: 406, endPoint x: 472, endPoint y: 407, distance: 114.9
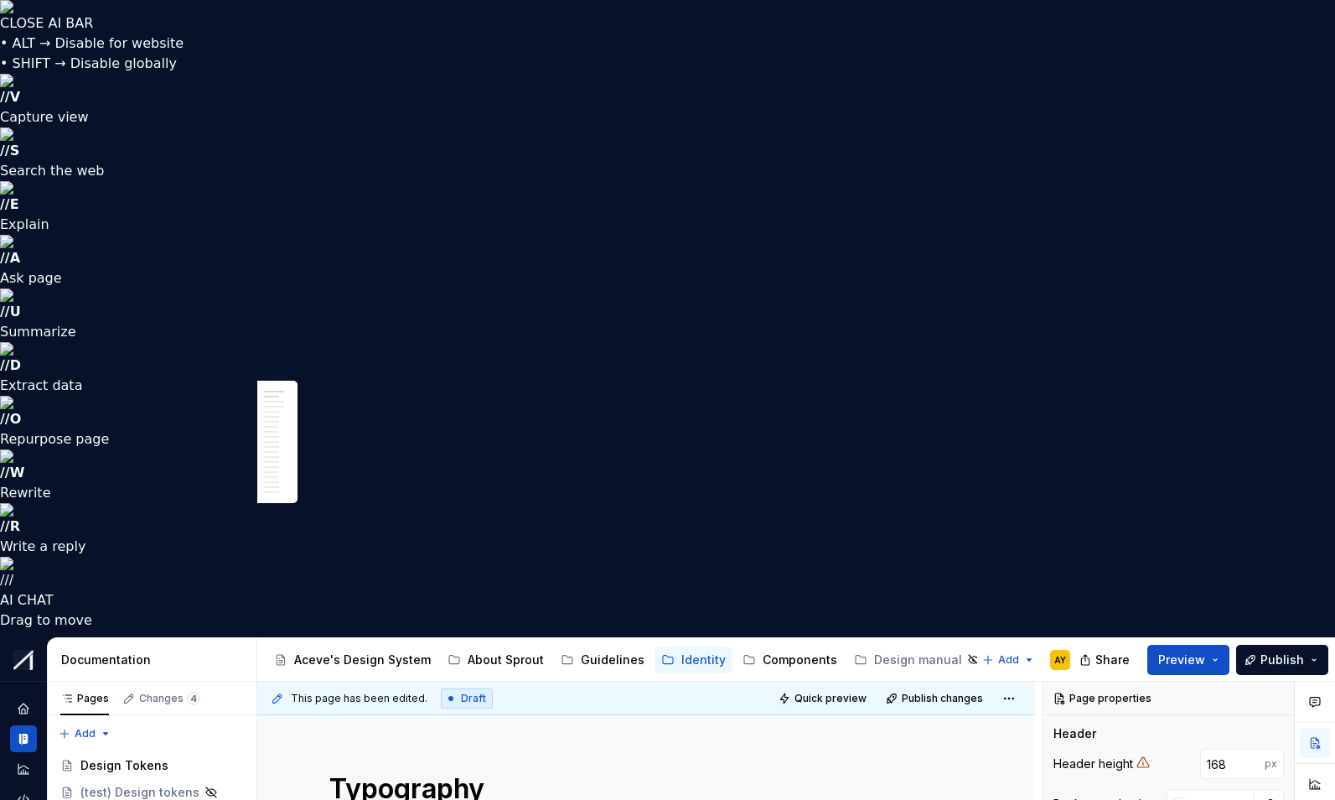
type textarea "*"
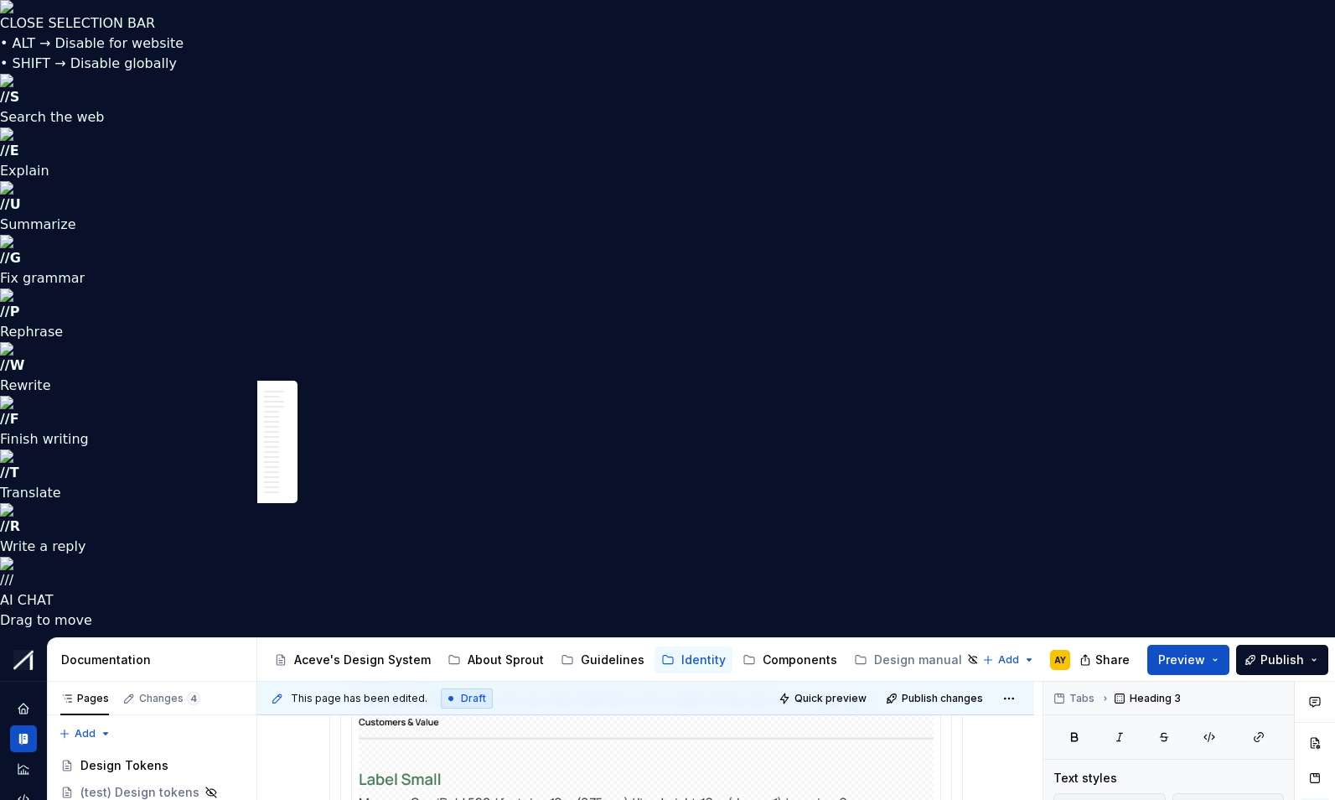
drag, startPoint x: 461, startPoint y: 703, endPoint x: 346, endPoint y: 700, distance: 114.9
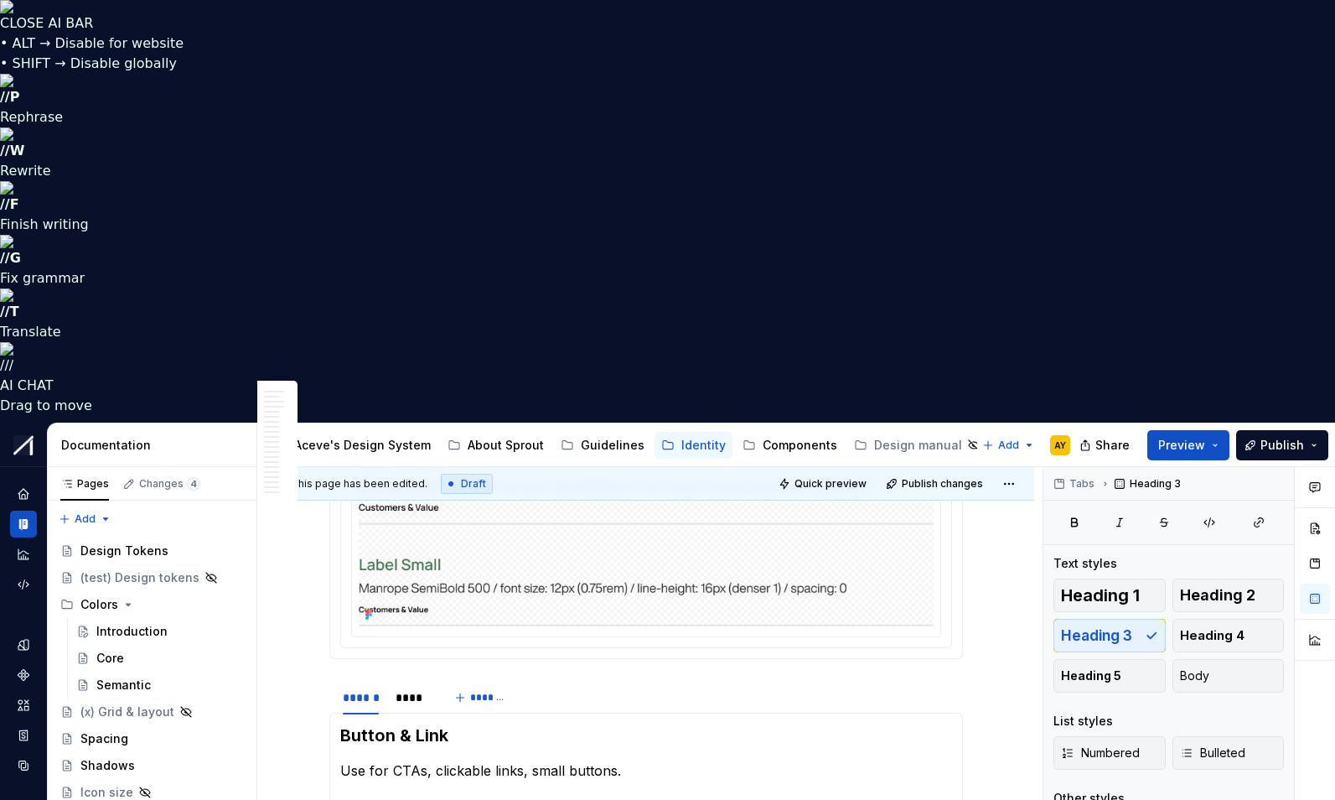
click at [370, 760] on p "Use for CTAs, clickable links, small buttons." at bounding box center [646, 770] width 612 height 20
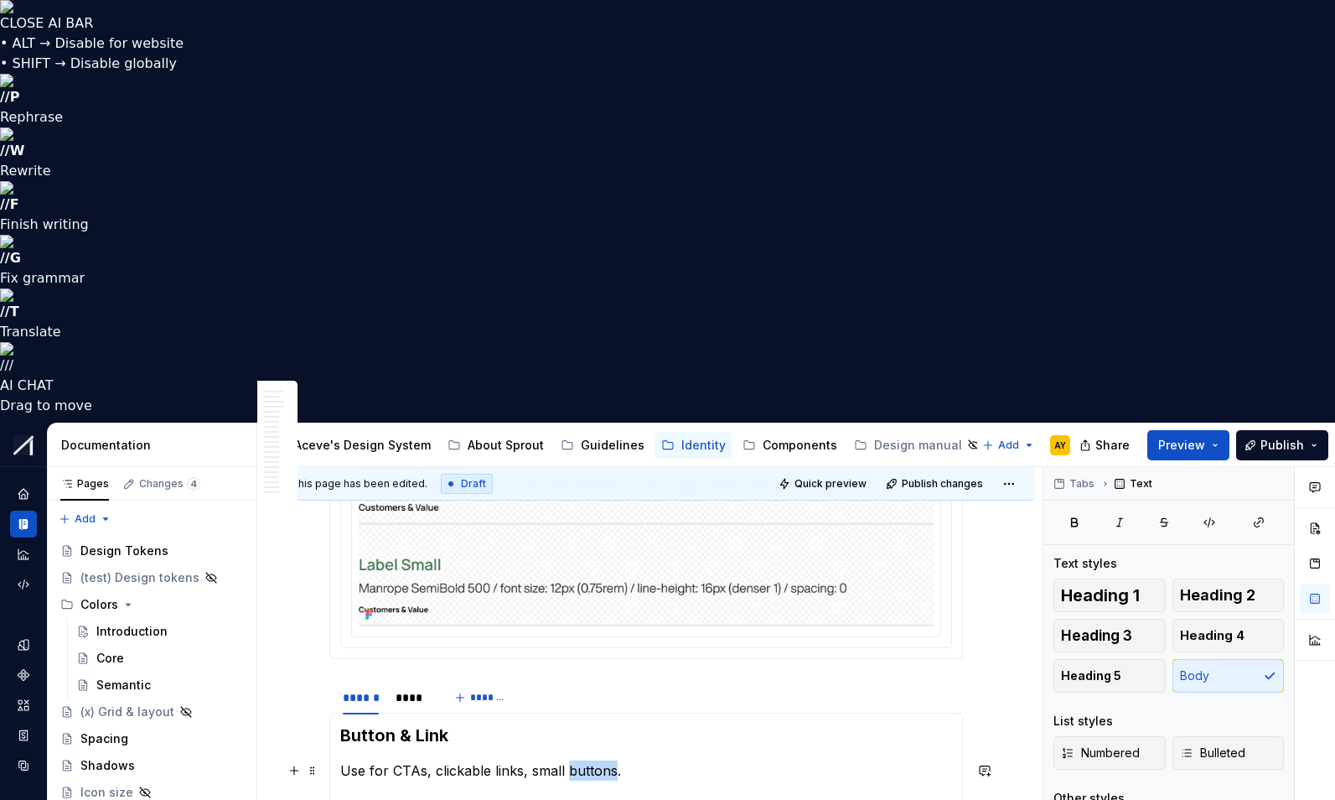
click at [459, 760] on p "Use for CTAs, clickable links, small buttons." at bounding box center [646, 770] width 612 height 20
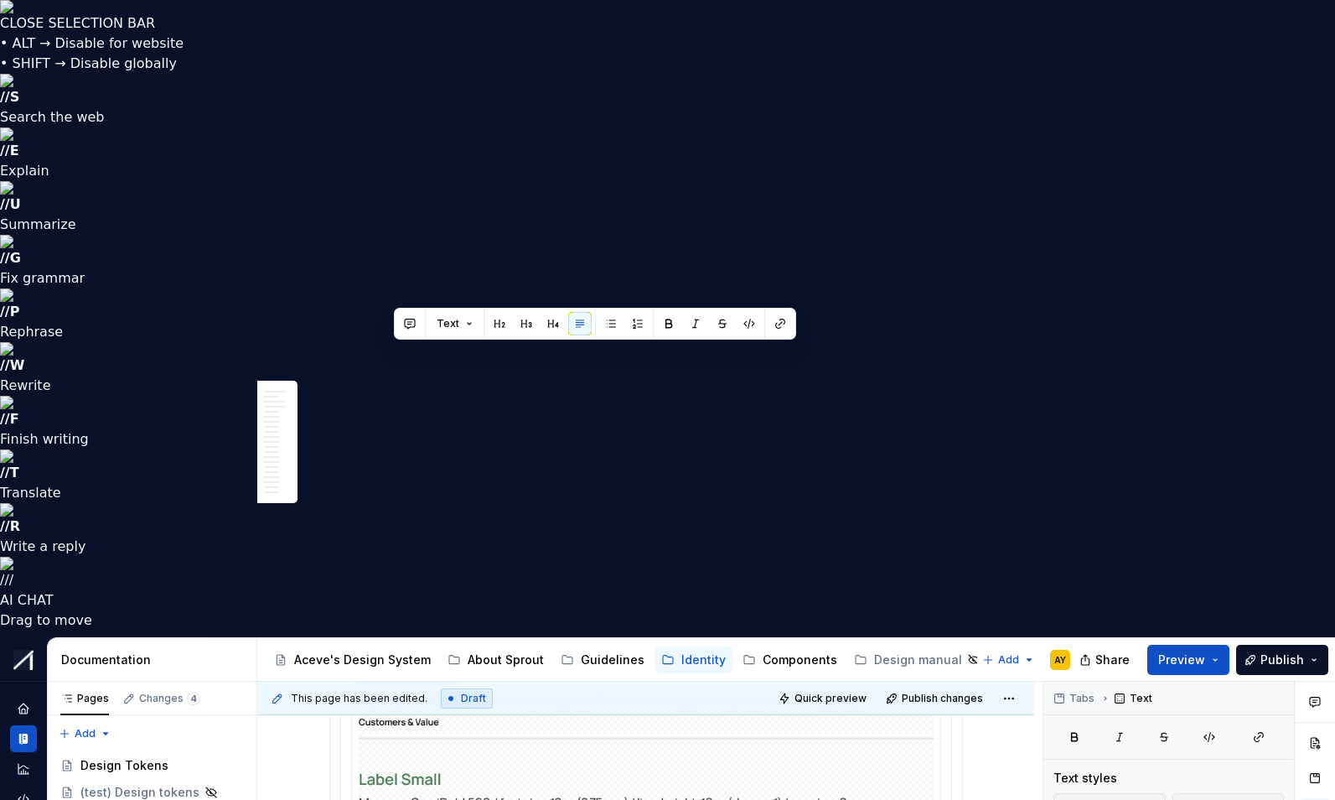
drag, startPoint x: 398, startPoint y: 353, endPoint x: 628, endPoint y: 359, distance: 229.8
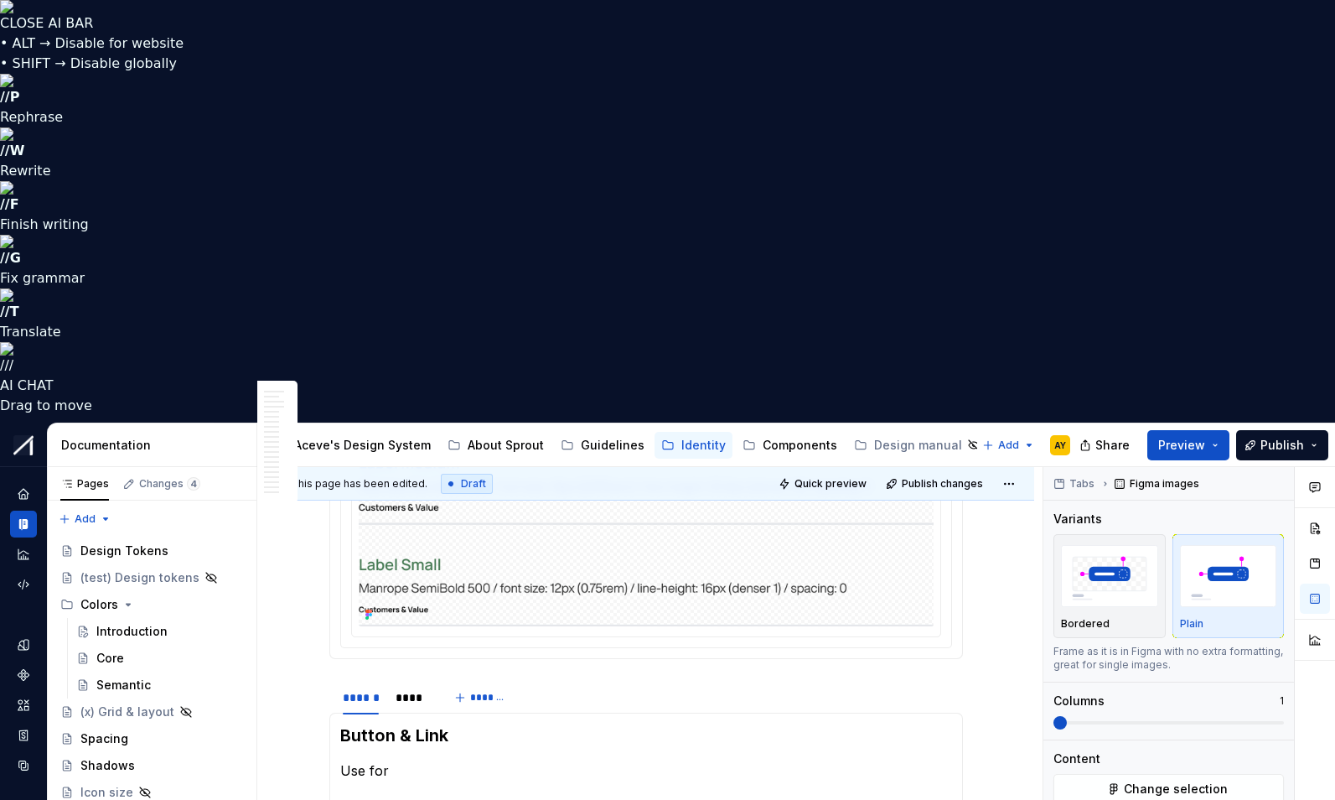
click at [367, 799] on p "Paragraph text, descriptions, captions" at bounding box center [656, 811] width 592 height 20
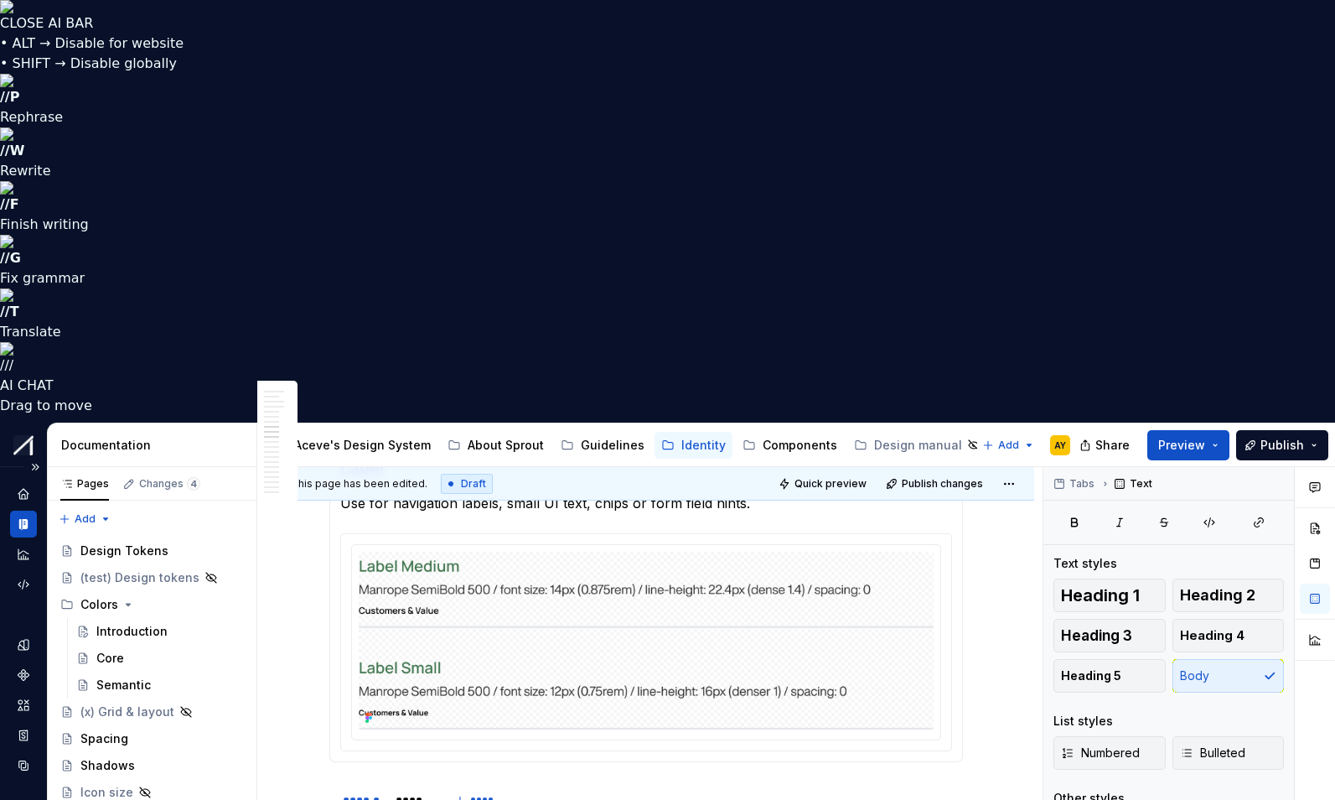
scroll to position [3002, 0]
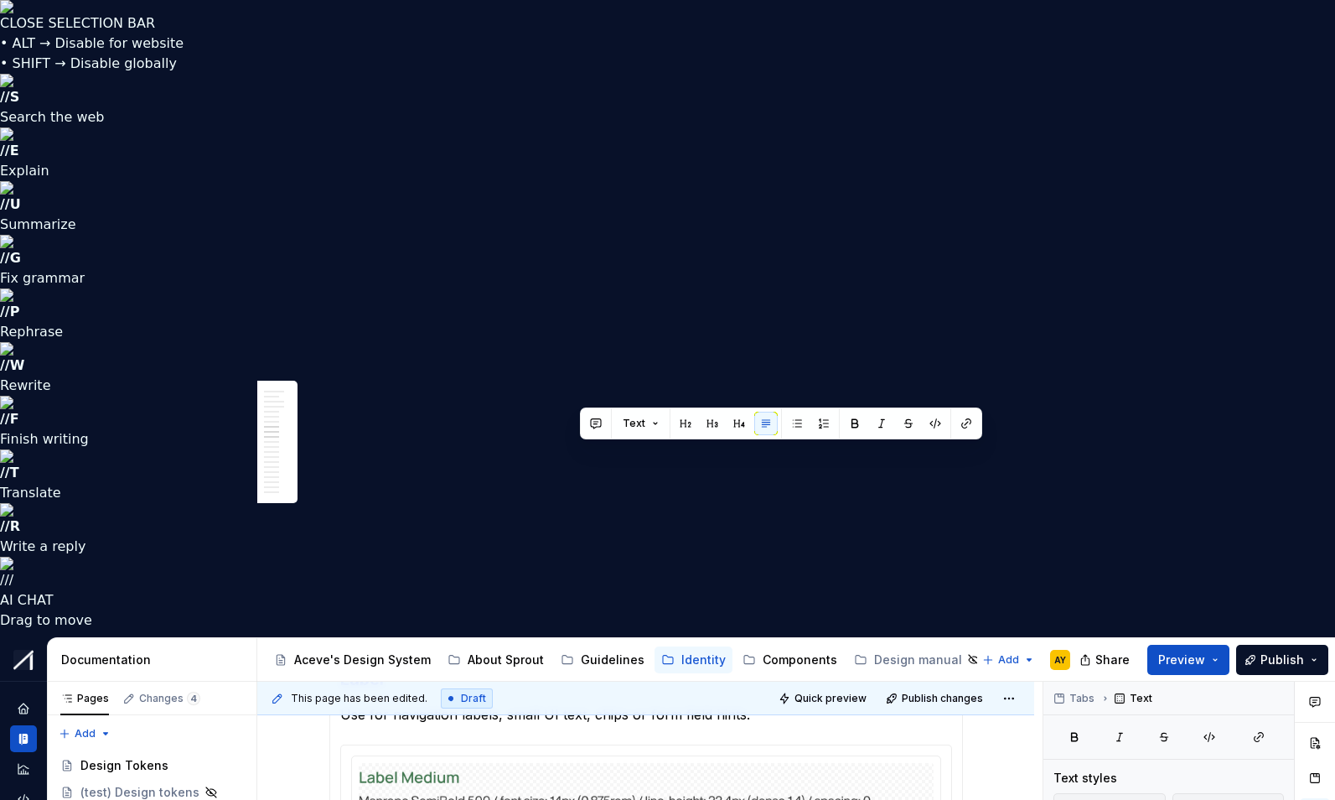
drag, startPoint x: 582, startPoint y: 456, endPoint x: 638, endPoint y: 455, distance: 56.2
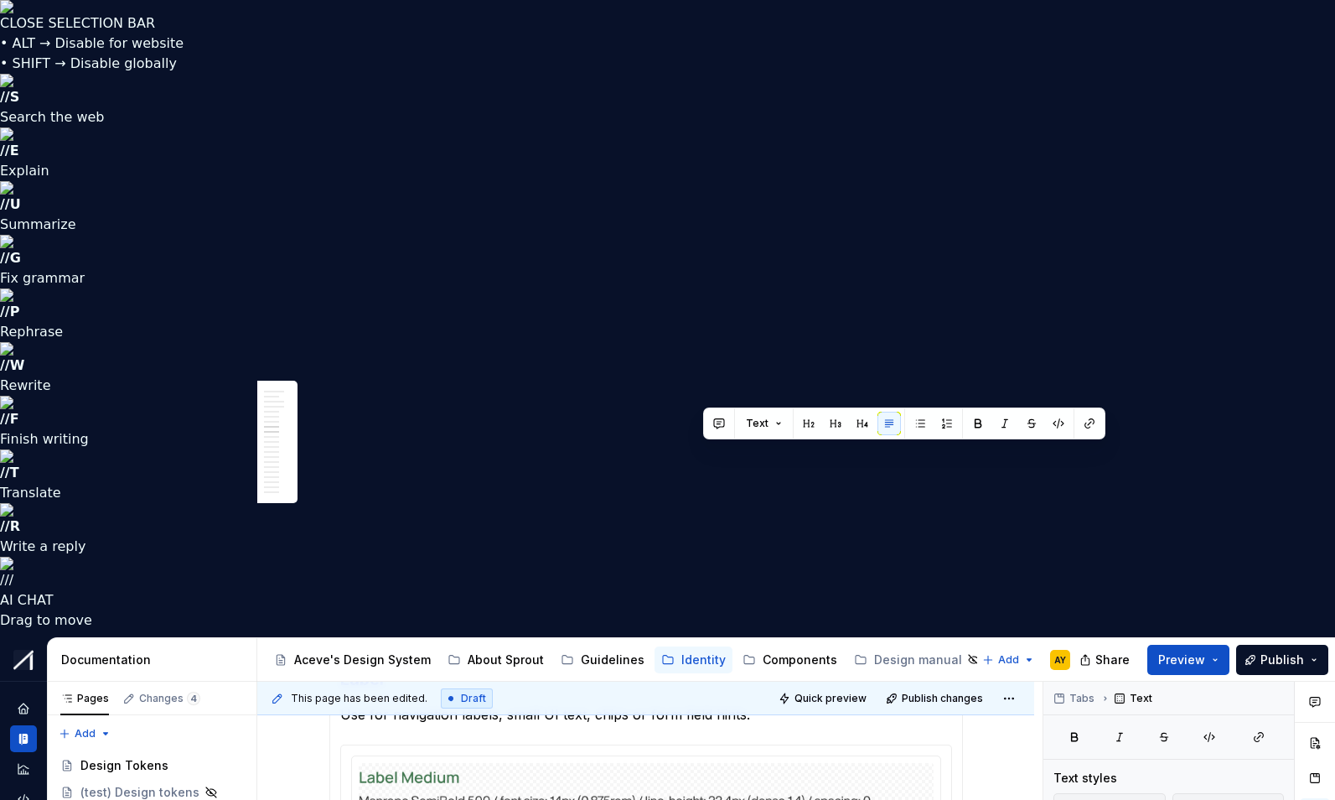
drag, startPoint x: 805, startPoint y: 450, endPoint x: 703, endPoint y: 454, distance: 101.5
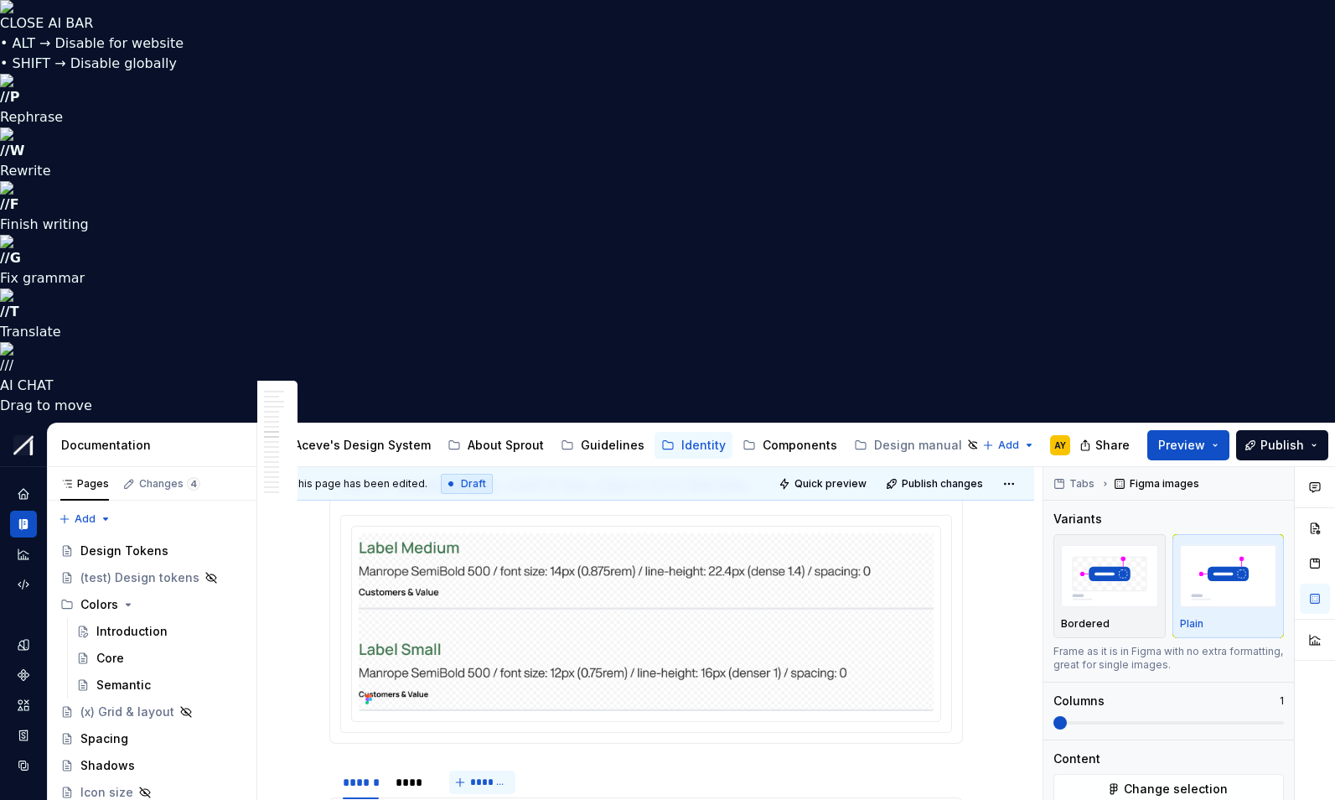
scroll to position [3158, 0]
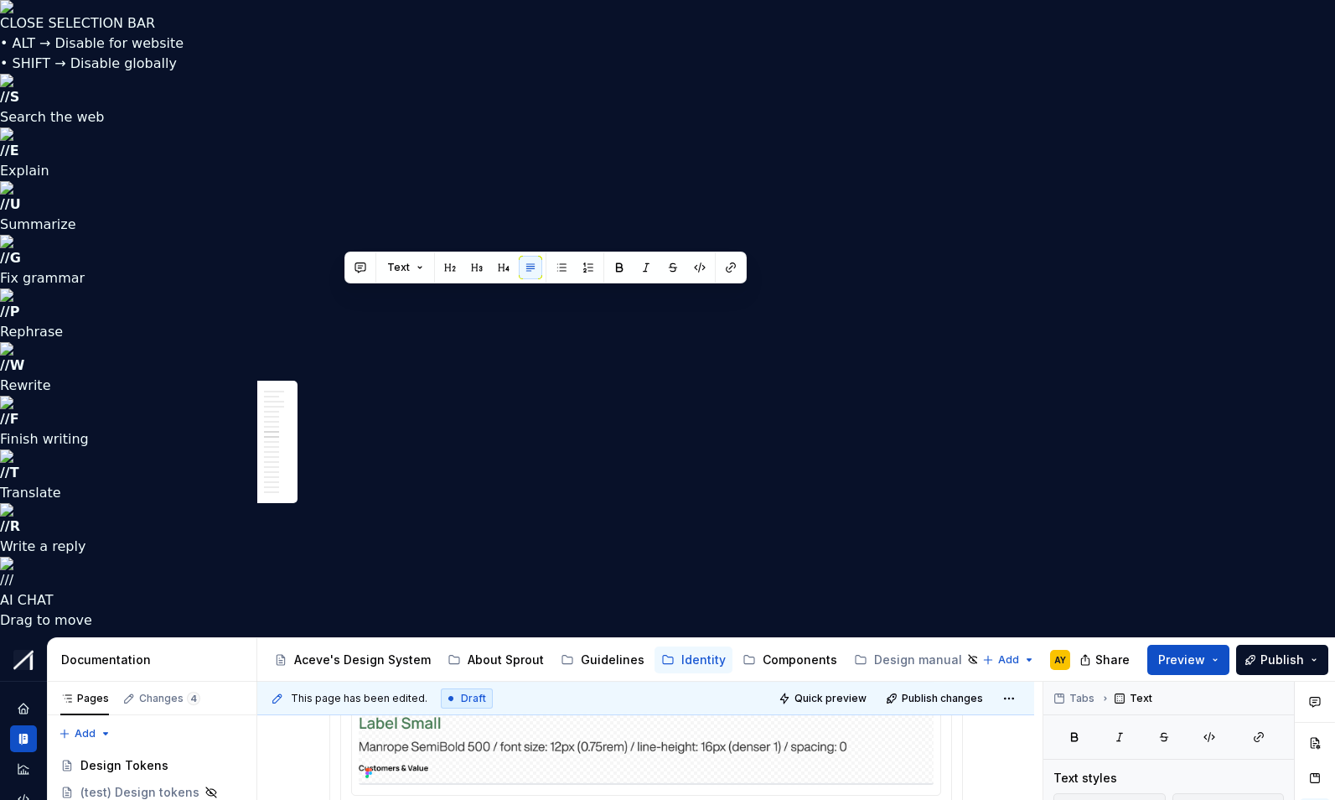
drag, startPoint x: 407, startPoint y: 321, endPoint x: 345, endPoint y: 300, distance: 65.5
copy p "Use for paragraph text, descriptions, form field help text , instructions and t…"
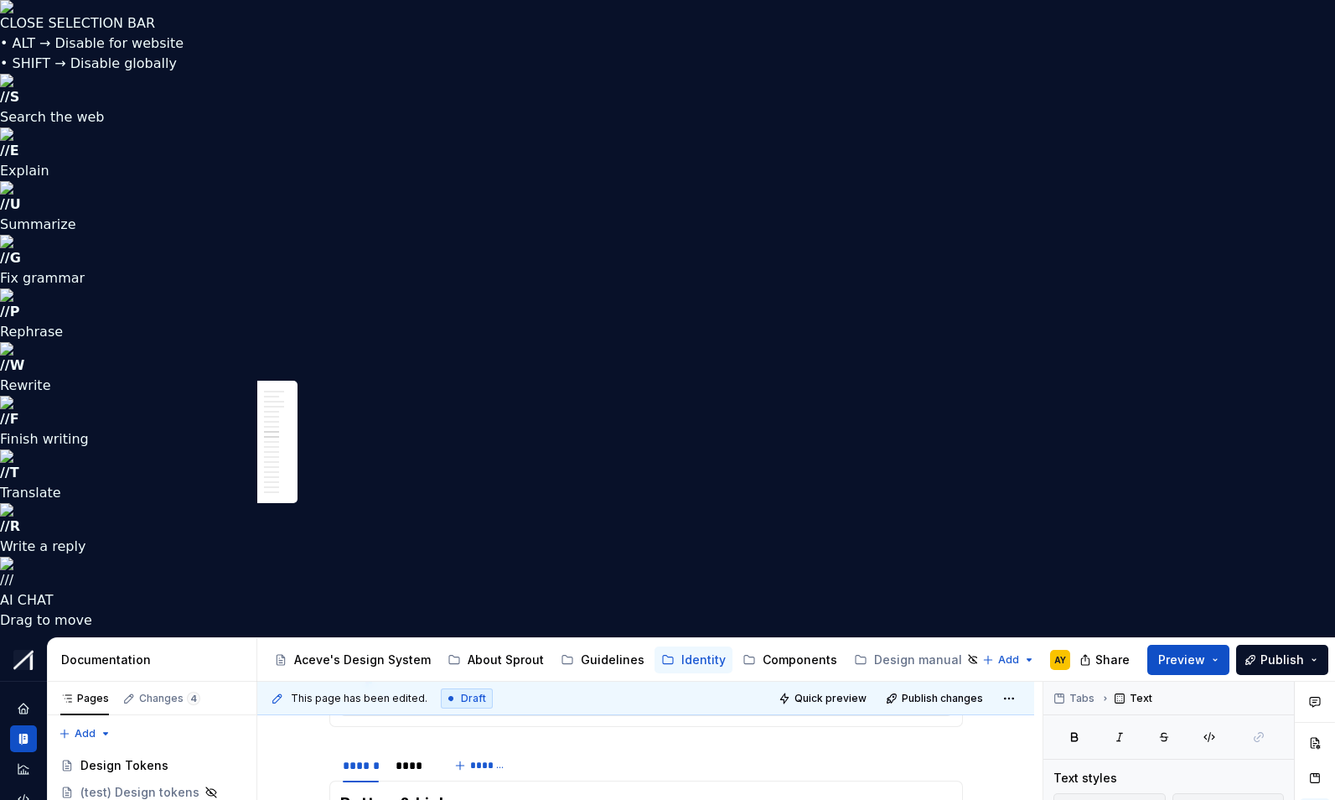
scroll to position [3269, 0]
click at [650, 627] on html "CLOSE SELECTION BAR • ALT → Disable for website • SHIFT → Disable globally // S…" at bounding box center [667, 400] width 1335 height 800
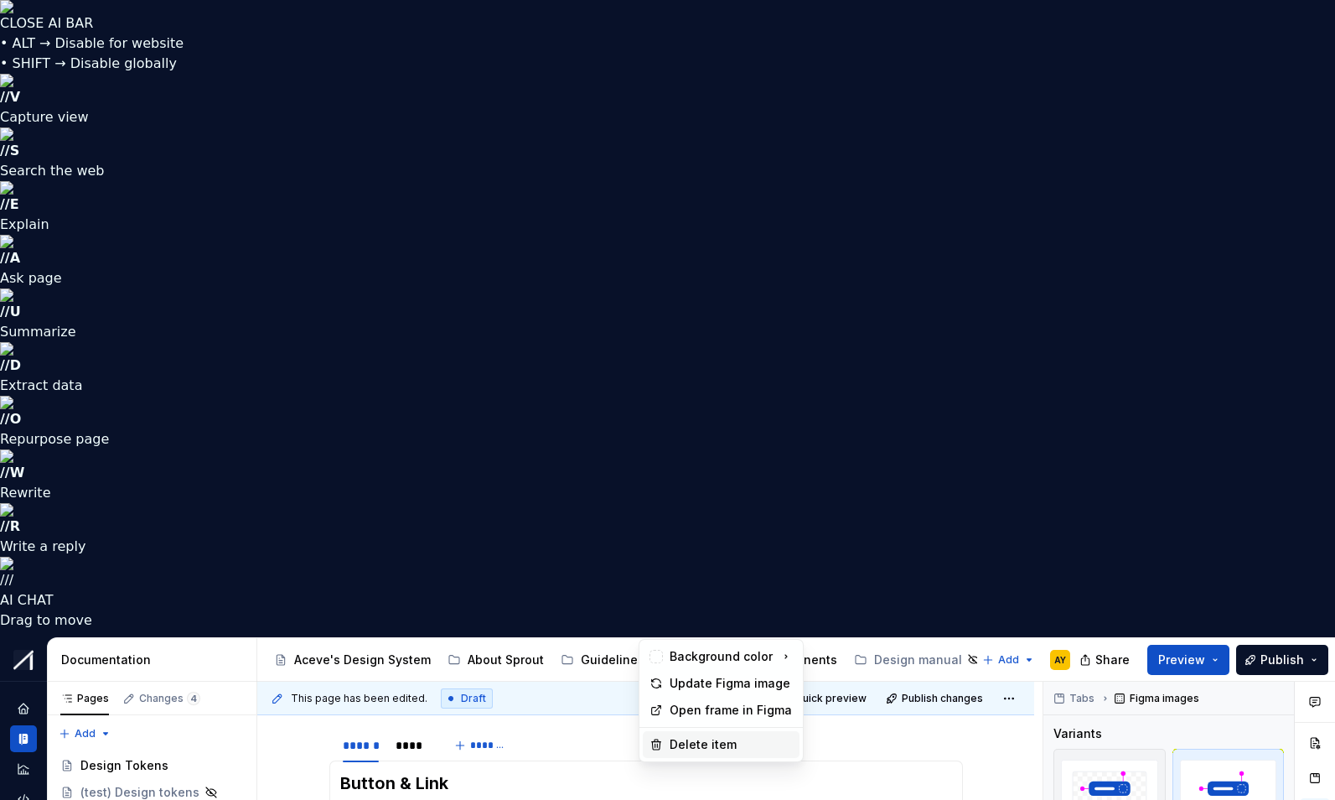
click at [682, 749] on div "Delete item" at bounding box center [731, 744] width 123 height 17
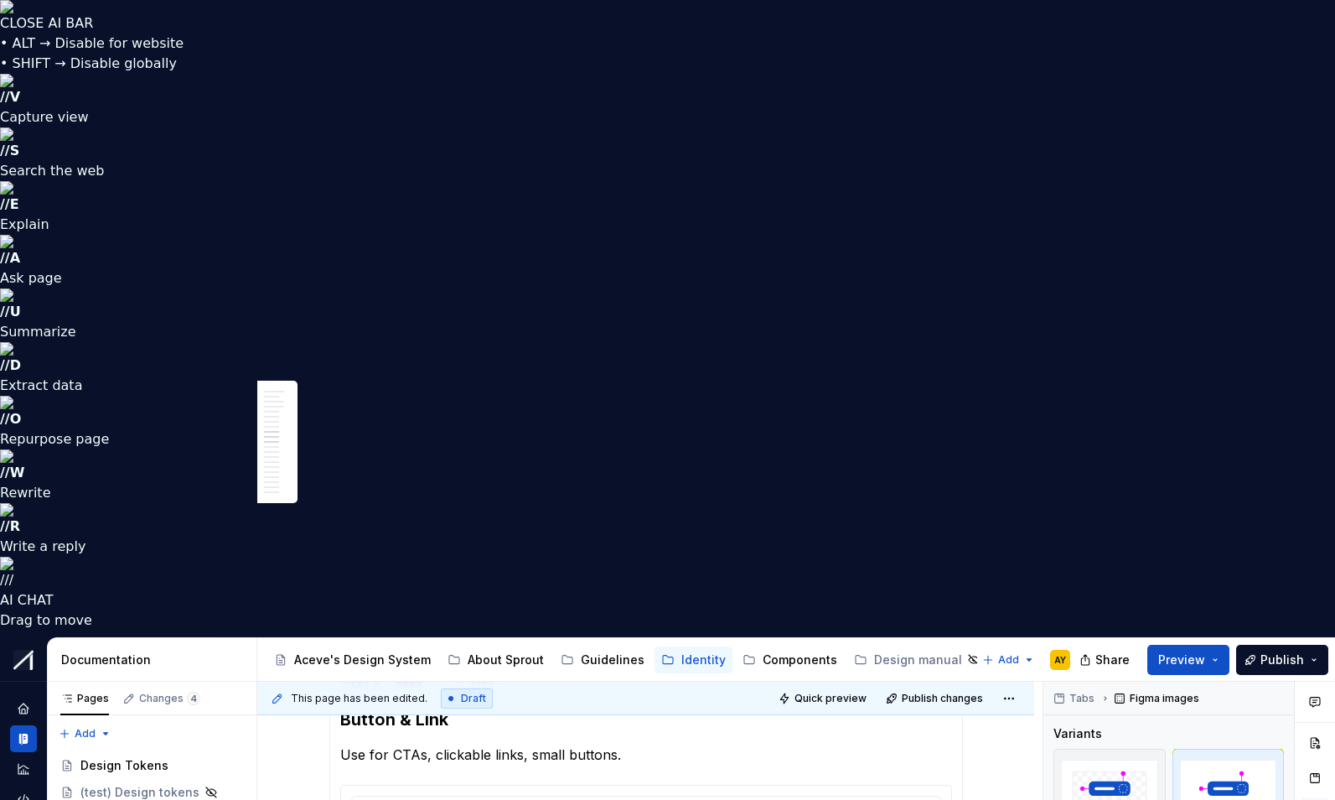
scroll to position [3472, 0]
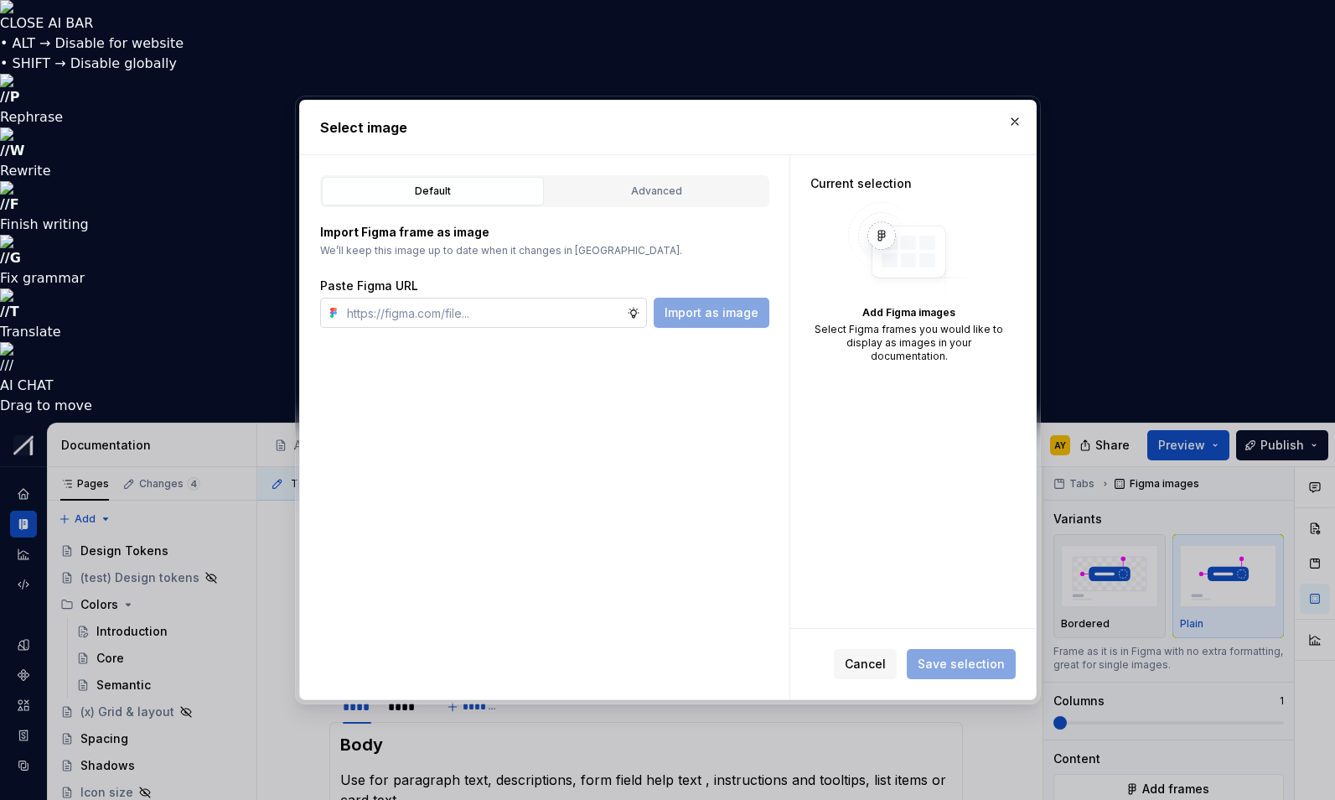
type textarea "*"
click at [677, 196] on div "Advanced" at bounding box center [657, 191] width 210 height 17
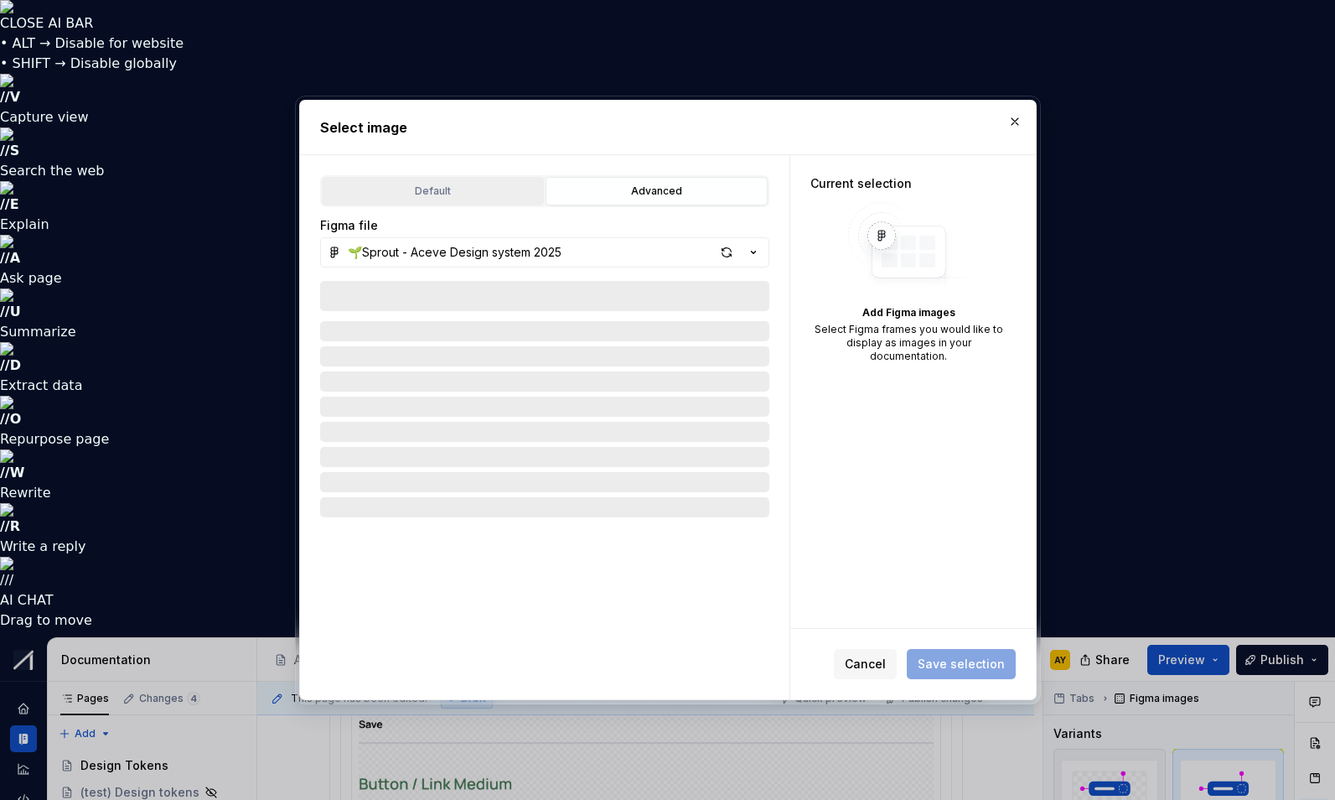
click at [470, 183] on div "Default" at bounding box center [433, 191] width 210 height 17
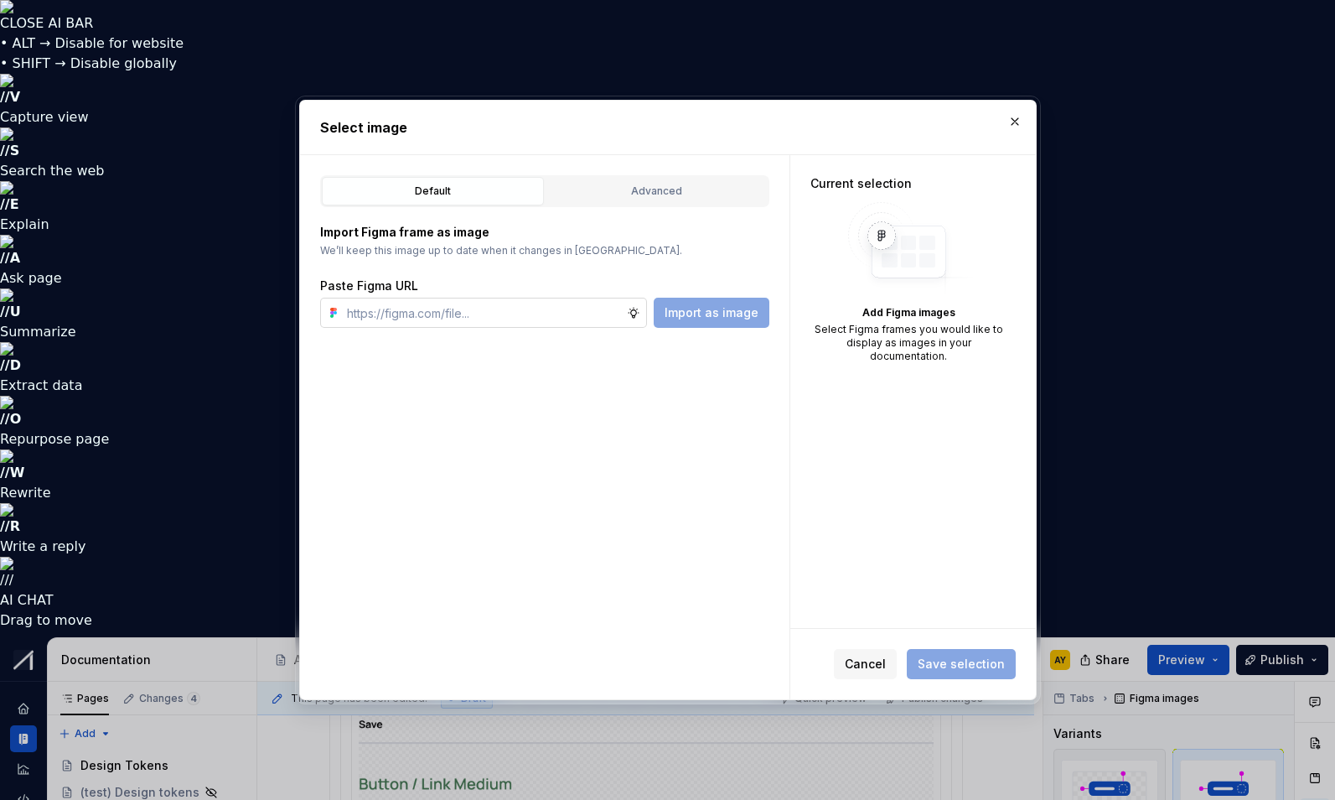
click at [505, 319] on input "text" at bounding box center [483, 313] width 287 height 30
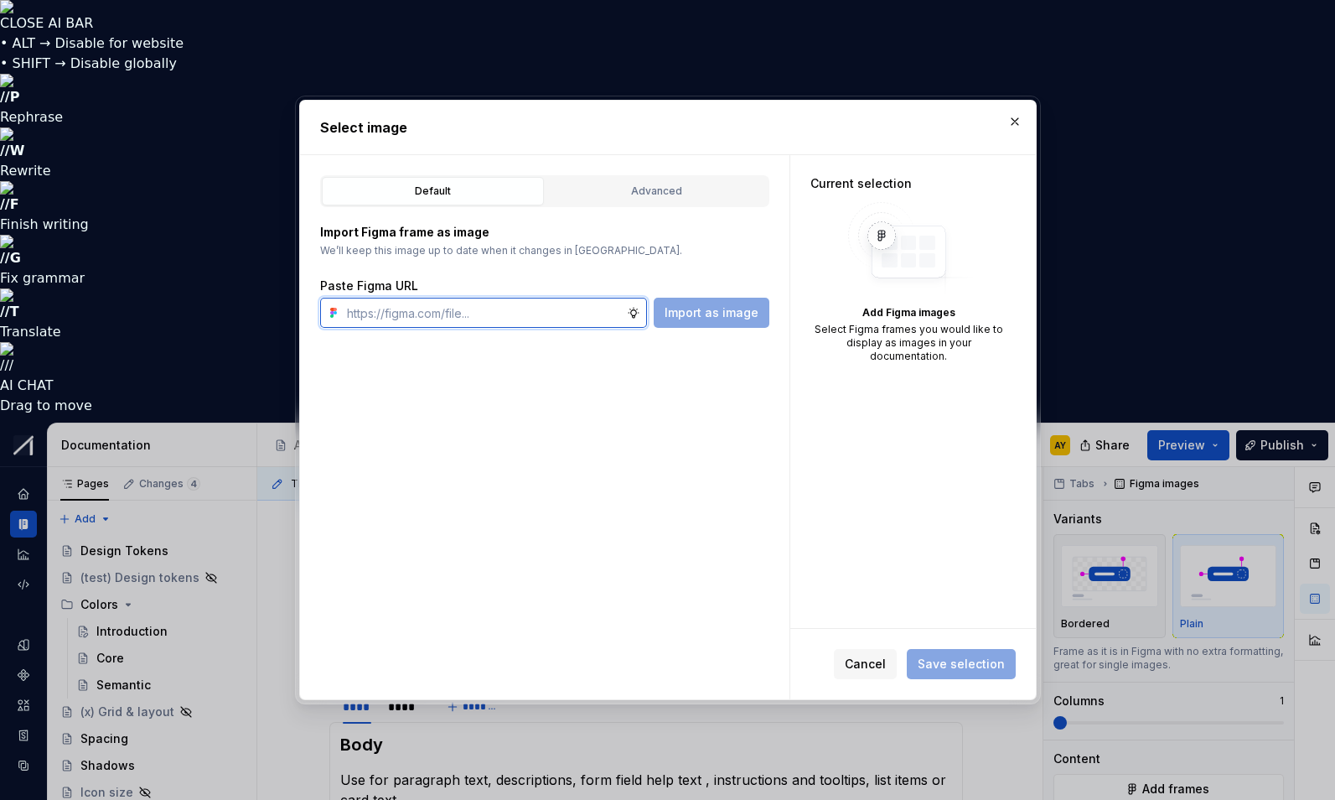
paste input "https://www.figma.com/design/MRoNUOLLSwQucY1oTLXxsb/%F0%9F%8C%B1Sprout---Aceve-…"
type input "https://www.figma.com/design/MRoNUOLLSwQucY1oTLXxsb/%F0%9F%8C%B1Sprout---Aceve-…"
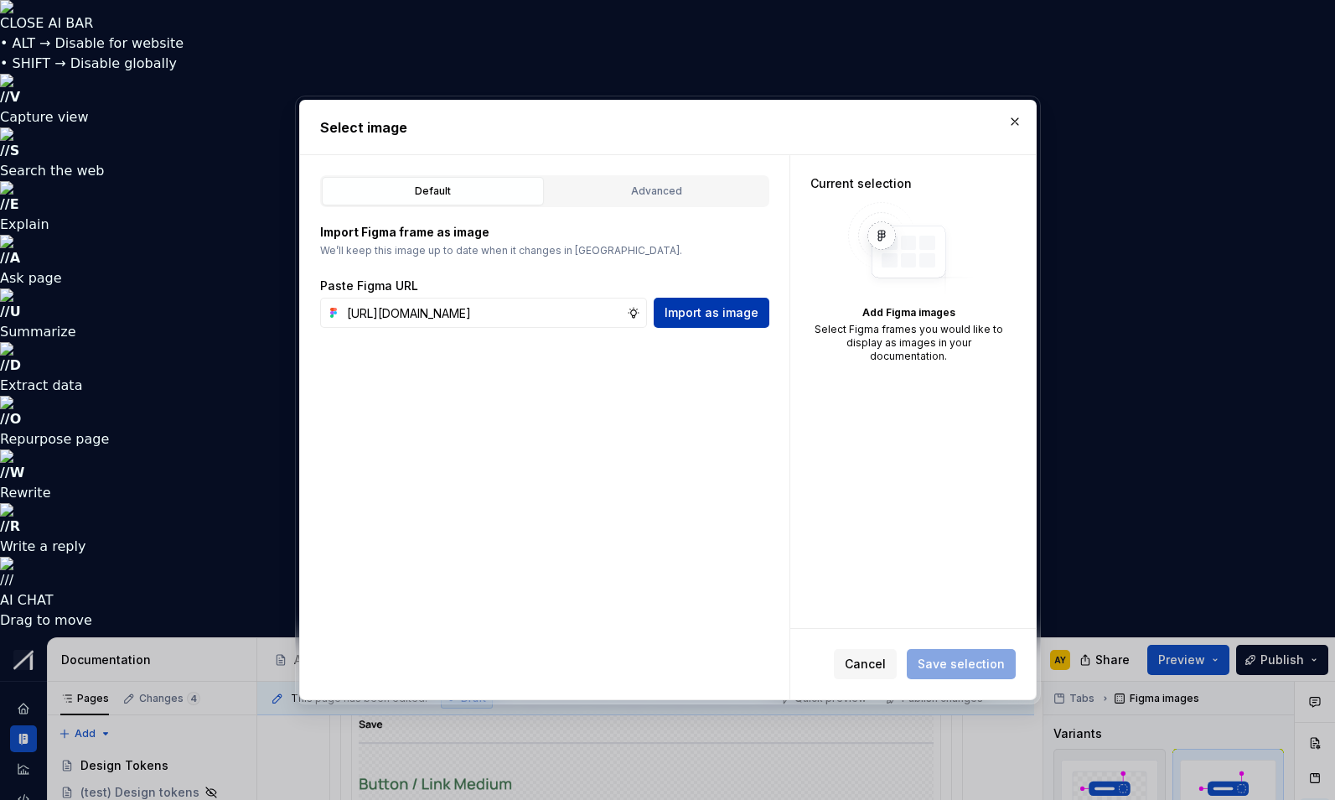
click at [709, 316] on span "Import as image" at bounding box center [712, 312] width 94 height 17
click at [652, 192] on div "Advanced" at bounding box center [657, 191] width 210 height 17
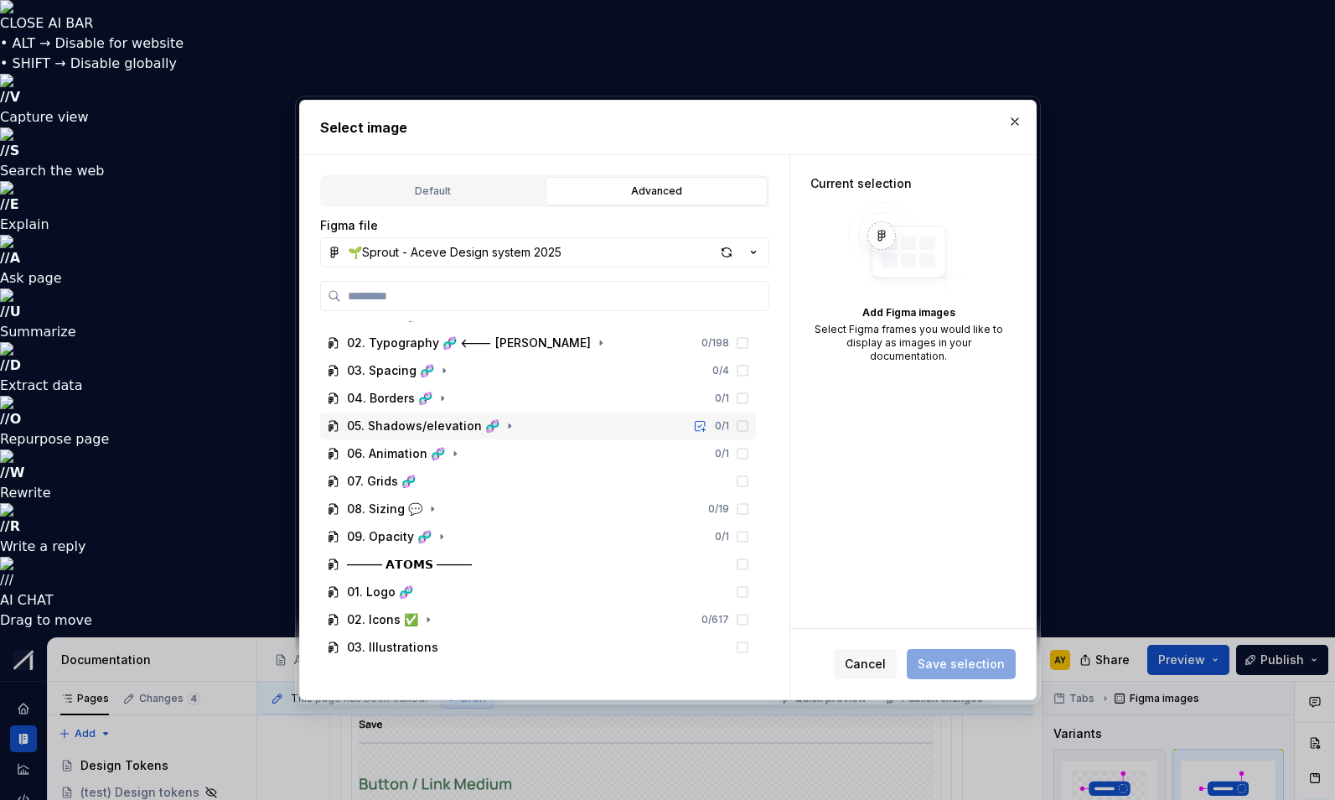
scroll to position [284, 0]
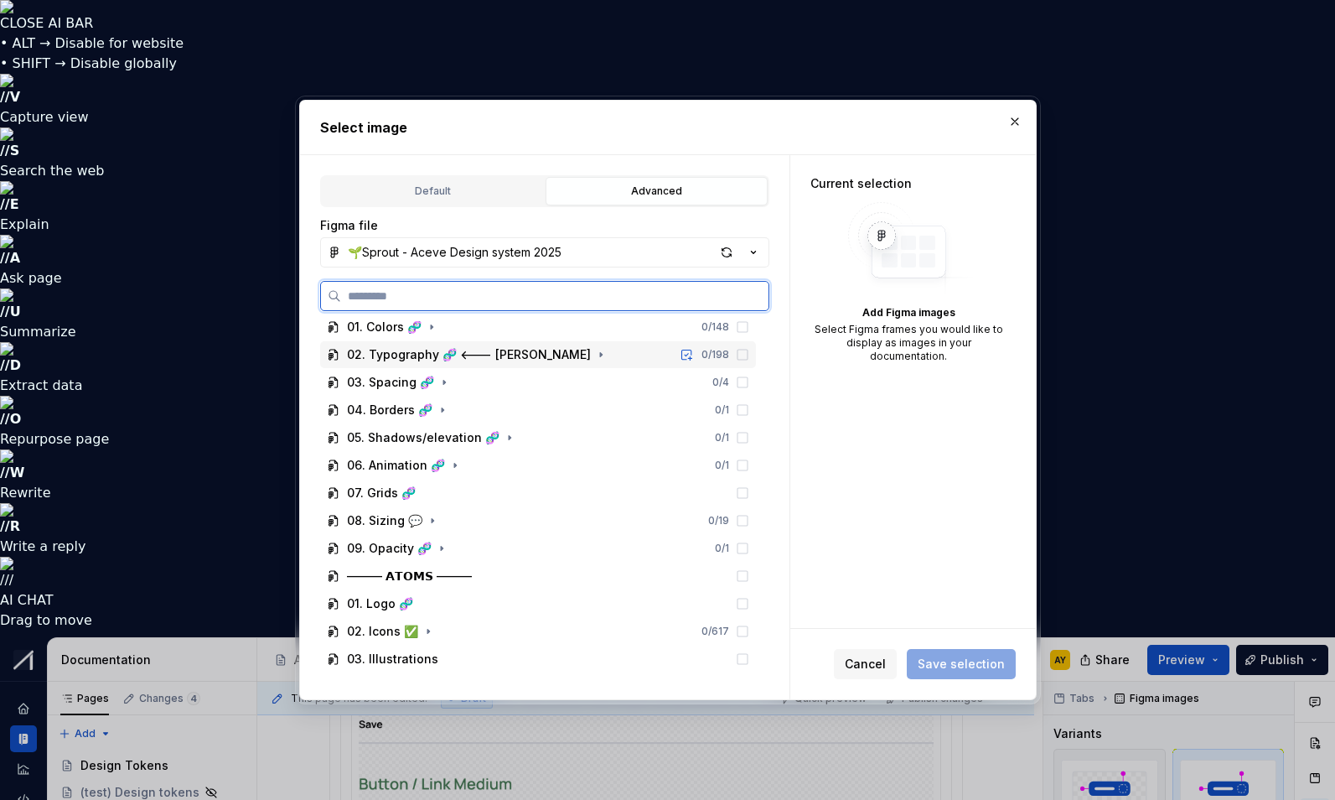
click at [512, 357] on div "02. Typography 🧬 <--- [PERSON_NAME]" at bounding box center [469, 354] width 244 height 17
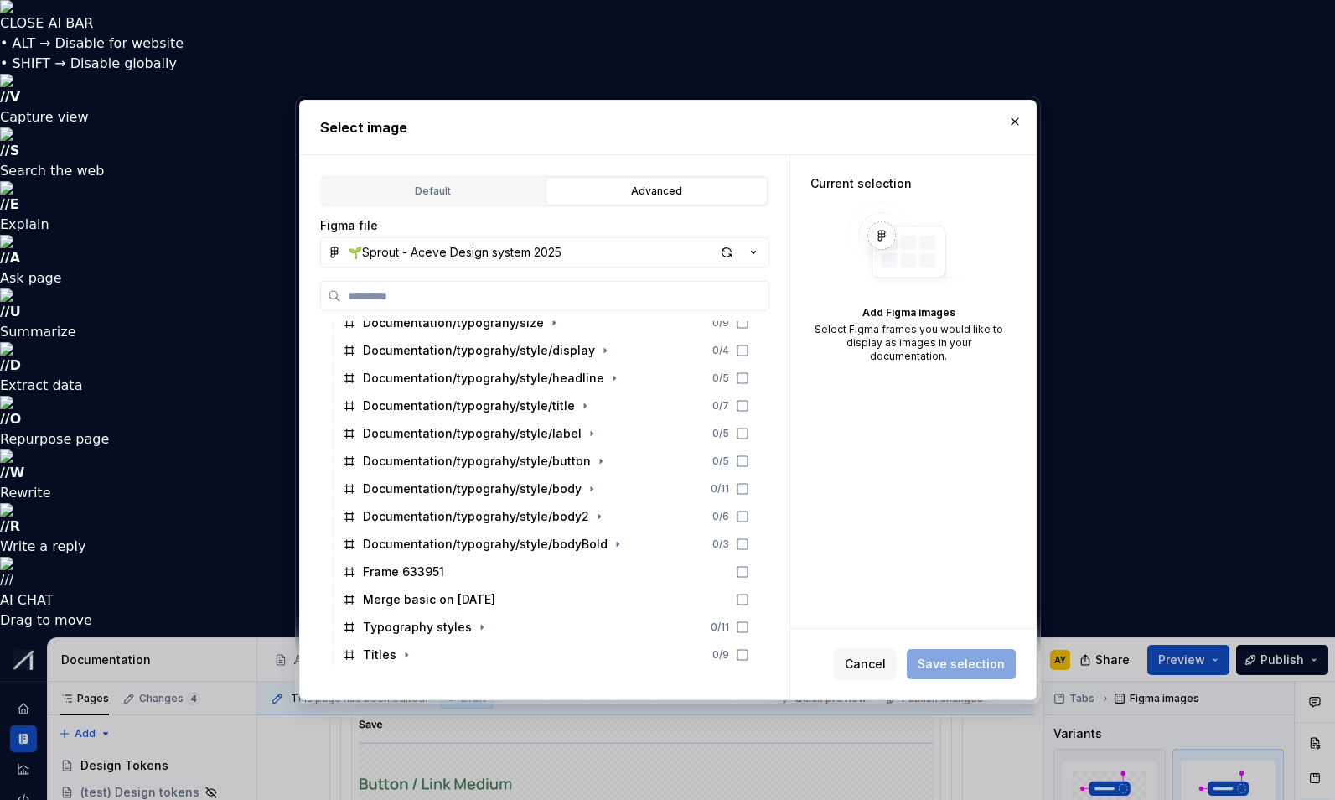
scroll to position [872, 0]
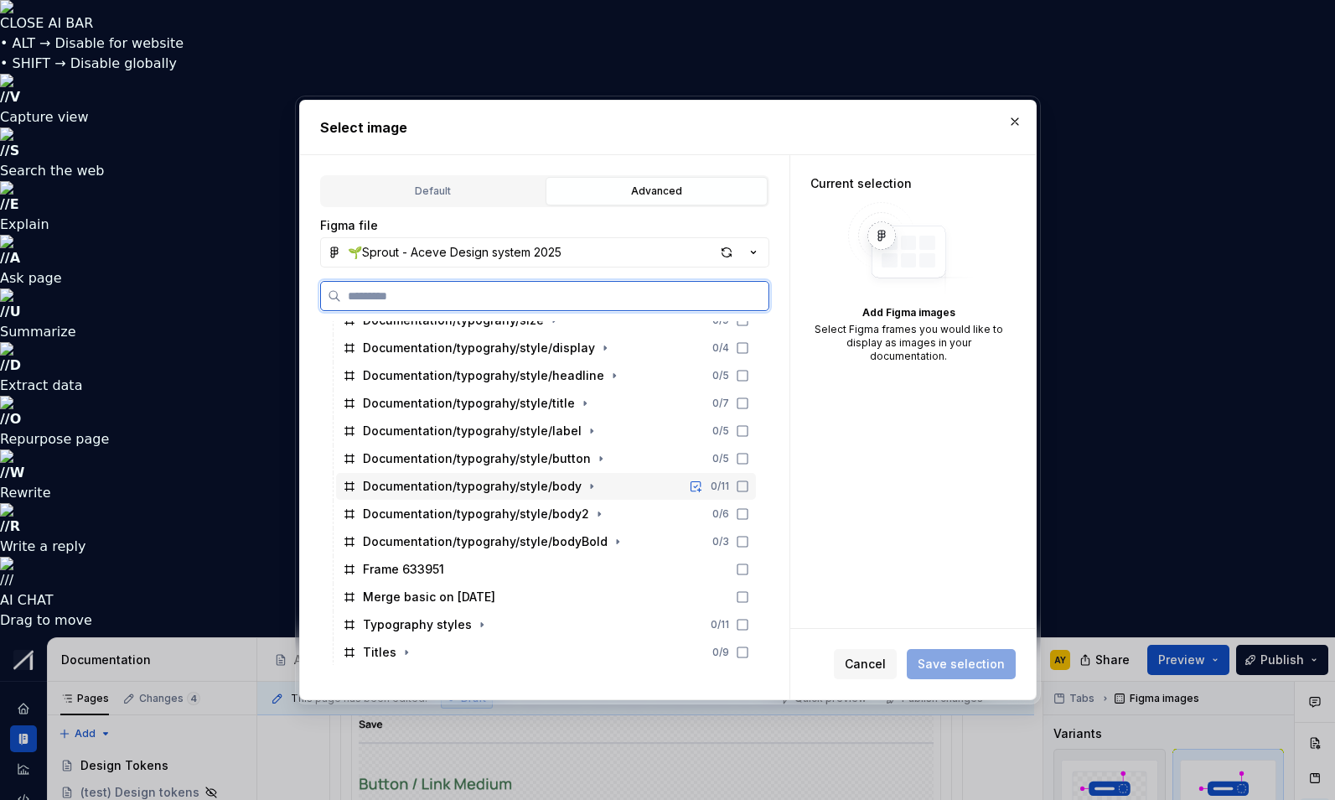
click at [749, 485] on icon at bounding box center [742, 486] width 13 height 13
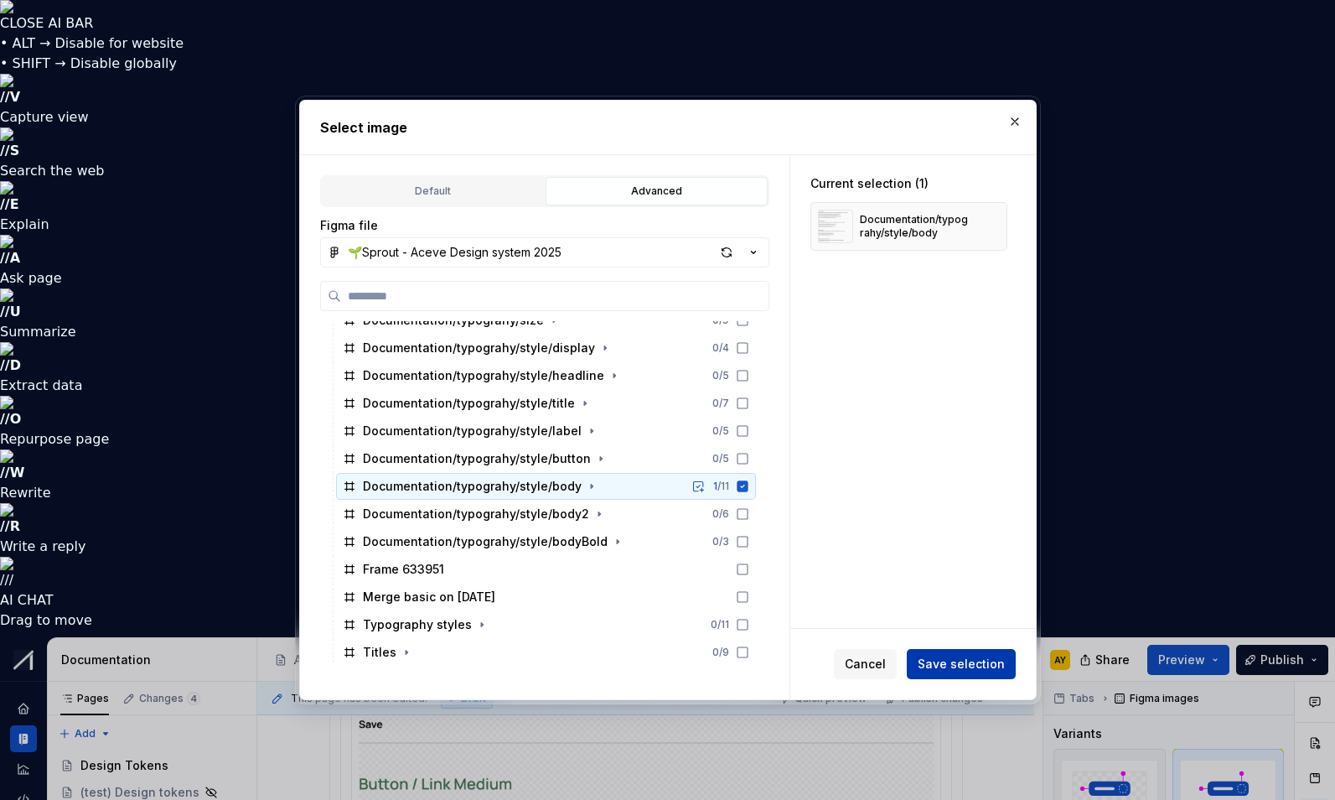
click at [962, 669] on span "Save selection" at bounding box center [961, 664] width 87 height 17
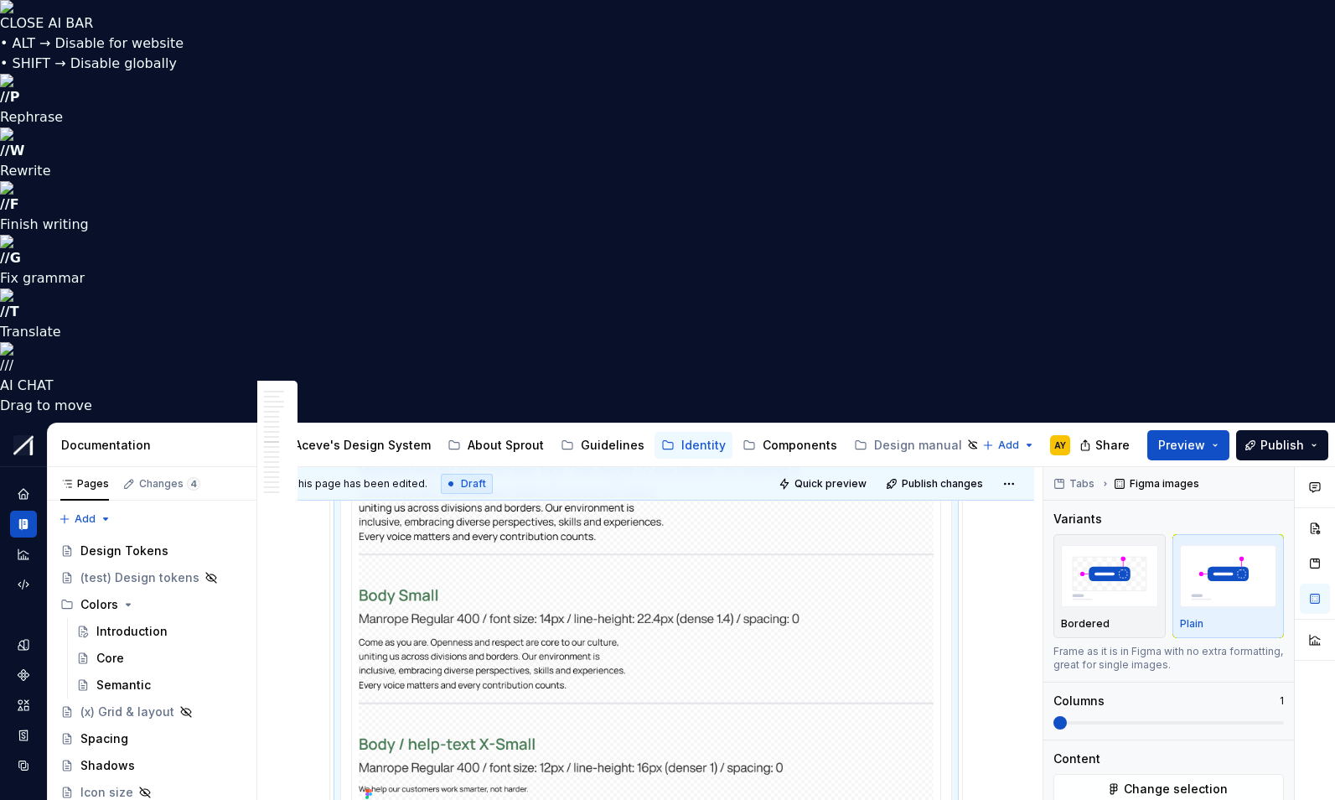
scroll to position [4191, 0]
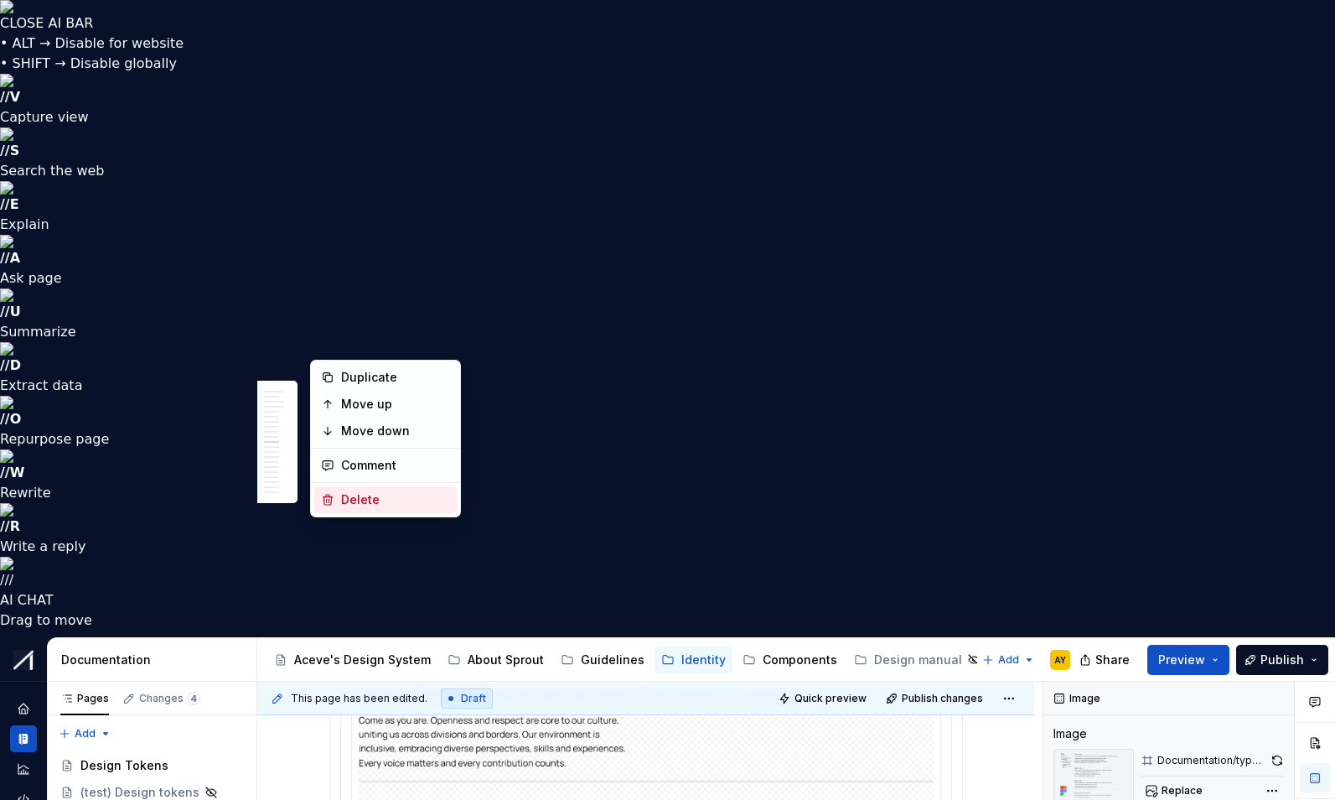
click at [356, 489] on div "Delete" at bounding box center [385, 499] width 143 height 27
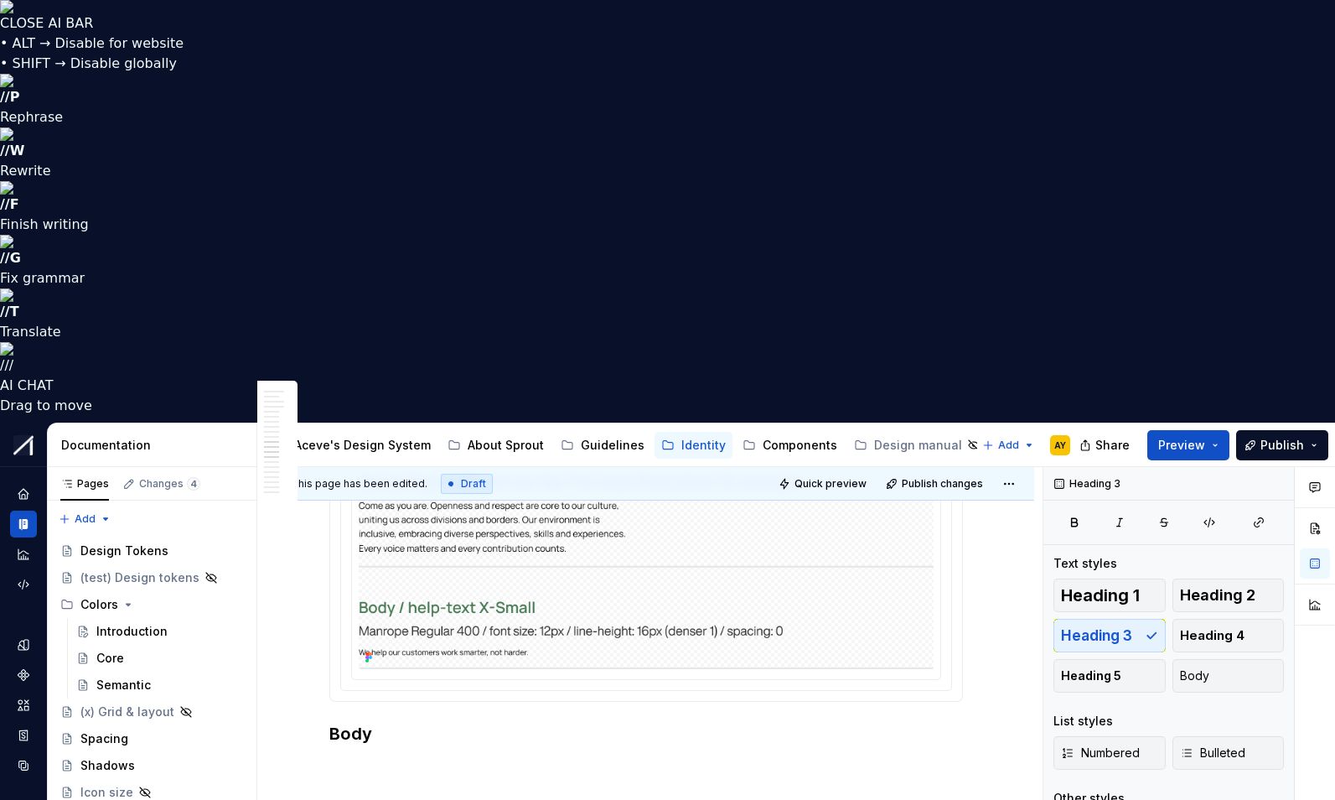
click at [373, 799] on h3 "Body" at bounding box center [646, 810] width 634 height 23
drag, startPoint x: 339, startPoint y: 311, endPoint x: 382, endPoint y: 425, distance: 122.1
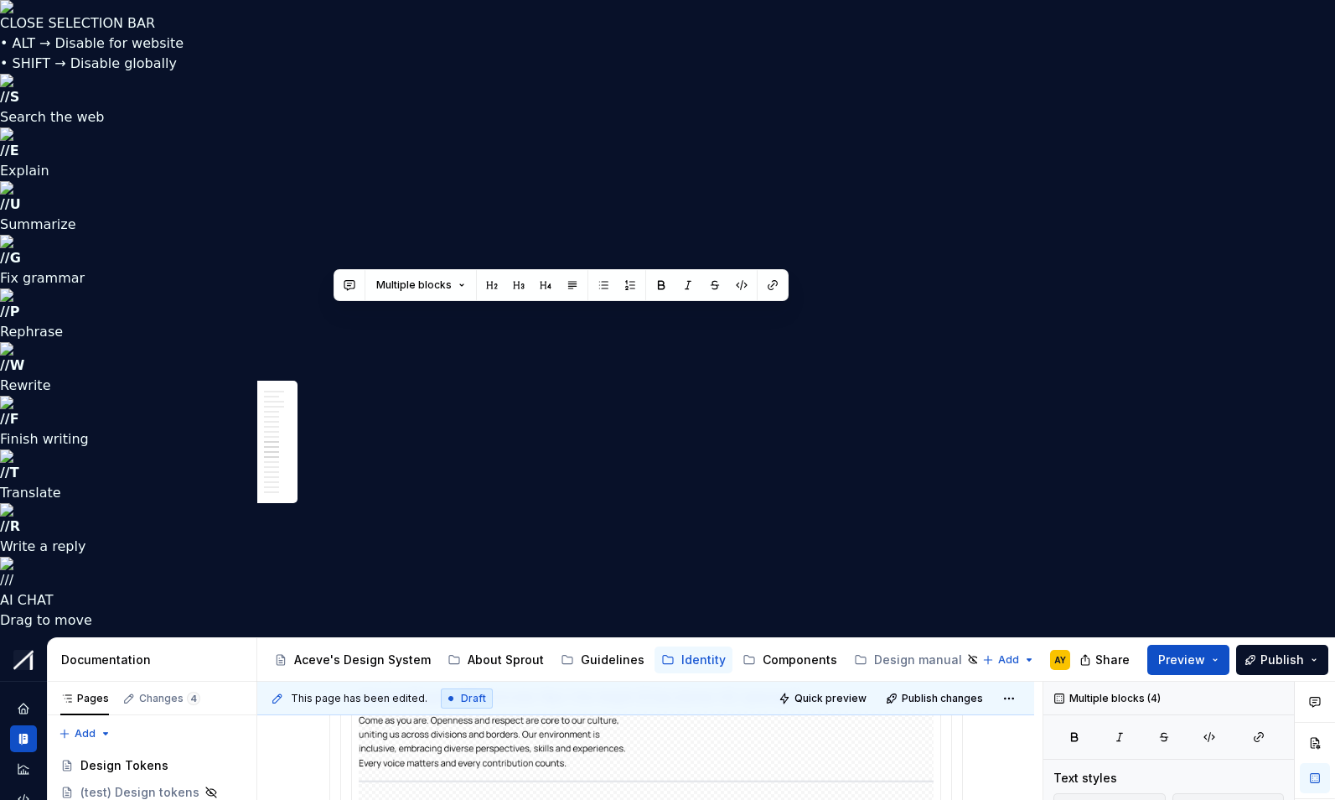
drag, startPoint x: 661, startPoint y: 428, endPoint x: 329, endPoint y: 322, distance: 348.6
click at [329, 322] on div "Font family Use Manrope for web & app. Display, Headline, Title, Labels, Body, …" at bounding box center [645, 314] width 777 height 7095
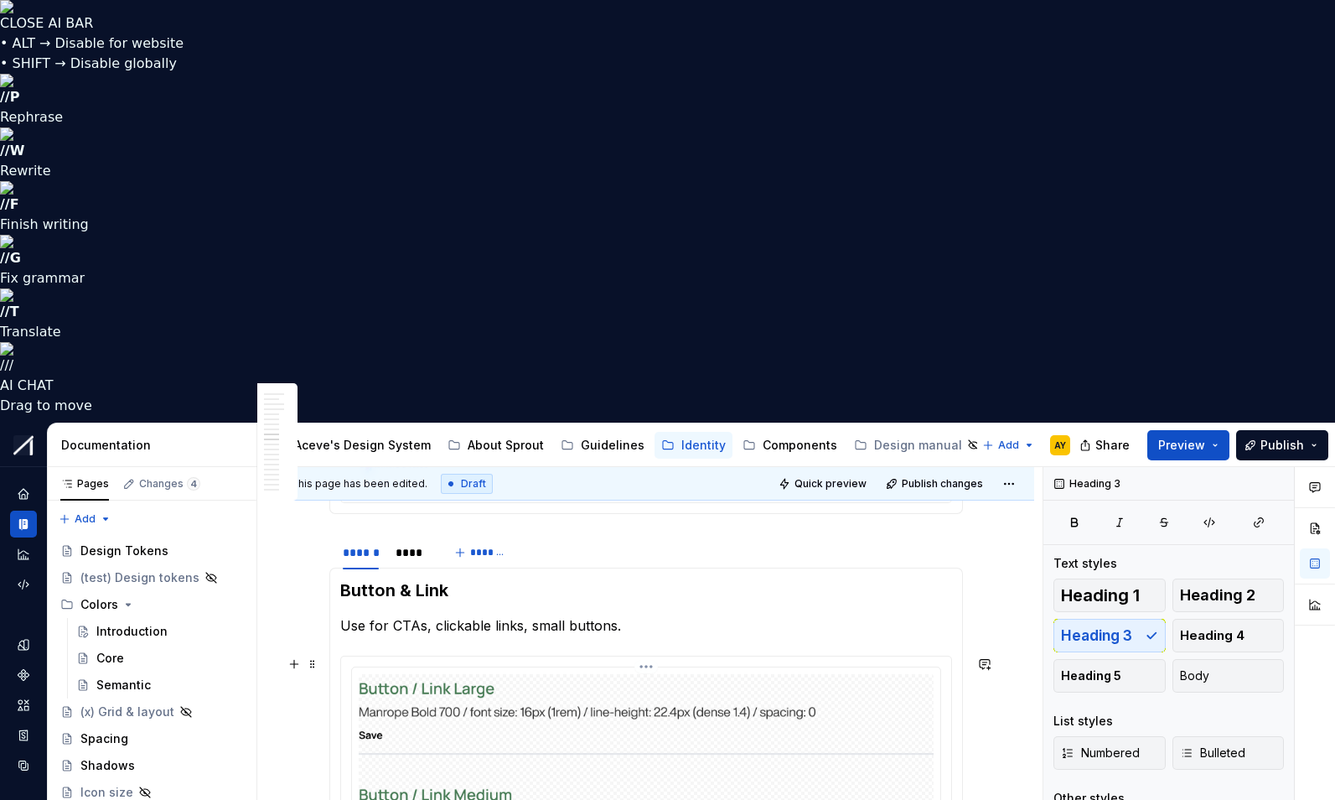
scroll to position [3244, 0]
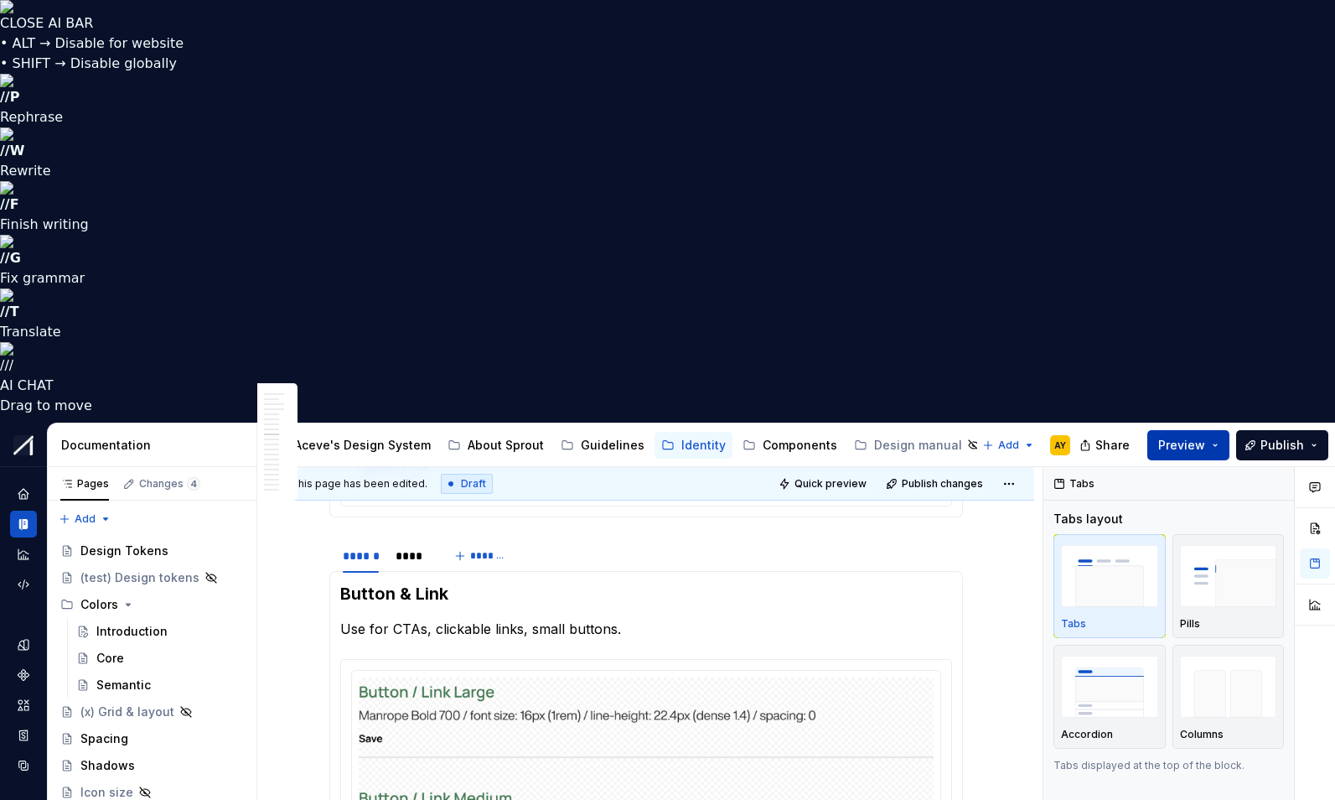
click at [1200, 437] on span "Preview" at bounding box center [1182, 445] width 47 height 17
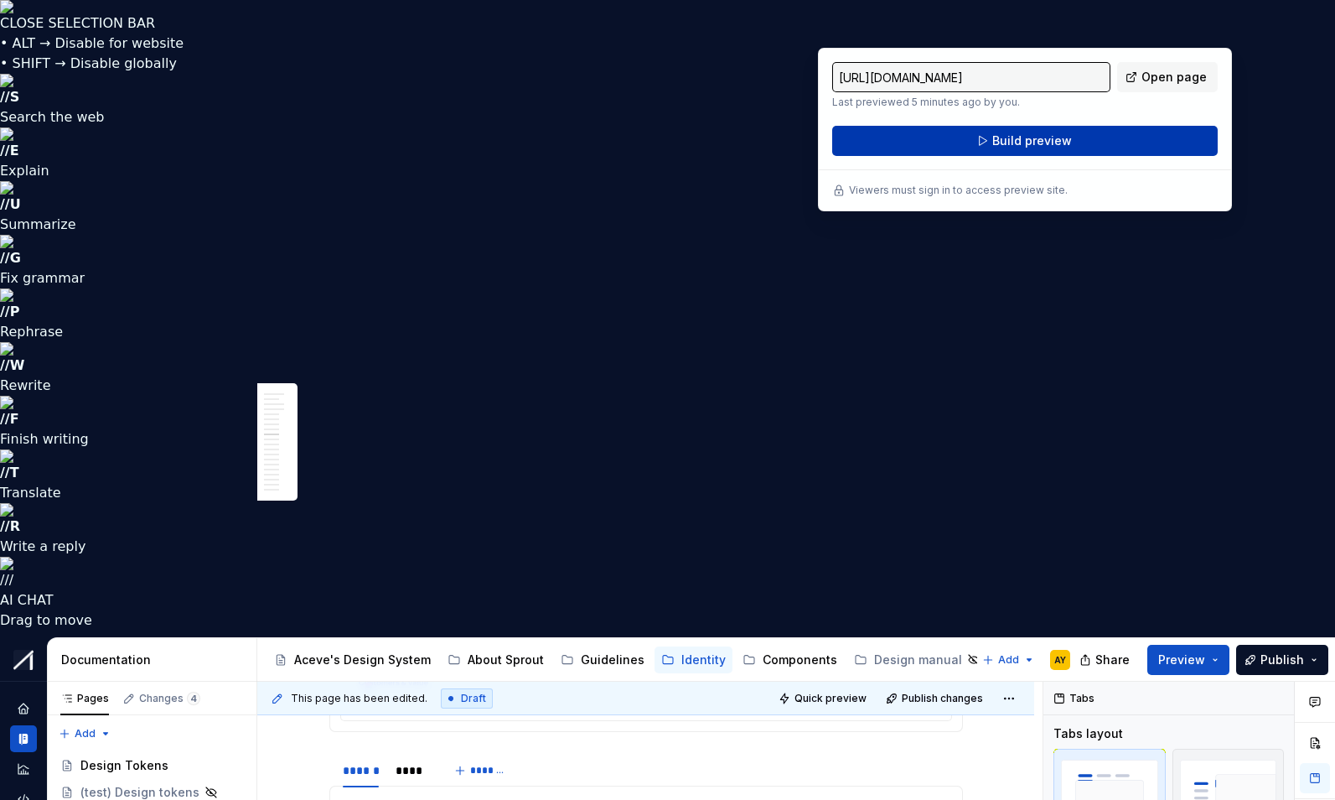
click at [1056, 129] on button "Build preview" at bounding box center [1025, 141] width 386 height 30
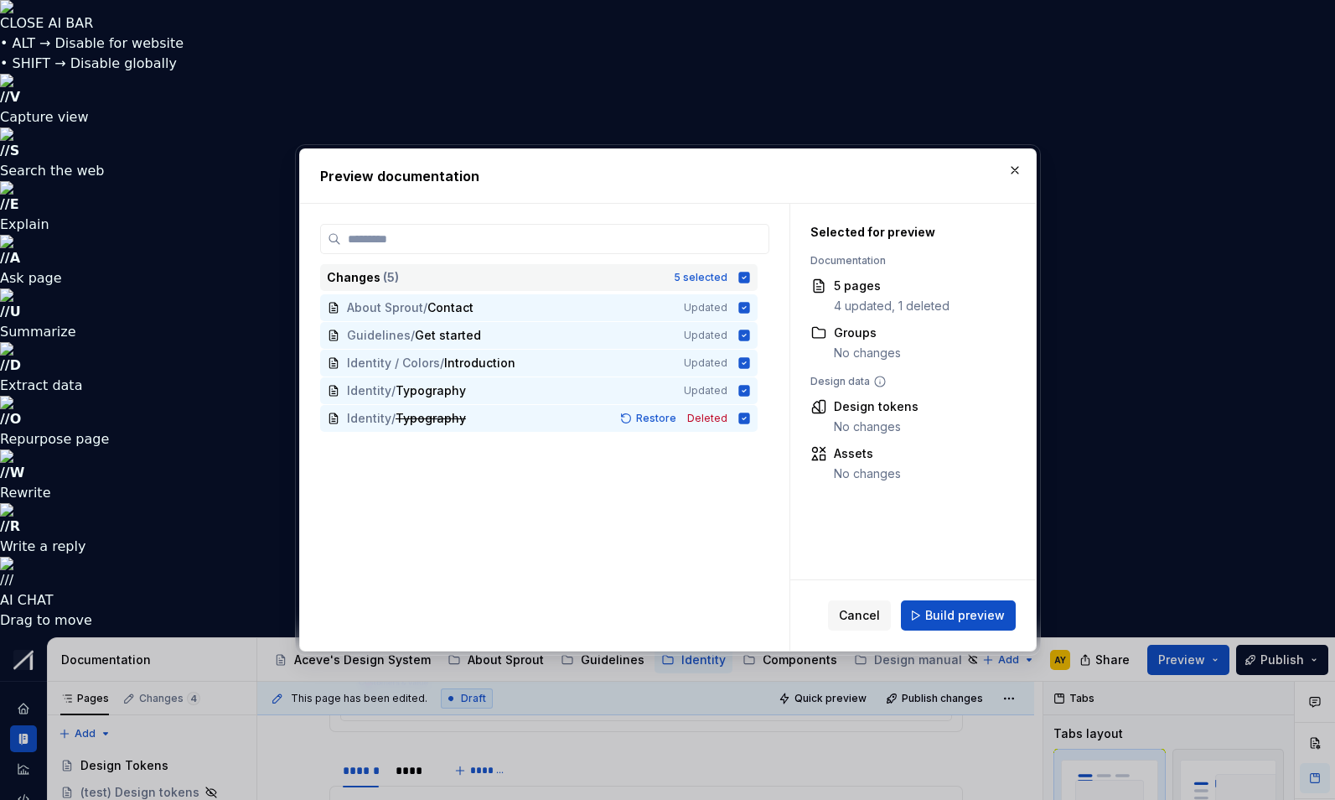
click at [746, 281] on icon at bounding box center [744, 277] width 13 height 13
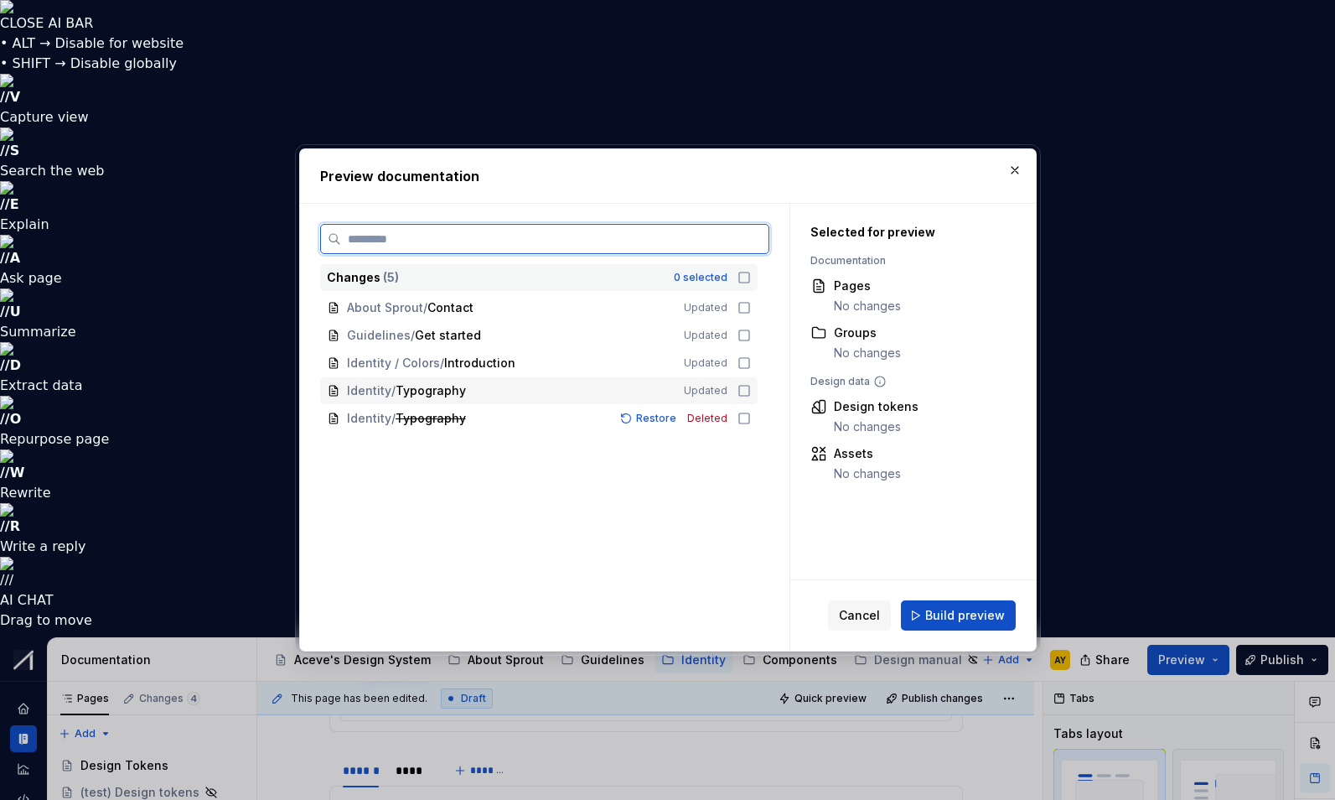
click at [750, 391] on icon at bounding box center [744, 390] width 13 height 13
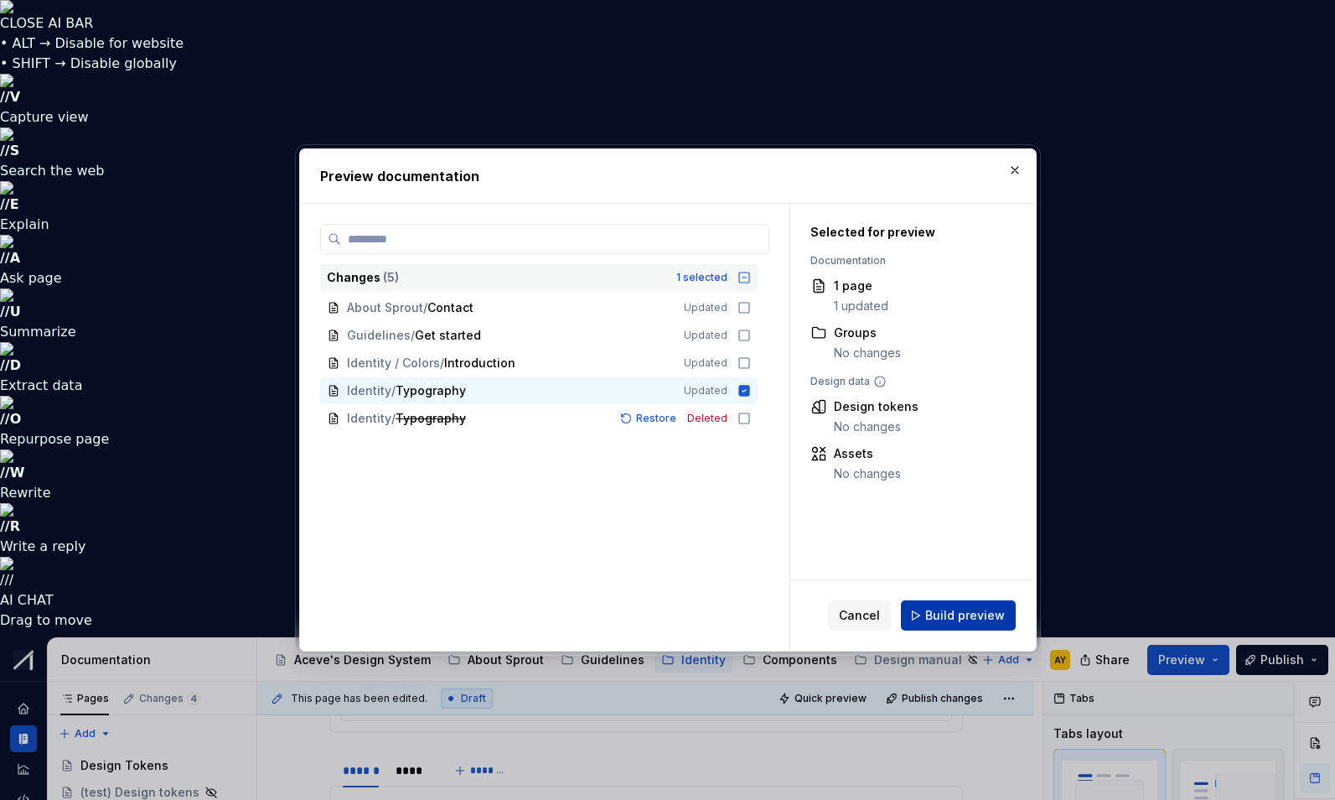
click at [965, 615] on span "Build preview" at bounding box center [966, 615] width 80 height 17
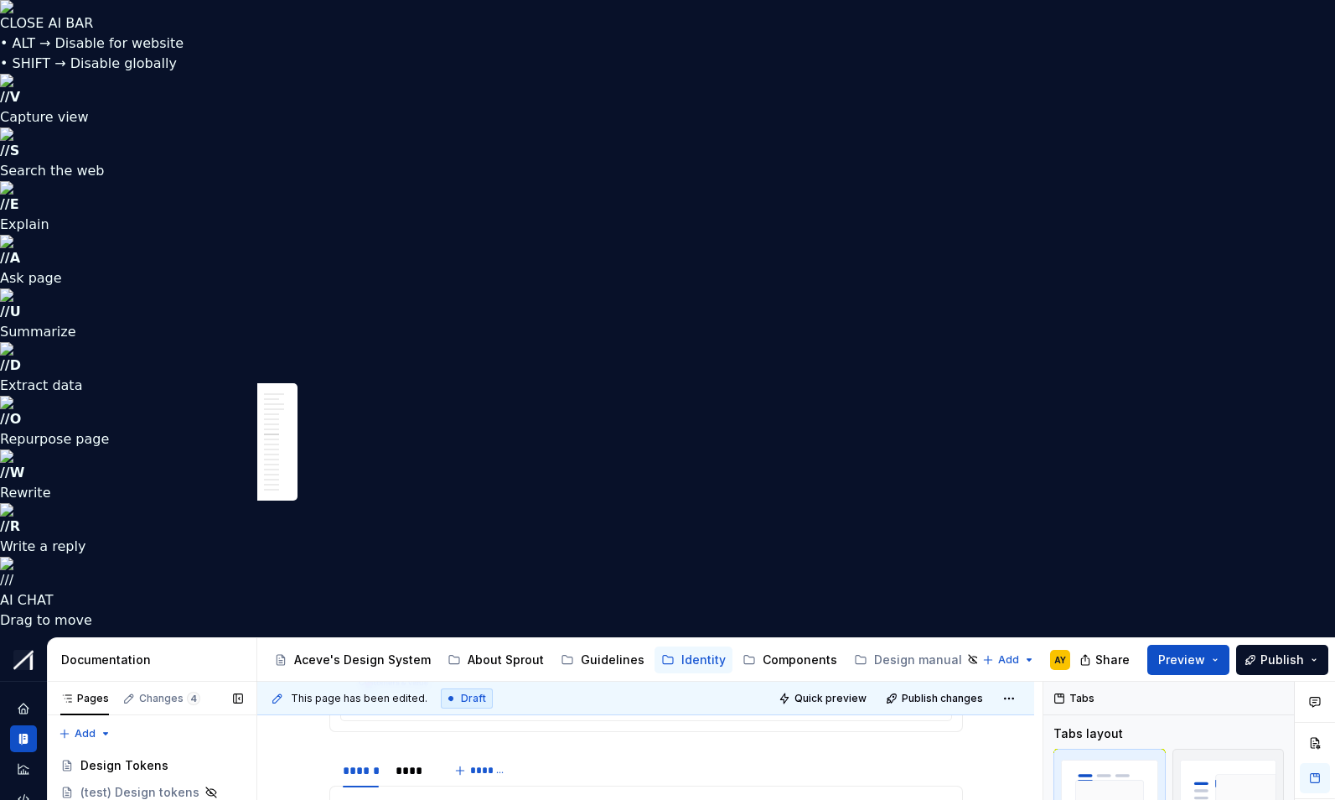
type textarea "*"
